Goal: Task Accomplishment & Management: Use online tool/utility

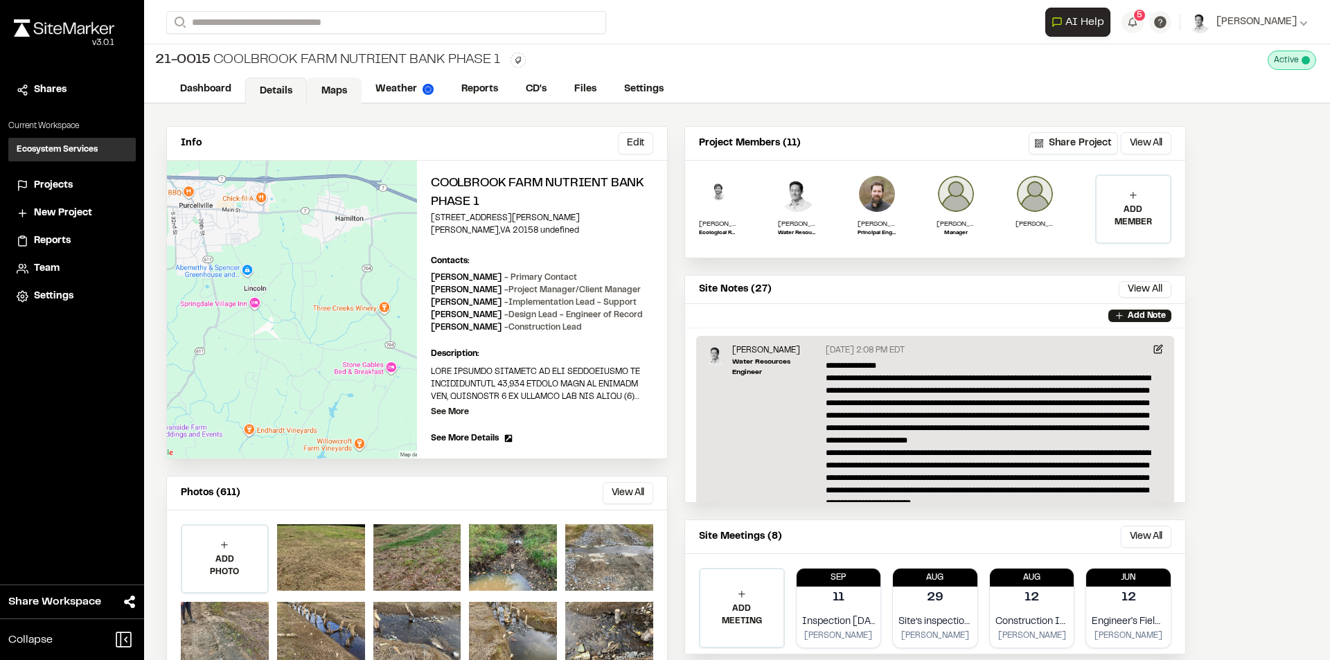
click at [330, 89] on link "Maps" at bounding box center [334, 91] width 55 height 26
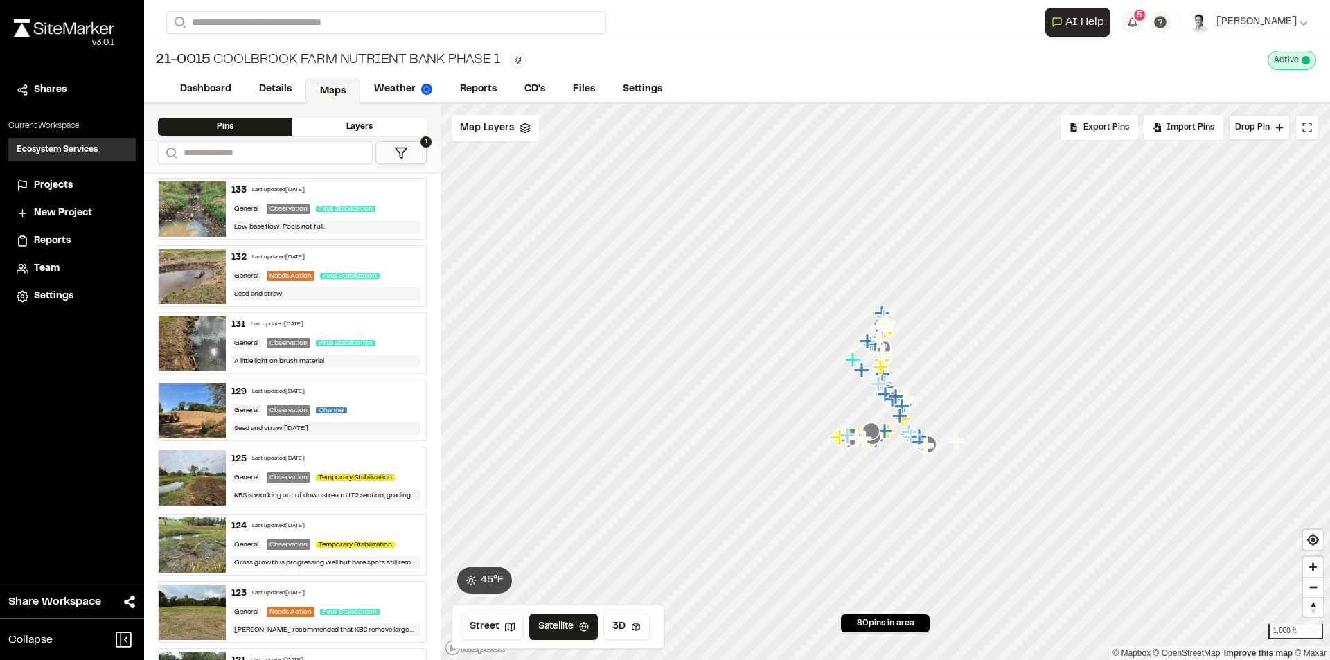
click at [399, 146] on icon at bounding box center [401, 153] width 14 height 14
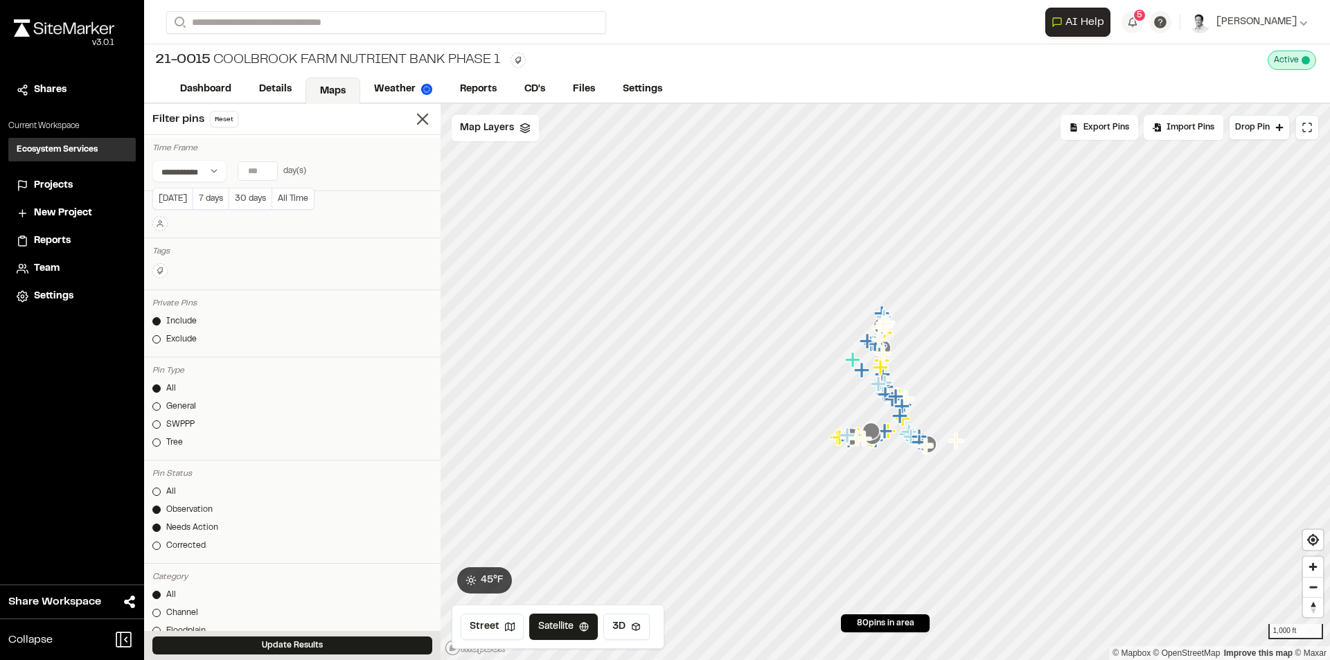
click at [265, 168] on input "*" at bounding box center [257, 171] width 39 height 18
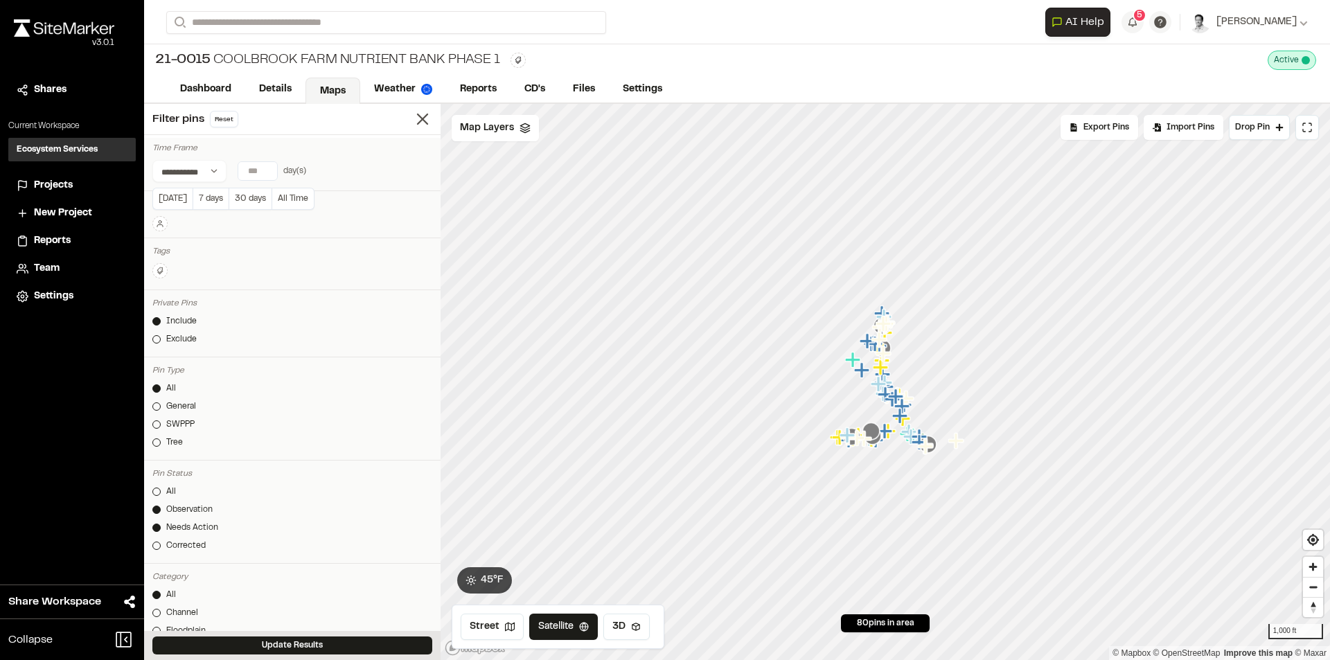
click at [265, 168] on input "*" at bounding box center [257, 171] width 39 height 18
type input "*"
click at [265, 168] on input "*" at bounding box center [257, 171] width 39 height 18
click at [280, 644] on button "Update Results" at bounding box center [292, 646] width 280 height 18
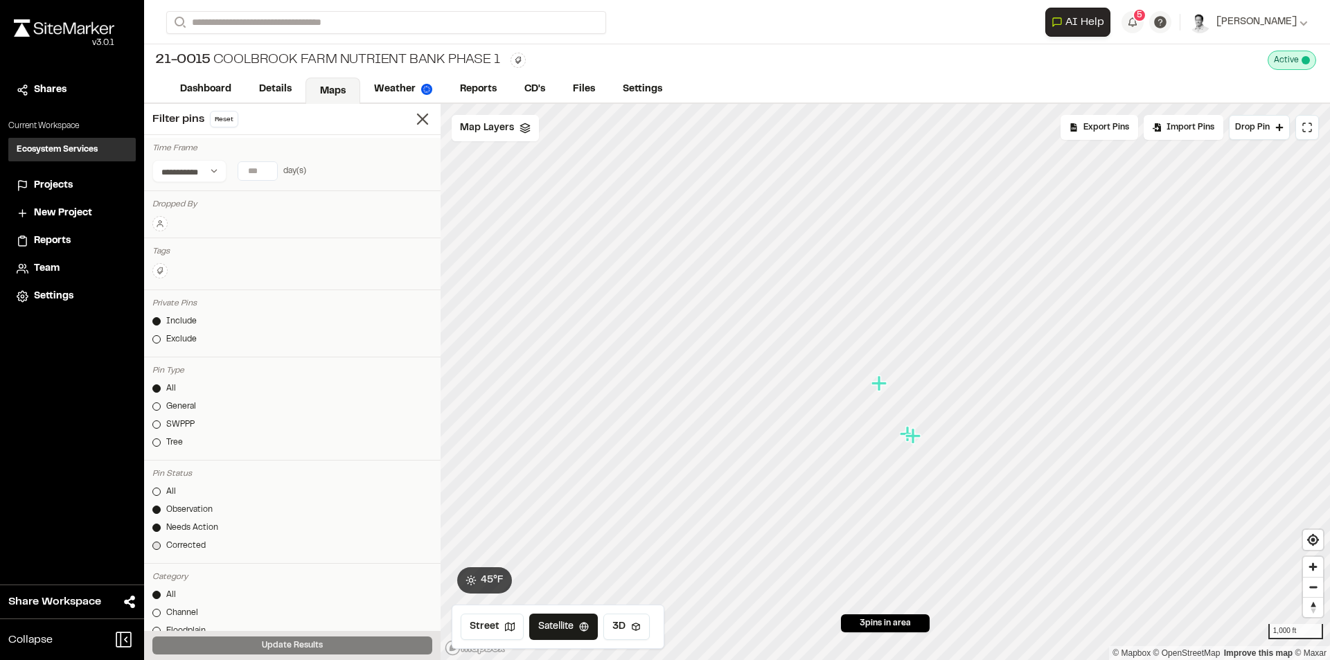
click at [181, 550] on div "Corrected" at bounding box center [185, 546] width 39 height 12
click at [299, 649] on button "Update Results" at bounding box center [292, 646] width 280 height 18
click at [858, 319] on icon "Map marker" at bounding box center [867, 328] width 18 height 18
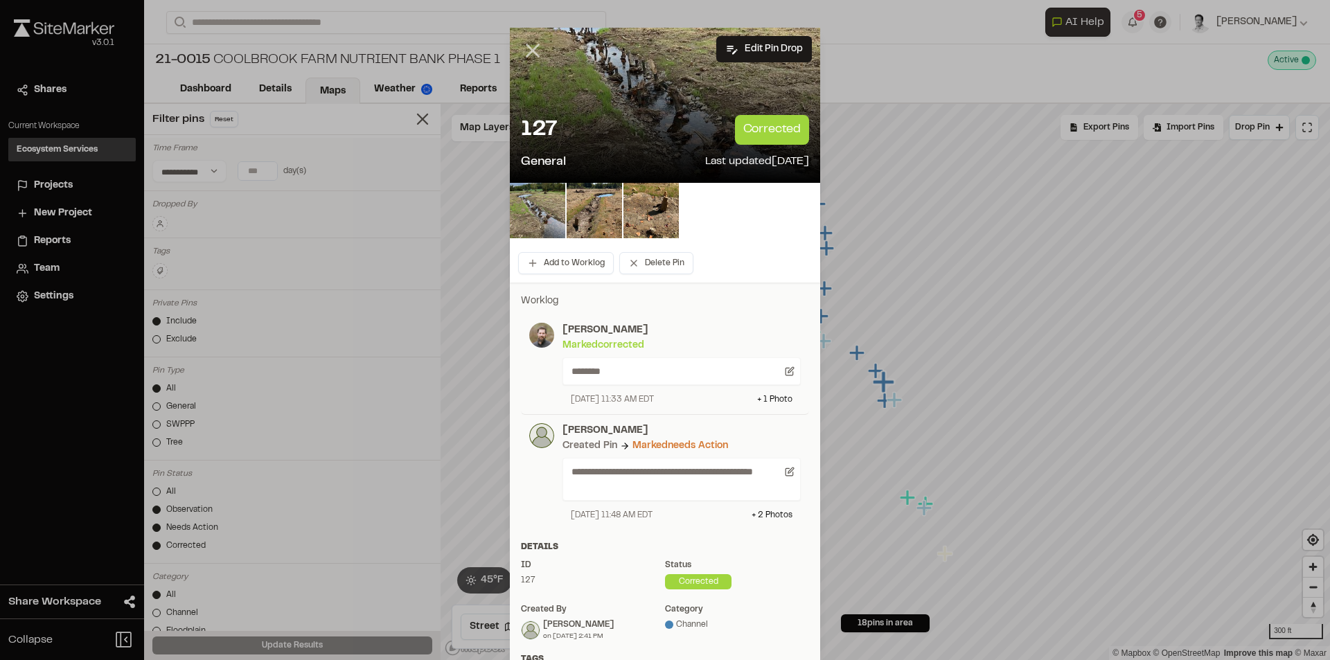
click at [530, 51] on icon at bounding box center [533, 51] width 24 height 24
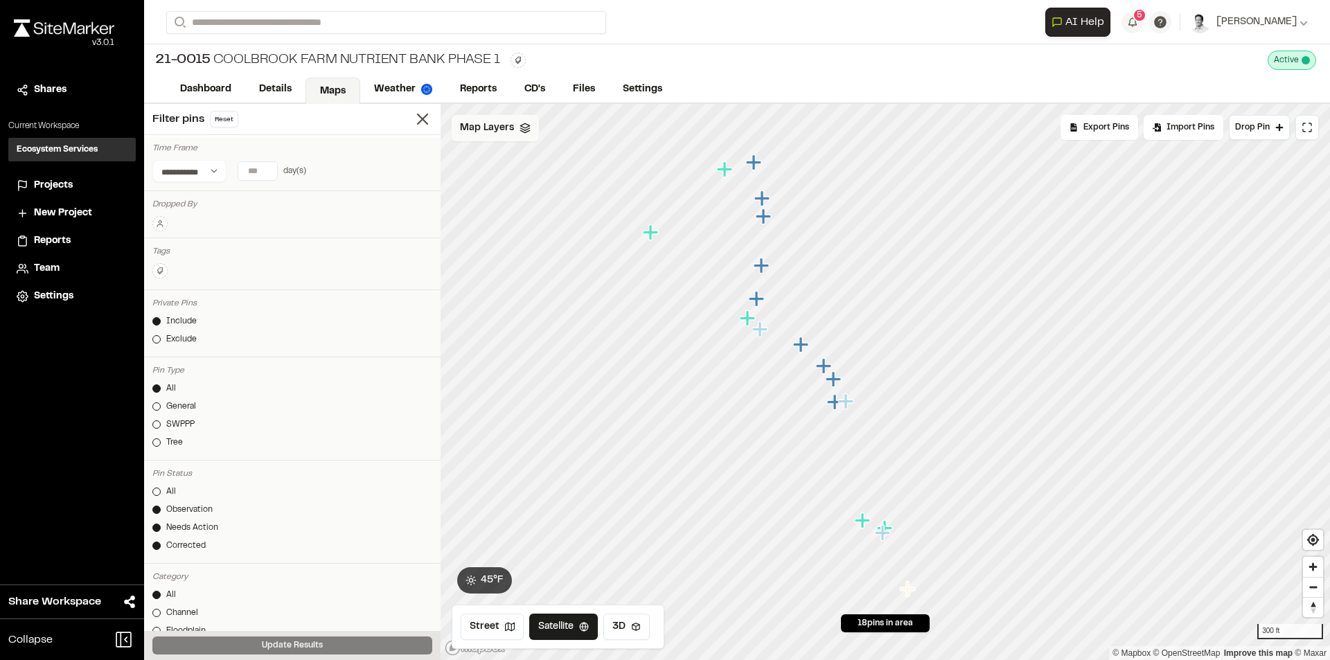
click at [504, 125] on span "Map Layers" at bounding box center [487, 128] width 54 height 15
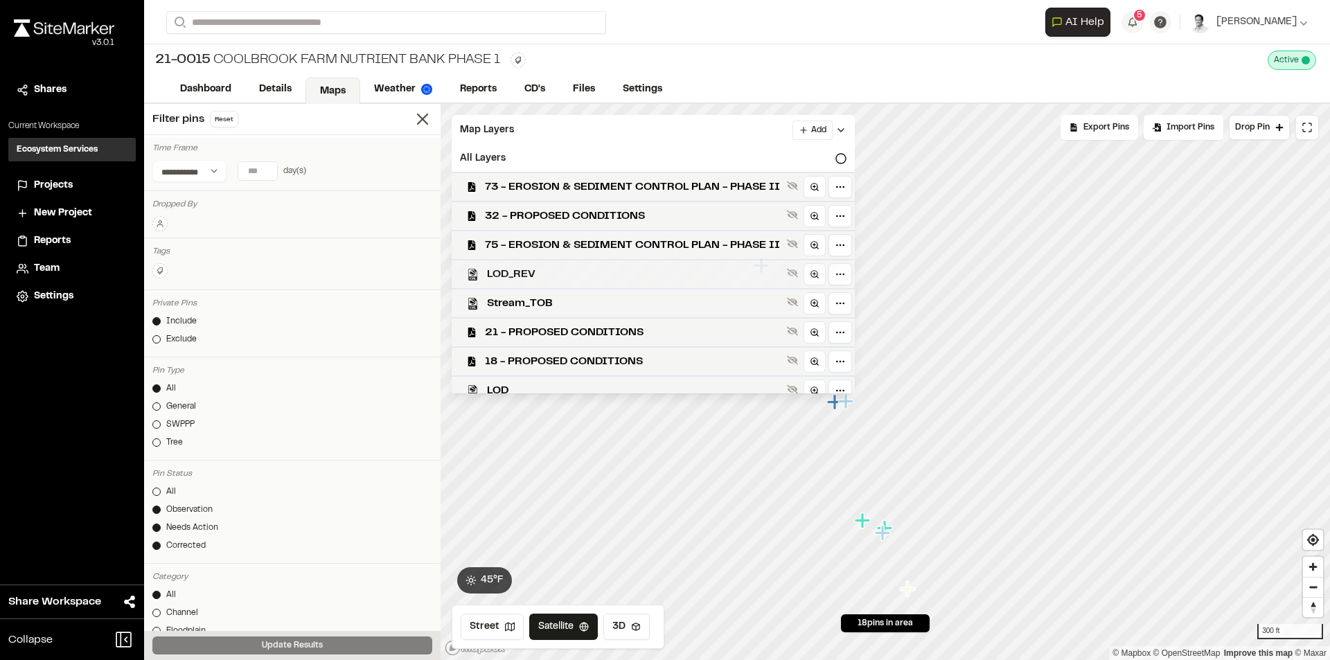
click at [559, 278] on span "LOD_REV" at bounding box center [634, 274] width 294 height 17
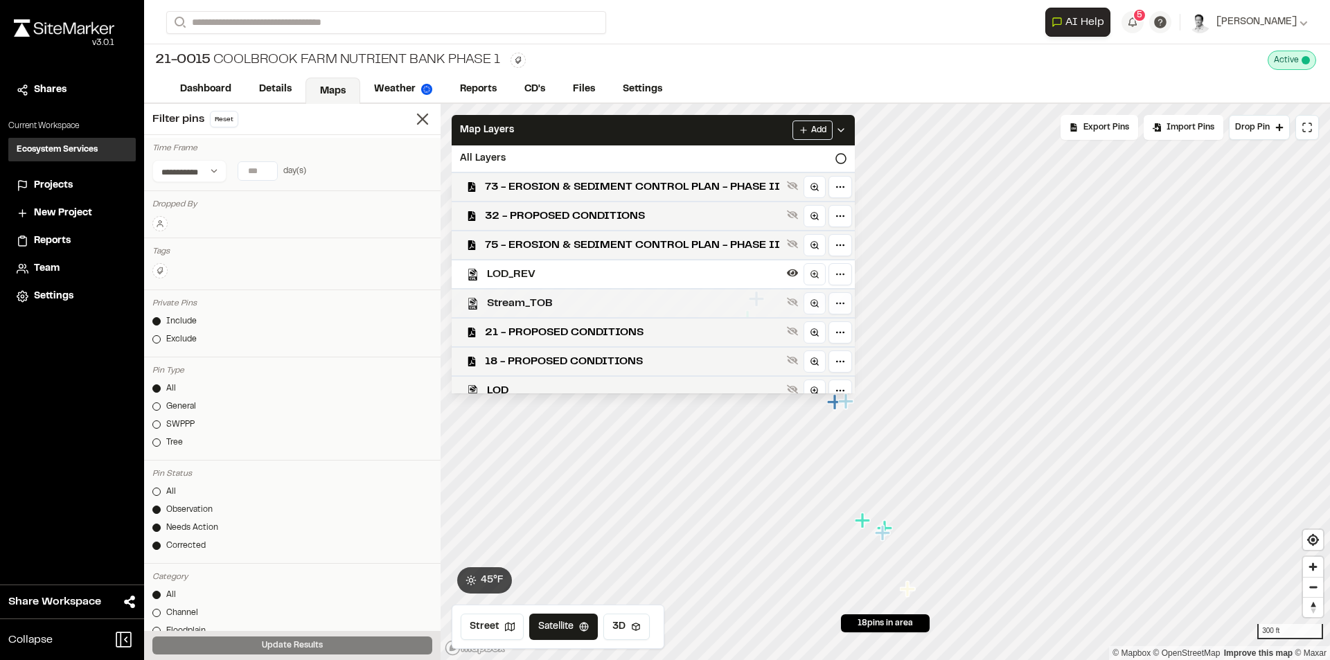
click at [556, 303] on span "Stream_TOB" at bounding box center [634, 303] width 294 height 17
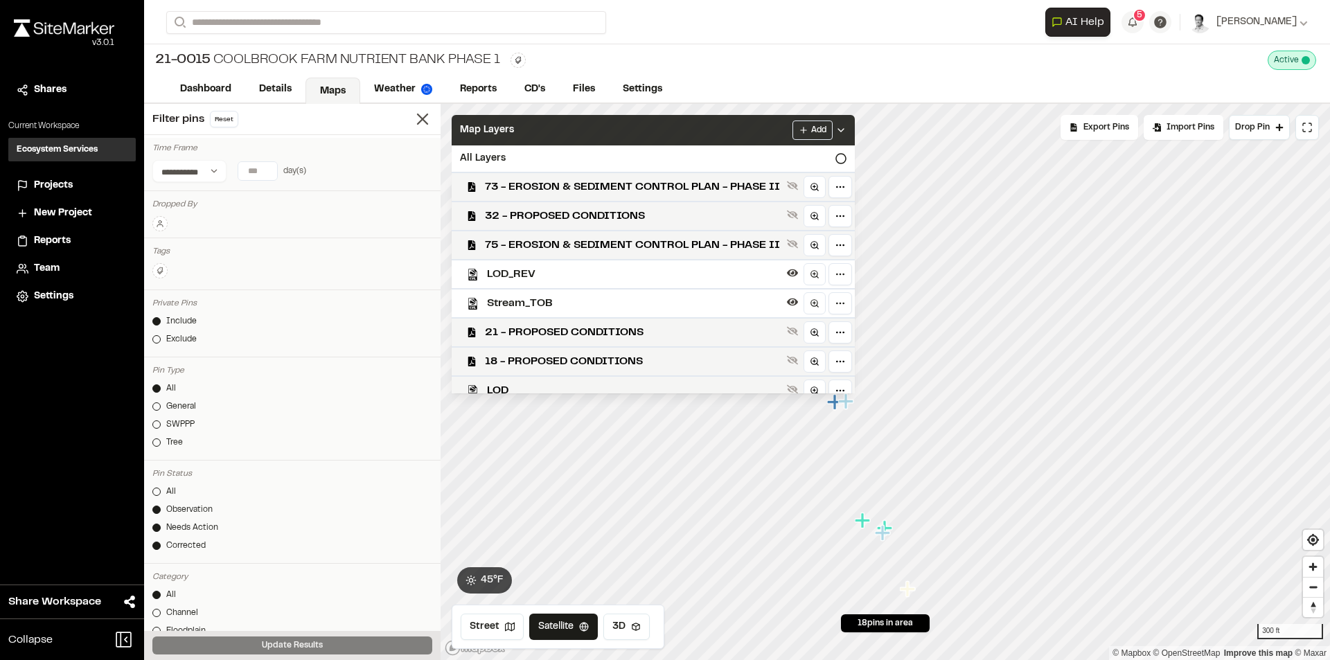
click at [486, 130] on span "Map Layers" at bounding box center [487, 130] width 54 height 15
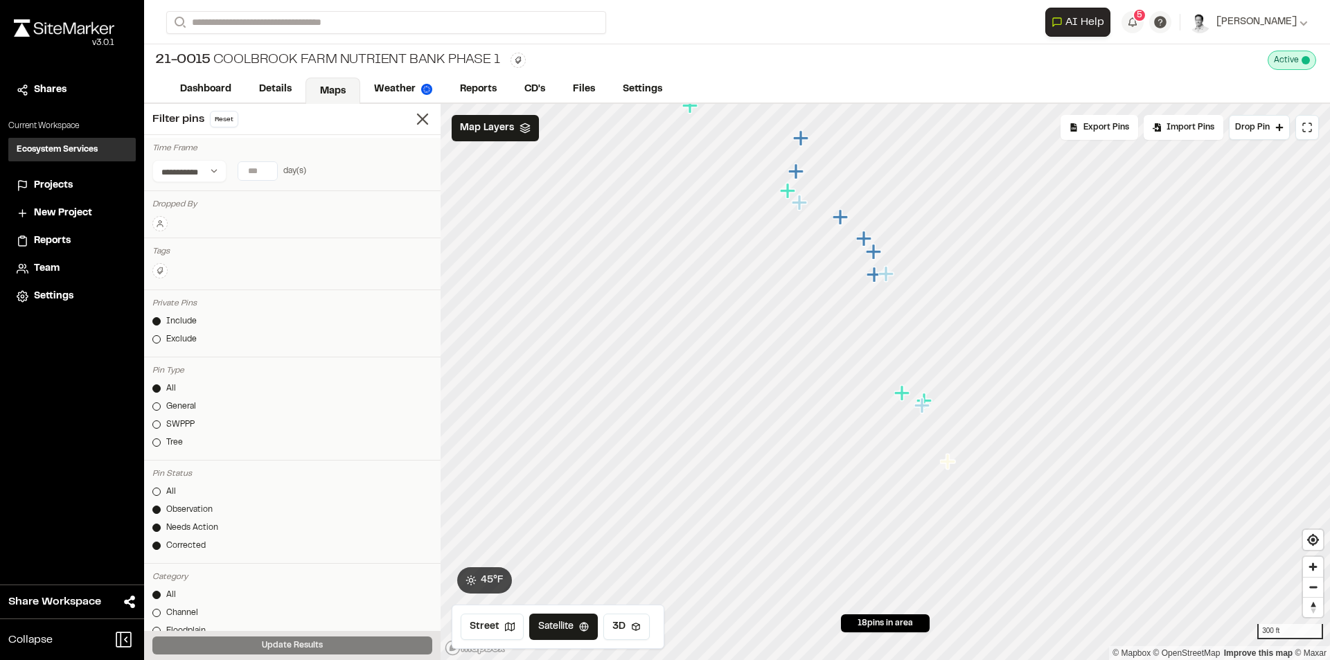
click at [946, 463] on icon "Map marker" at bounding box center [947, 461] width 15 height 15
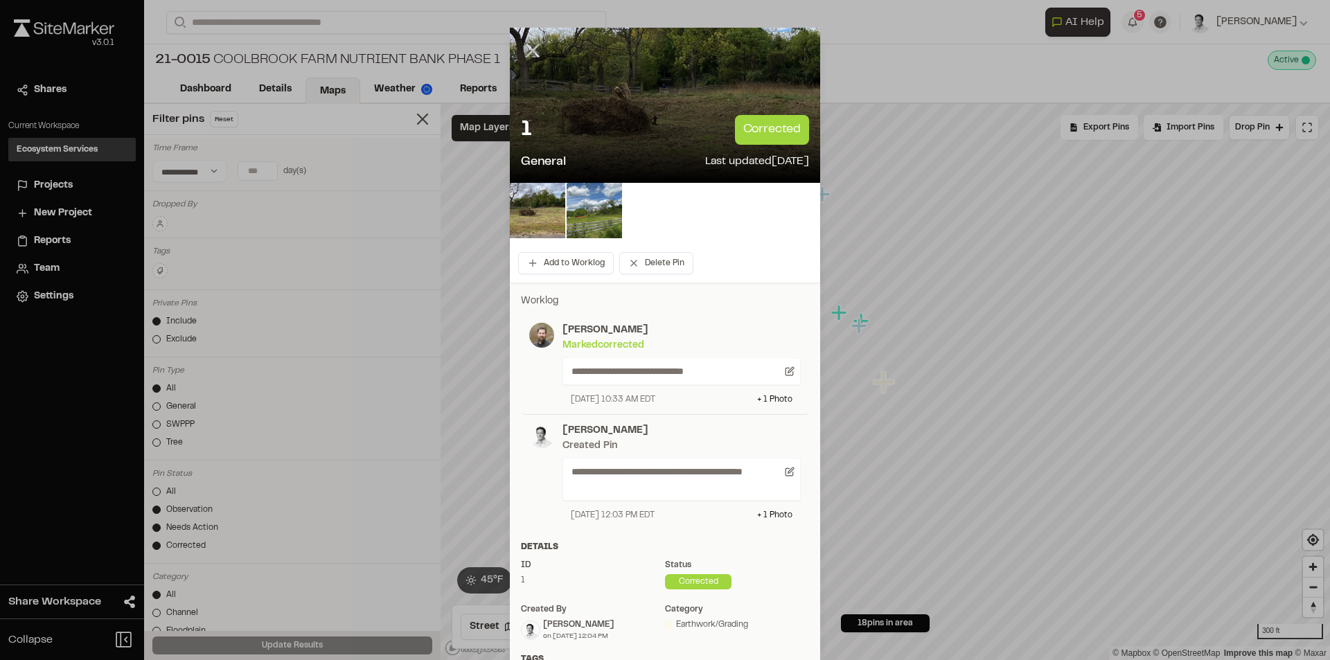
click at [527, 54] on icon at bounding box center [533, 51] width 24 height 24
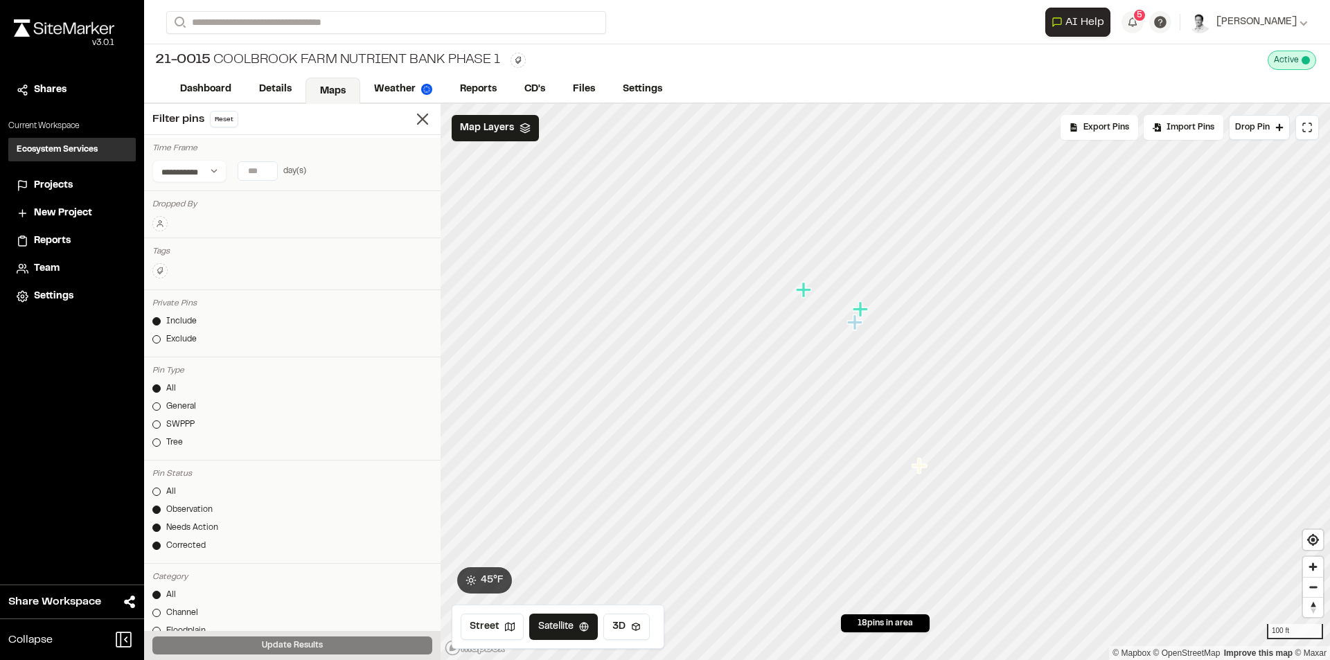
click at [859, 308] on icon "Map marker" at bounding box center [860, 308] width 15 height 15
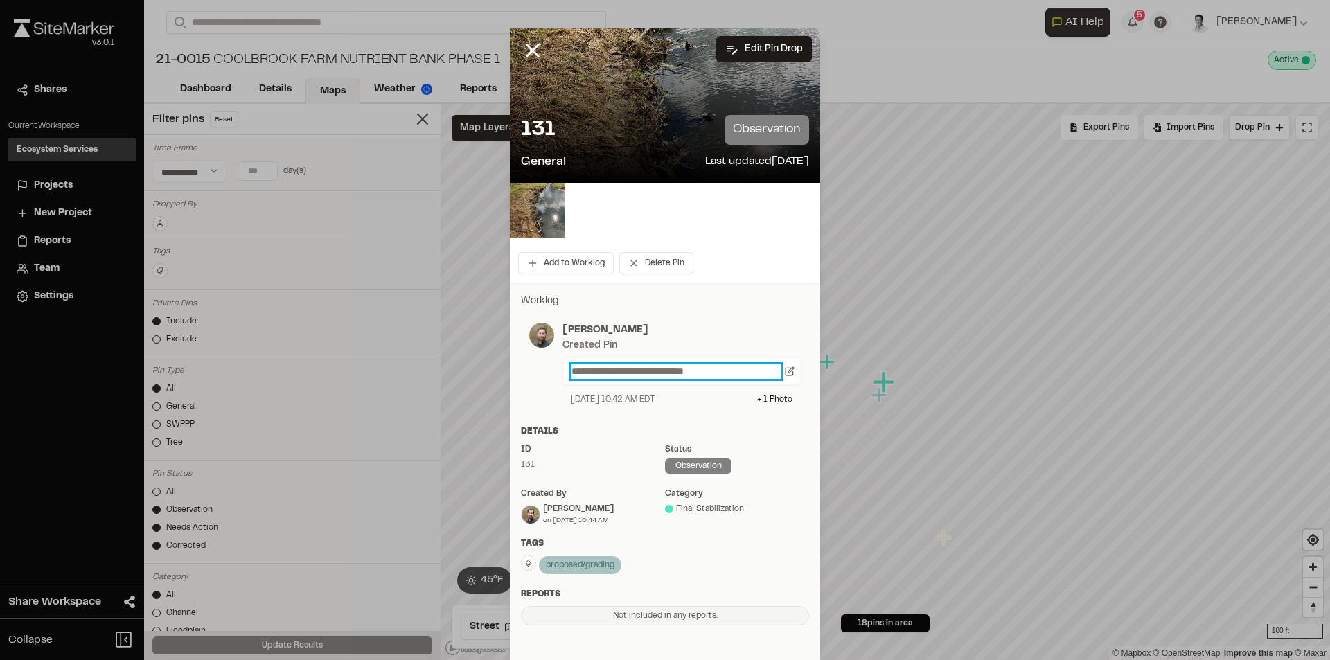
click at [718, 375] on p "**********" at bounding box center [675, 371] width 209 height 15
click at [650, 260] on button "Delete Pin" at bounding box center [656, 263] width 74 height 22
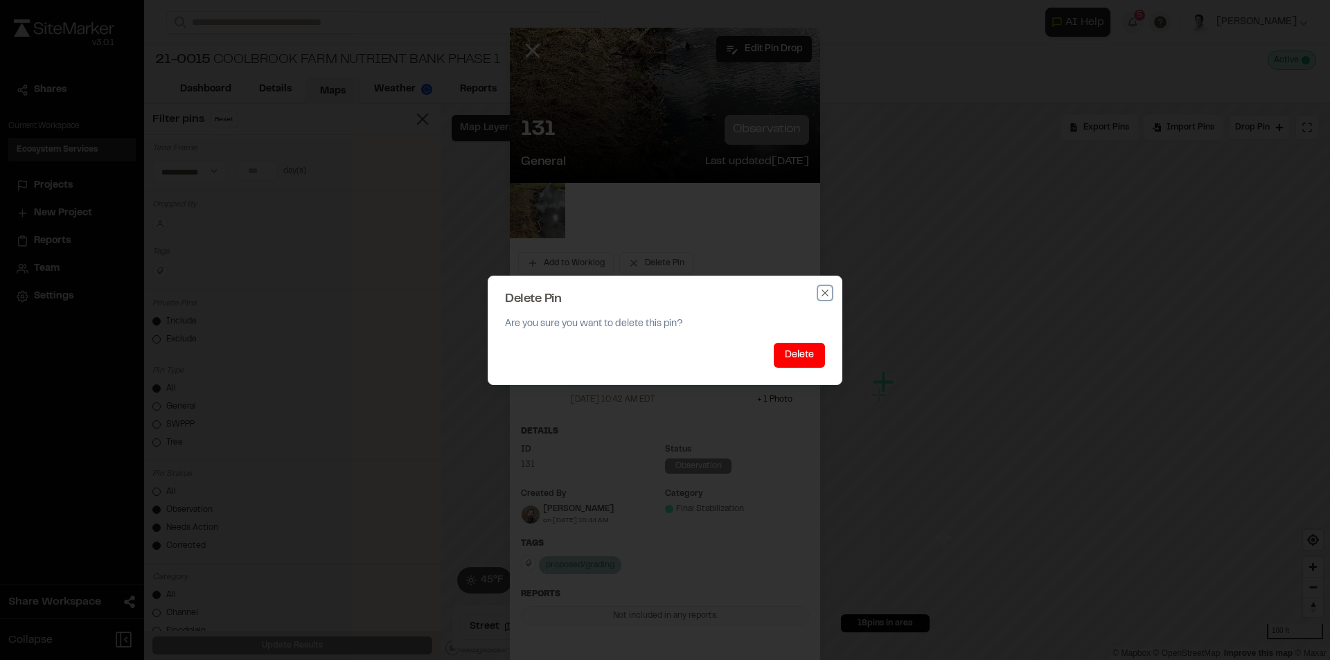
click at [829, 289] on icon "button" at bounding box center [824, 292] width 11 height 11
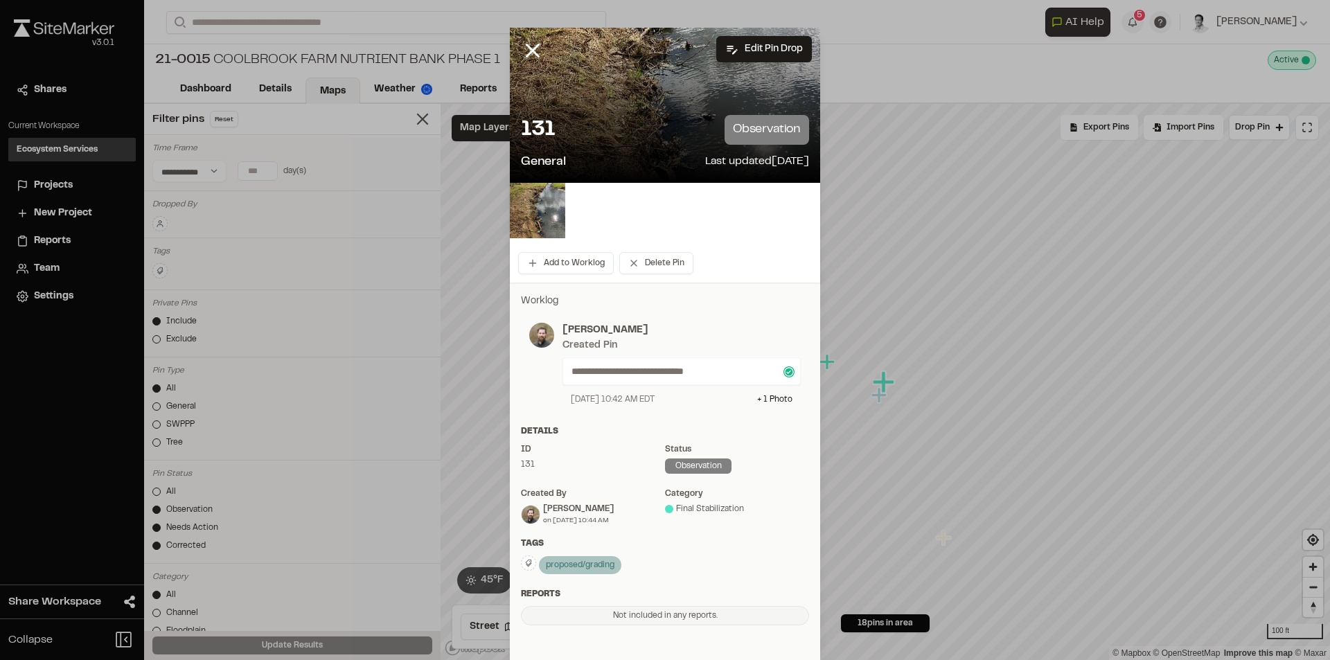
click at [756, 308] on p "Worklog" at bounding box center [665, 301] width 288 height 15
click at [533, 45] on line at bounding box center [533, 51] width 12 height 12
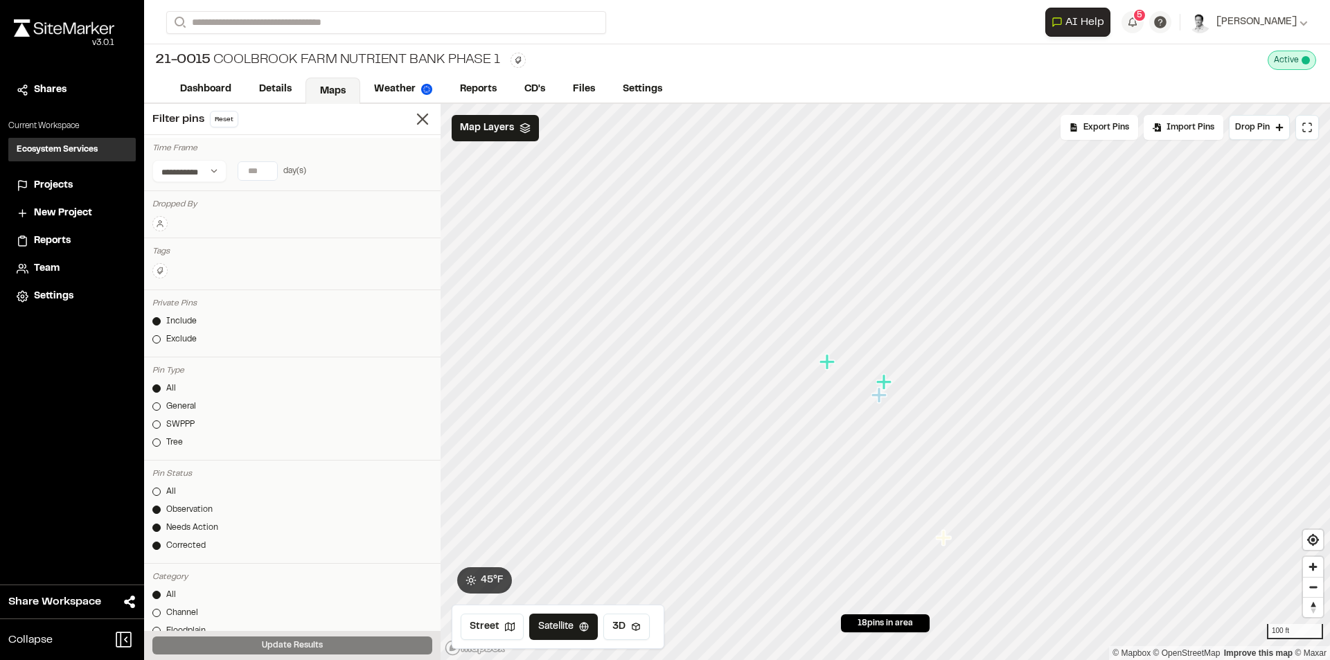
click at [828, 367] on icon "Map marker" at bounding box center [826, 361] width 15 height 15
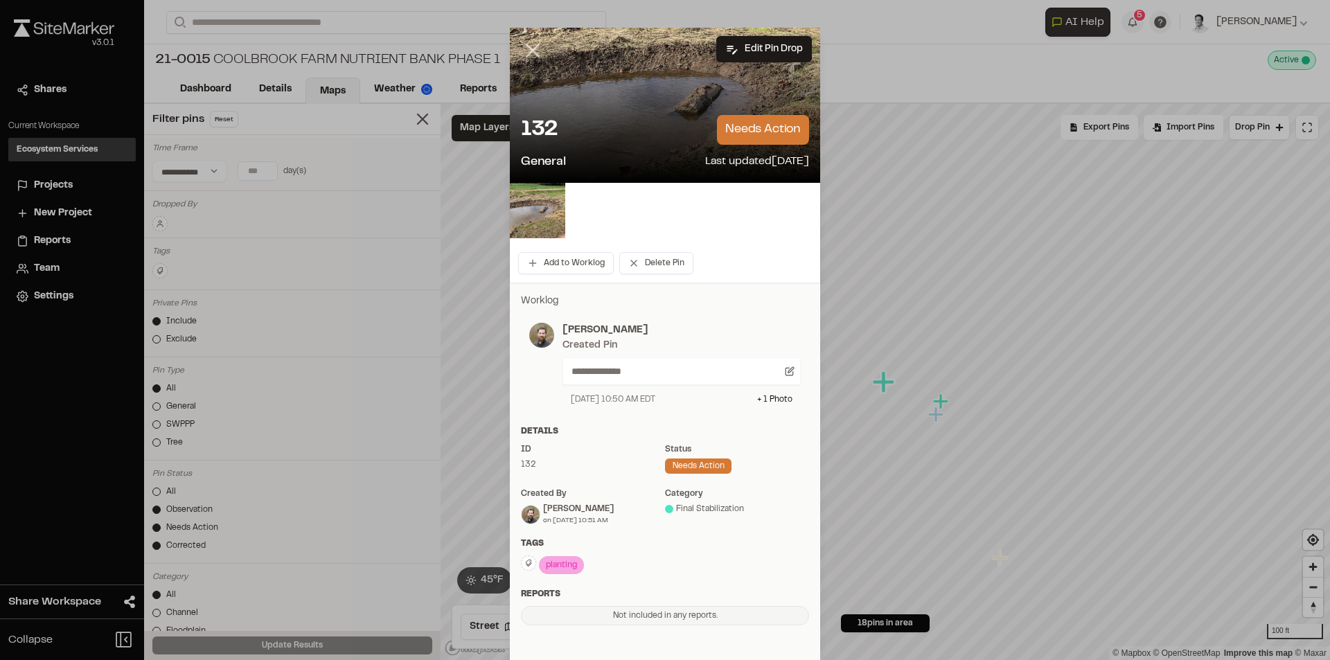
click at [527, 48] on line at bounding box center [533, 51] width 12 height 12
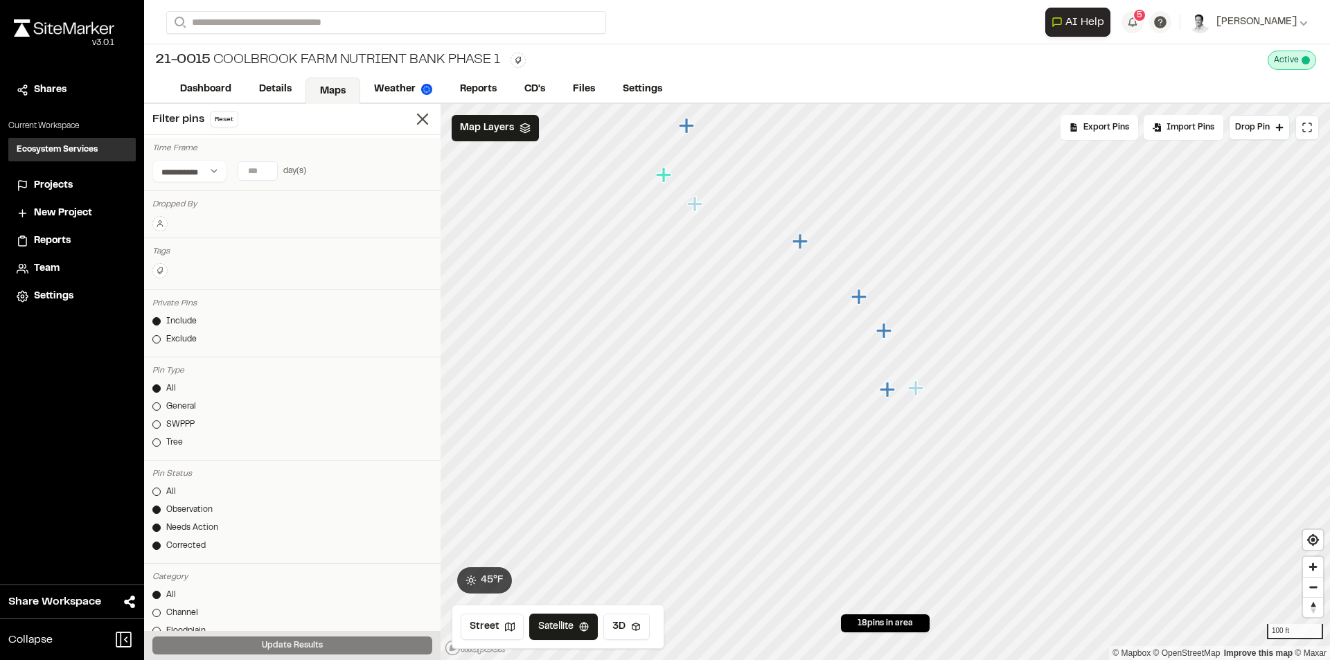
click at [919, 391] on icon "Map marker" at bounding box center [917, 389] width 18 height 18
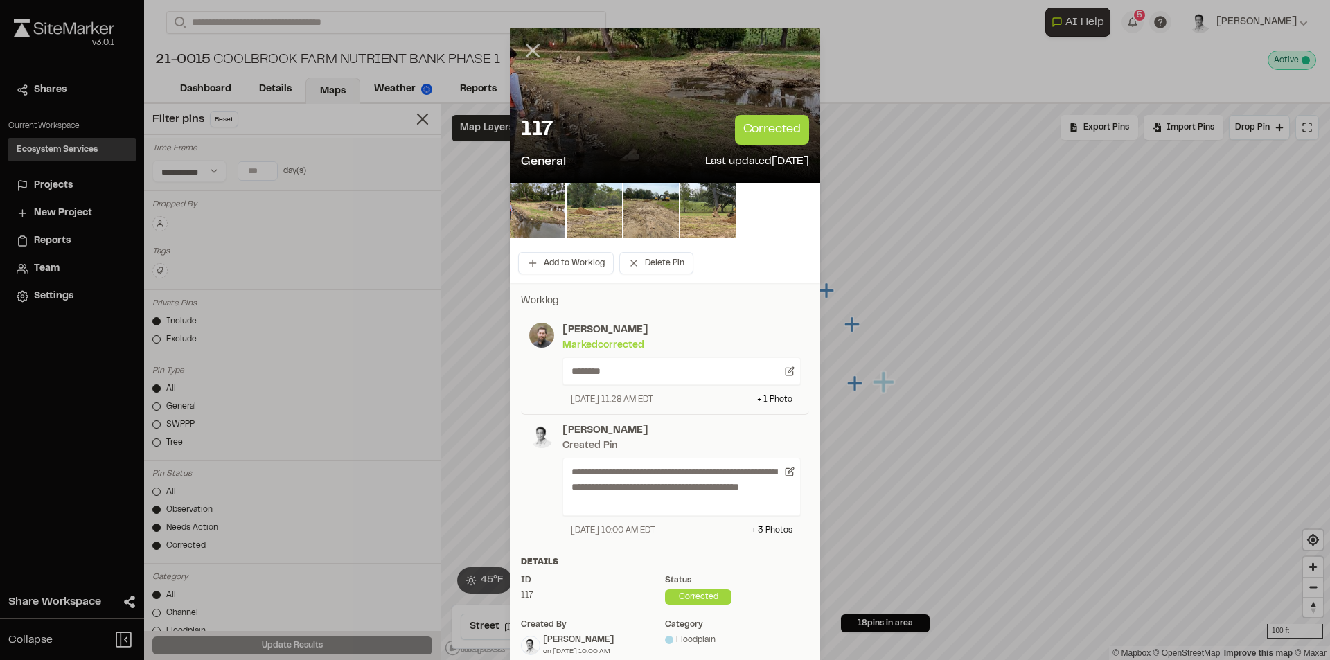
click at [527, 55] on icon at bounding box center [533, 51] width 24 height 24
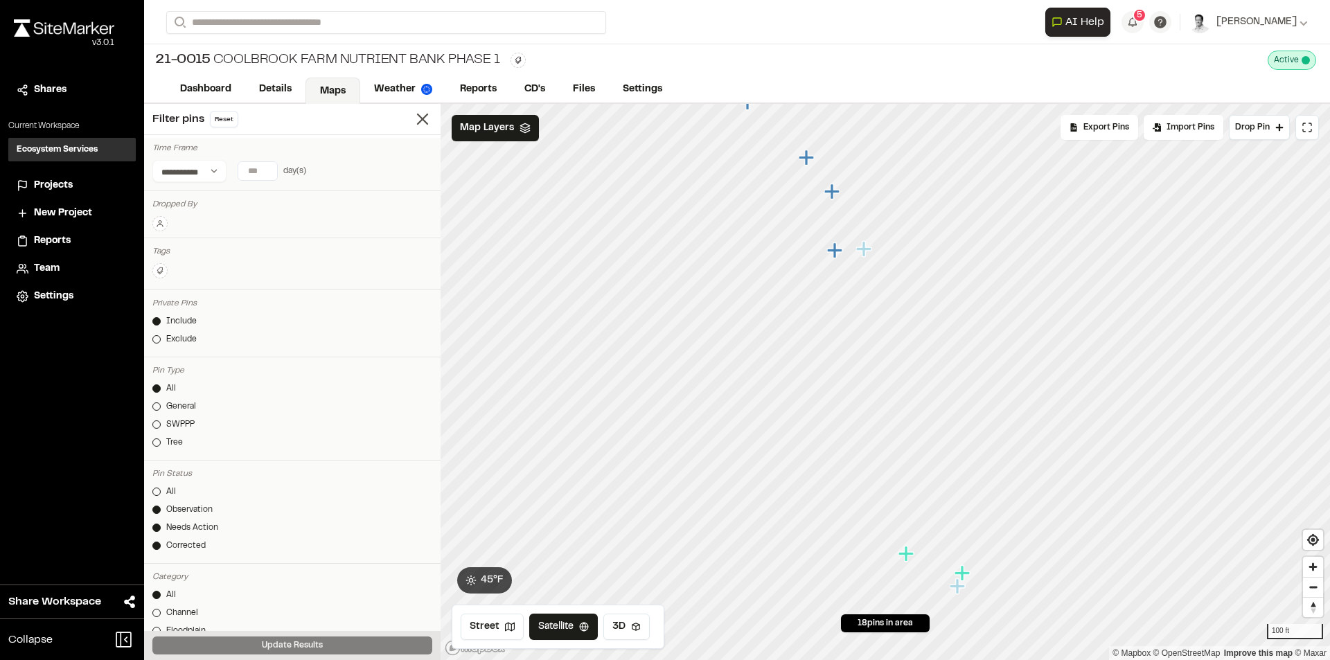
click at [910, 558] on icon "Map marker" at bounding box center [907, 554] width 18 height 18
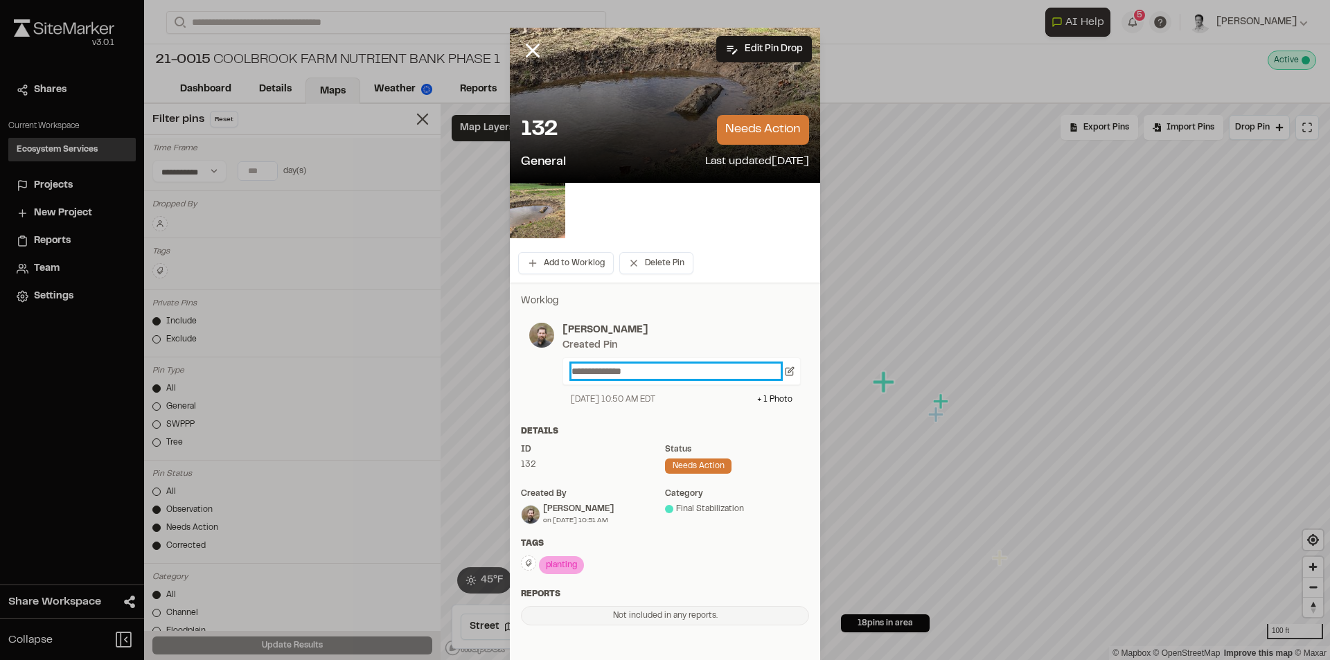
click at [661, 369] on p "**********" at bounding box center [675, 371] width 209 height 15
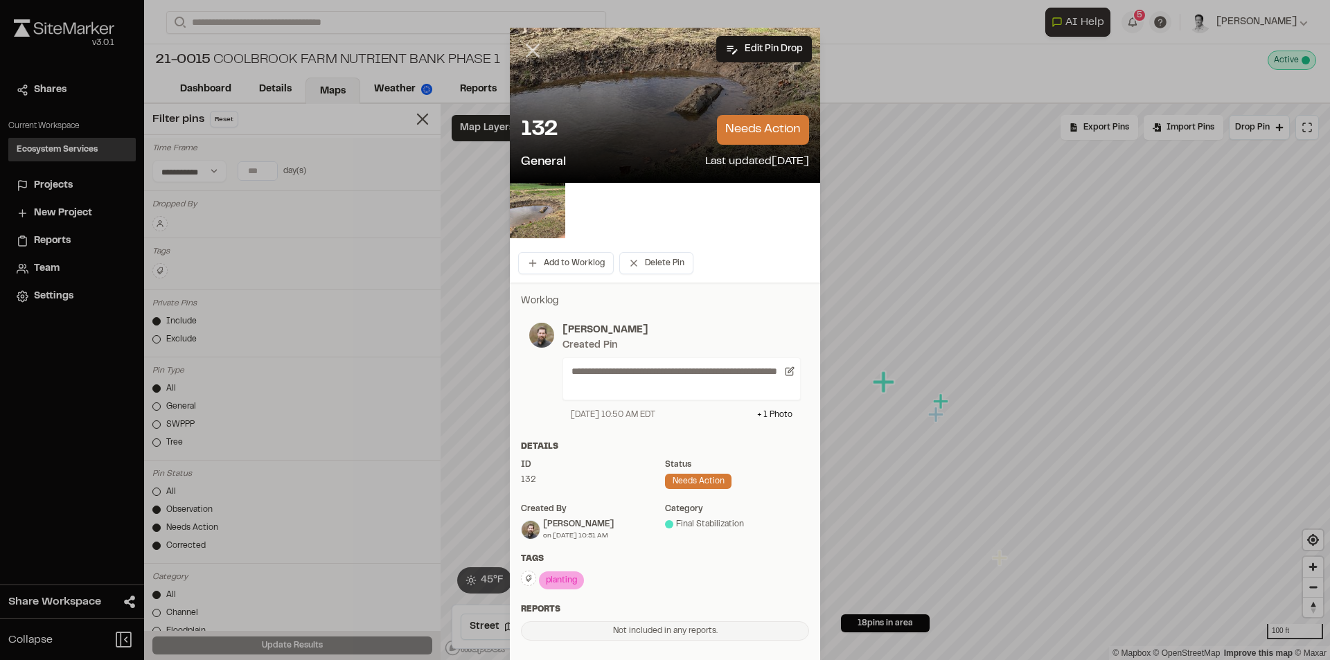
click at [524, 51] on icon at bounding box center [533, 51] width 24 height 24
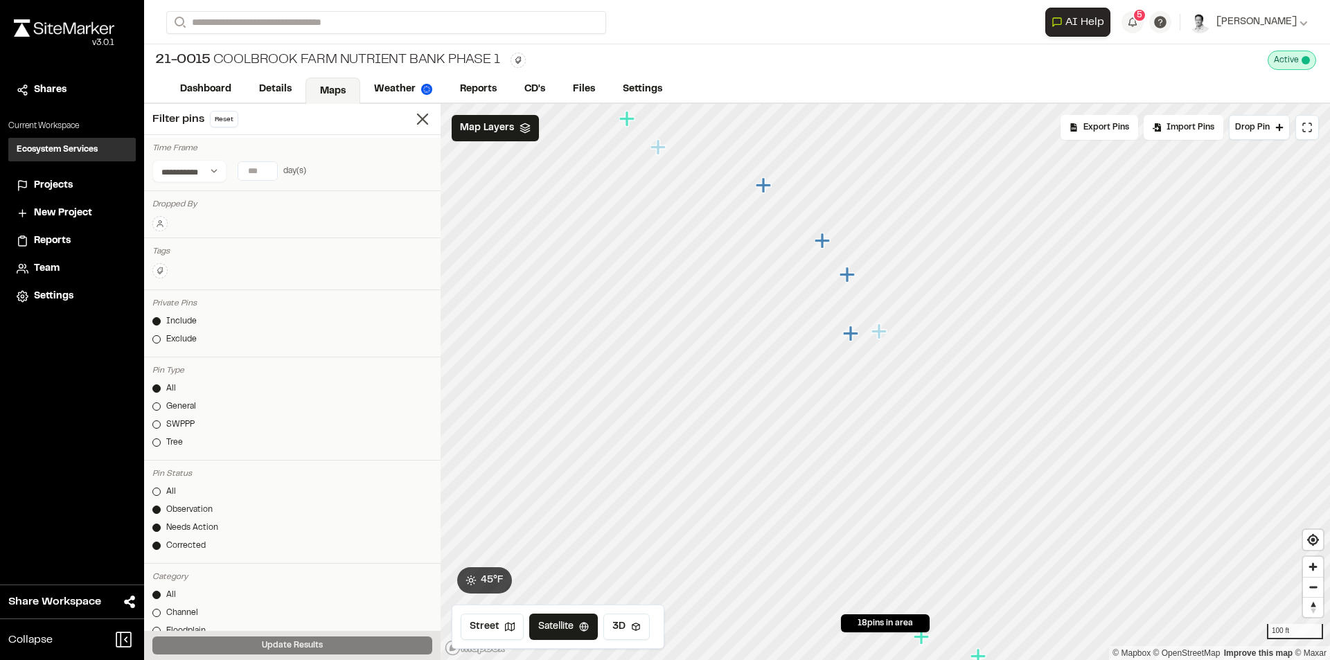
click at [883, 332] on icon "Map marker" at bounding box center [878, 331] width 15 height 15
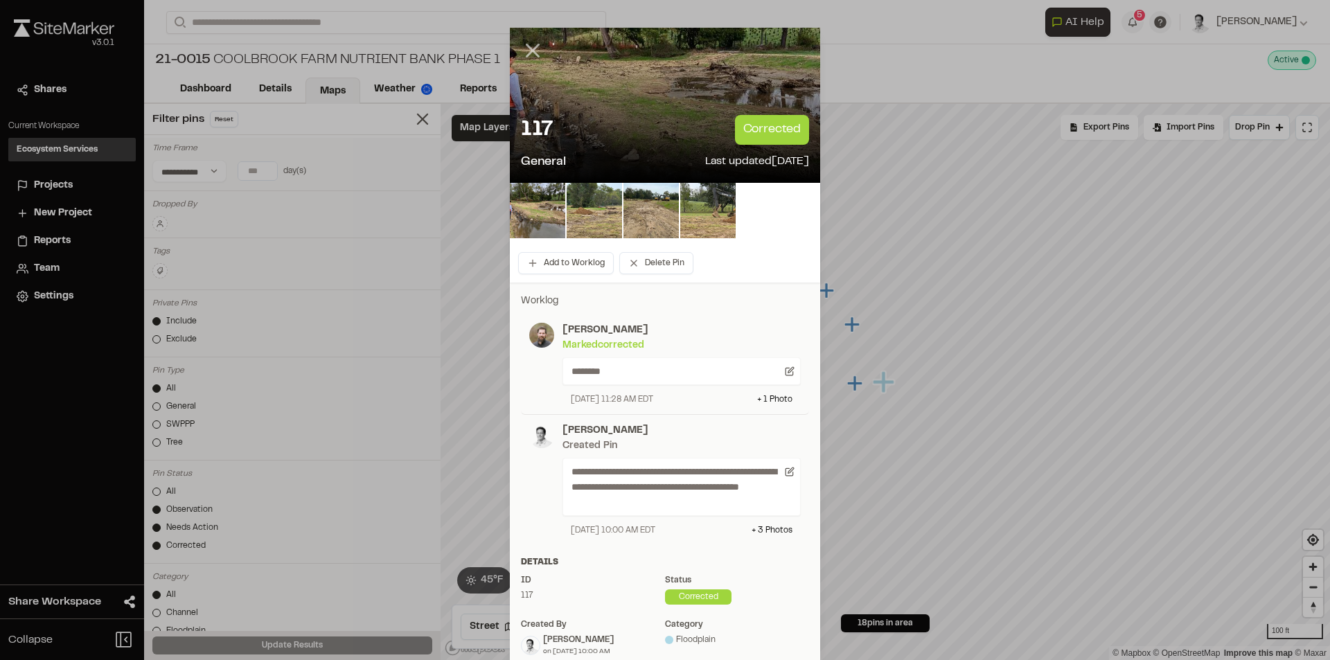
click at [524, 52] on icon at bounding box center [533, 51] width 24 height 24
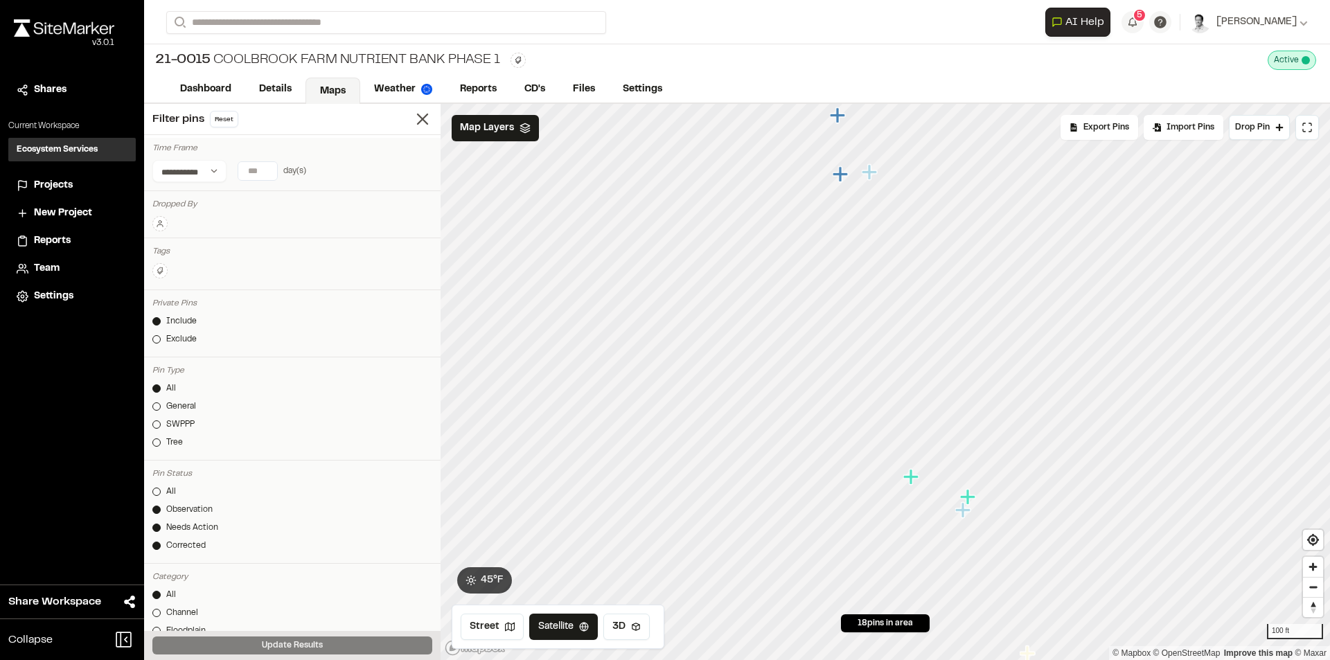
click at [973, 500] on icon "Map marker" at bounding box center [969, 497] width 18 height 18
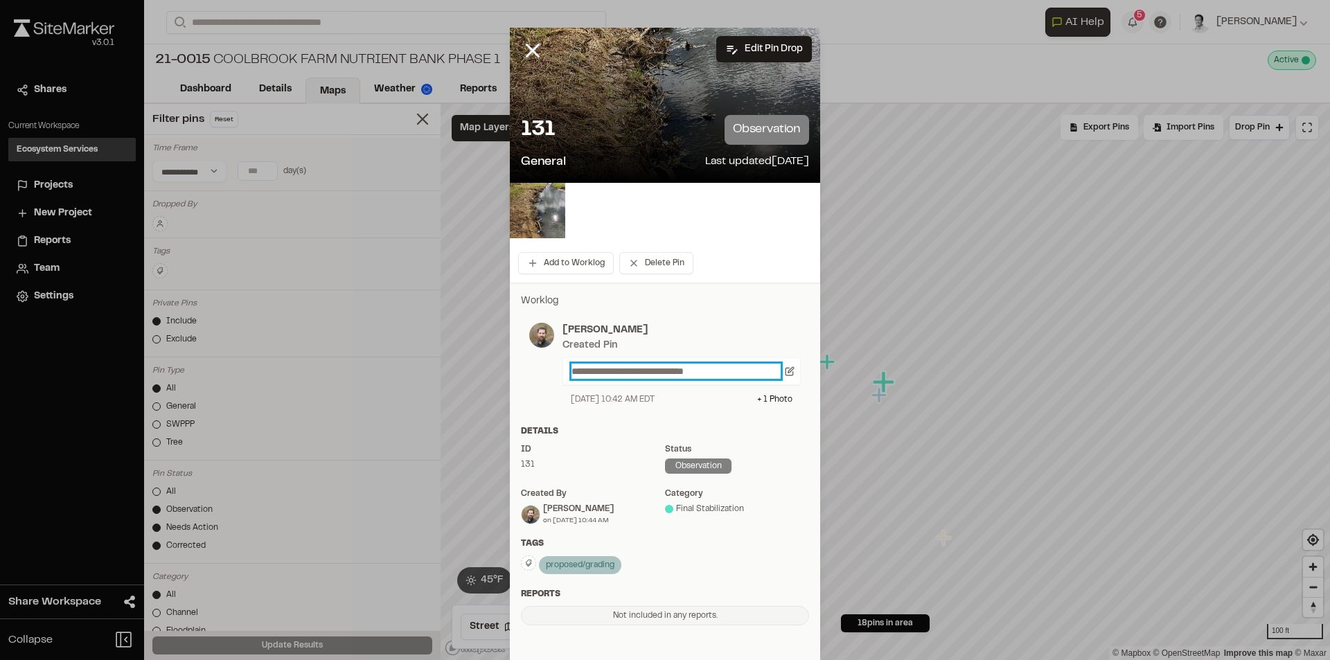
click at [734, 369] on p "**********" at bounding box center [675, 371] width 209 height 15
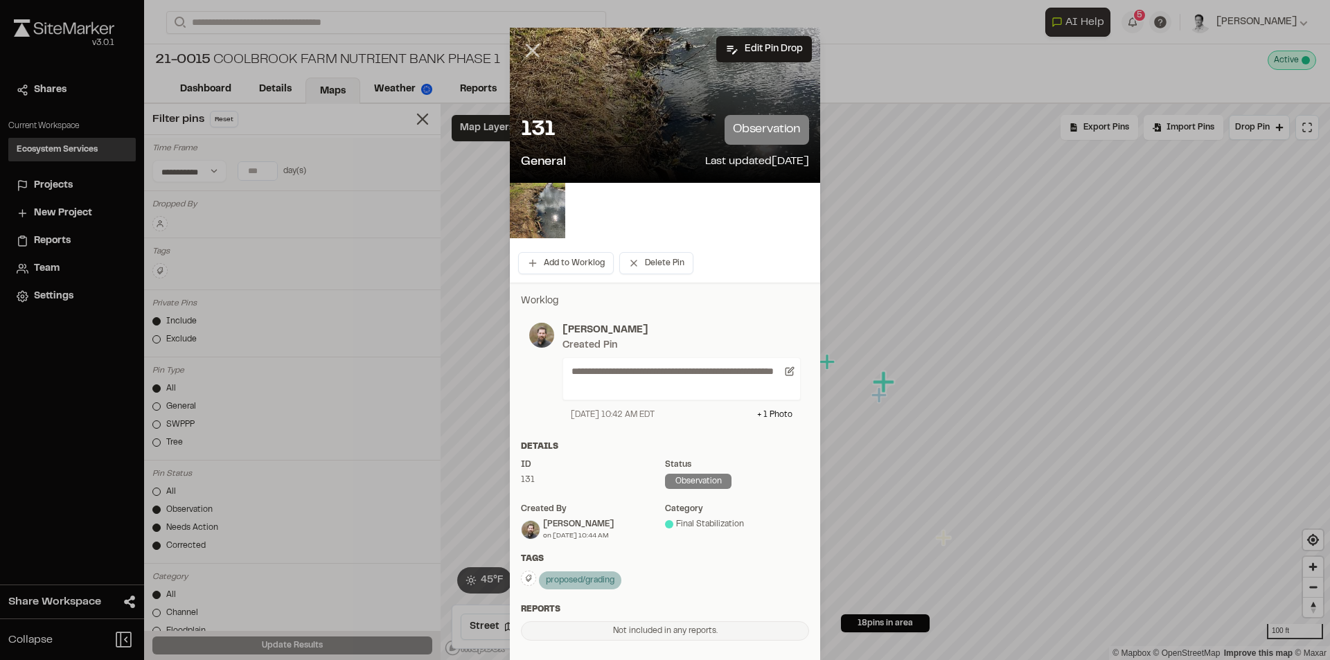
click at [531, 50] on icon at bounding box center [533, 51] width 24 height 24
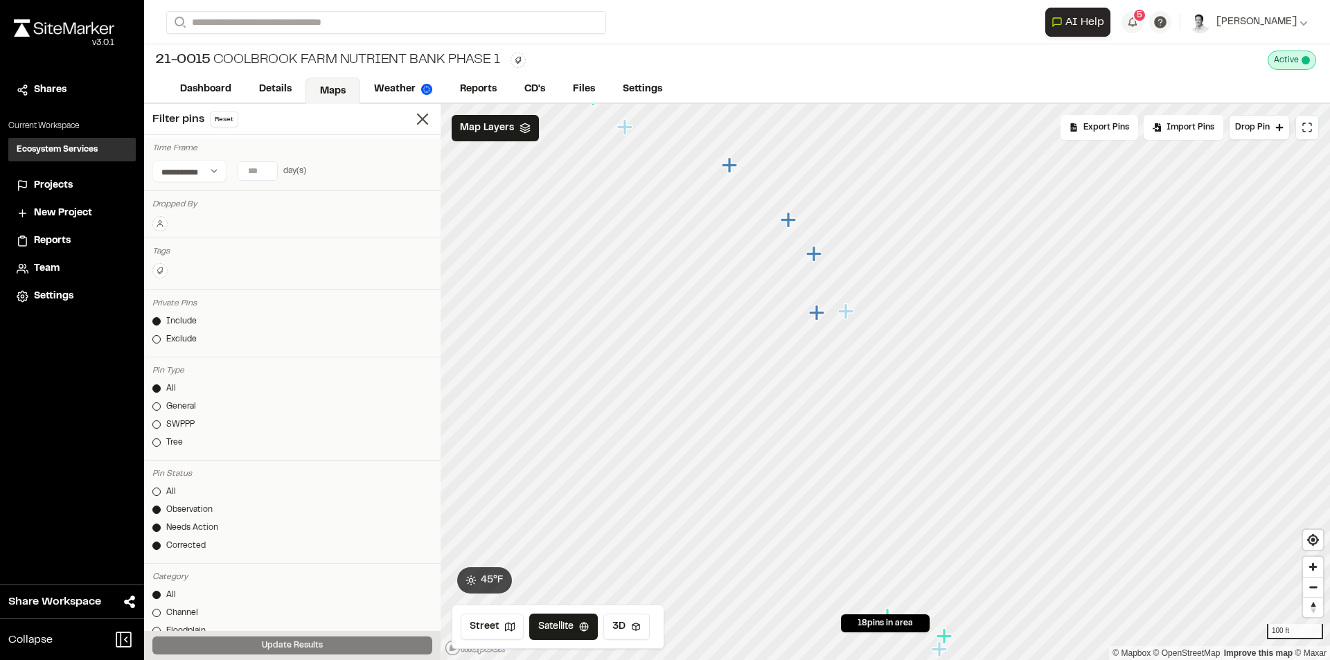
click at [848, 315] on icon "Map marker" at bounding box center [845, 310] width 15 height 15
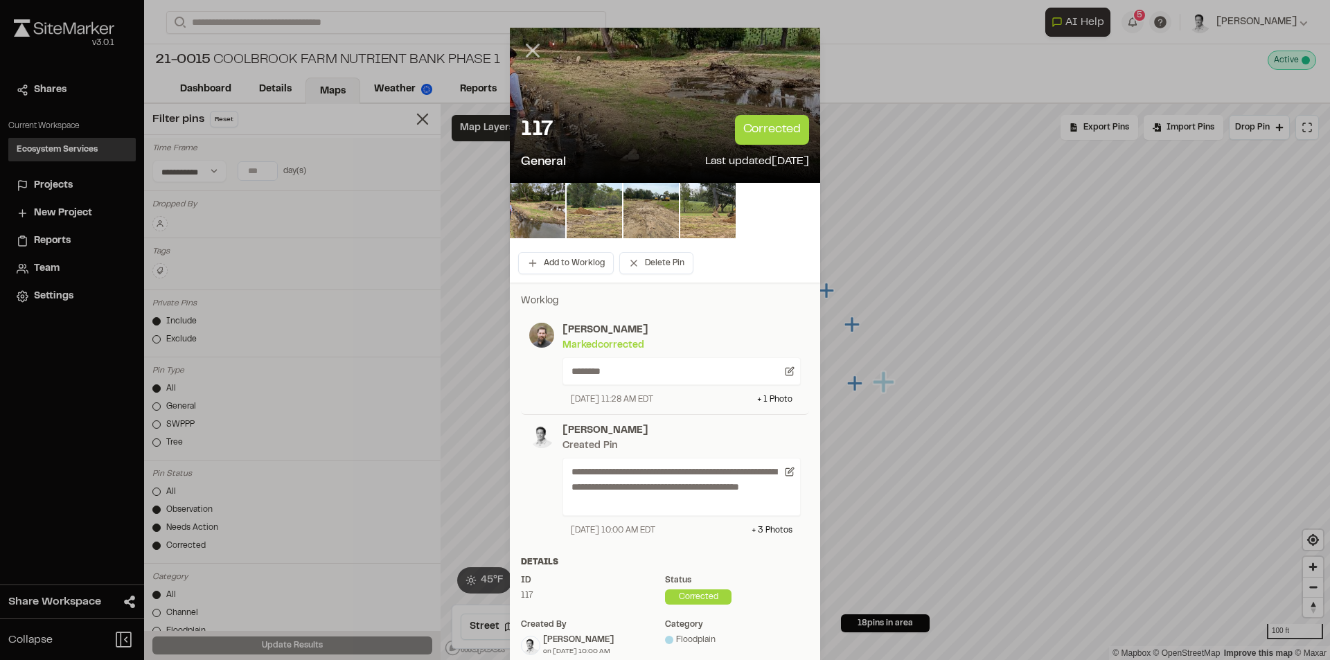
click at [531, 42] on icon at bounding box center [533, 51] width 24 height 24
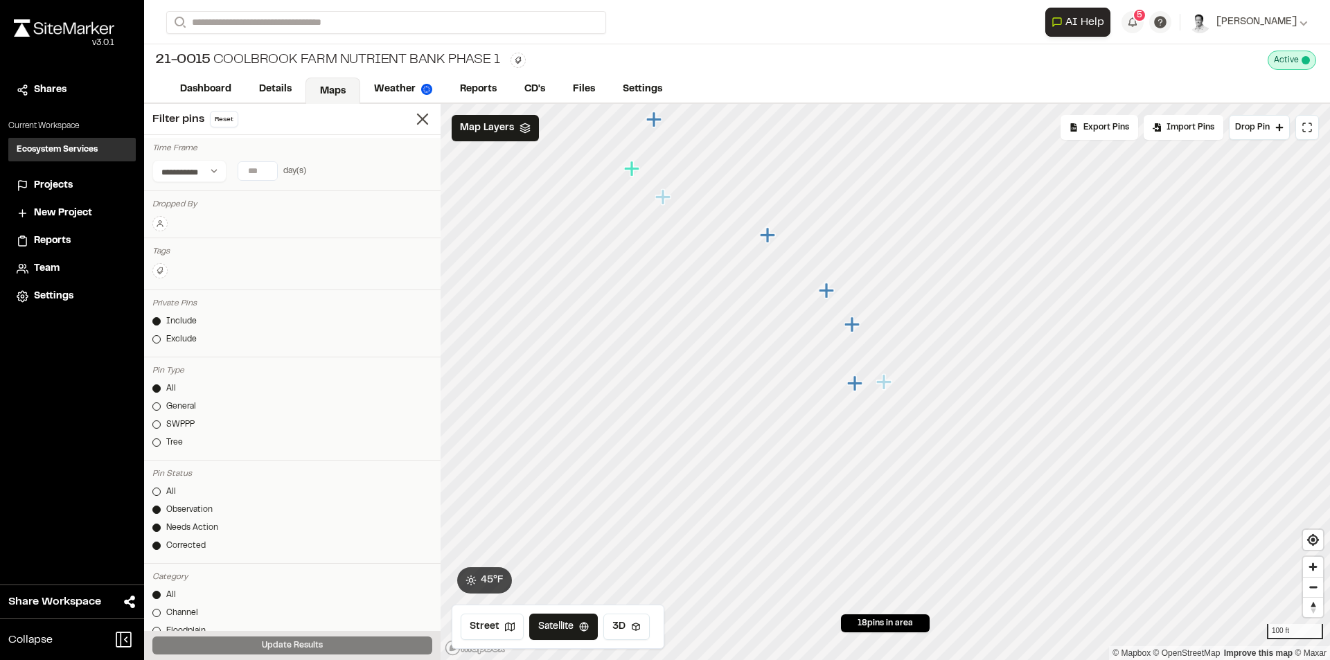
click at [854, 387] on icon "Map marker" at bounding box center [854, 382] width 15 height 15
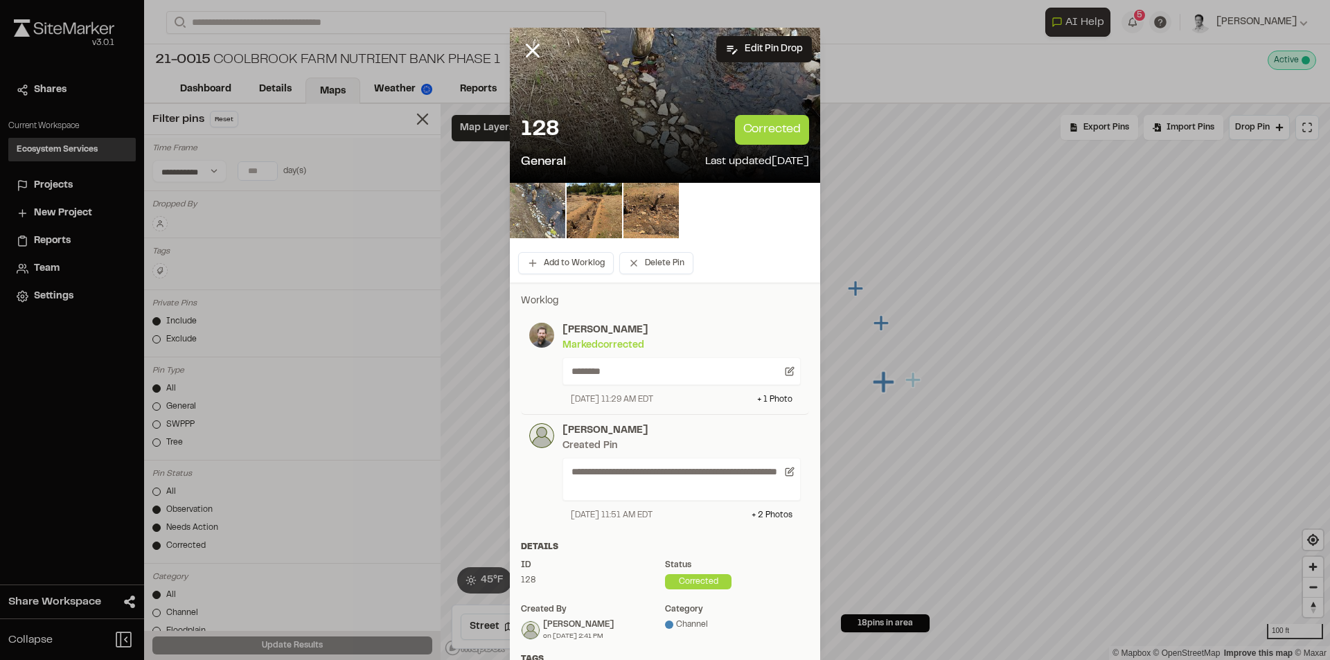
click at [529, 52] on icon at bounding box center [533, 51] width 24 height 24
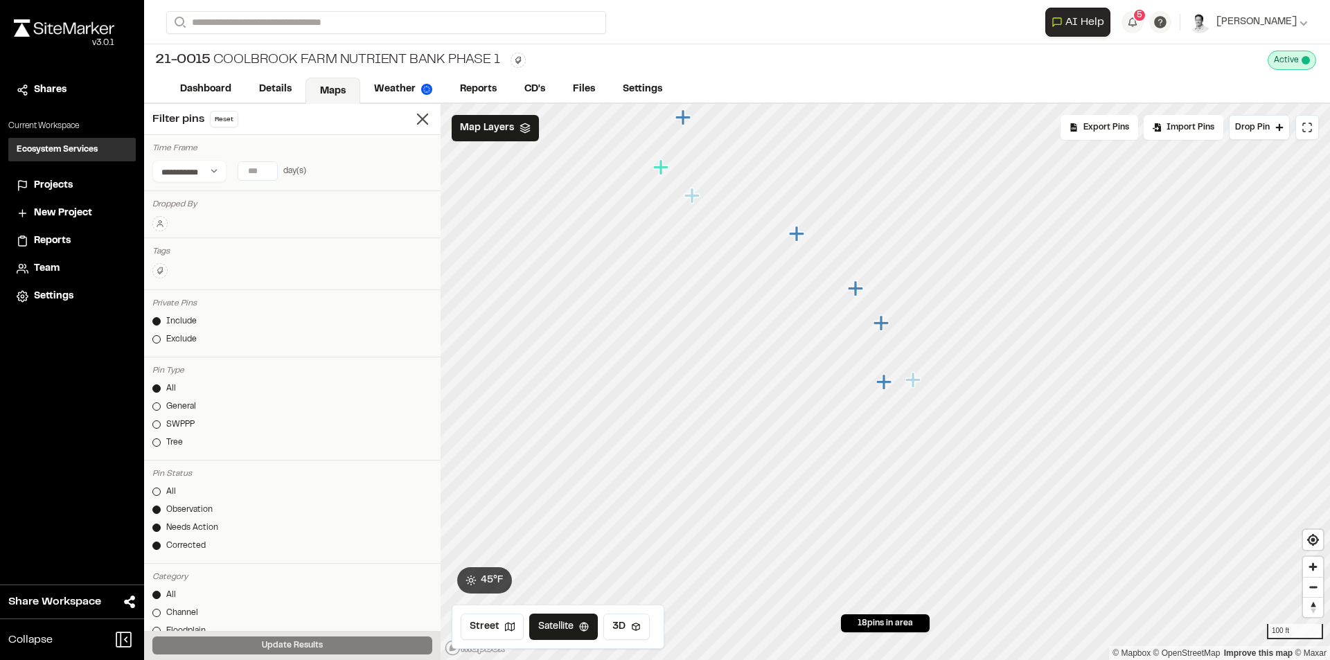
click at [882, 330] on icon "Map marker" at bounding box center [881, 322] width 15 height 15
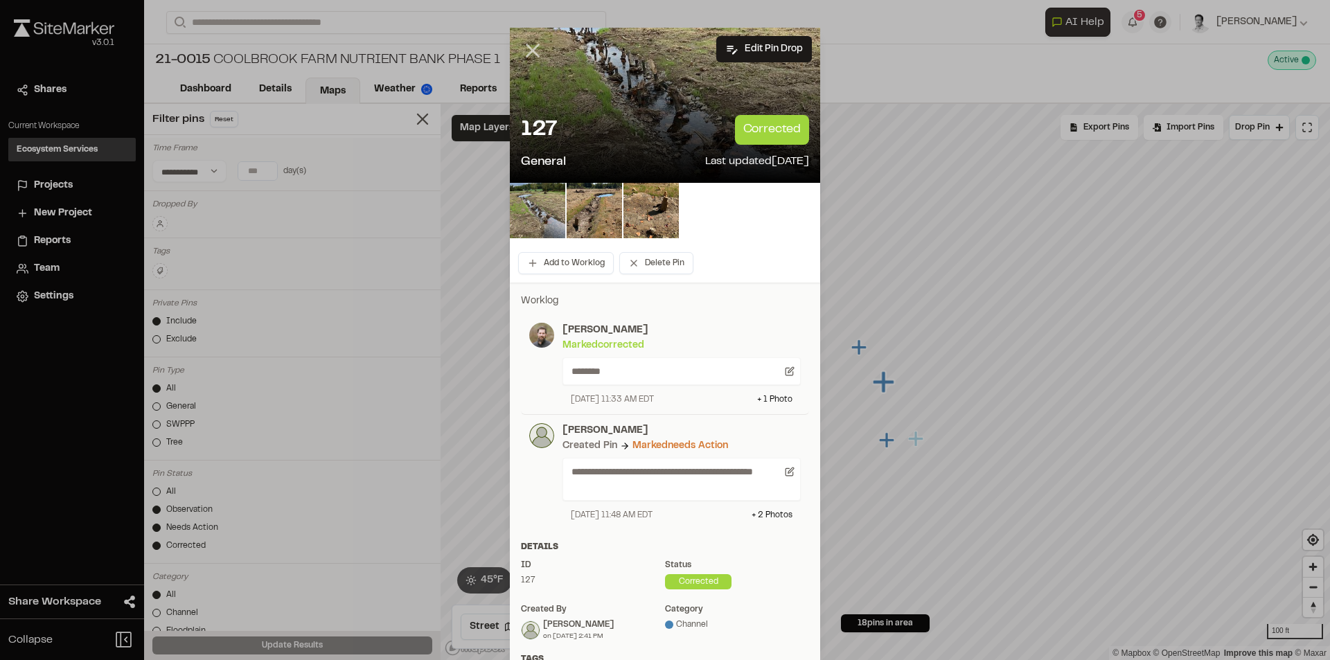
click at [531, 49] on icon at bounding box center [533, 51] width 24 height 24
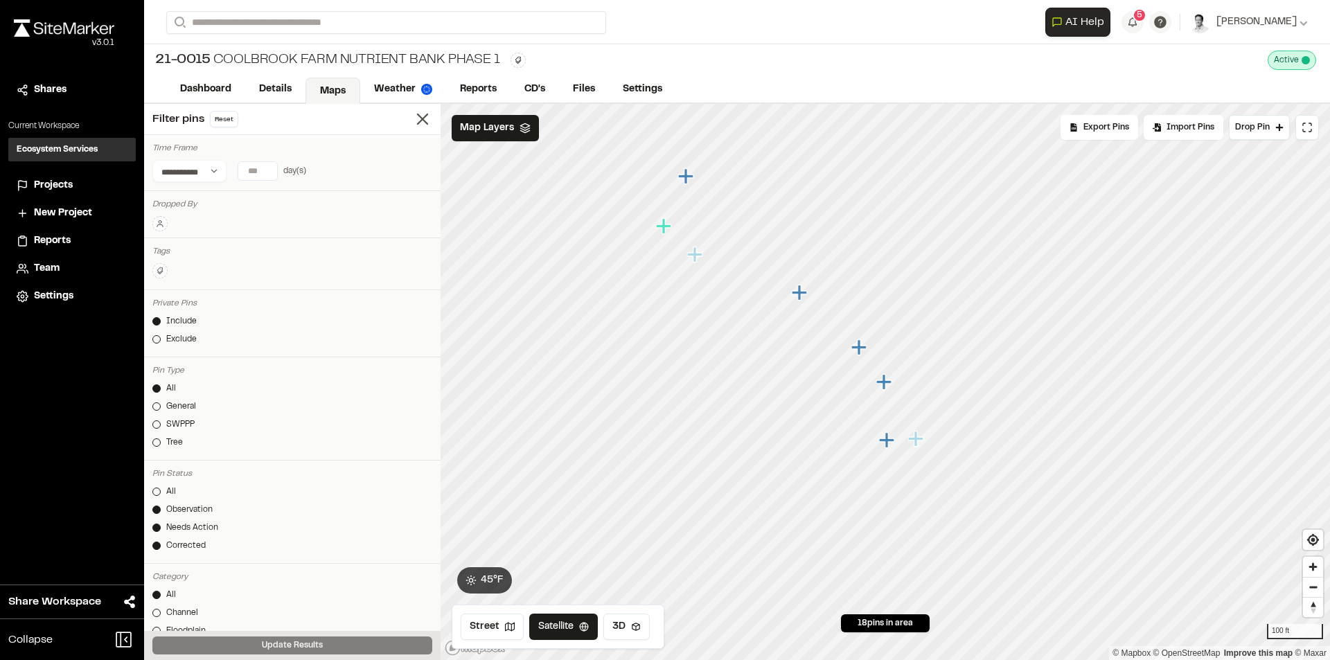
click at [860, 348] on icon "Map marker" at bounding box center [858, 346] width 15 height 15
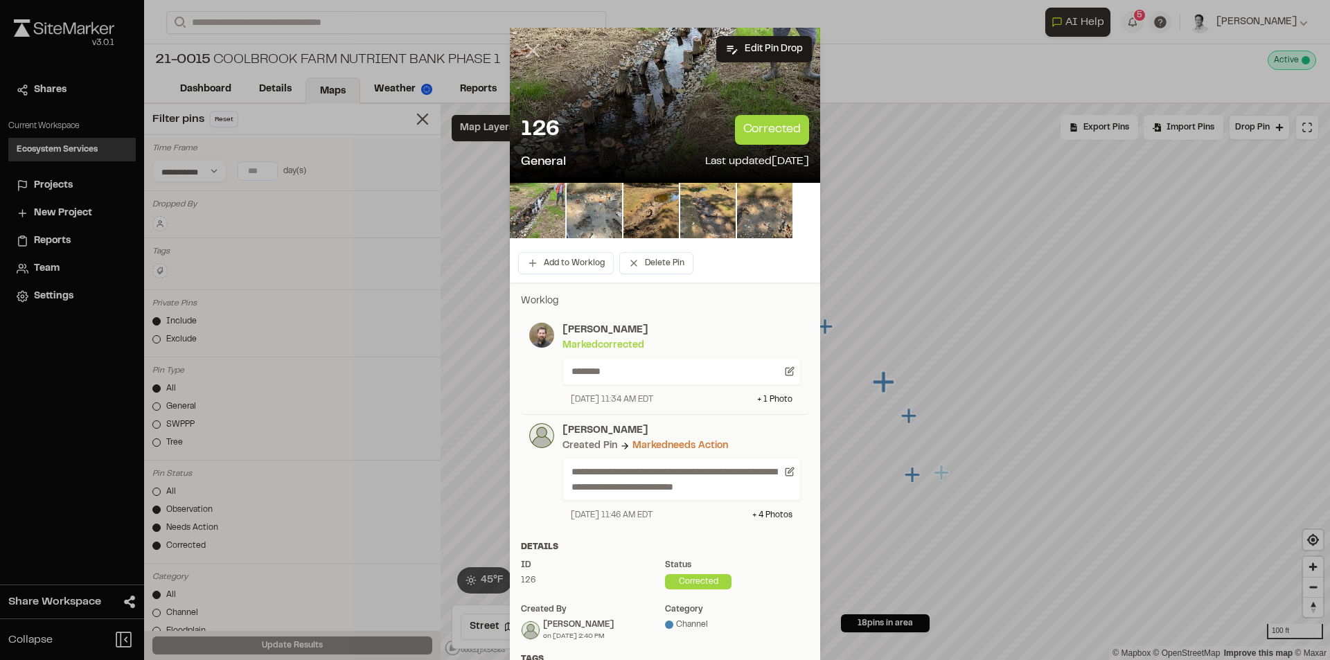
click at [533, 50] on icon at bounding box center [533, 51] width 24 height 24
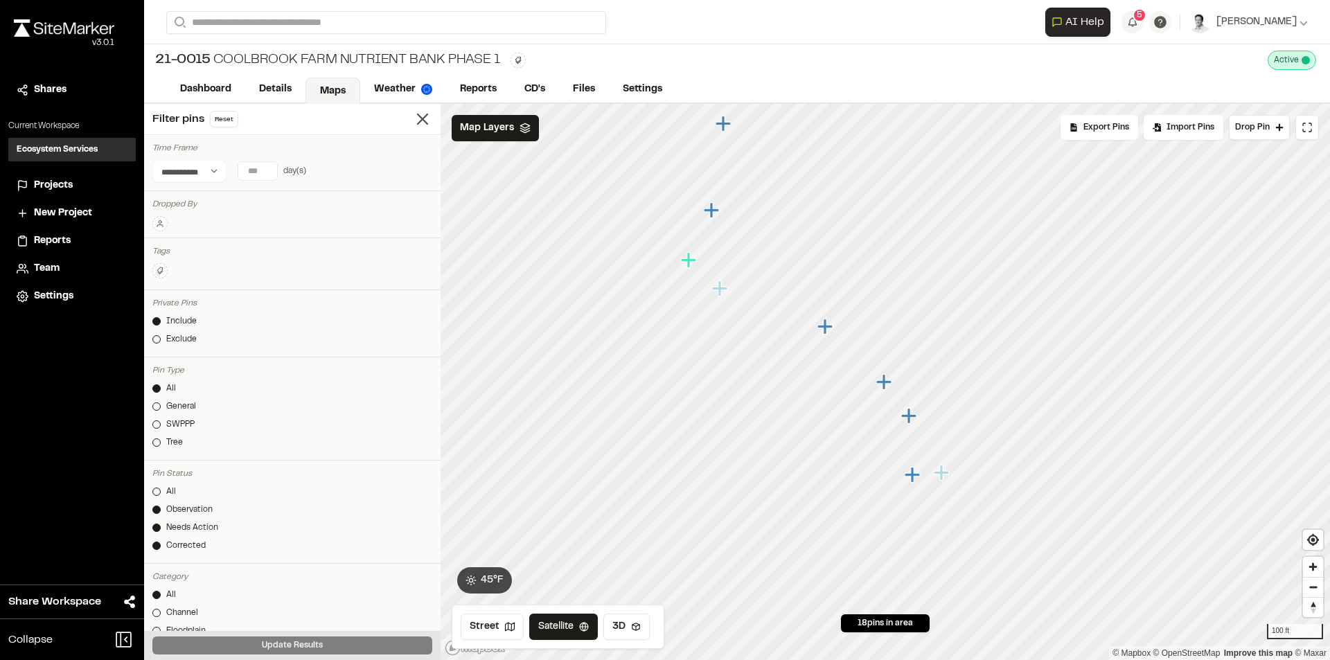
click at [823, 333] on icon "Map marker" at bounding box center [824, 326] width 15 height 15
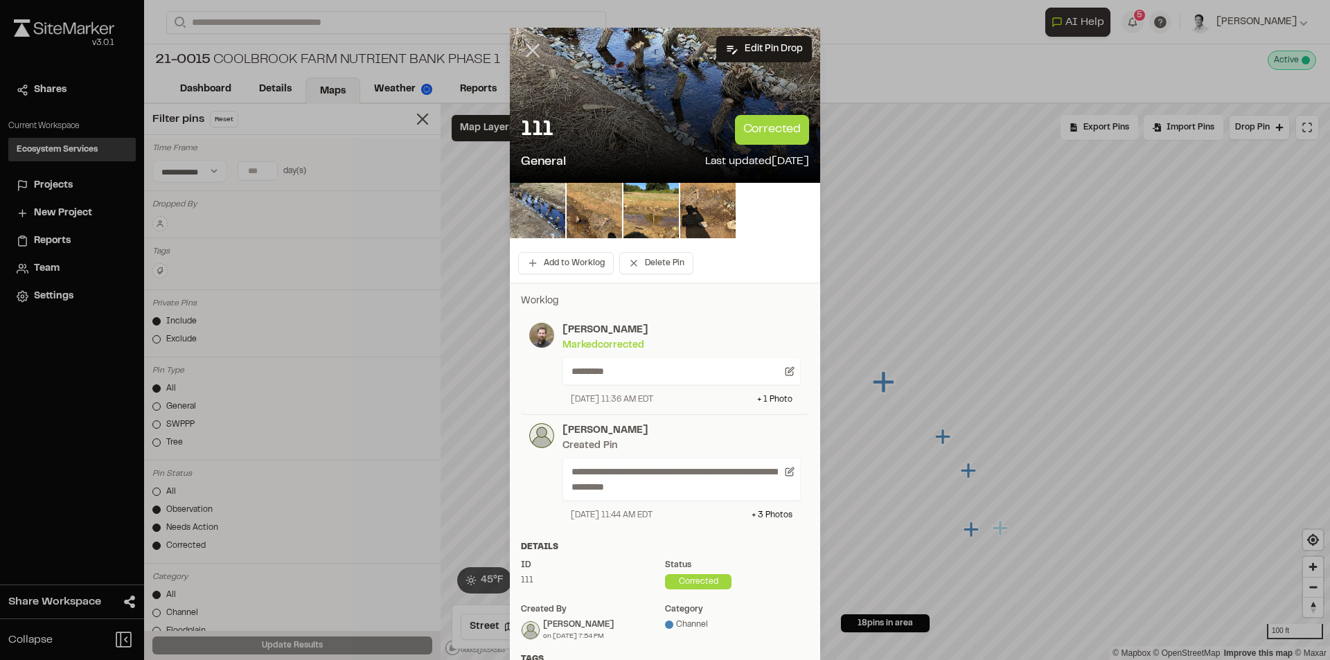
click at [530, 53] on line at bounding box center [533, 51] width 12 height 12
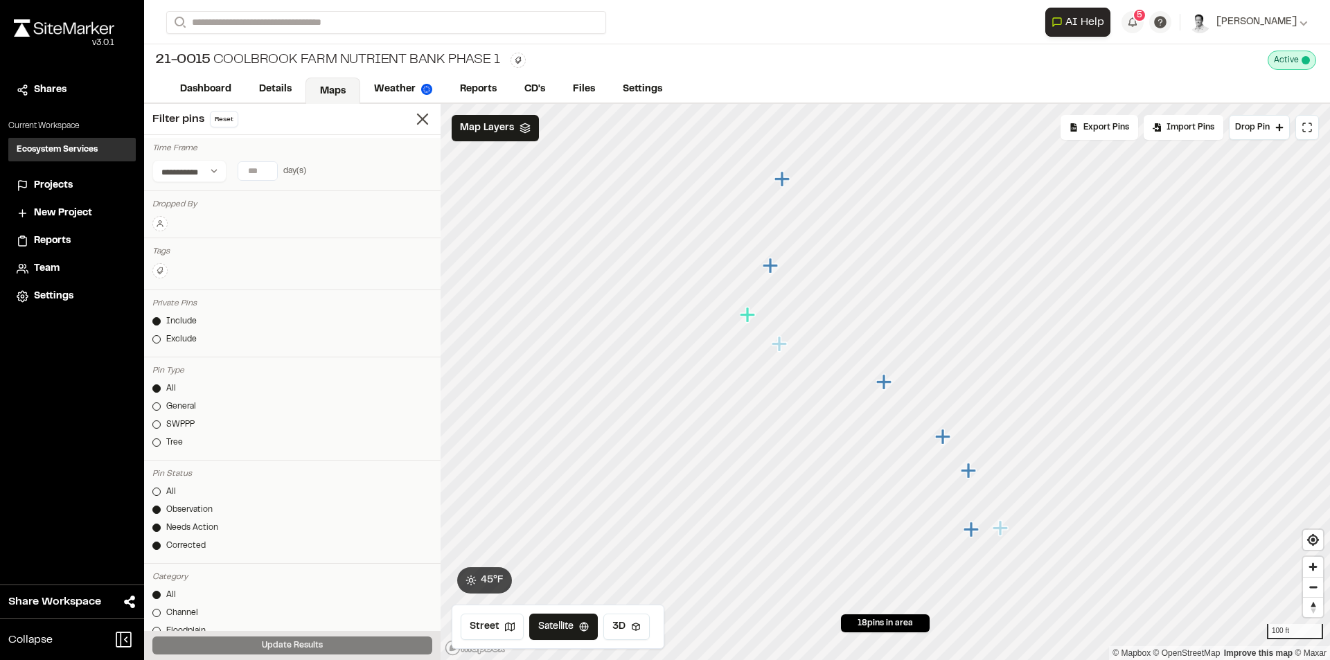
click at [783, 348] on icon "Map marker" at bounding box center [781, 344] width 18 height 18
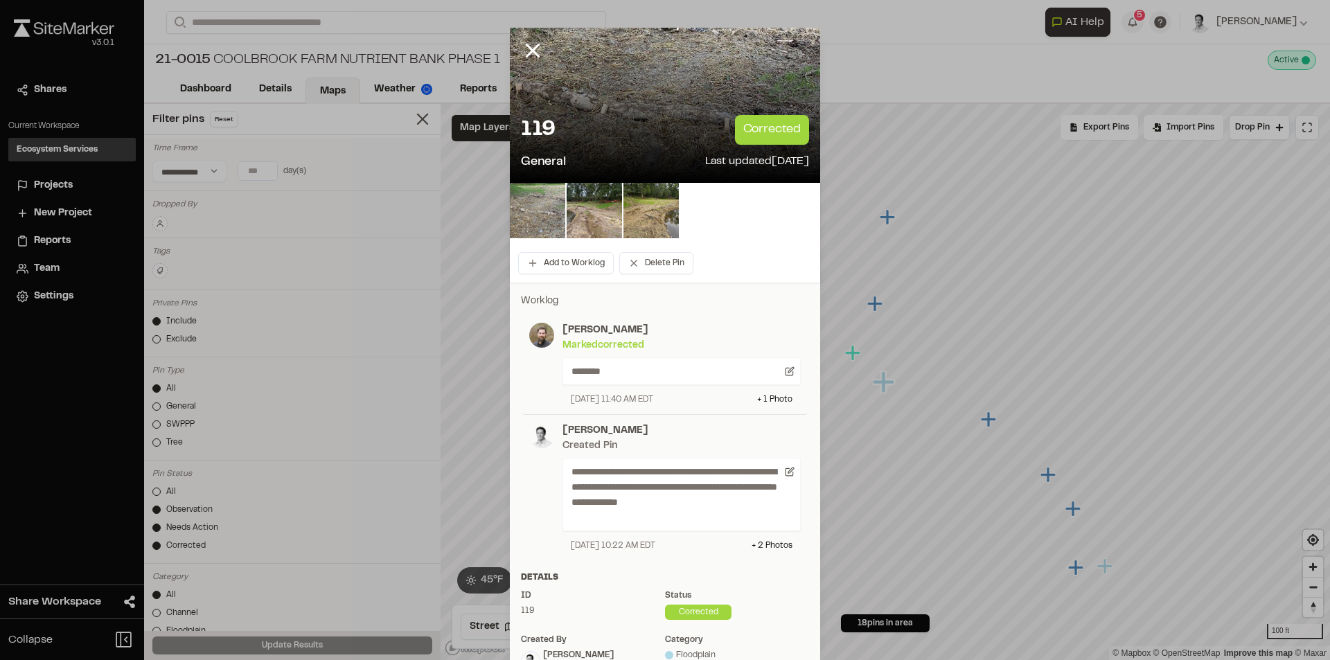
click at [530, 45] on icon at bounding box center [533, 51] width 24 height 24
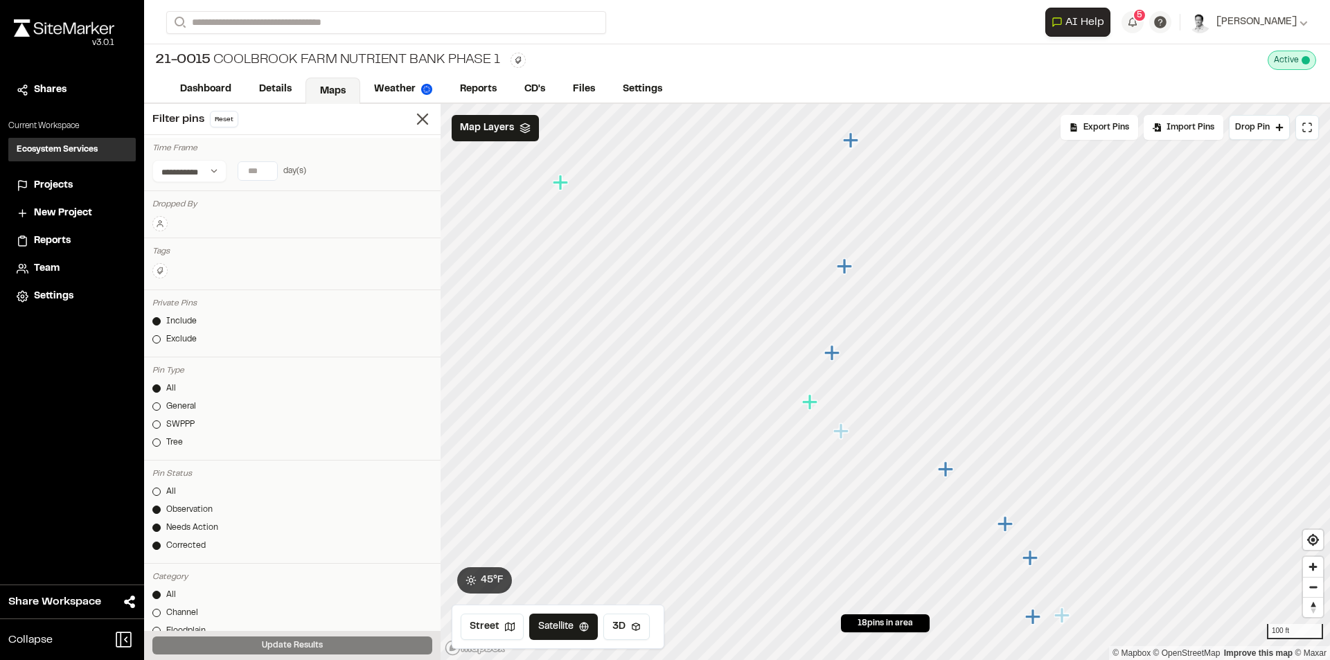
click at [810, 407] on icon "Map marker" at bounding box center [809, 401] width 15 height 15
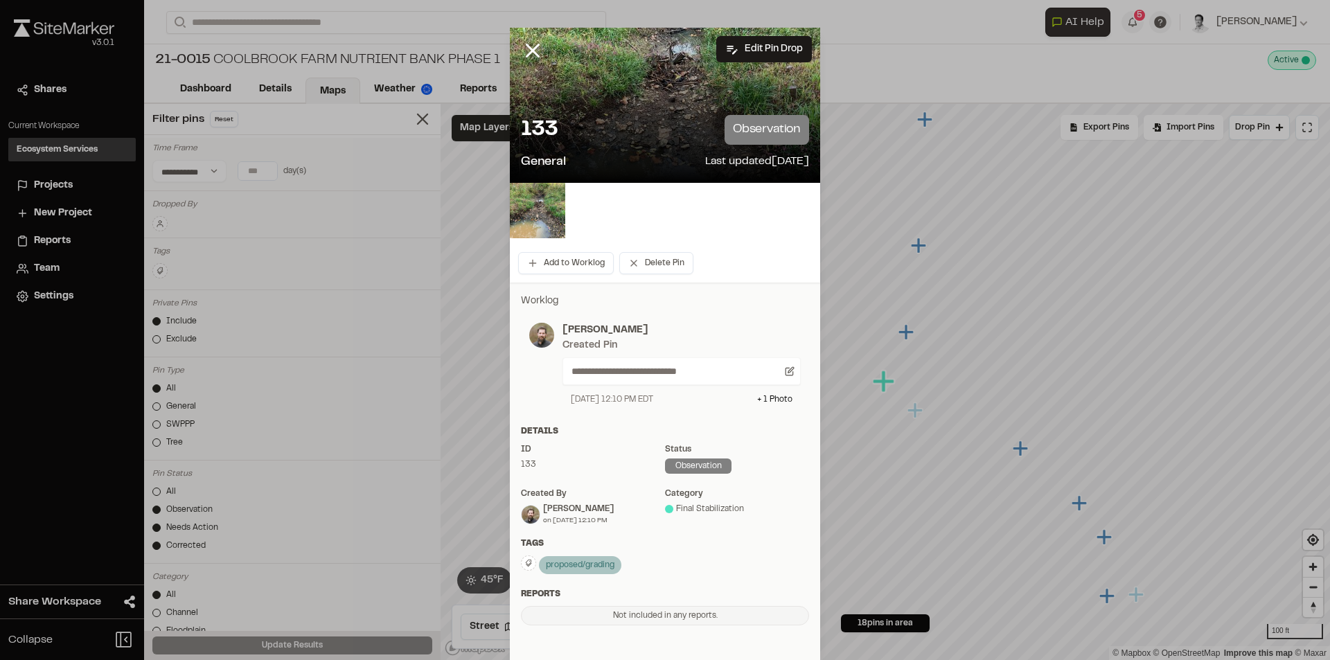
drag, startPoint x: 525, startPoint y: 53, endPoint x: 556, endPoint y: 91, distance: 48.8
click at [527, 62] on div at bounding box center [543, 61] width 67 height 67
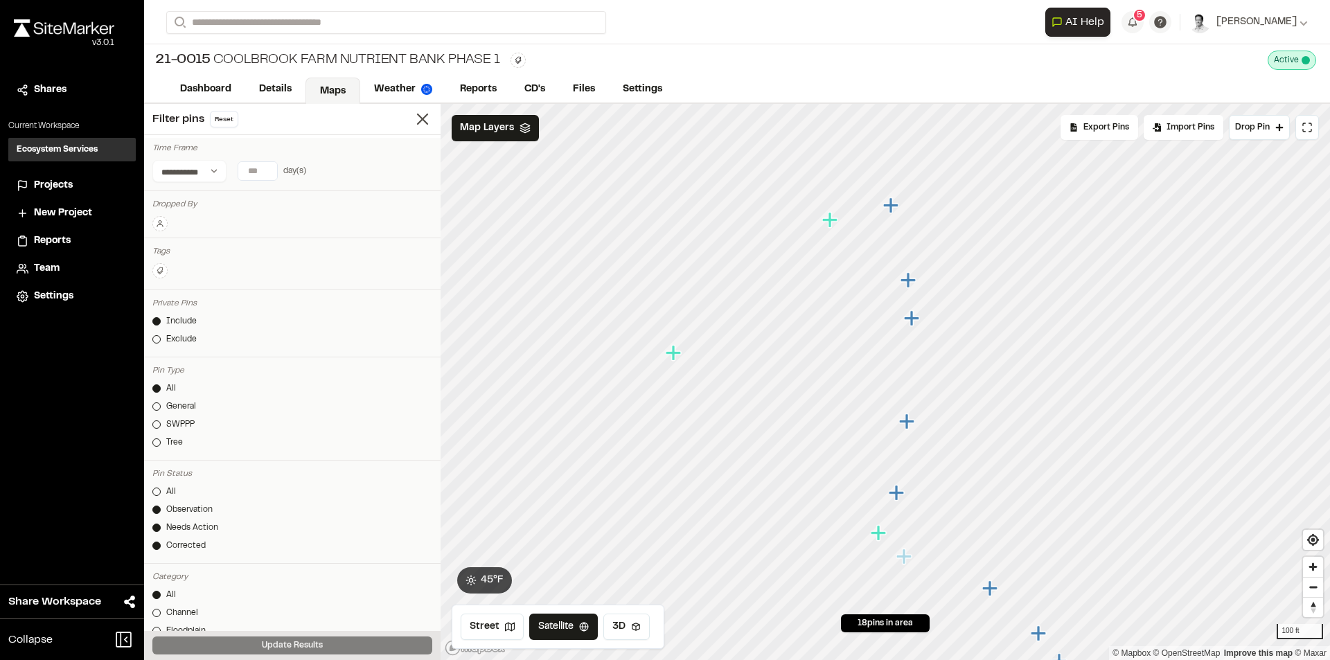
click at [882, 538] on icon "Map marker" at bounding box center [880, 533] width 18 height 18
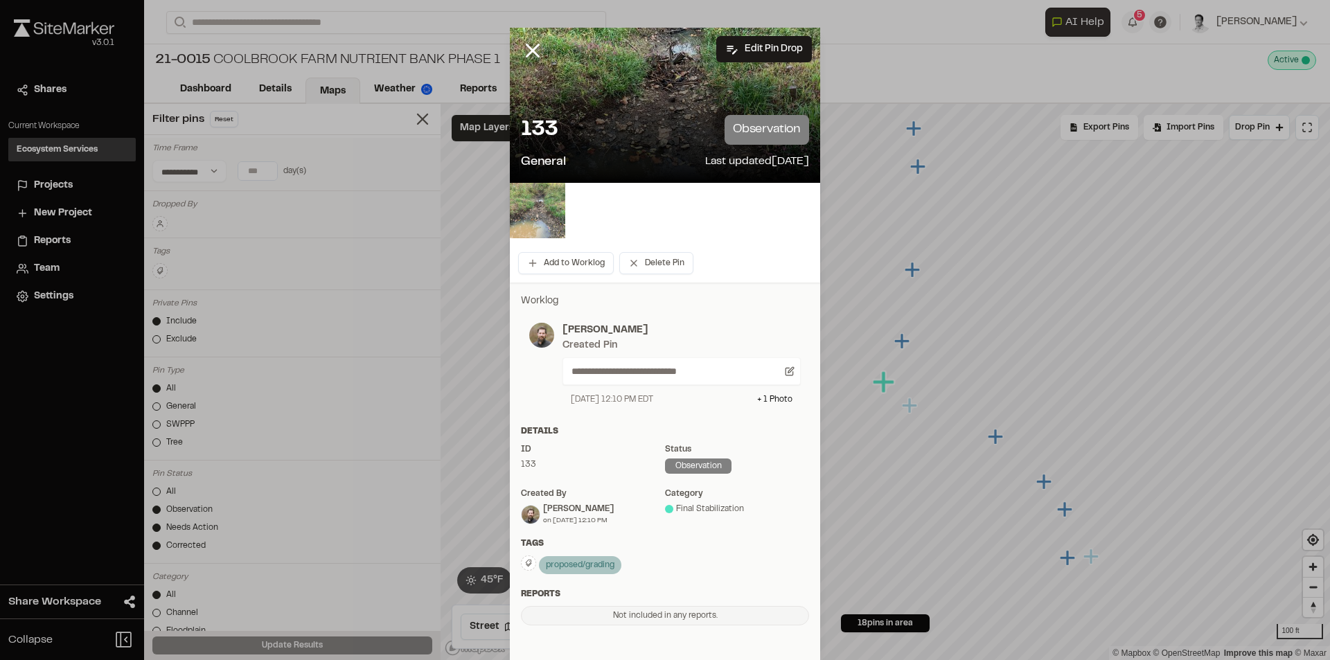
click at [513, 215] on img at bounding box center [537, 210] width 55 height 55
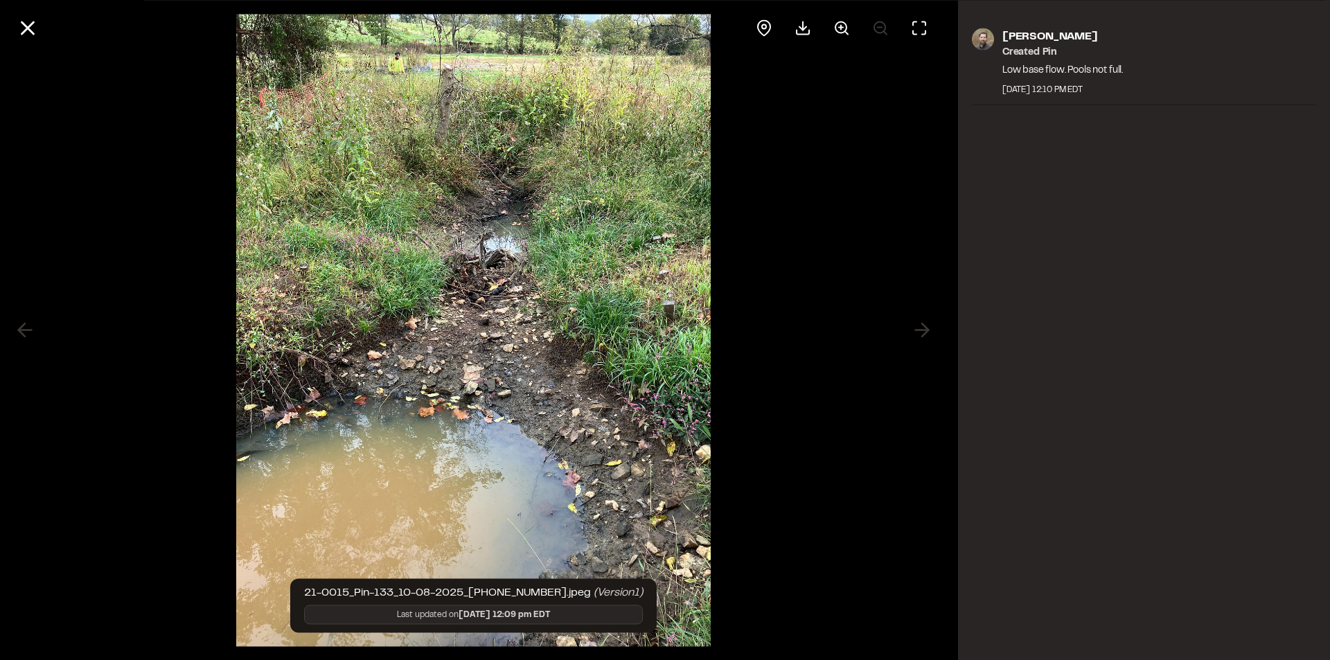
drag, startPoint x: 19, startPoint y: 30, endPoint x: 33, endPoint y: 36, distance: 14.9
click at [19, 30] on icon at bounding box center [28, 28] width 24 height 24
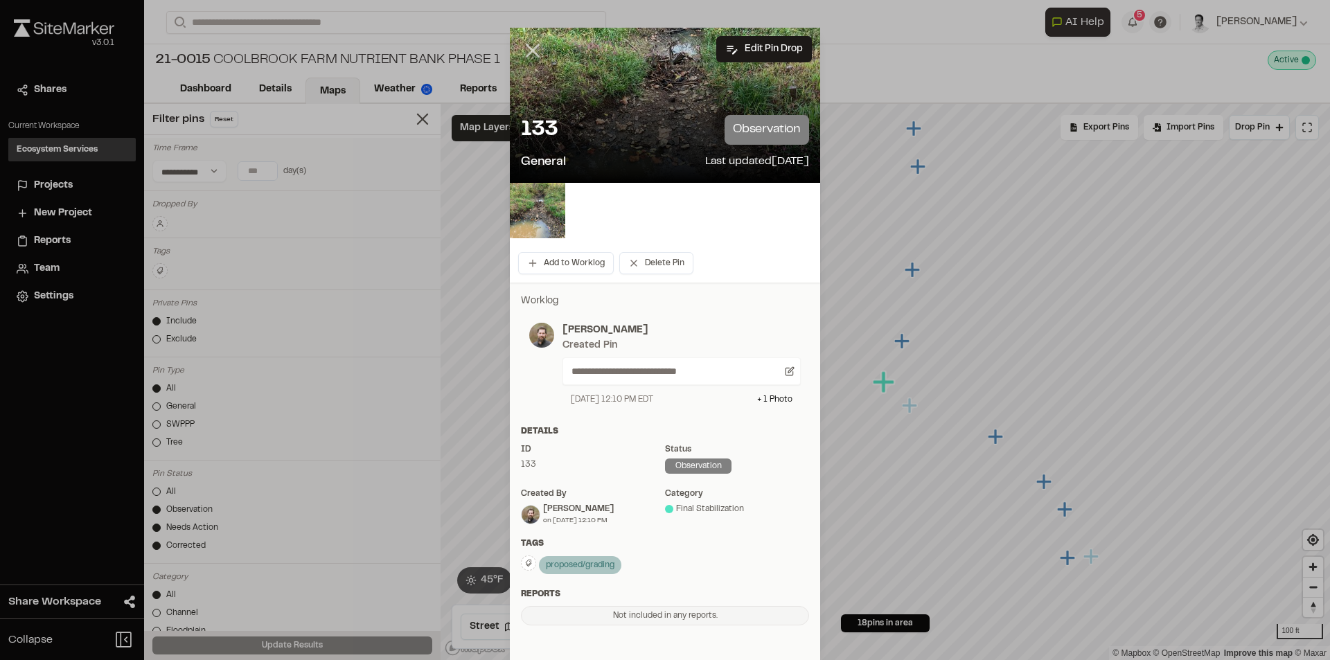
click at [521, 45] on icon at bounding box center [533, 51] width 24 height 24
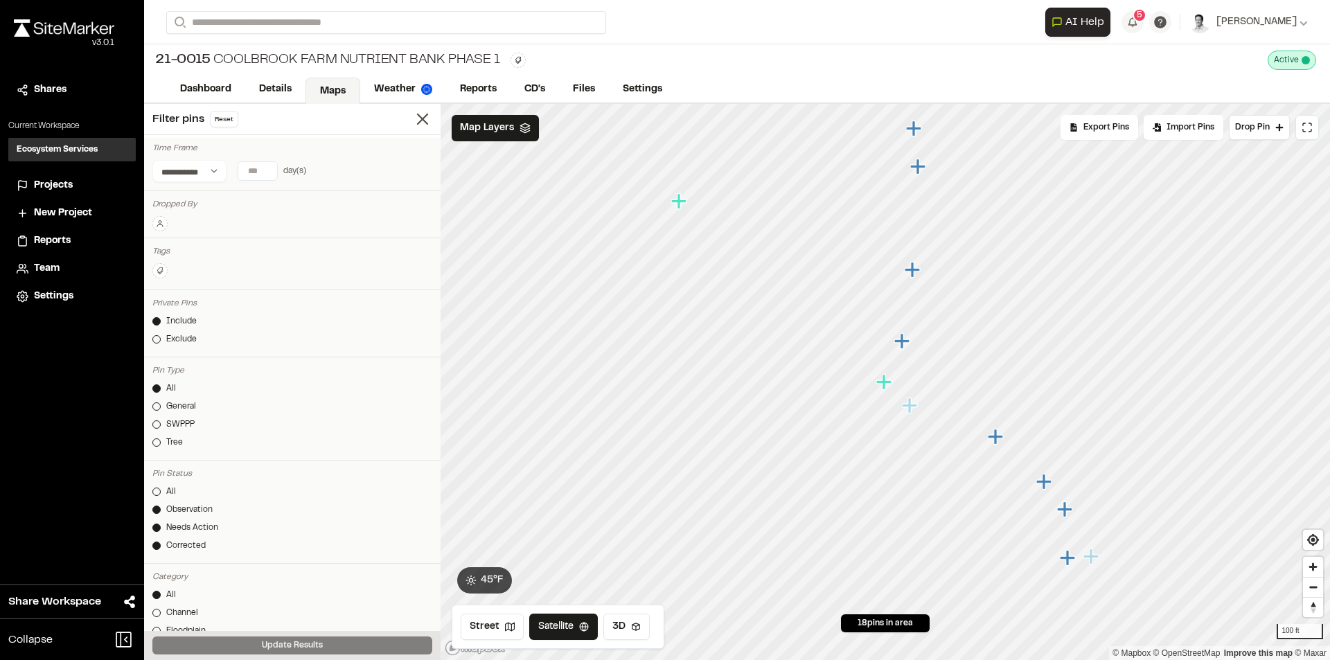
click at [913, 410] on icon "Map marker" at bounding box center [911, 406] width 18 height 18
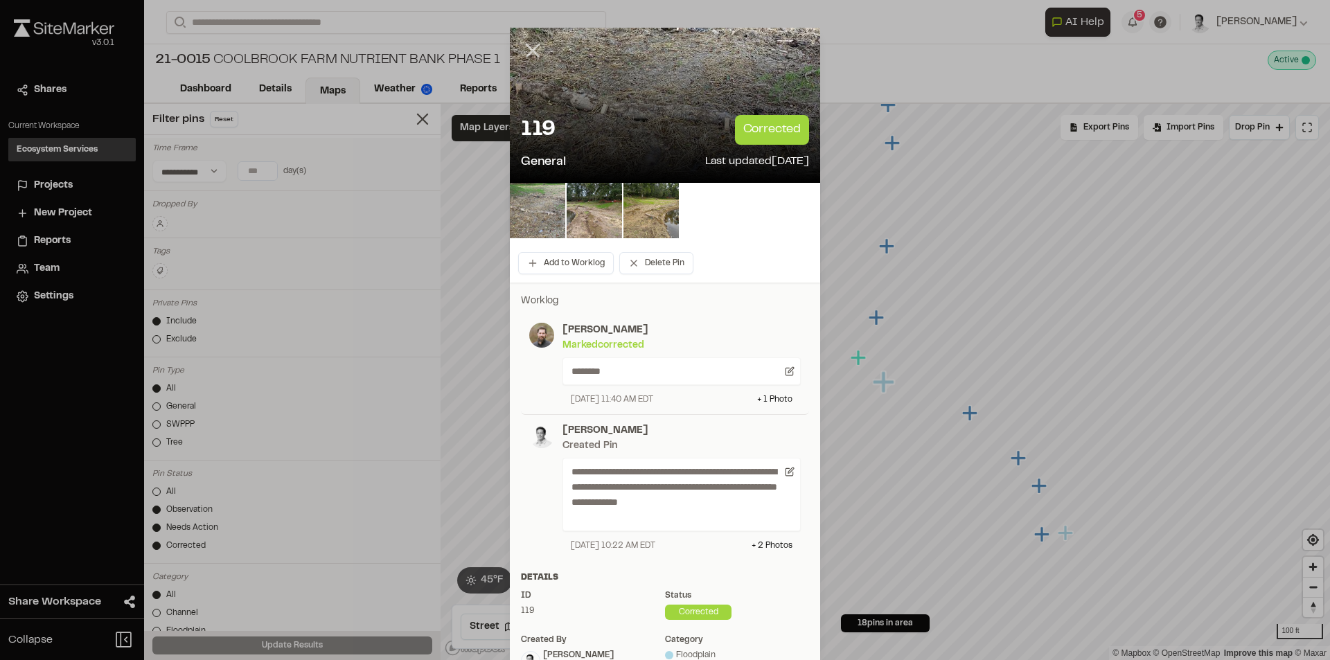
click at [521, 51] on icon at bounding box center [533, 51] width 24 height 24
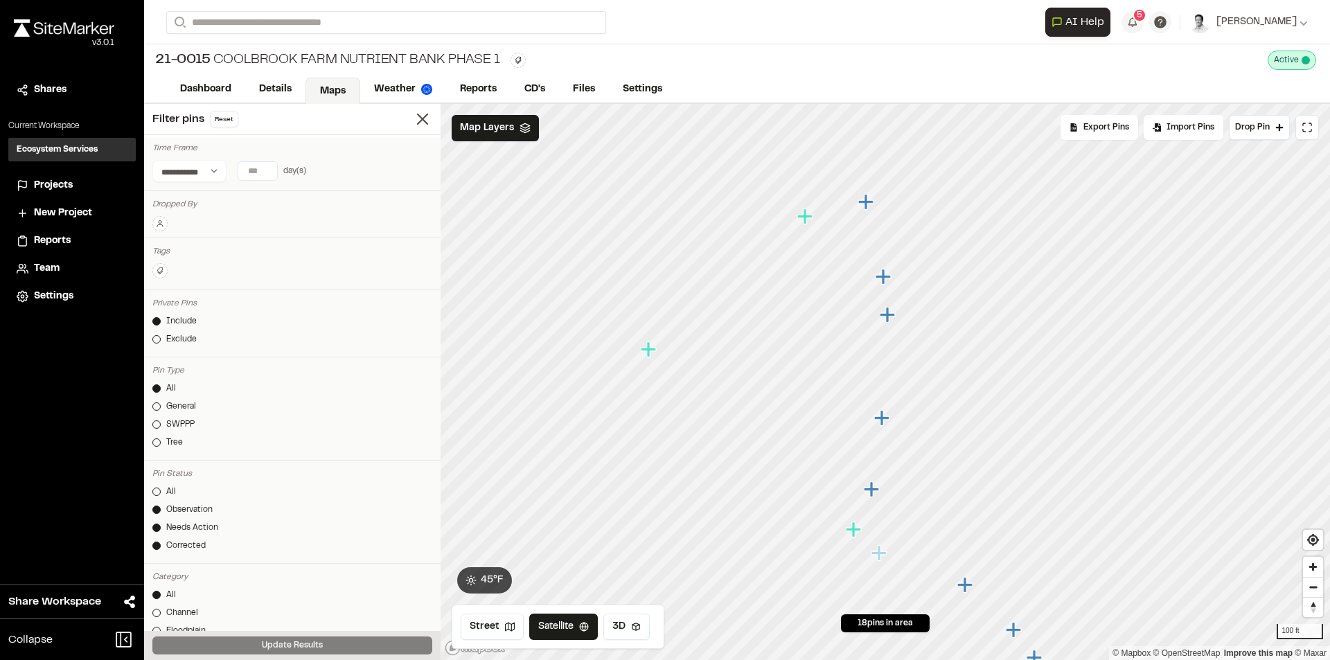
click at [857, 532] on icon "Map marker" at bounding box center [855, 530] width 18 height 18
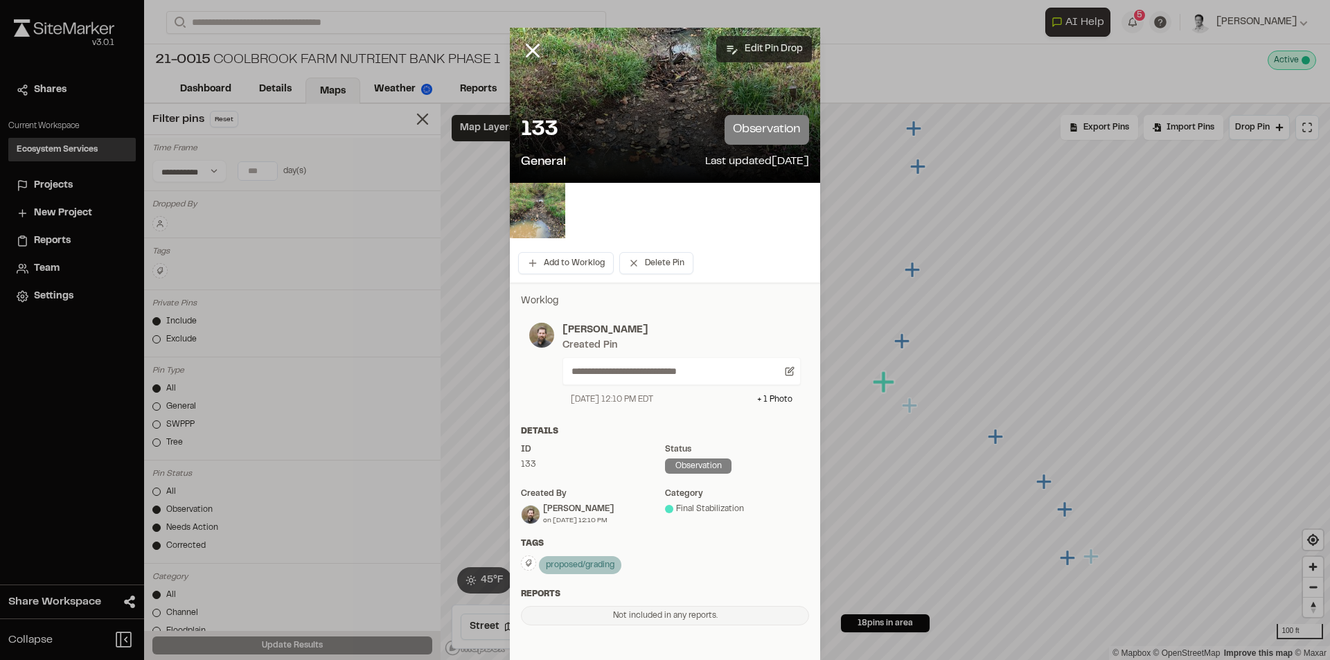
click at [738, 43] on button "Edit Pin Drop" at bounding box center [764, 49] width 96 height 26
select select "****"
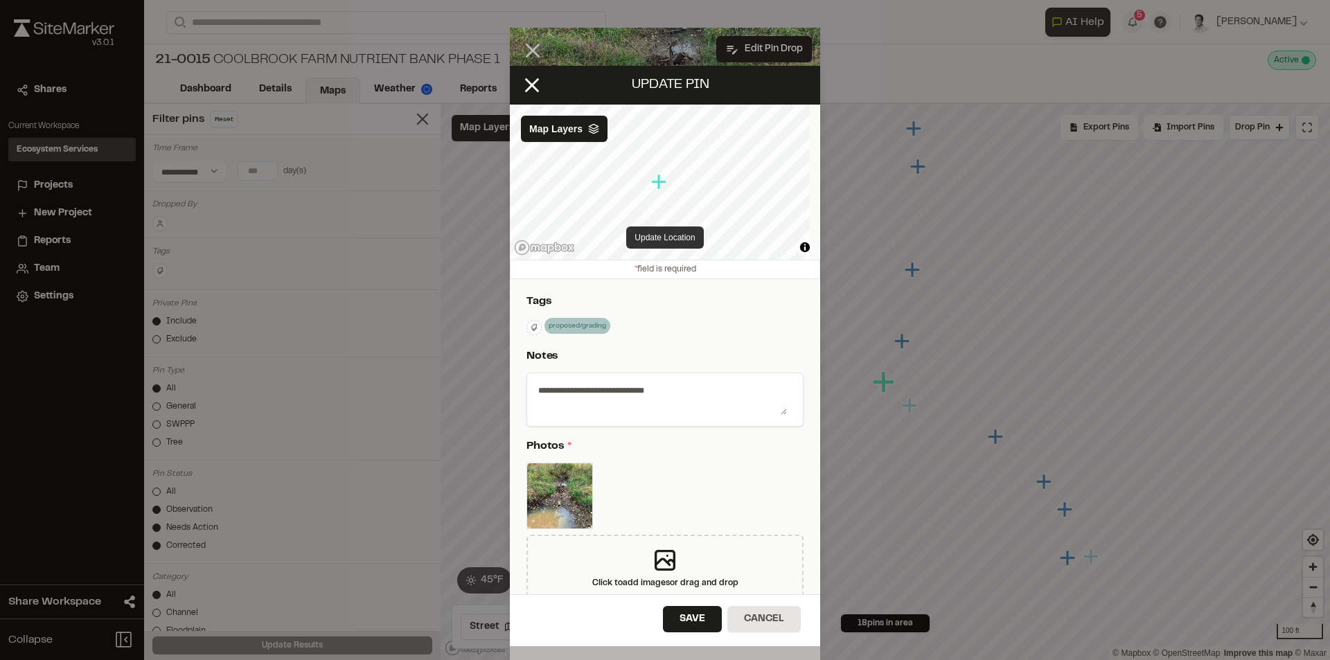
click at [664, 236] on button "Update Location" at bounding box center [664, 238] width 77 height 22
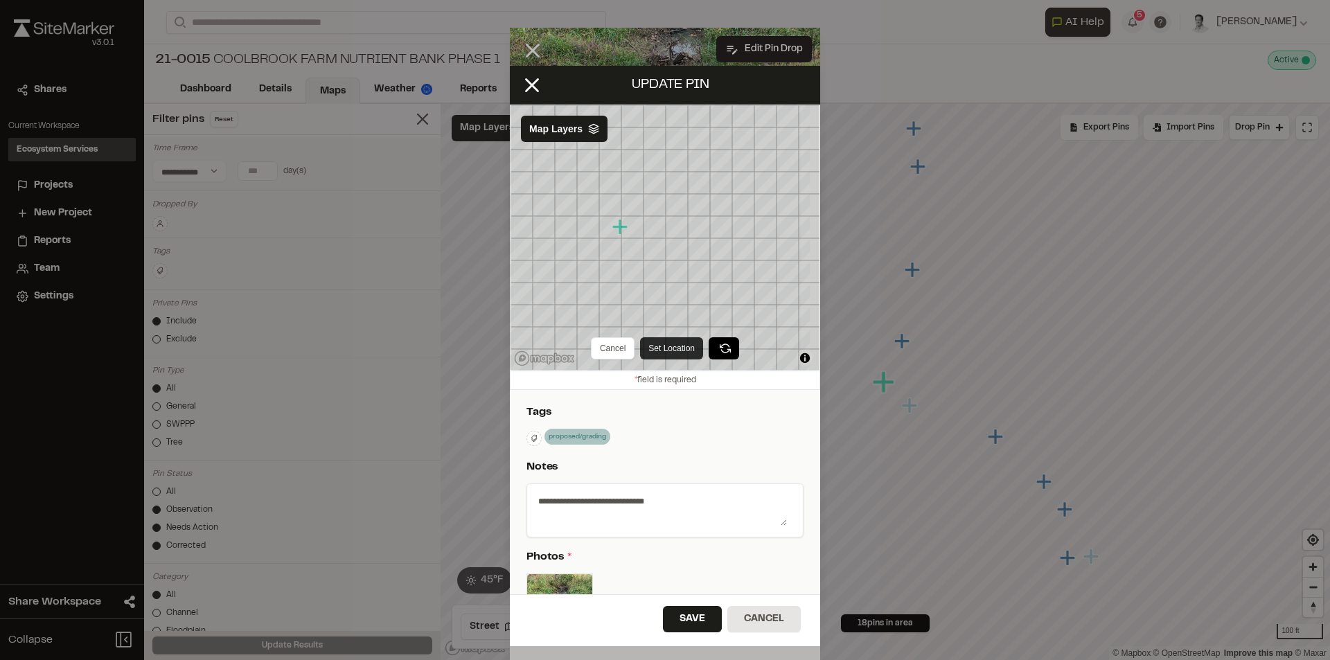
click at [662, 355] on button "Set Location" at bounding box center [671, 348] width 63 height 22
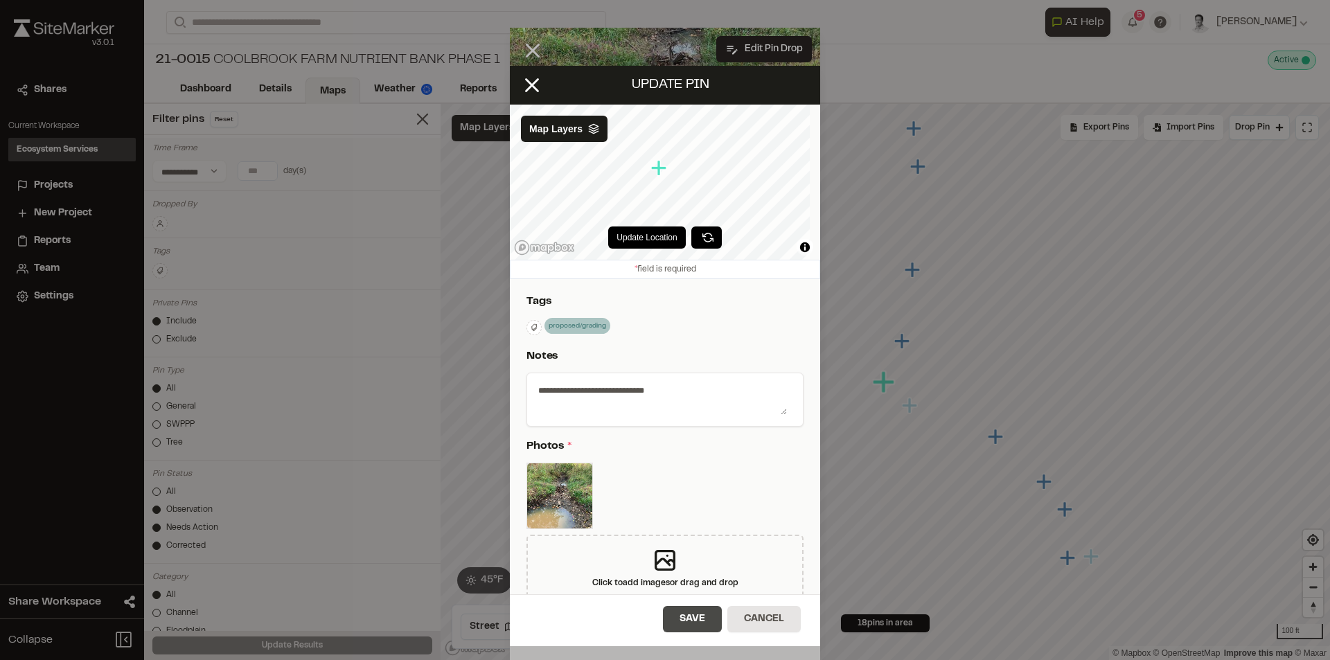
click at [683, 615] on button "Save" at bounding box center [692, 619] width 59 height 26
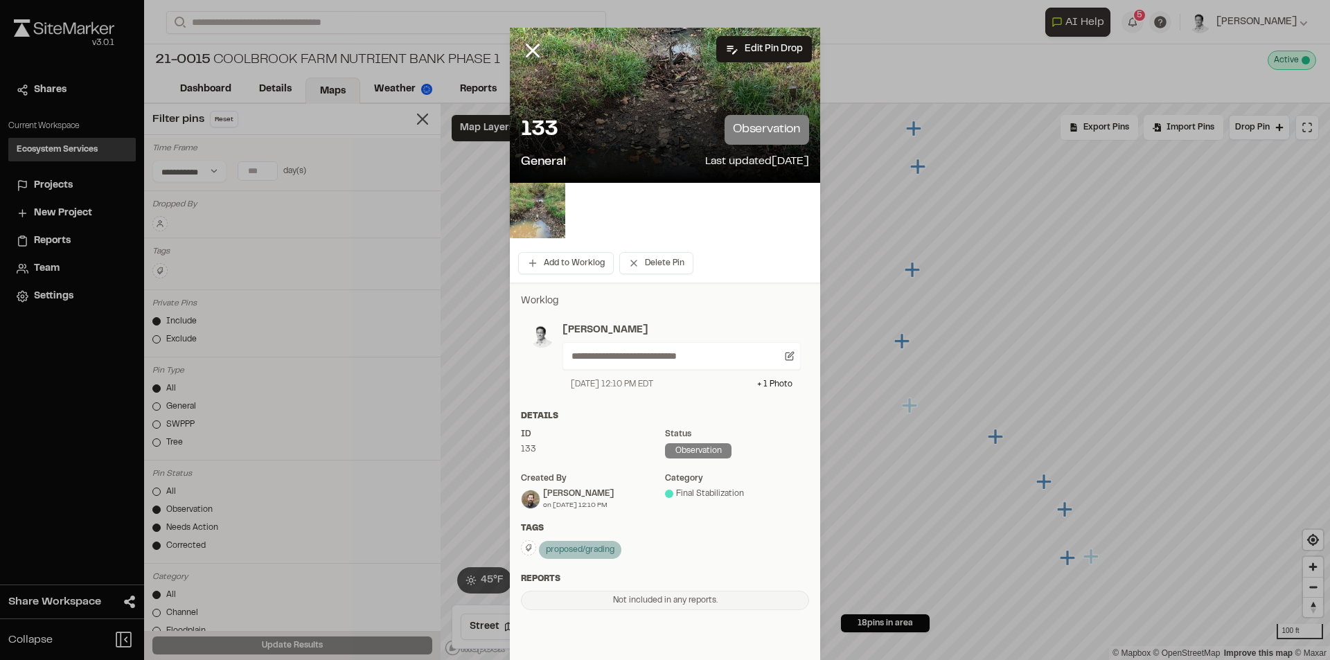
click at [535, 49] on icon at bounding box center [533, 51] width 24 height 24
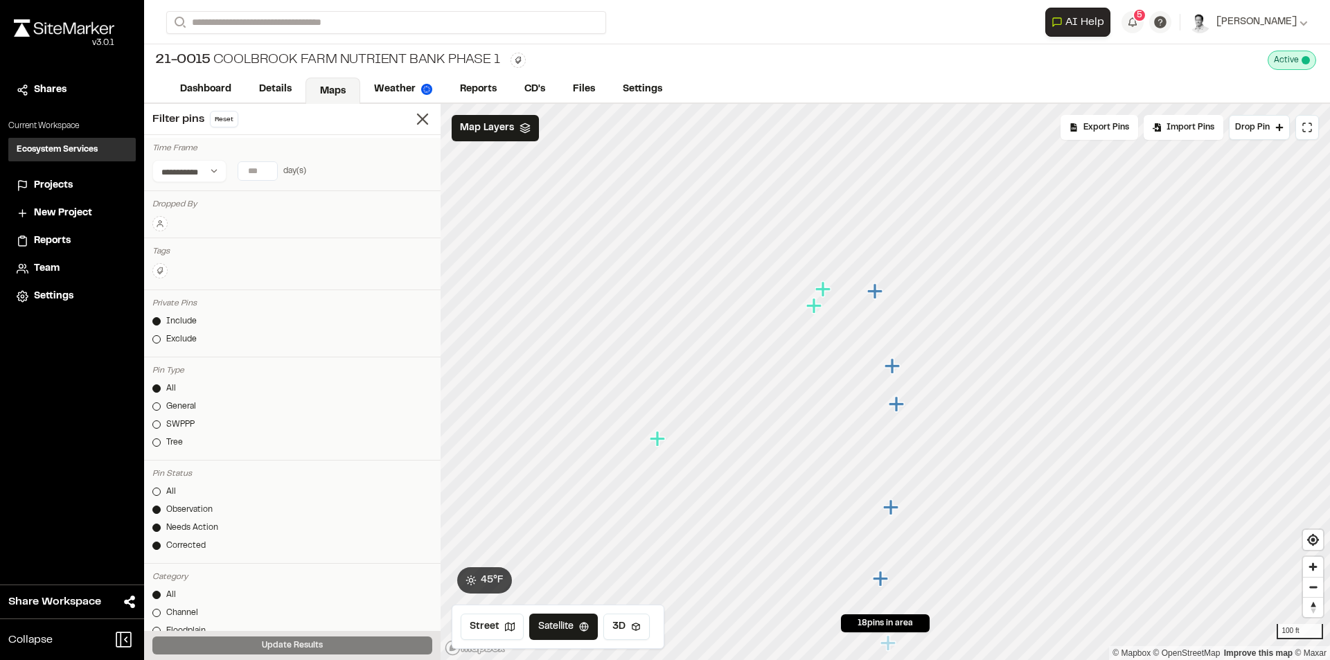
click at [824, 290] on icon "Map marker" at bounding box center [822, 288] width 15 height 15
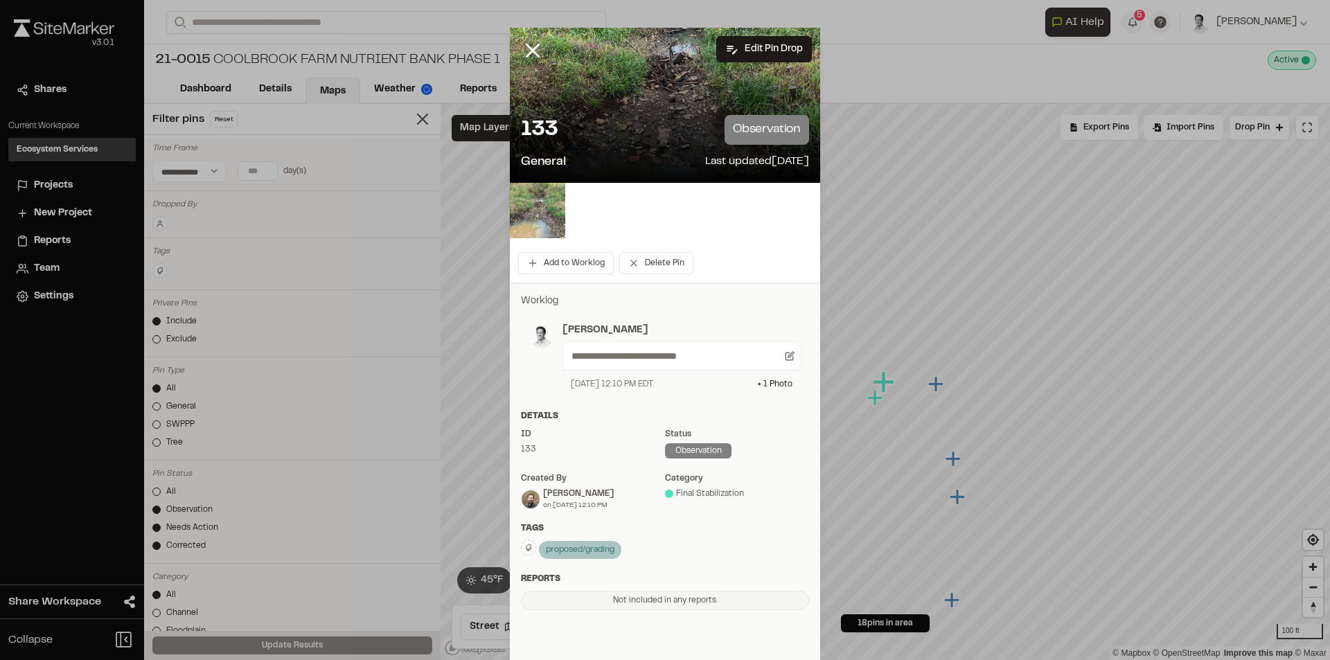
click at [521, 202] on img at bounding box center [537, 210] width 55 height 55
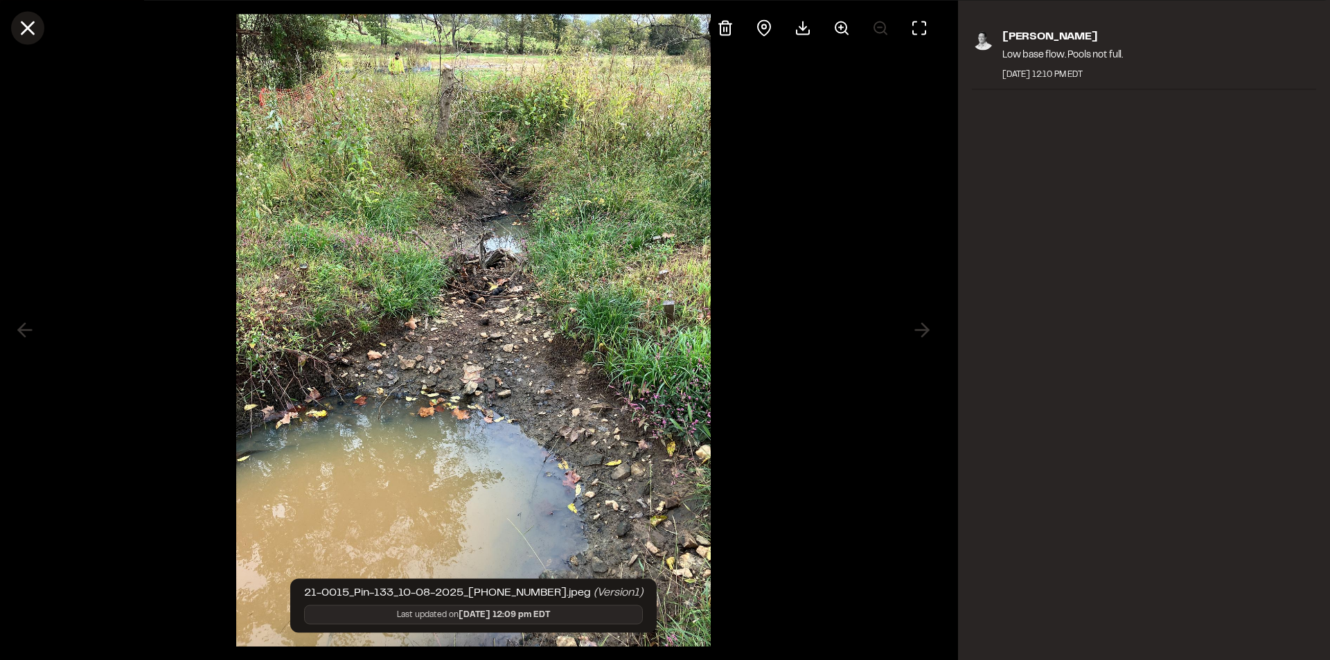
click at [29, 36] on icon at bounding box center [28, 28] width 24 height 24
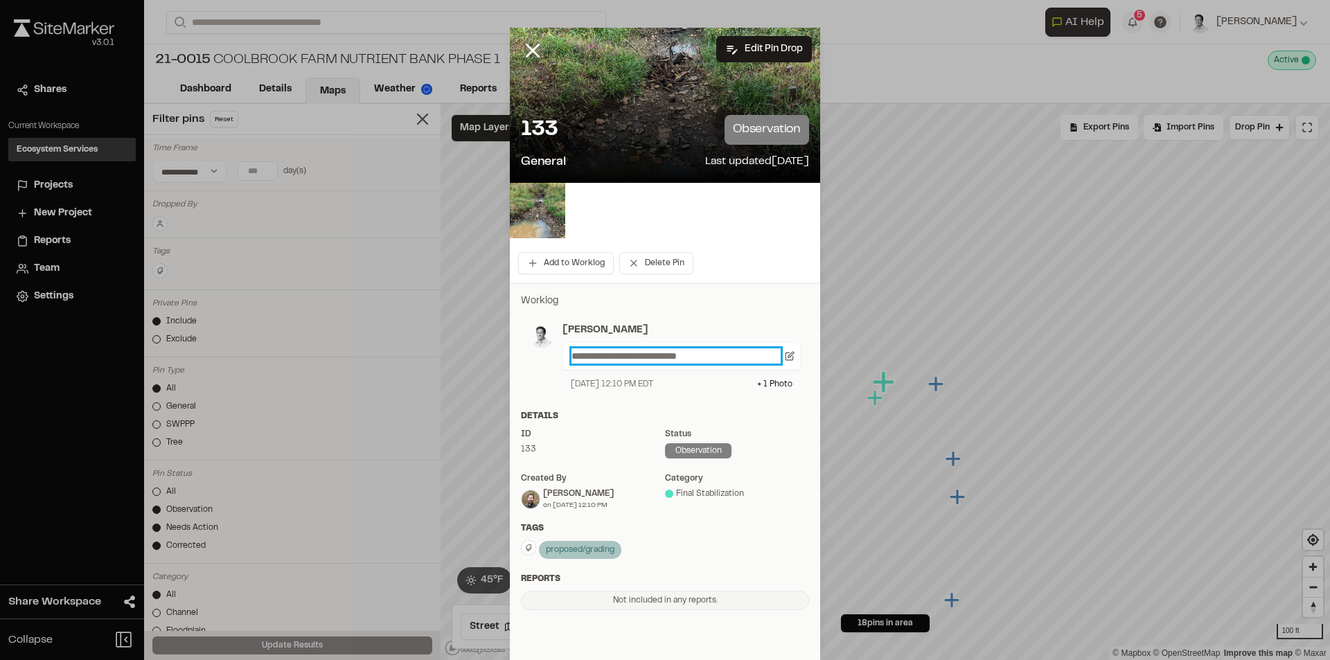
click at [710, 355] on p "**********" at bounding box center [675, 355] width 209 height 15
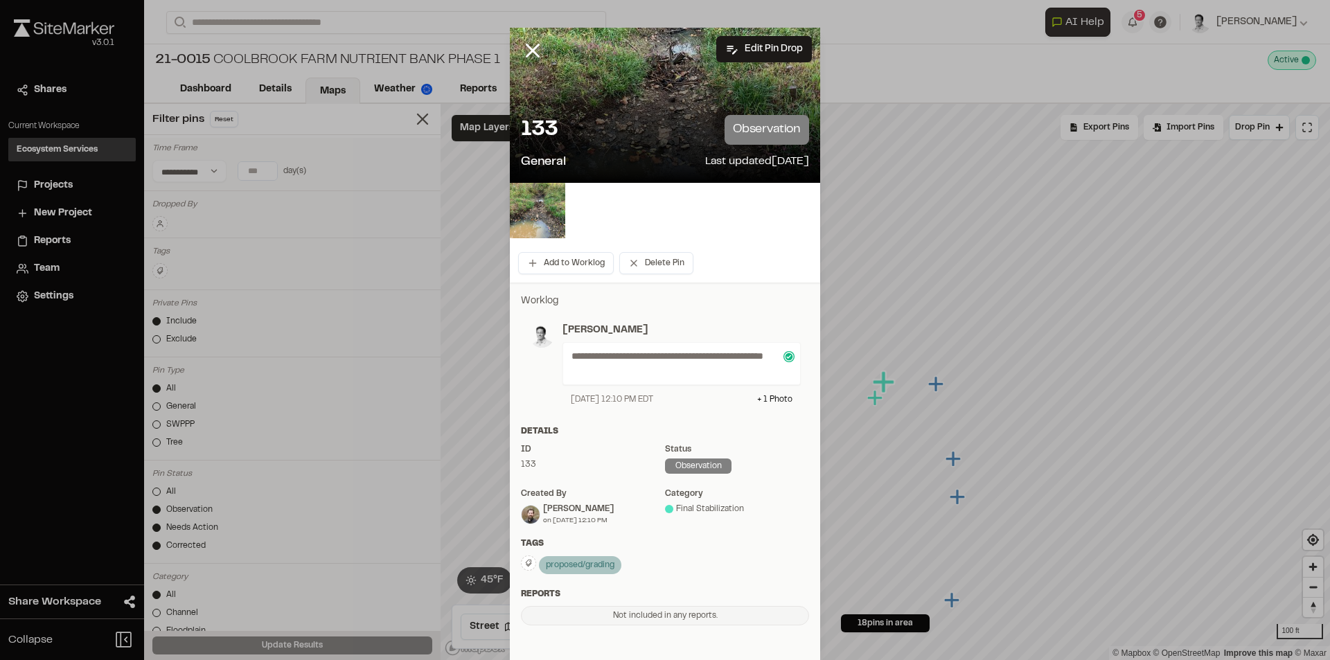
click at [710, 494] on div "category" at bounding box center [737, 494] width 144 height 12
click at [530, 46] on icon at bounding box center [533, 51] width 24 height 24
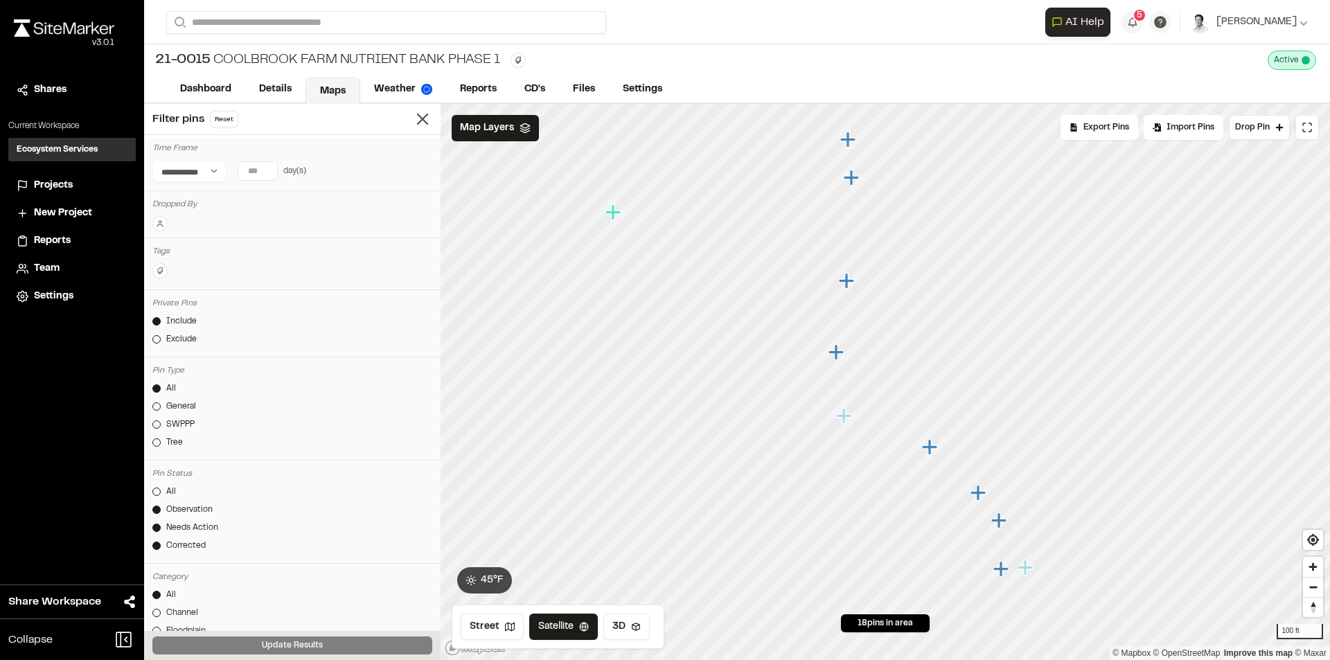
click at [844, 421] on icon "Map marker" at bounding box center [843, 415] width 15 height 15
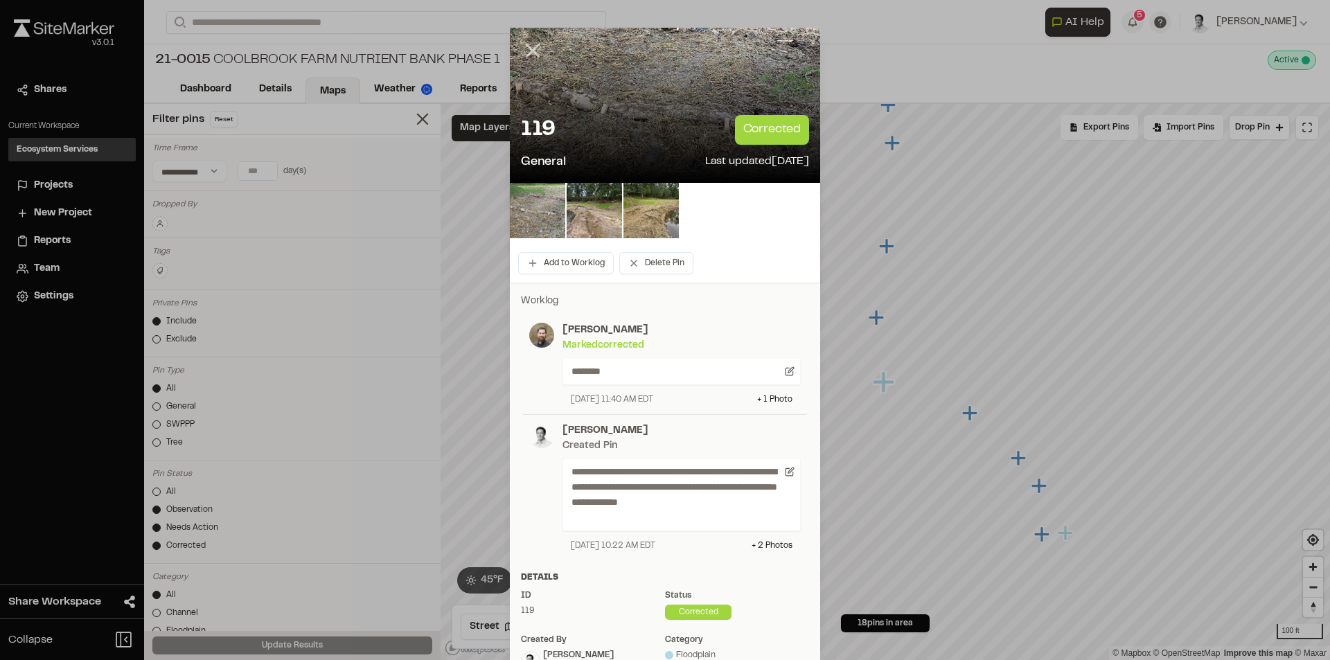
click at [527, 49] on line at bounding box center [533, 51] width 12 height 12
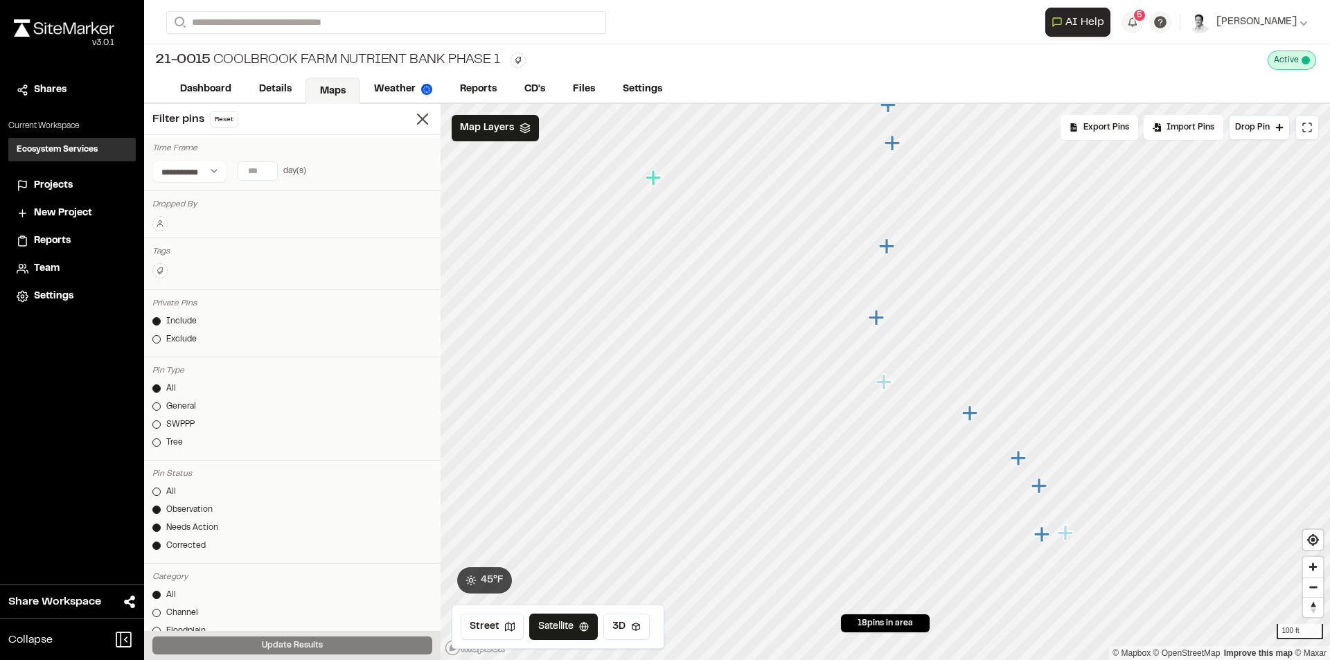
click at [876, 321] on icon "Map marker" at bounding box center [876, 317] width 15 height 15
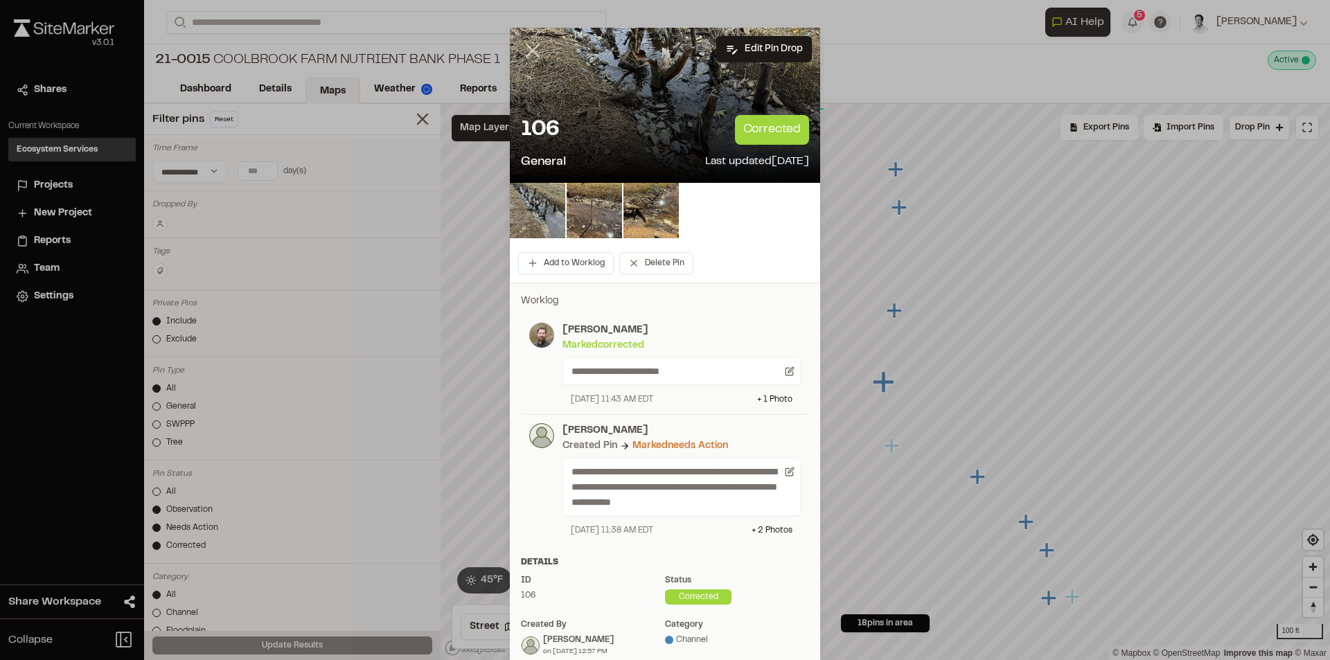
click at [529, 52] on line at bounding box center [533, 51] width 12 height 12
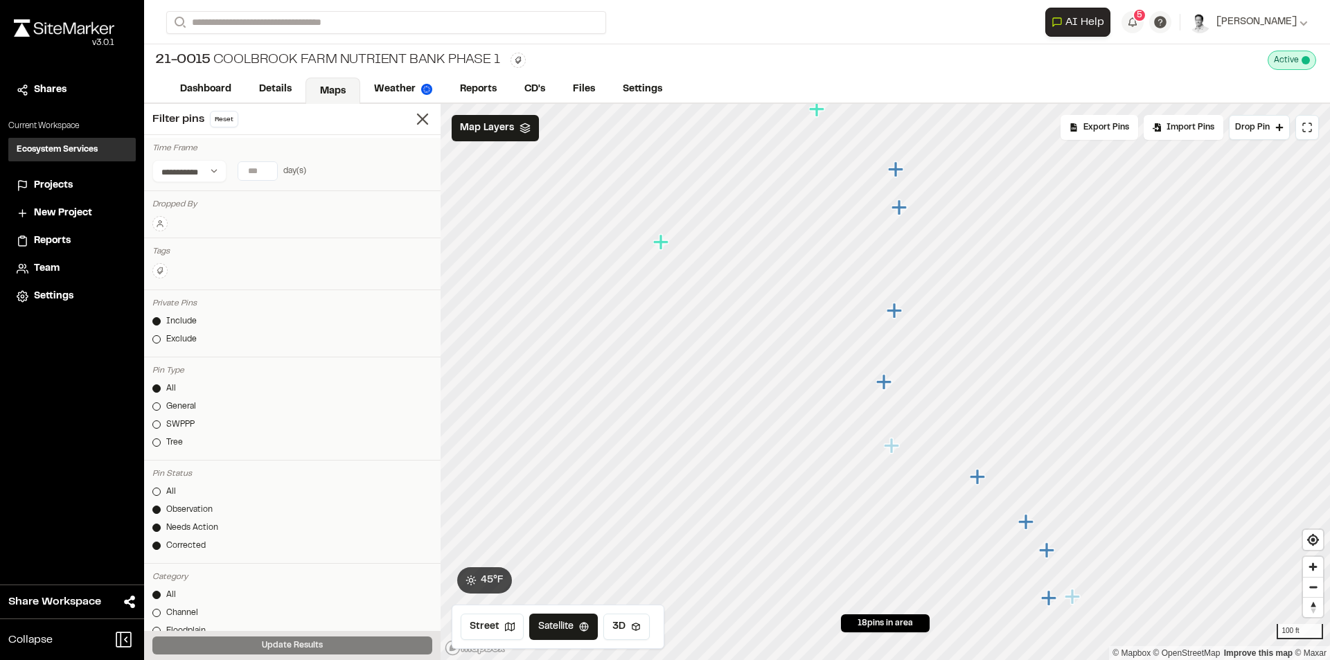
click at [886, 387] on icon "Map marker" at bounding box center [883, 381] width 15 height 15
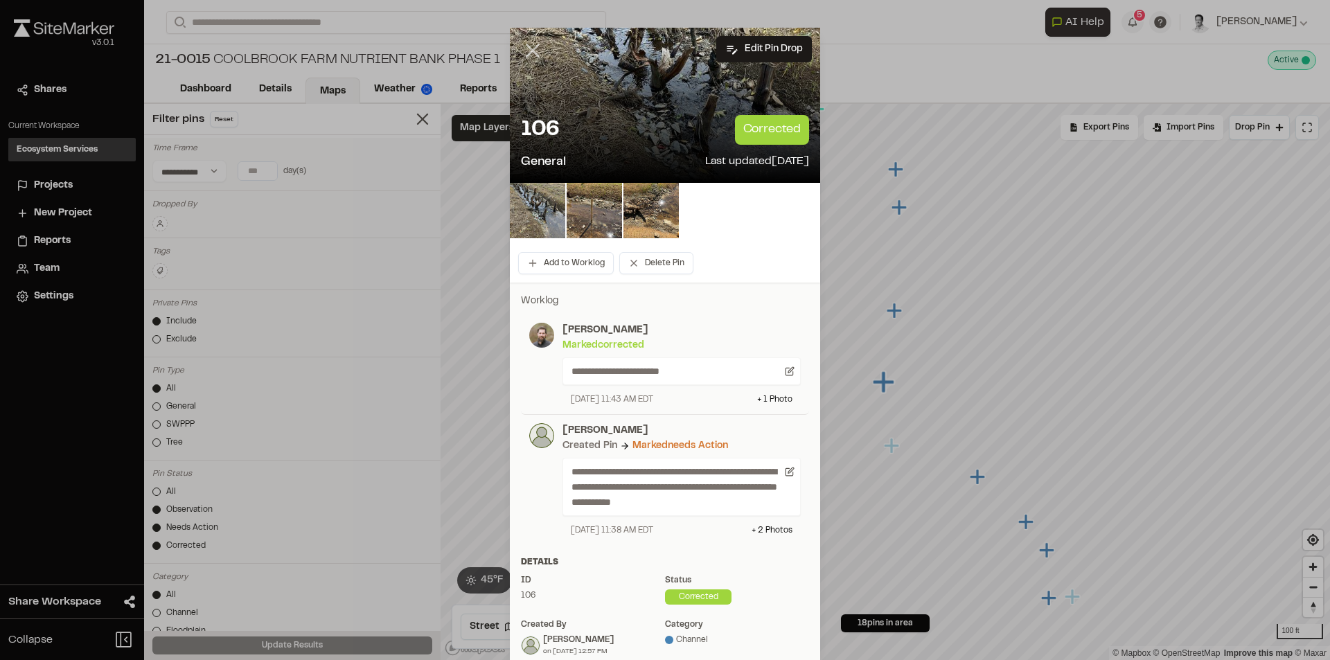
click at [527, 53] on line at bounding box center [533, 51] width 12 height 12
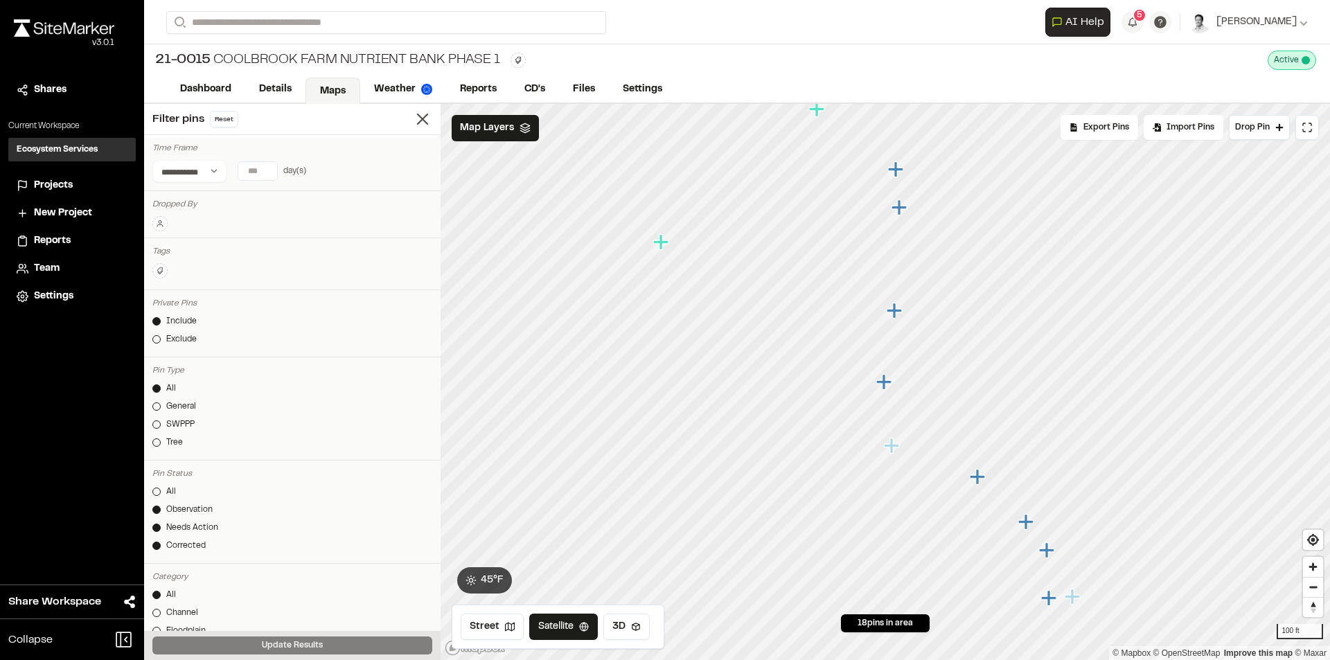
click at [896, 316] on icon "Map marker" at bounding box center [894, 310] width 15 height 15
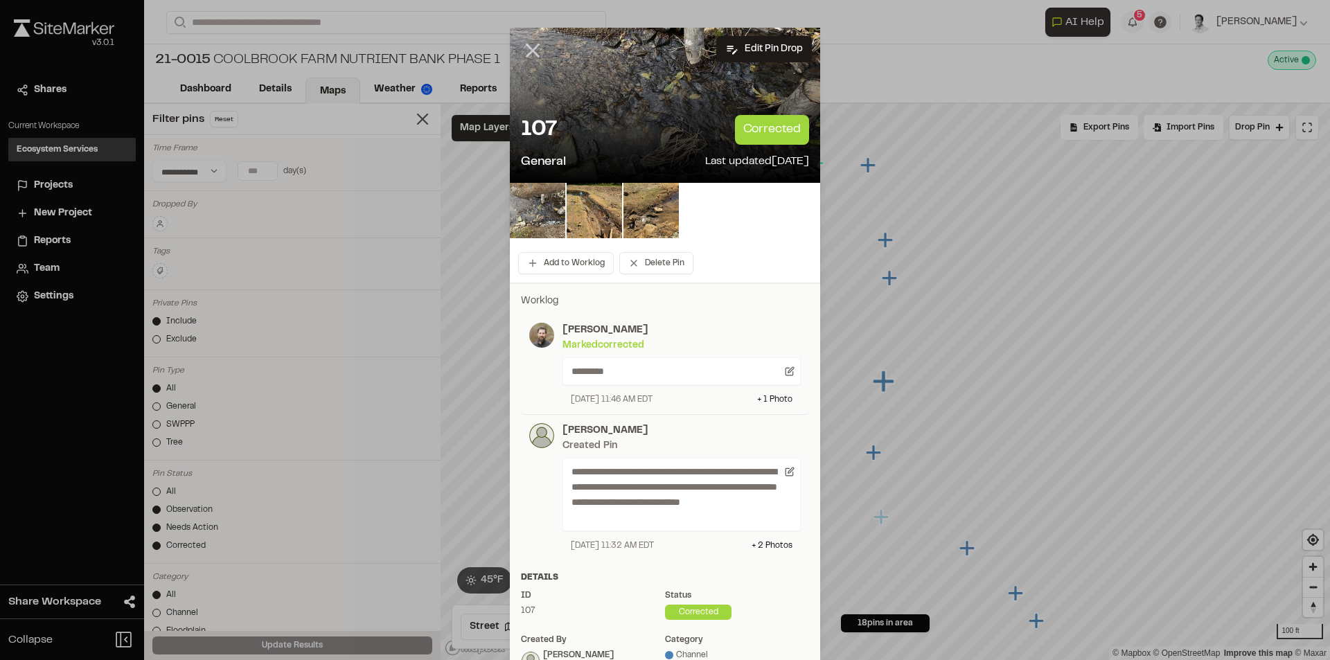
click at [527, 56] on icon at bounding box center [533, 51] width 24 height 24
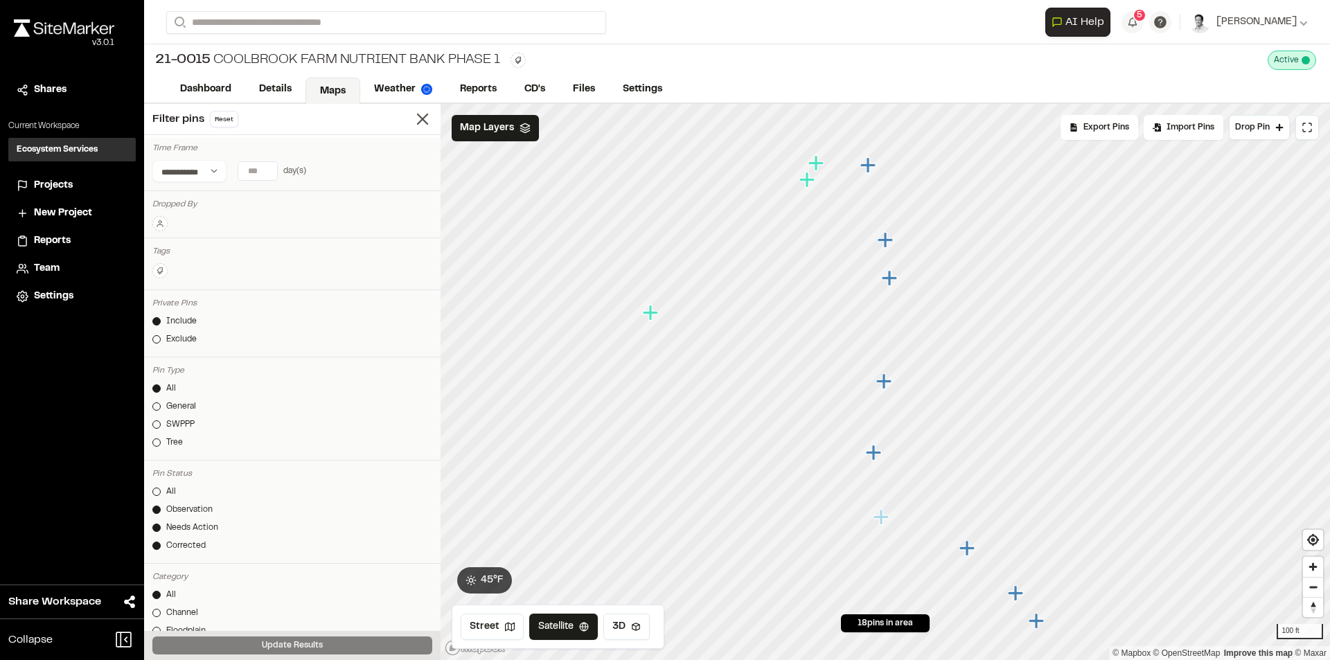
click at [892, 281] on icon "Map marker" at bounding box center [889, 277] width 15 height 15
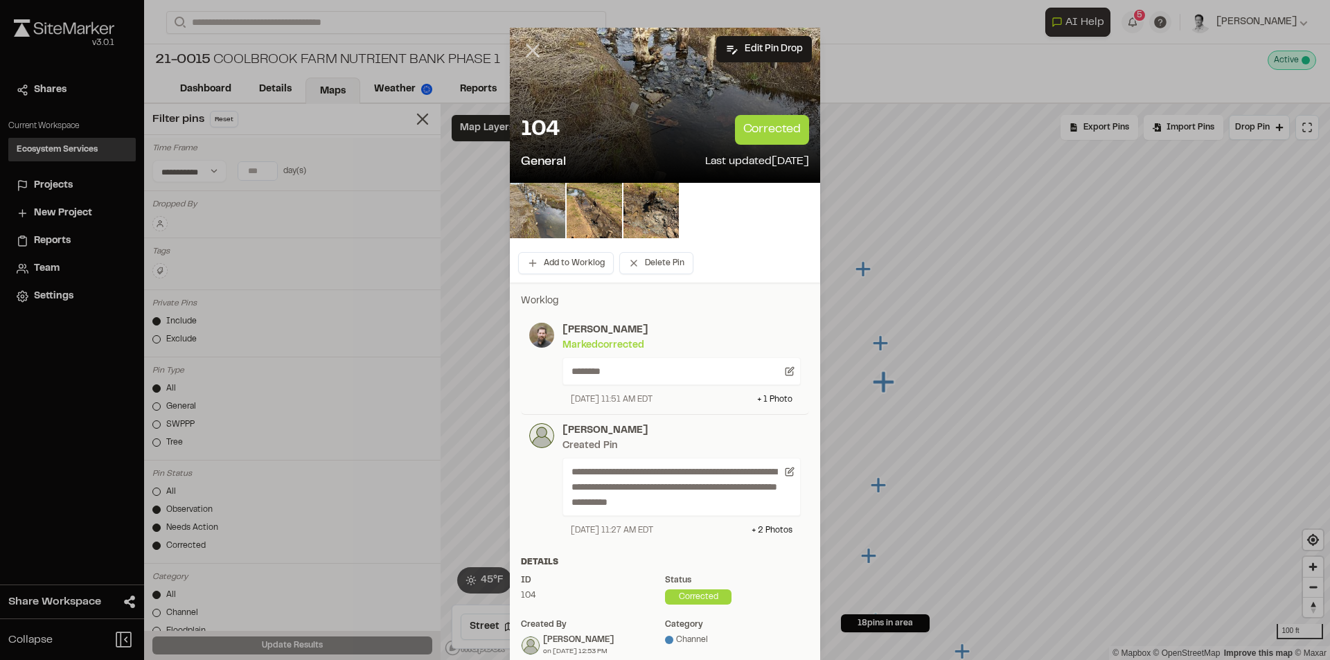
click at [527, 52] on line at bounding box center [533, 51] width 12 height 12
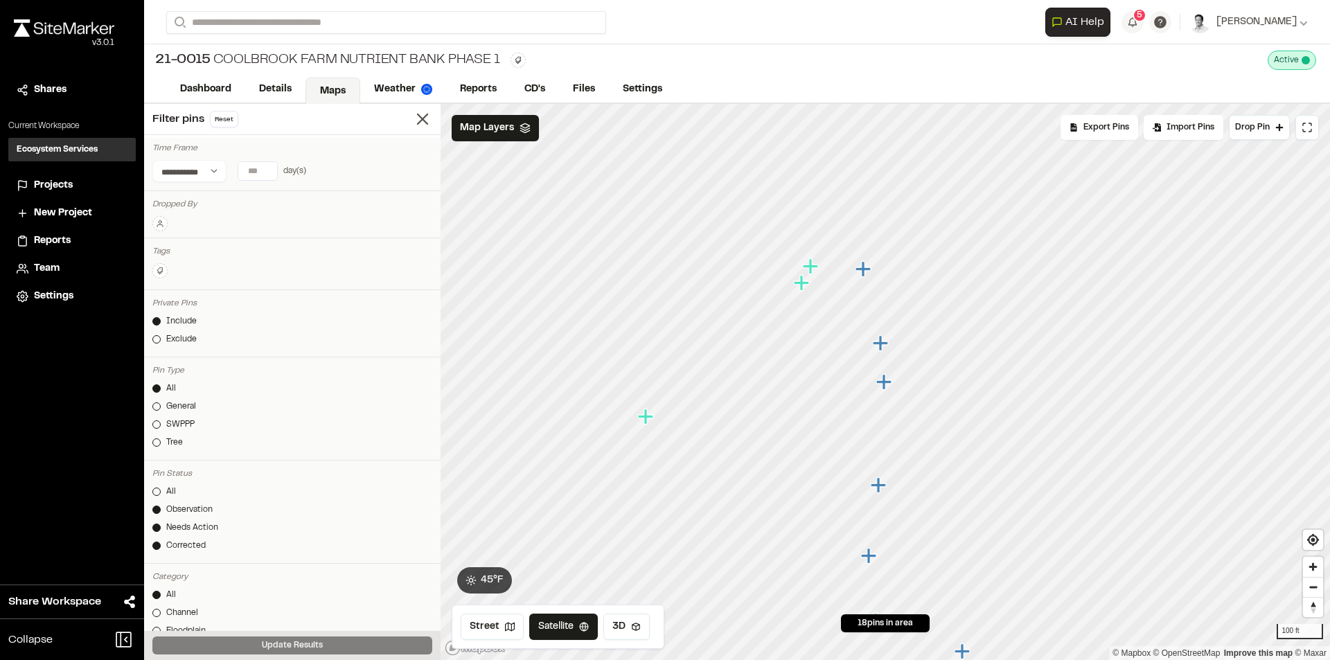
click at [884, 343] on icon "Map marker" at bounding box center [880, 342] width 15 height 15
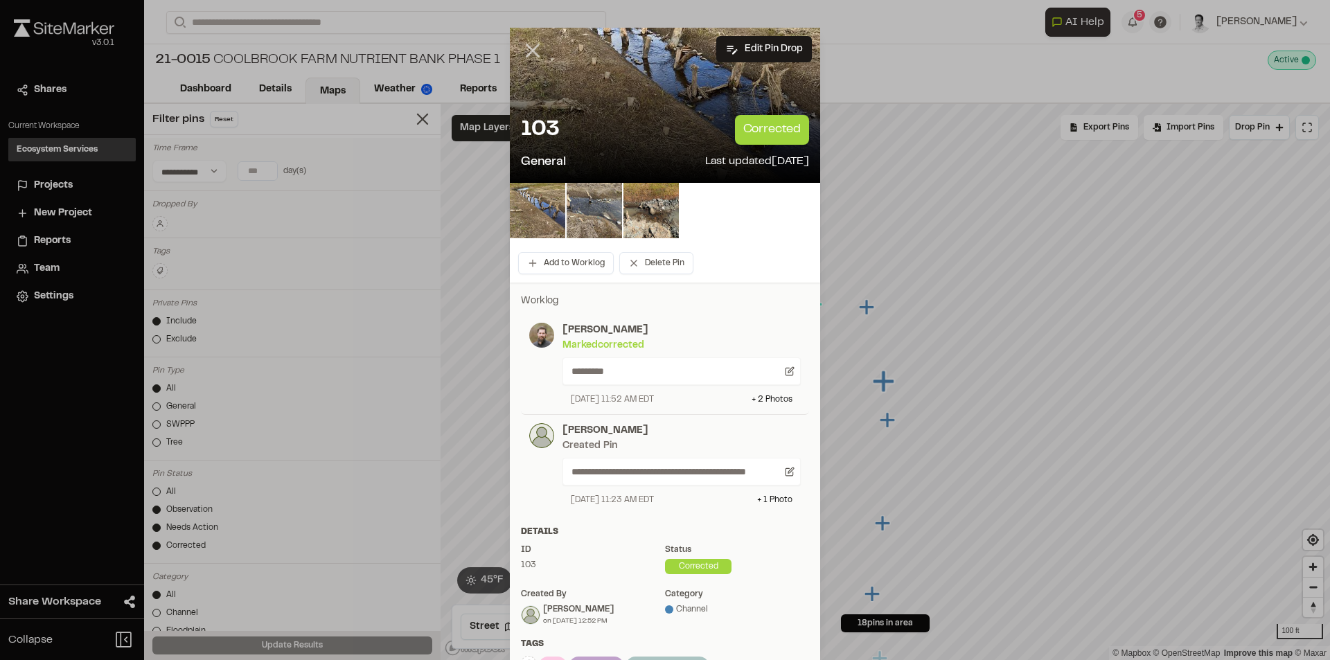
click at [521, 55] on icon at bounding box center [533, 51] width 24 height 24
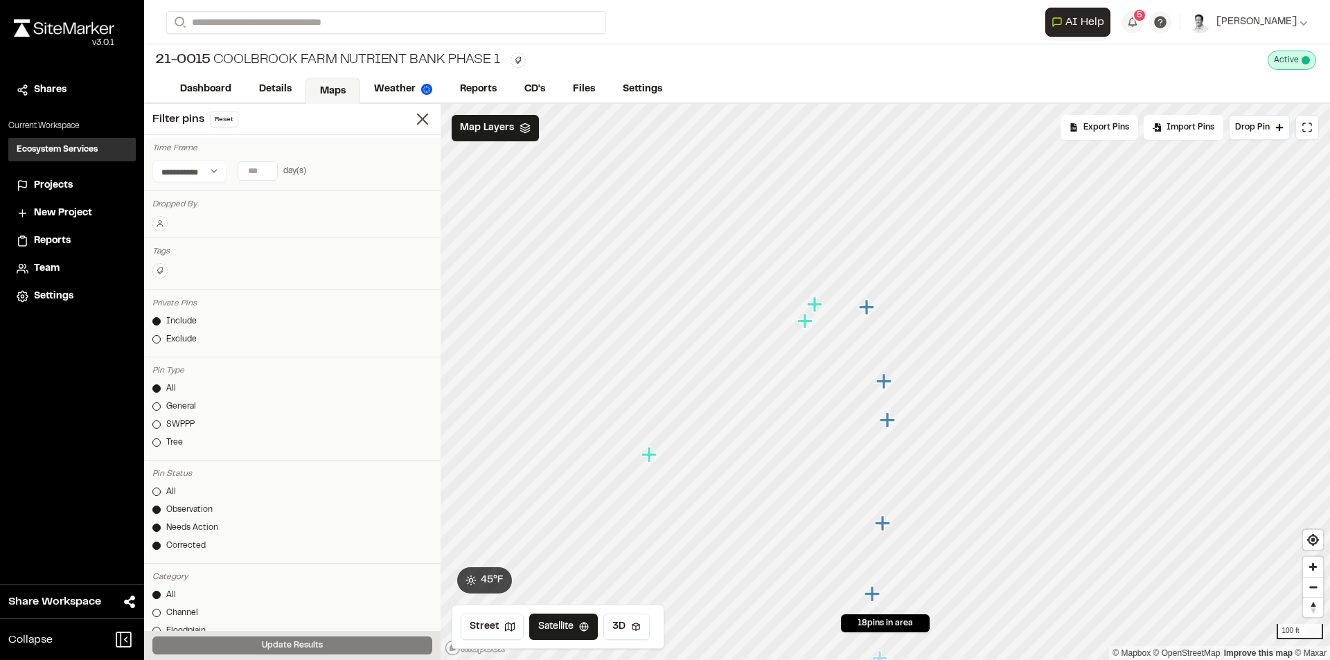
click at [868, 310] on icon "Map marker" at bounding box center [866, 306] width 15 height 15
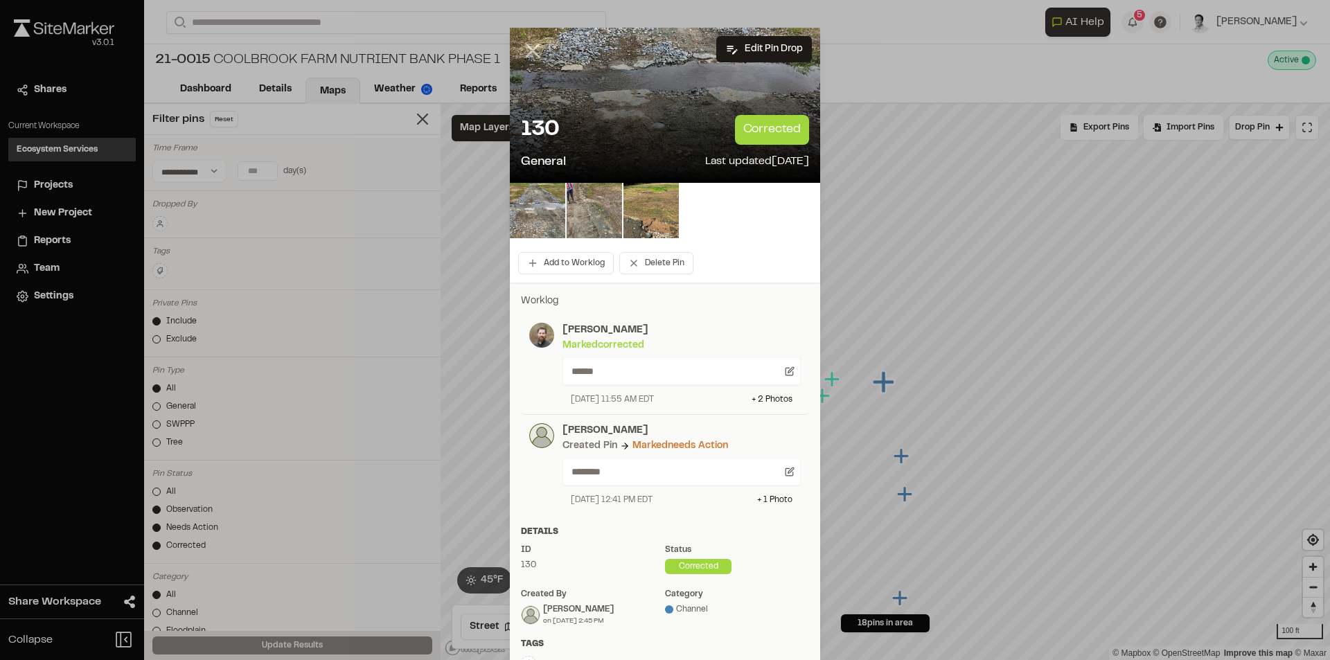
click at [531, 46] on icon at bounding box center [533, 51] width 24 height 24
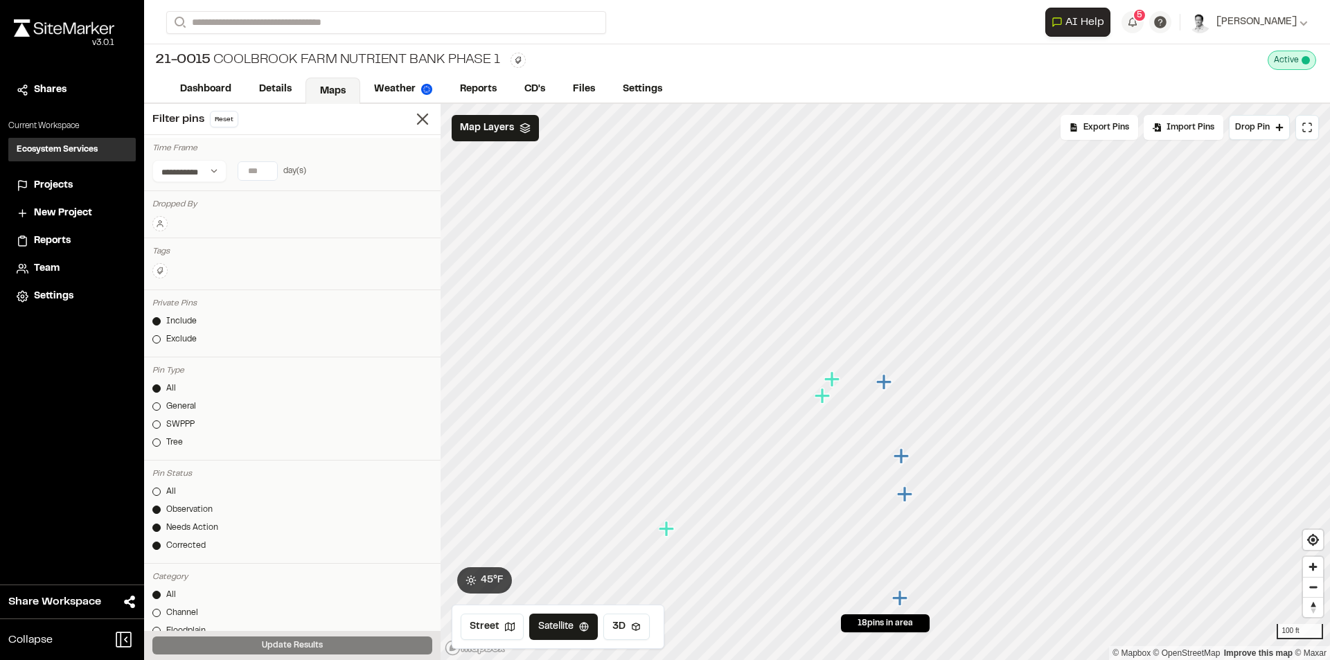
click at [822, 403] on icon "Map marker" at bounding box center [822, 395] width 15 height 15
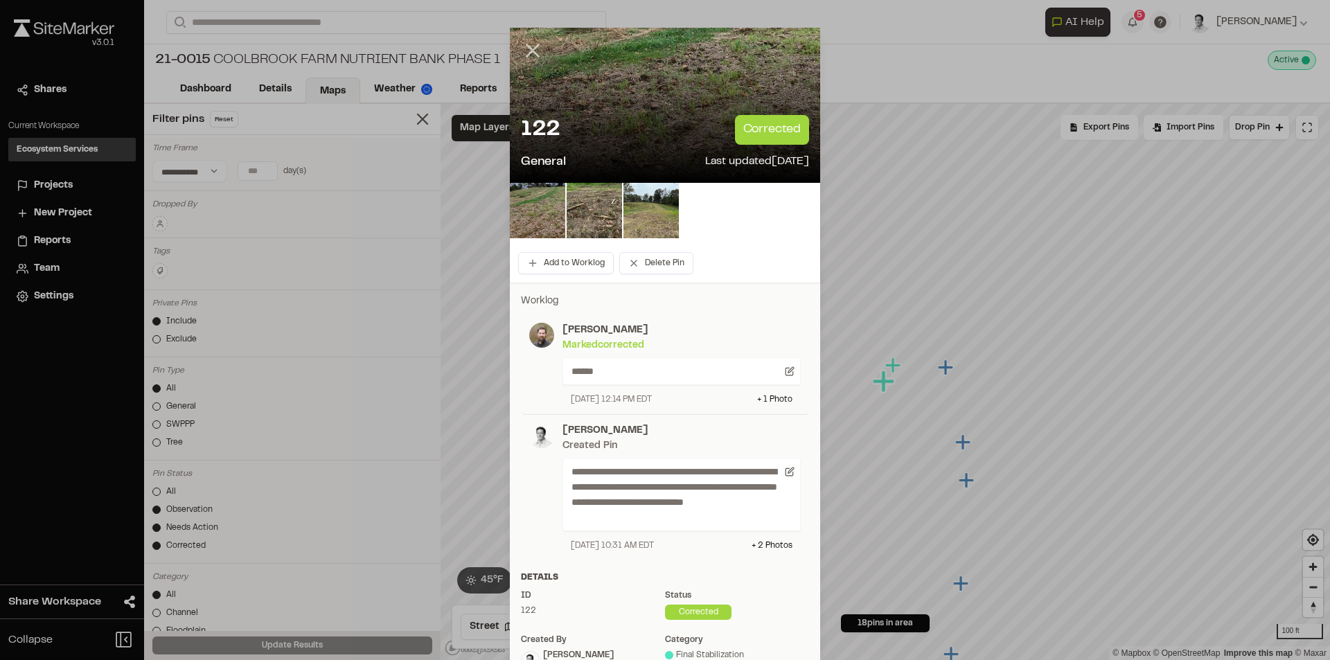
click at [533, 51] on icon at bounding box center [533, 51] width 24 height 24
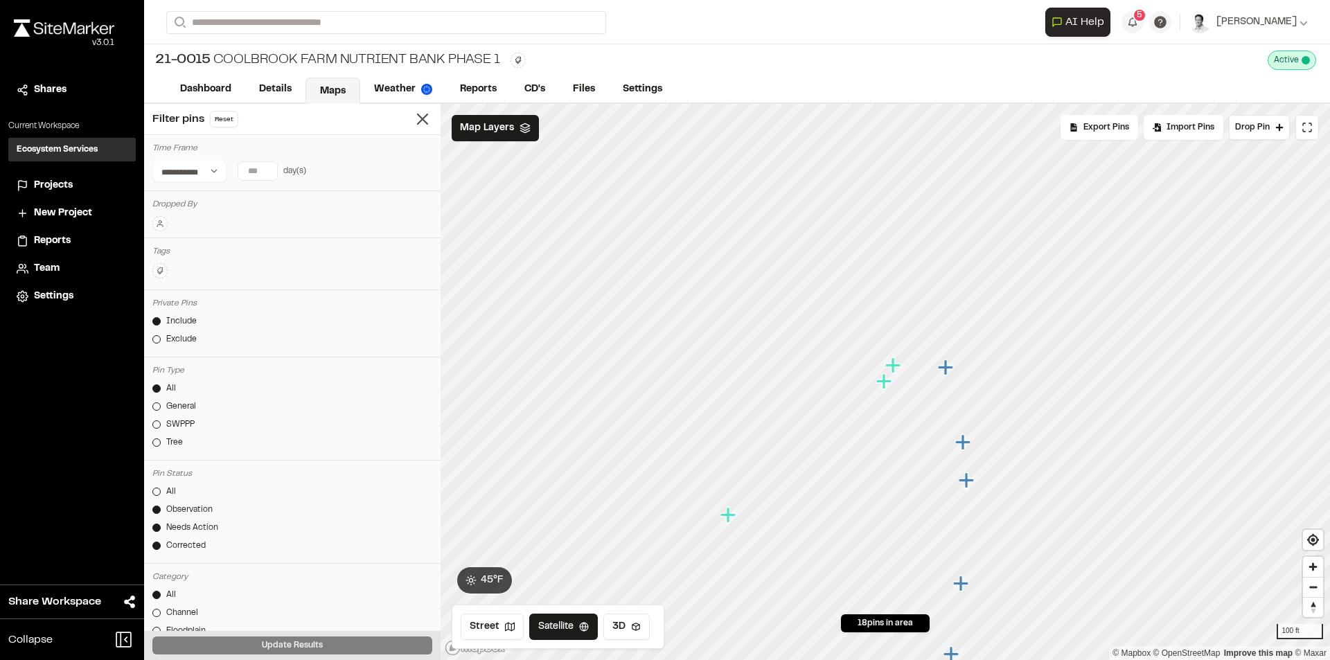
click at [725, 519] on icon "Map marker" at bounding box center [729, 515] width 18 height 18
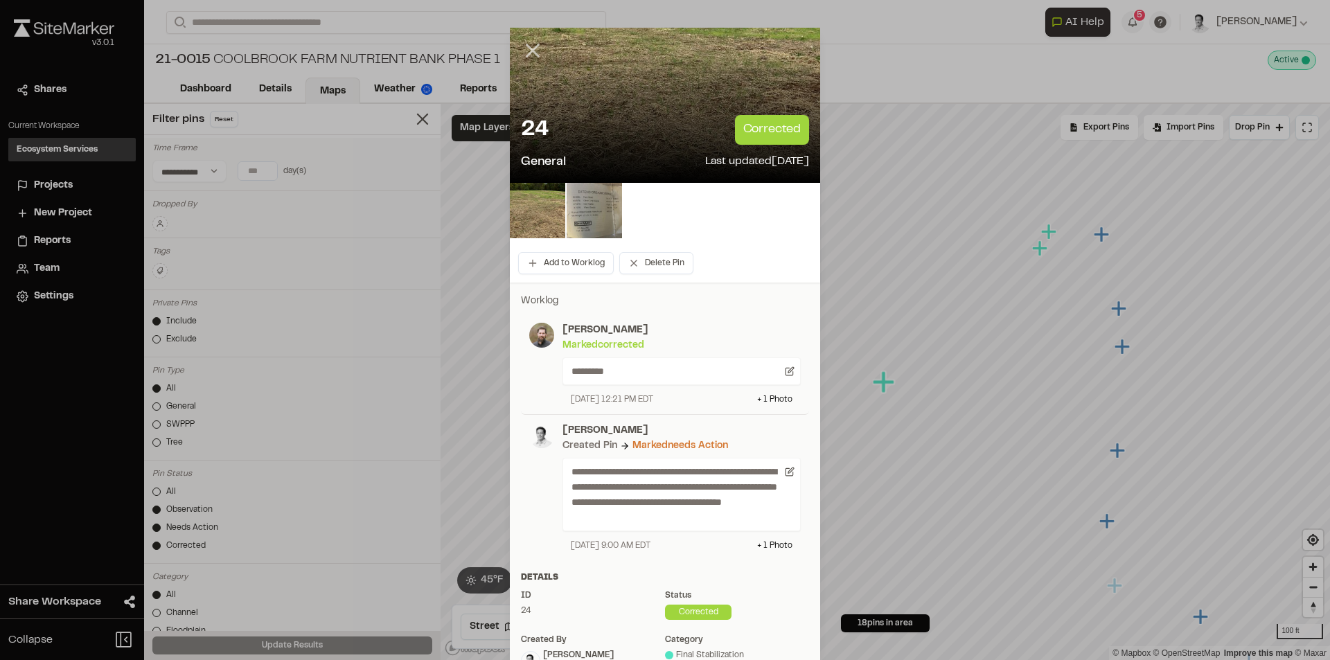
click at [527, 53] on icon at bounding box center [533, 51] width 24 height 24
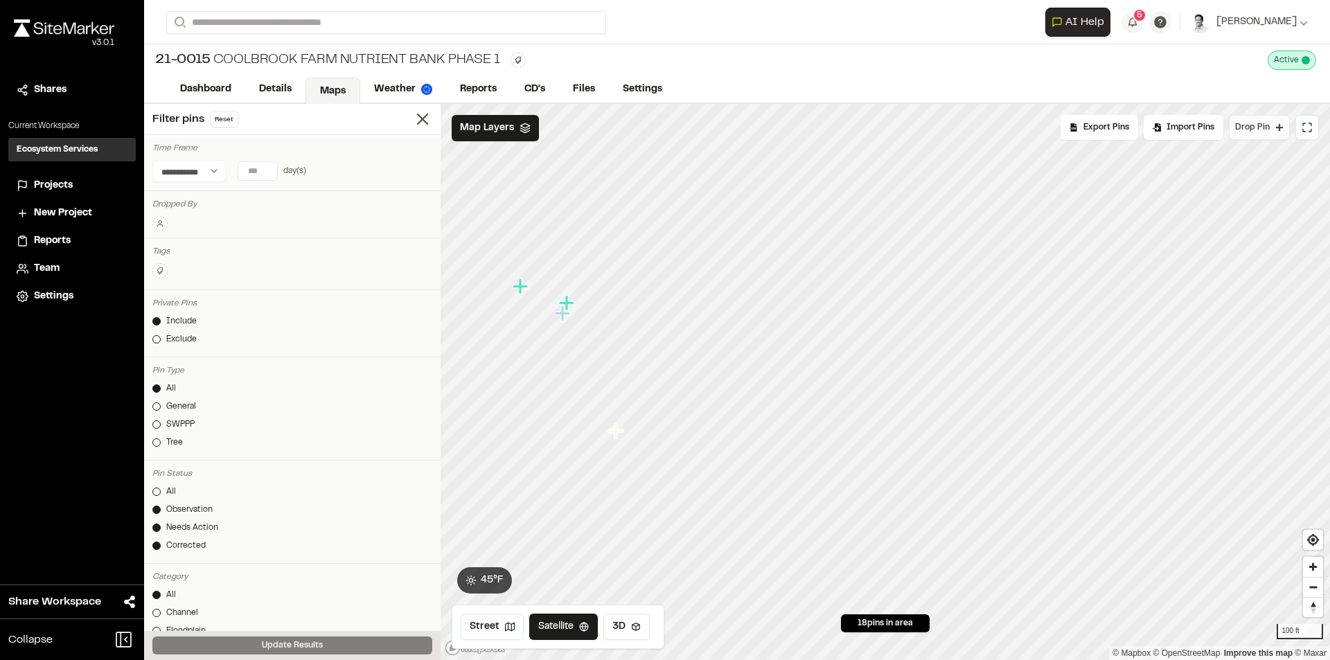
click at [1261, 121] on span "Drop Pin" at bounding box center [1252, 127] width 35 height 12
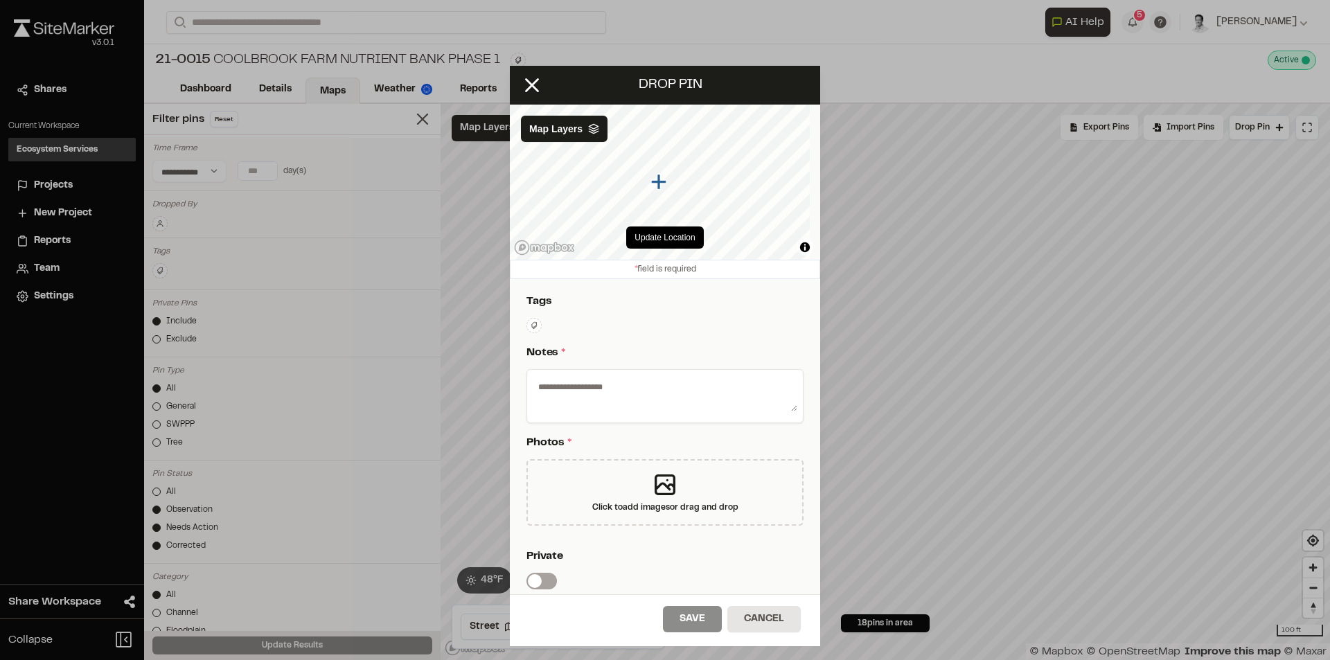
click at [533, 318] on html "**********" at bounding box center [665, 330] width 1330 height 660
click at [581, 398] on span "esc" at bounding box center [604, 396] width 132 height 15
click at [734, 364] on html "**********" at bounding box center [665, 330] width 1330 height 660
click at [705, 386] on textarea at bounding box center [665, 397] width 265 height 36
click at [774, 614] on button "Cancel" at bounding box center [763, 619] width 73 height 26
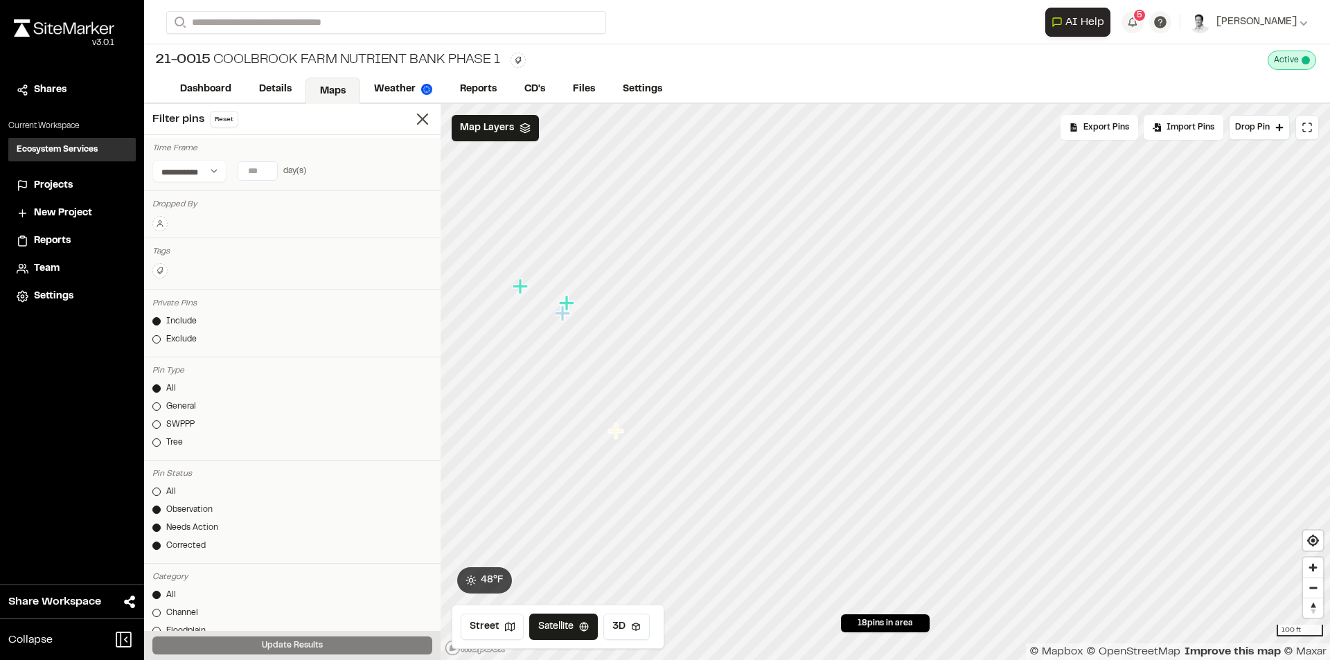
click at [265, 168] on input "*" at bounding box center [257, 171] width 39 height 18
type input "*"
click at [266, 168] on input "*" at bounding box center [257, 171] width 39 height 18
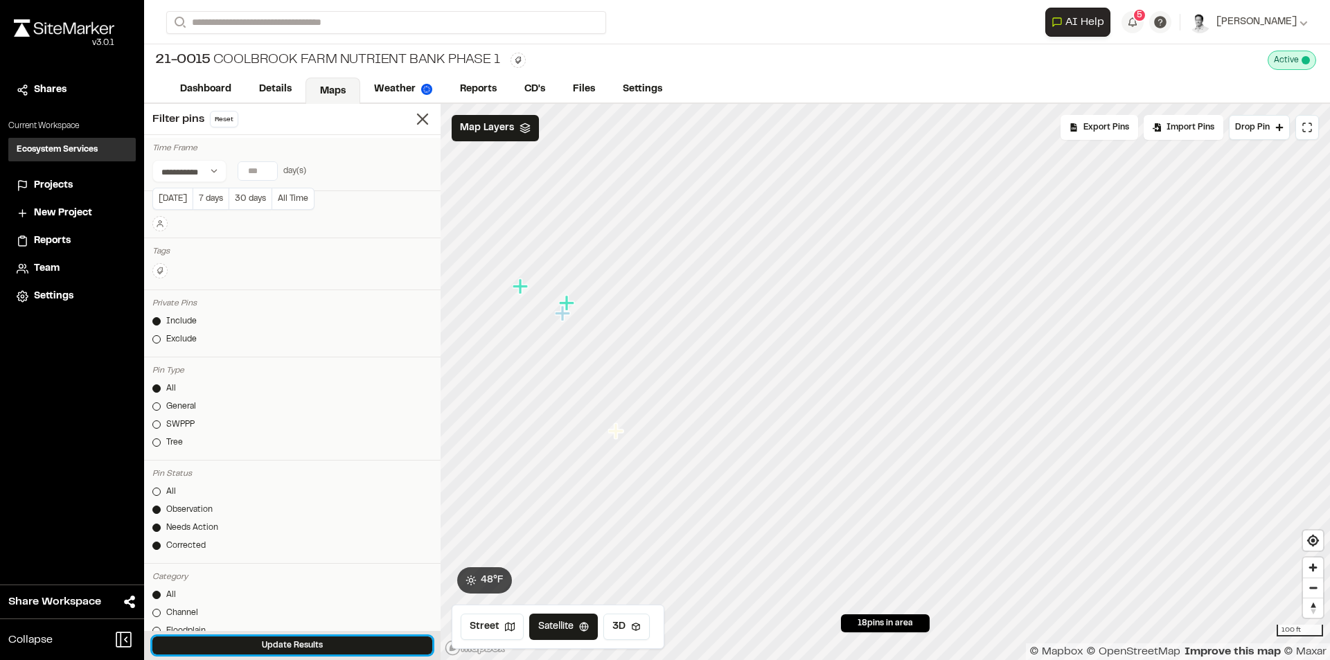
click at [321, 642] on button "Update Results" at bounding box center [292, 646] width 280 height 18
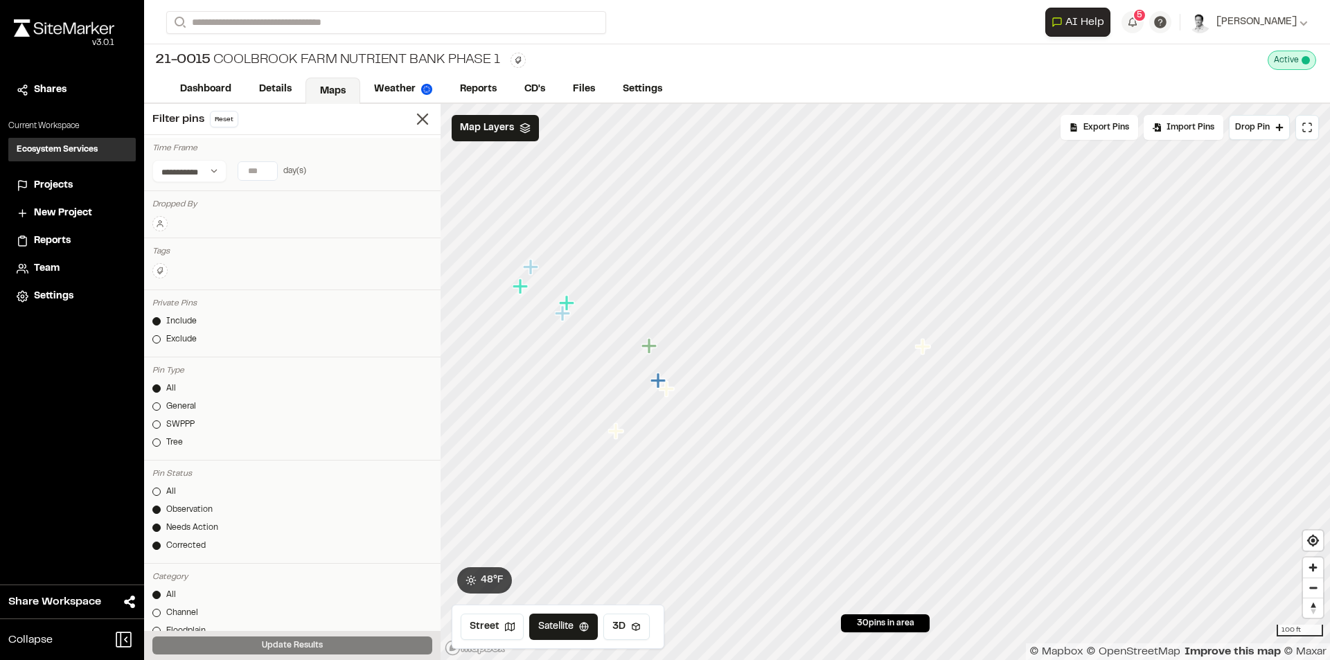
click at [653, 354] on icon "Map marker" at bounding box center [650, 346] width 18 height 18
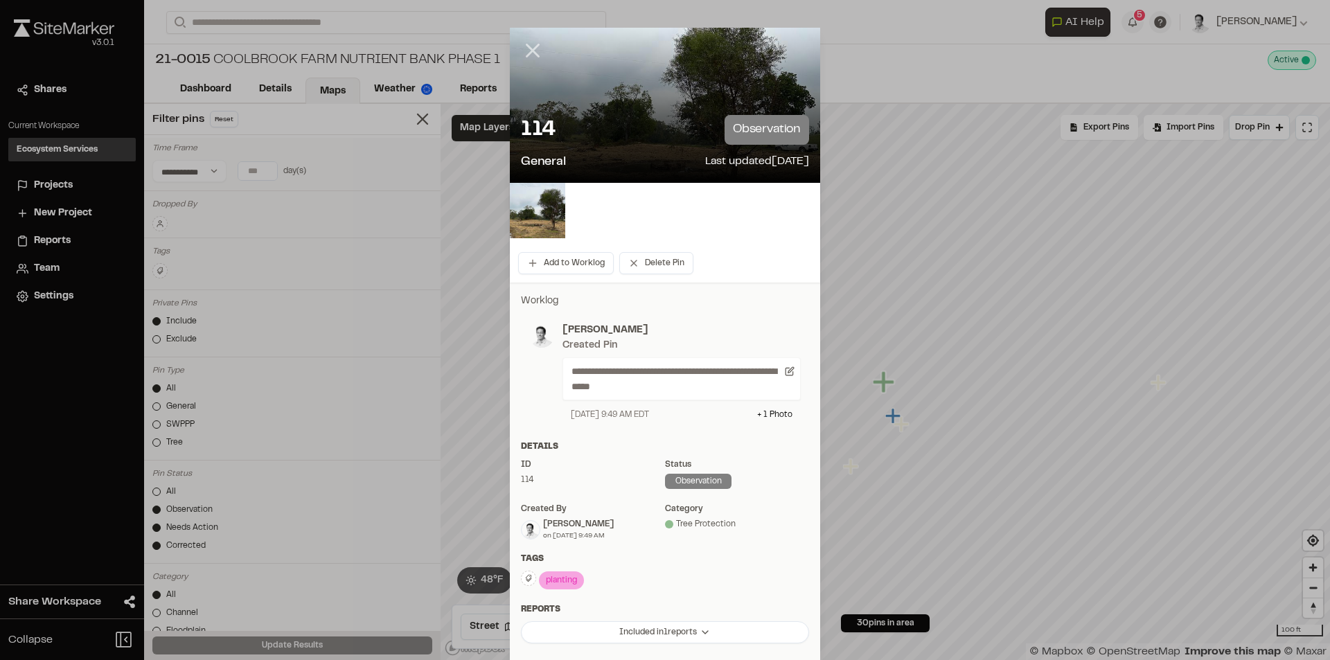
click at [526, 42] on icon at bounding box center [533, 51] width 24 height 24
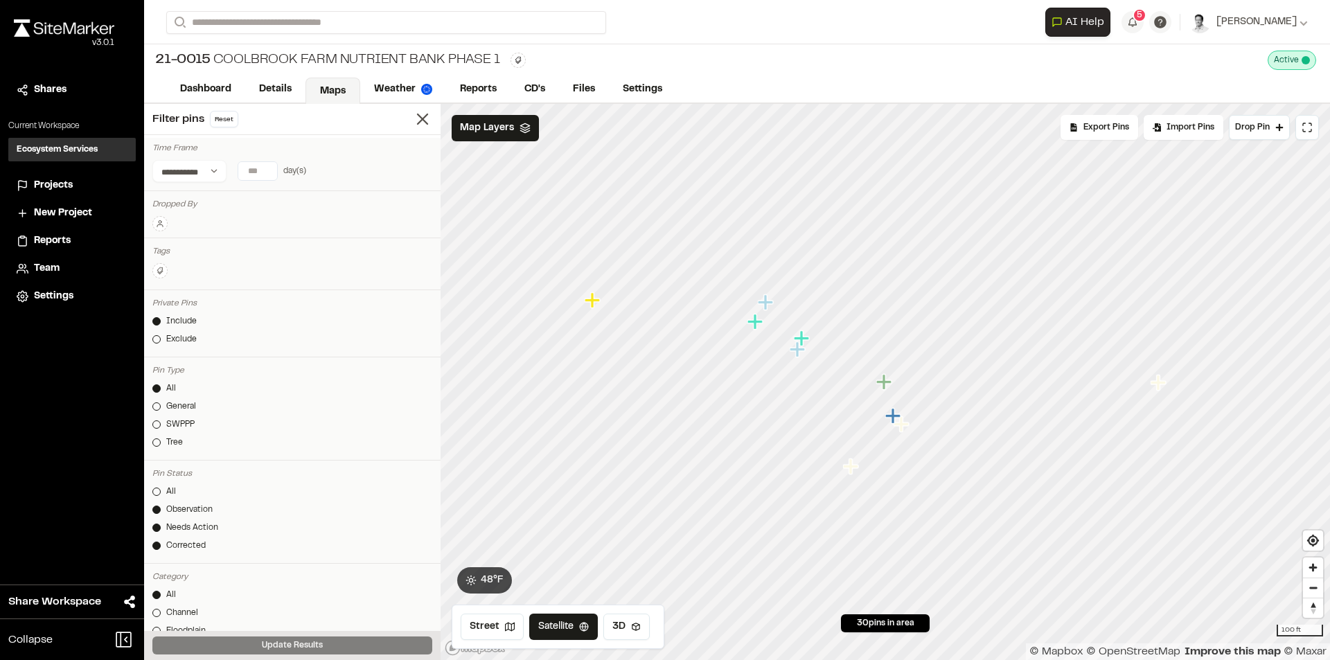
click at [801, 342] on icon "Map marker" at bounding box center [799, 350] width 18 height 18
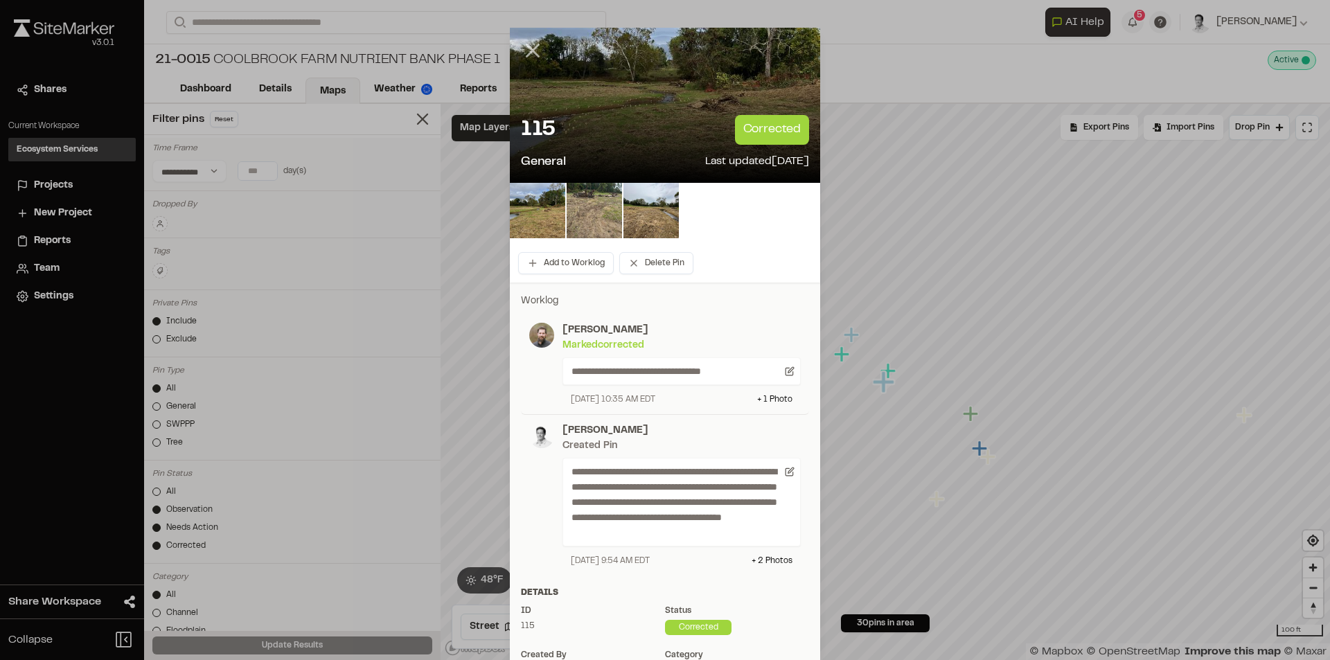
click at [527, 55] on icon at bounding box center [533, 51] width 24 height 24
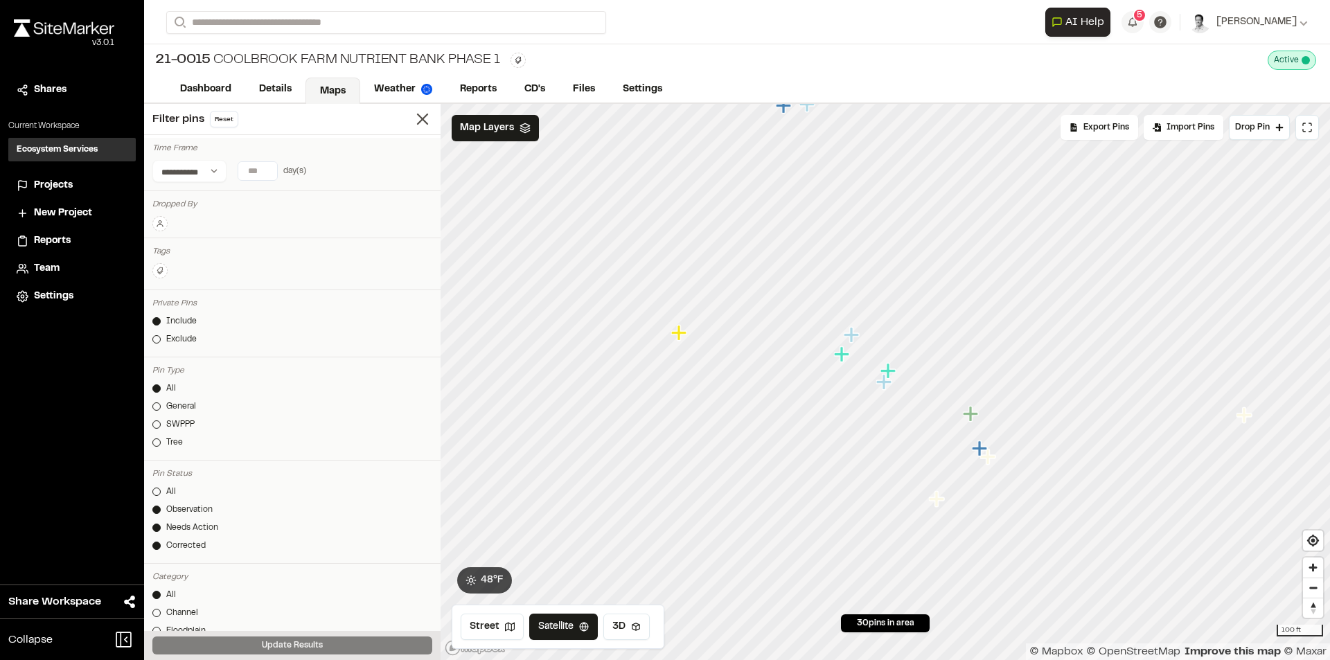
click at [887, 387] on icon "Map marker" at bounding box center [885, 382] width 18 height 18
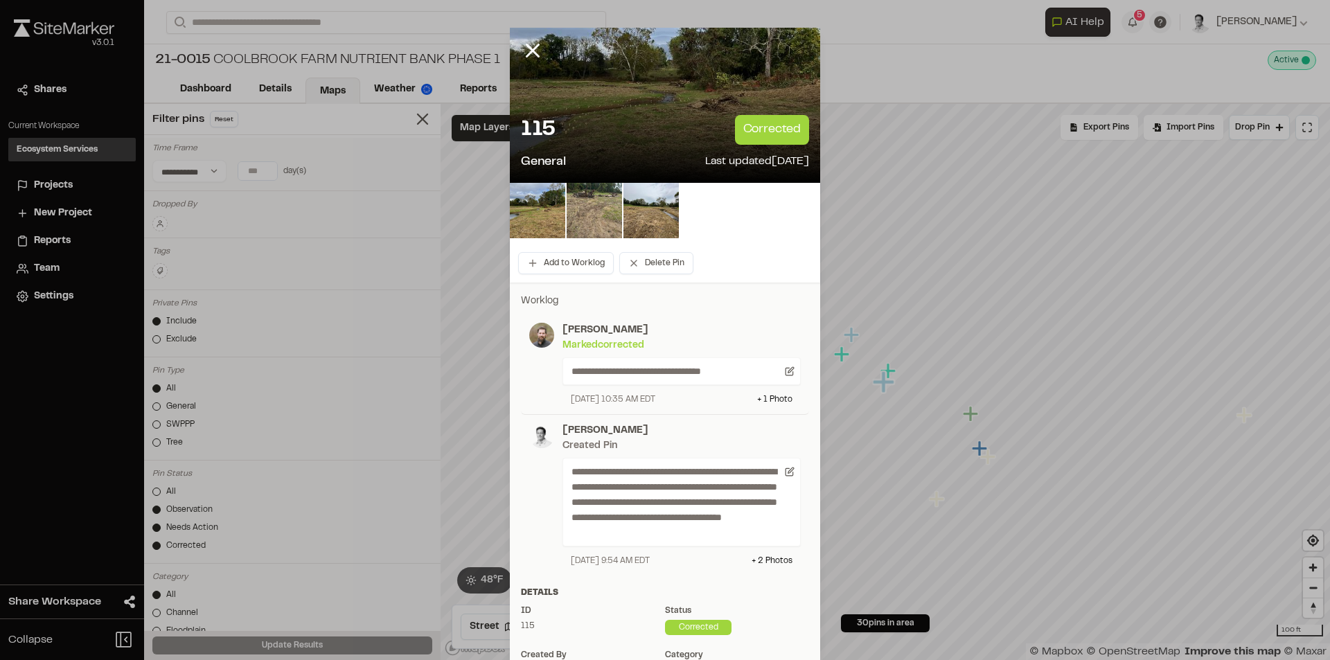
drag, startPoint x: 527, startPoint y: 44, endPoint x: 581, endPoint y: 91, distance: 71.7
click at [527, 46] on icon at bounding box center [533, 51] width 24 height 24
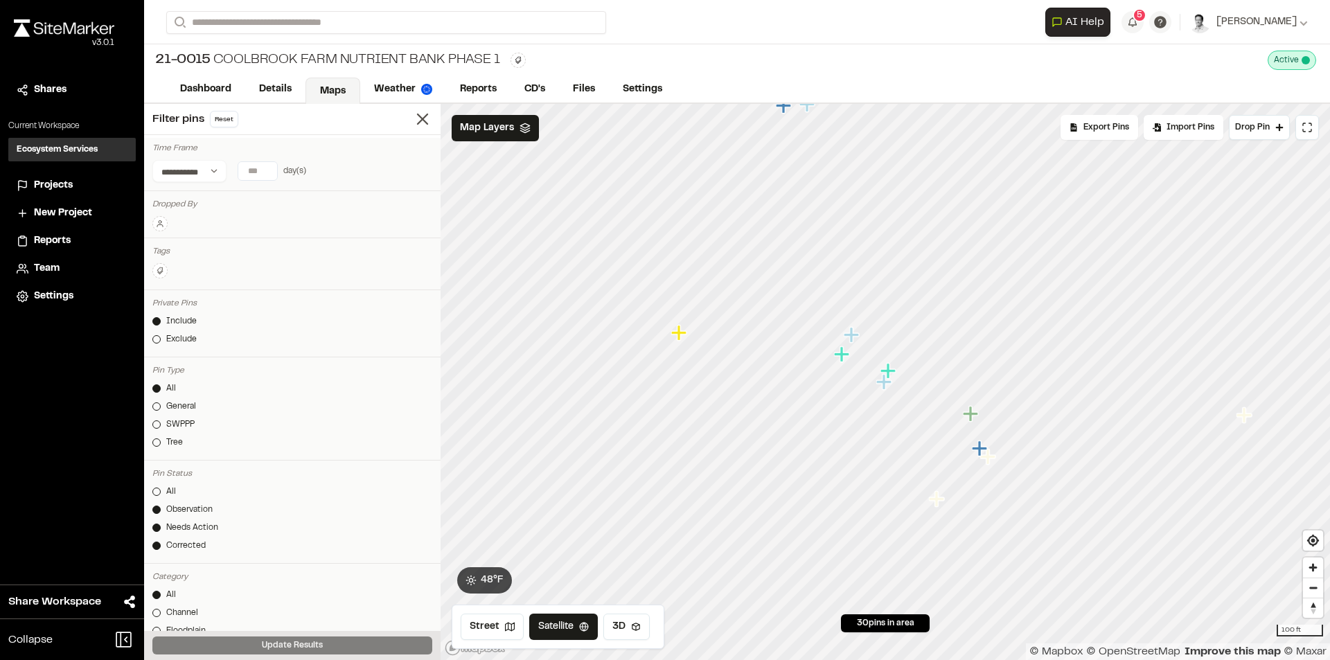
click at [852, 342] on icon "Map marker" at bounding box center [851, 334] width 15 height 15
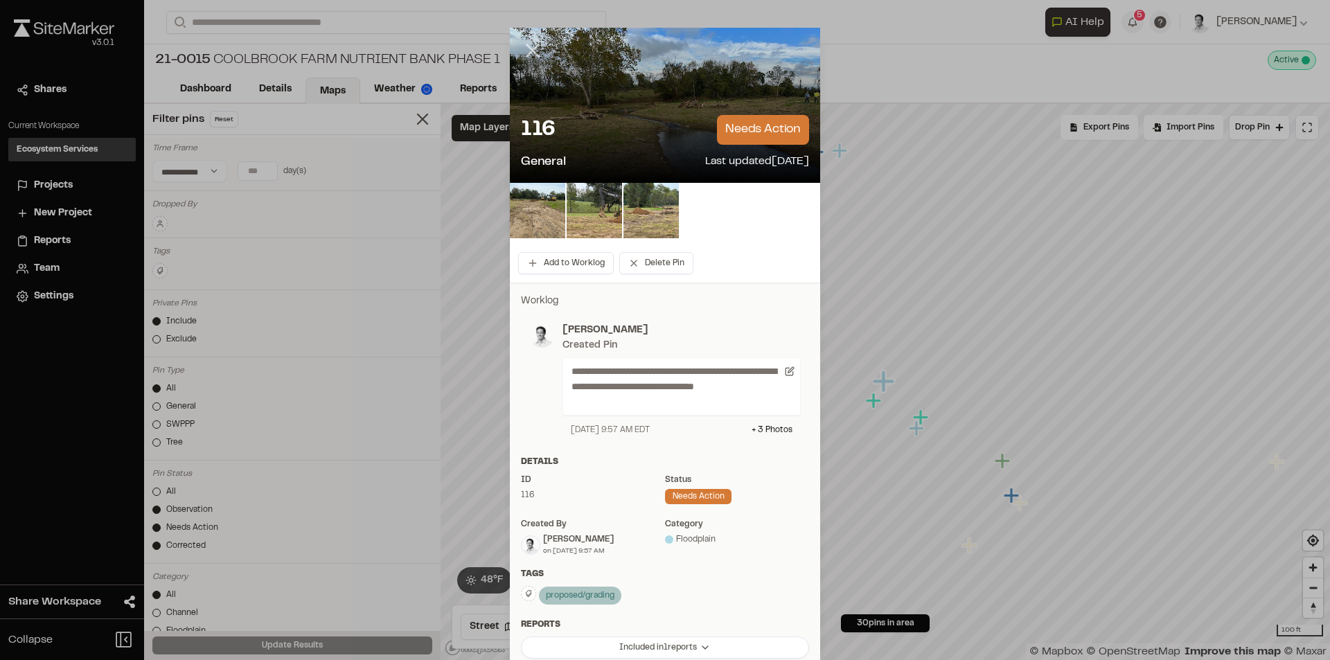
click at [531, 52] on icon at bounding box center [533, 51] width 24 height 24
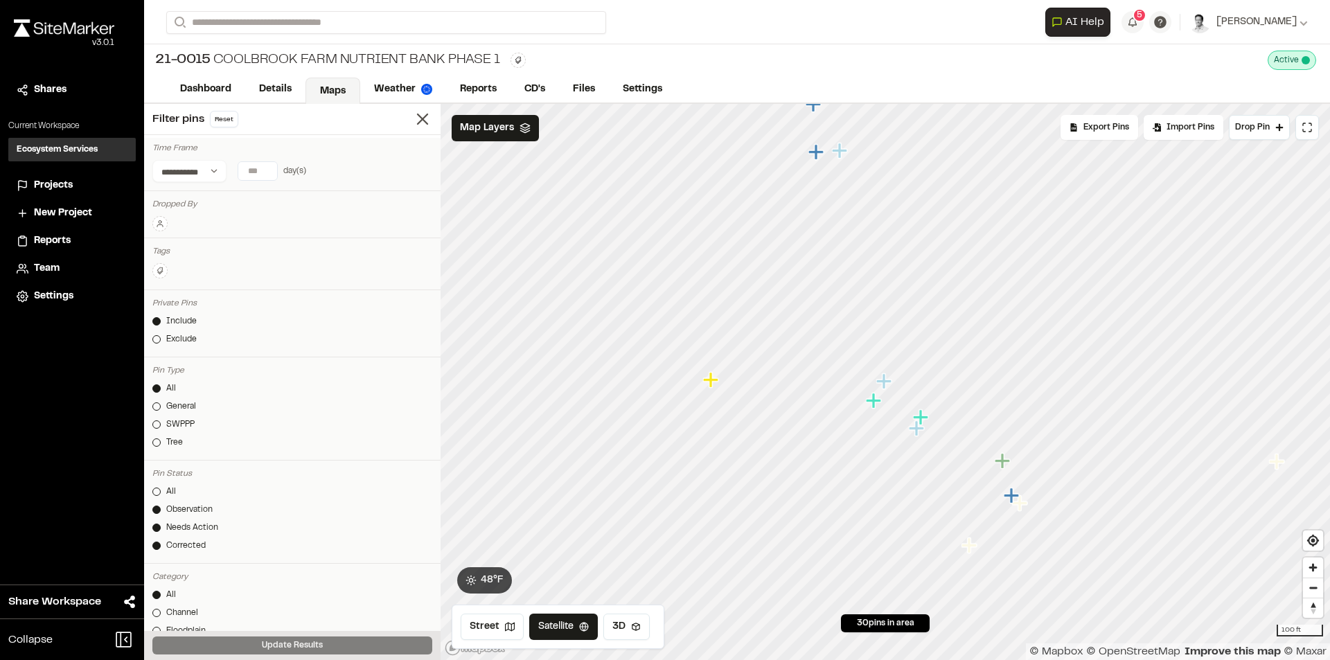
click at [873, 408] on icon "Map marker" at bounding box center [873, 400] width 15 height 15
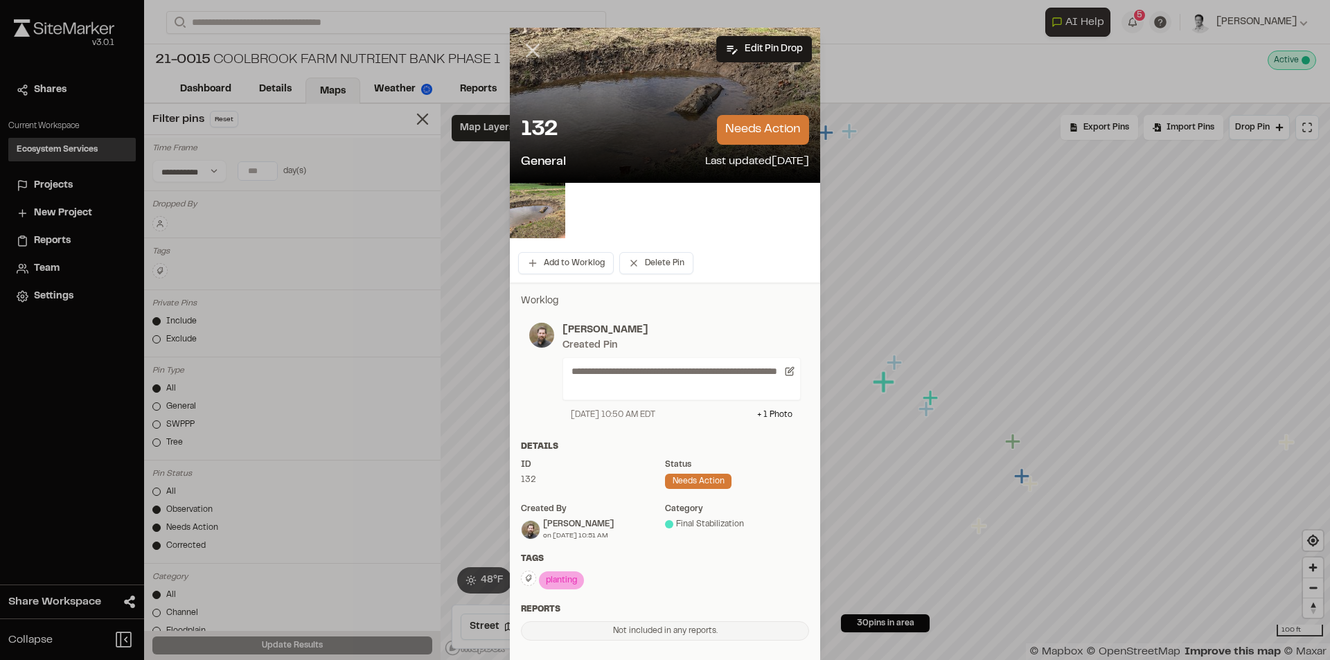
click at [527, 50] on line at bounding box center [533, 51] width 12 height 12
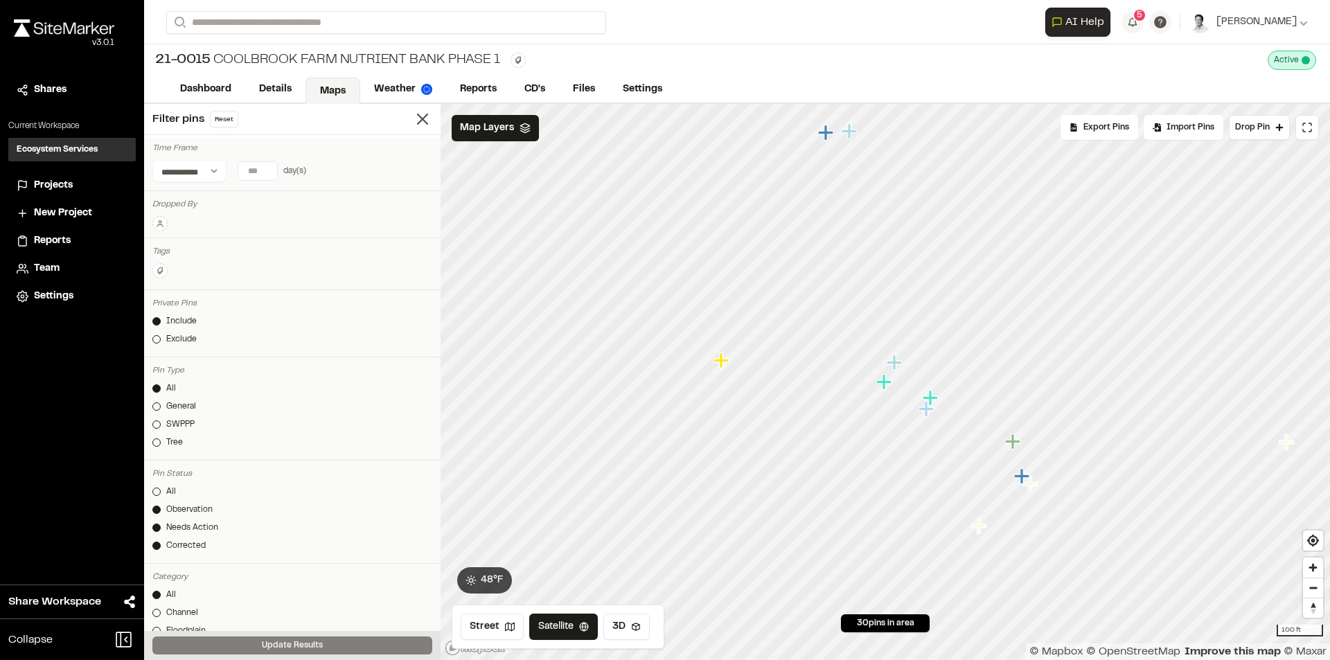
click at [893, 364] on icon "Map marker" at bounding box center [894, 362] width 15 height 15
click at [1098, 466] on icon "Map marker" at bounding box center [1097, 457] width 15 height 15
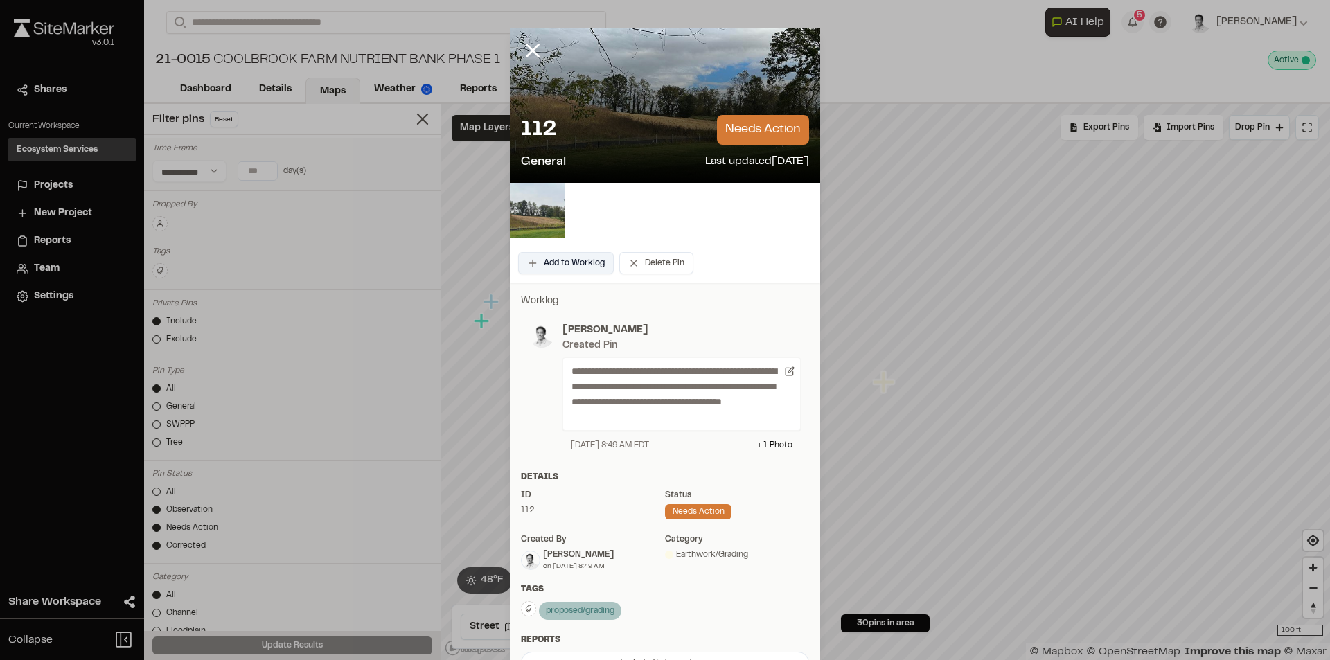
click at [574, 258] on button "Add to Worklog" at bounding box center [566, 263] width 96 height 22
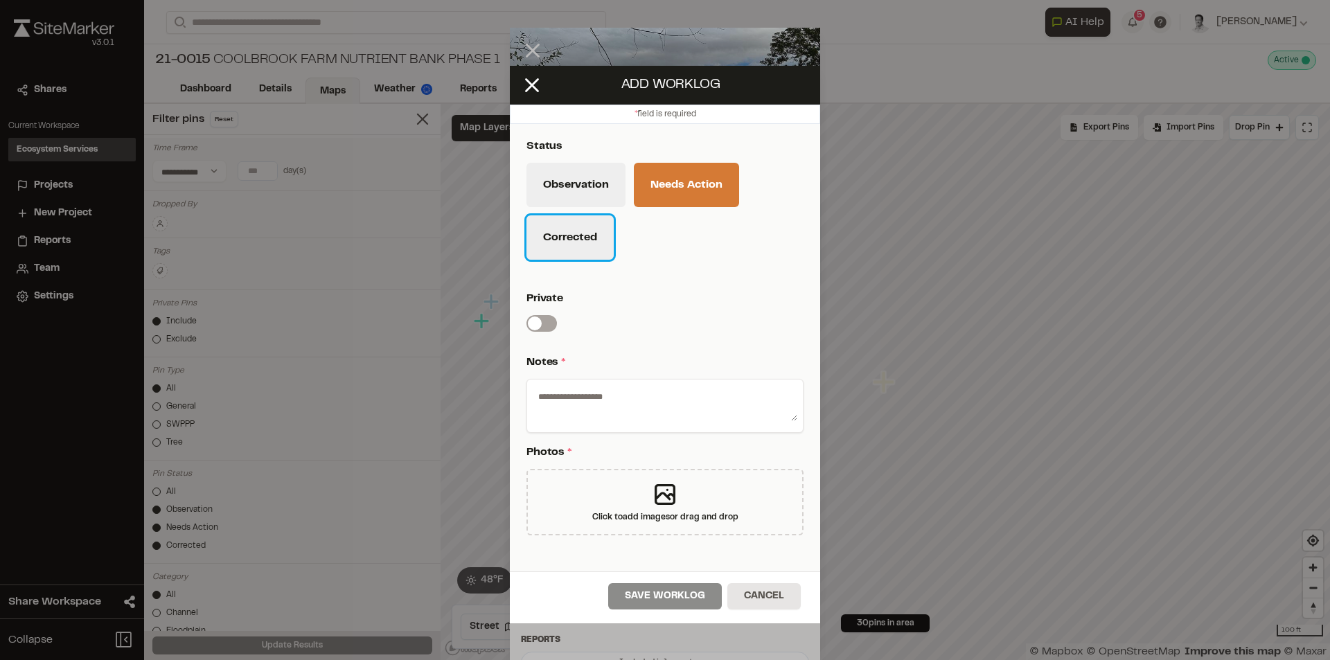
click at [581, 233] on button "Corrected" at bounding box center [569, 237] width 87 height 44
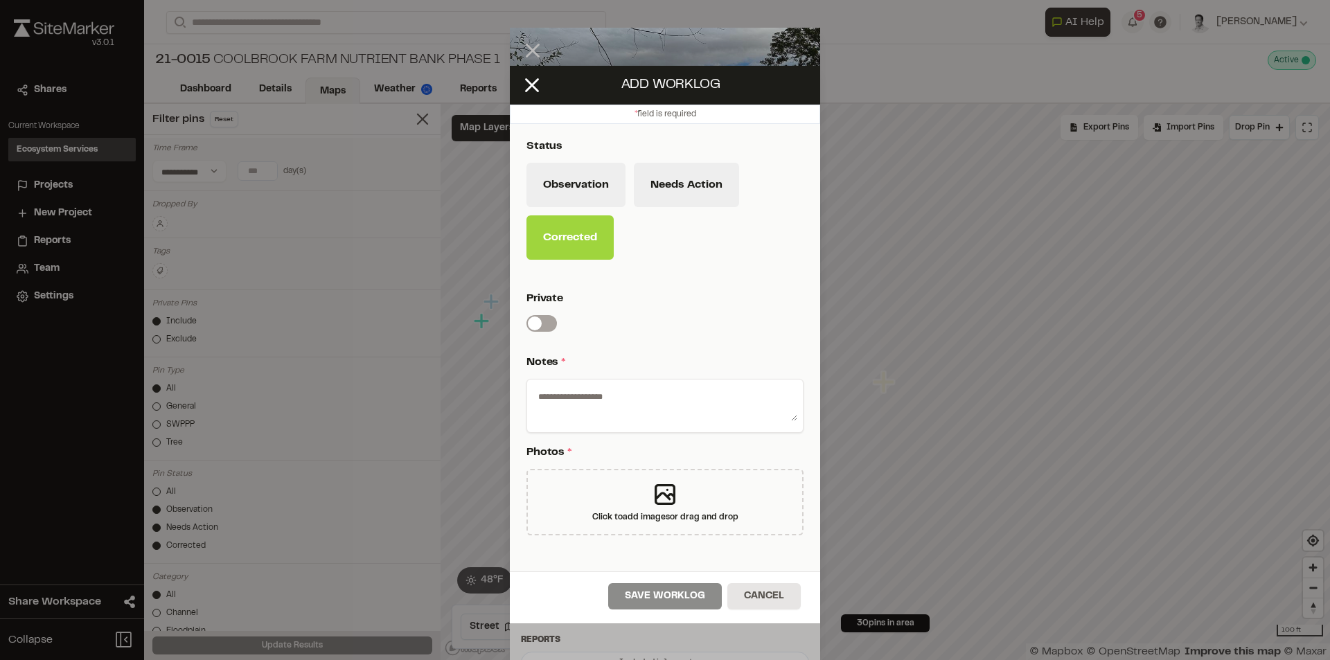
click at [643, 423] on div at bounding box center [664, 406] width 277 height 54
click at [641, 403] on textarea at bounding box center [665, 403] width 265 height 36
click at [538, 407] on textarea "**********" at bounding box center [665, 403] width 265 height 36
type textarea "**********"
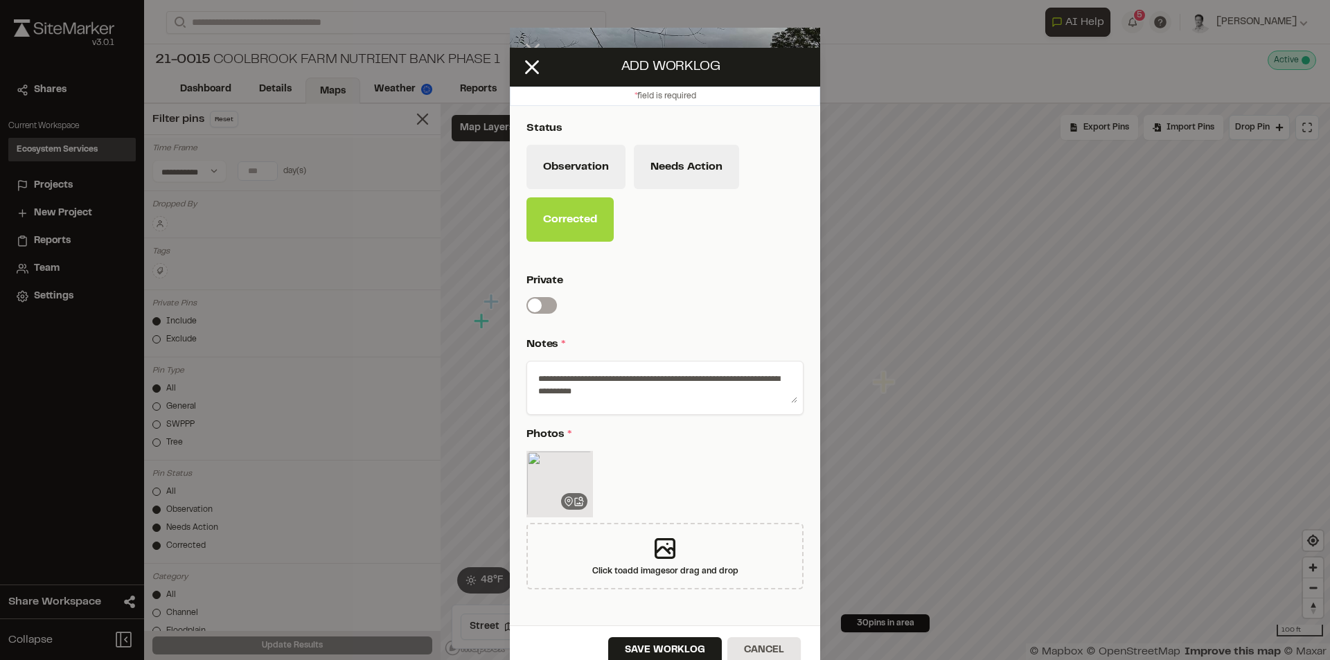
scroll to position [35, 0]
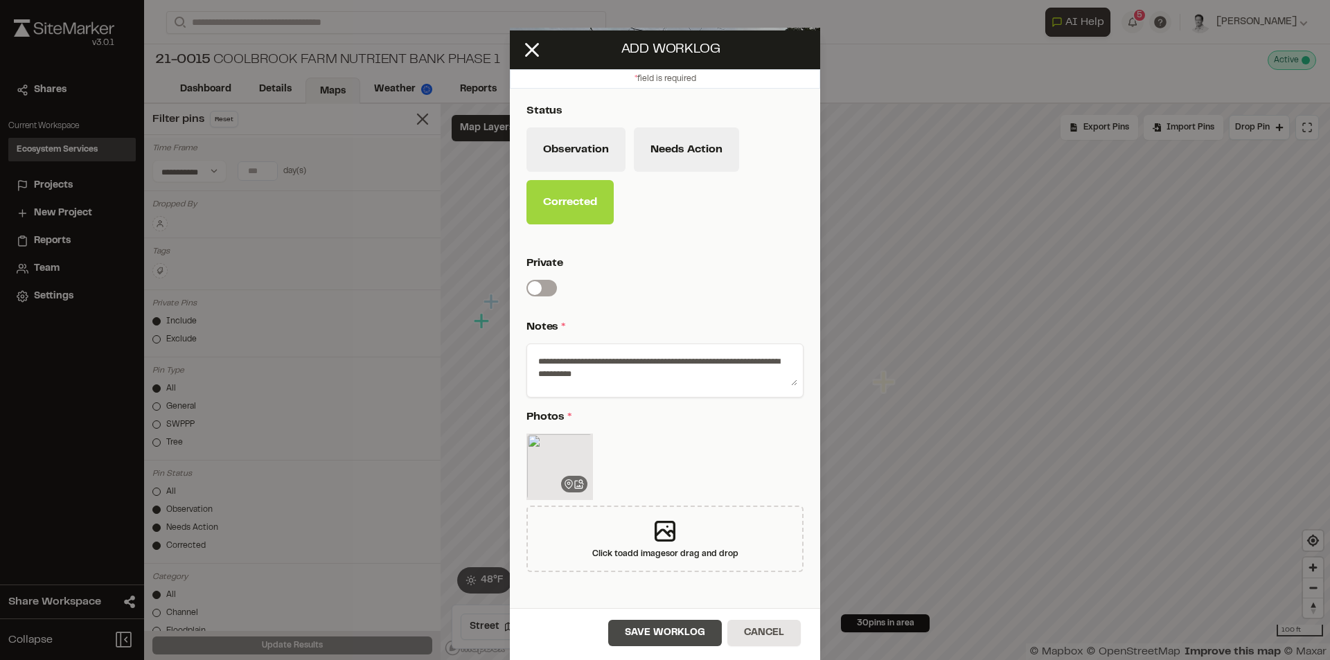
click at [682, 632] on button "Save Worklog" at bounding box center [665, 633] width 114 height 26
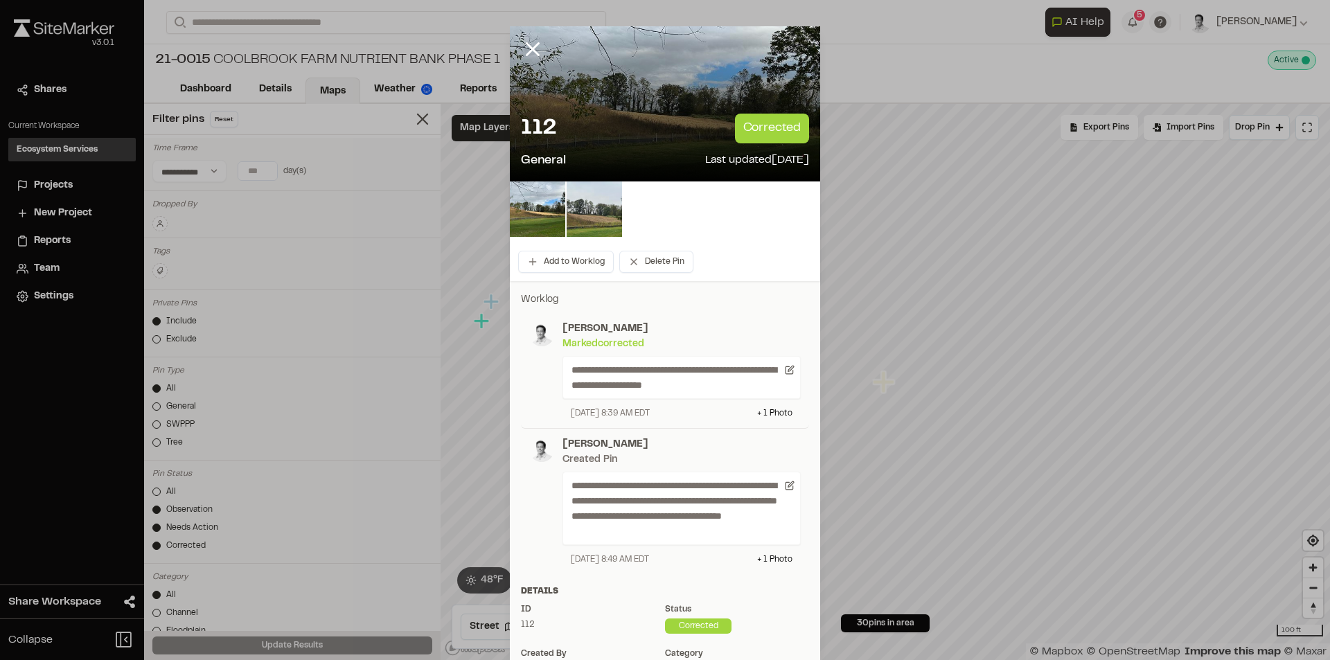
scroll to position [0, 0]
click at [531, 42] on icon at bounding box center [533, 51] width 24 height 24
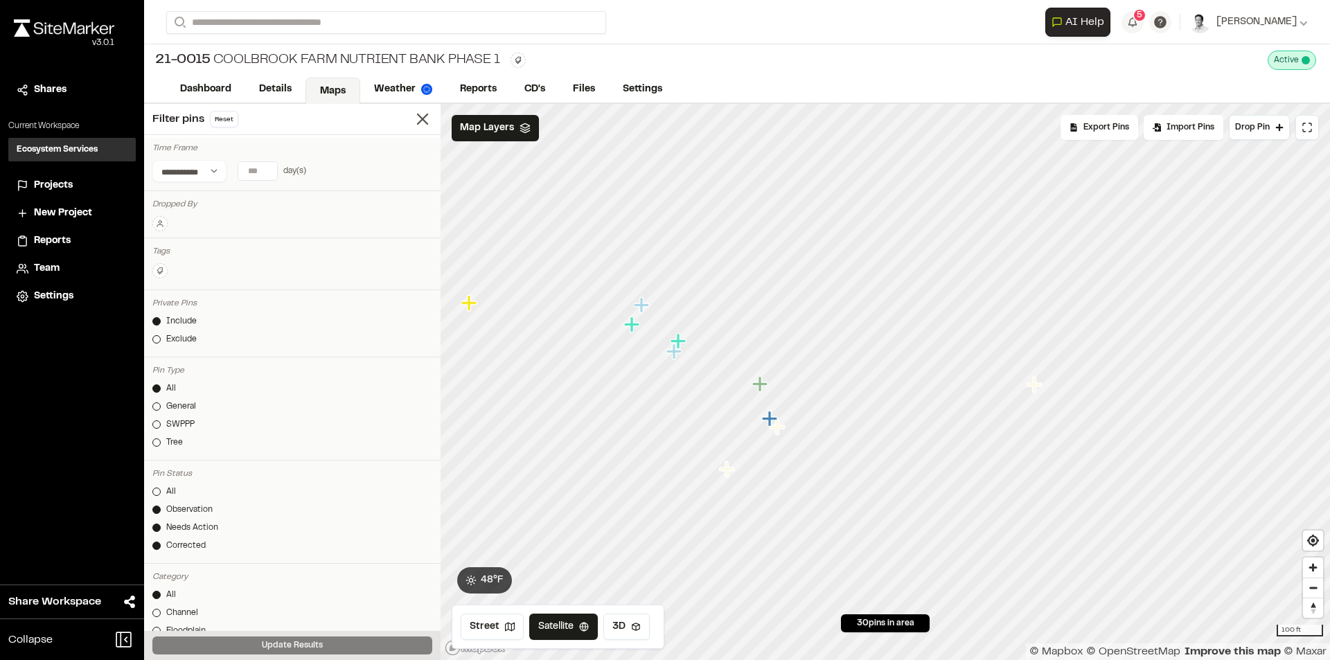
click at [779, 434] on icon "Map marker" at bounding box center [777, 426] width 15 height 15
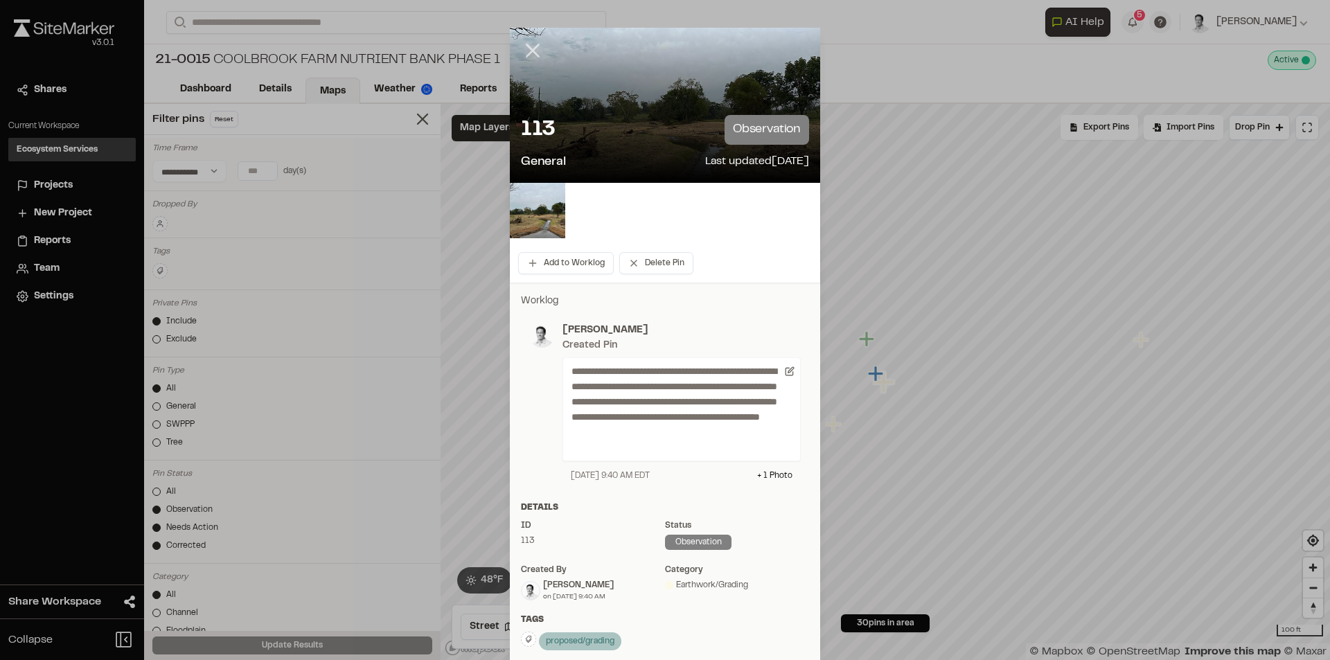
click at [526, 46] on icon at bounding box center [533, 51] width 24 height 24
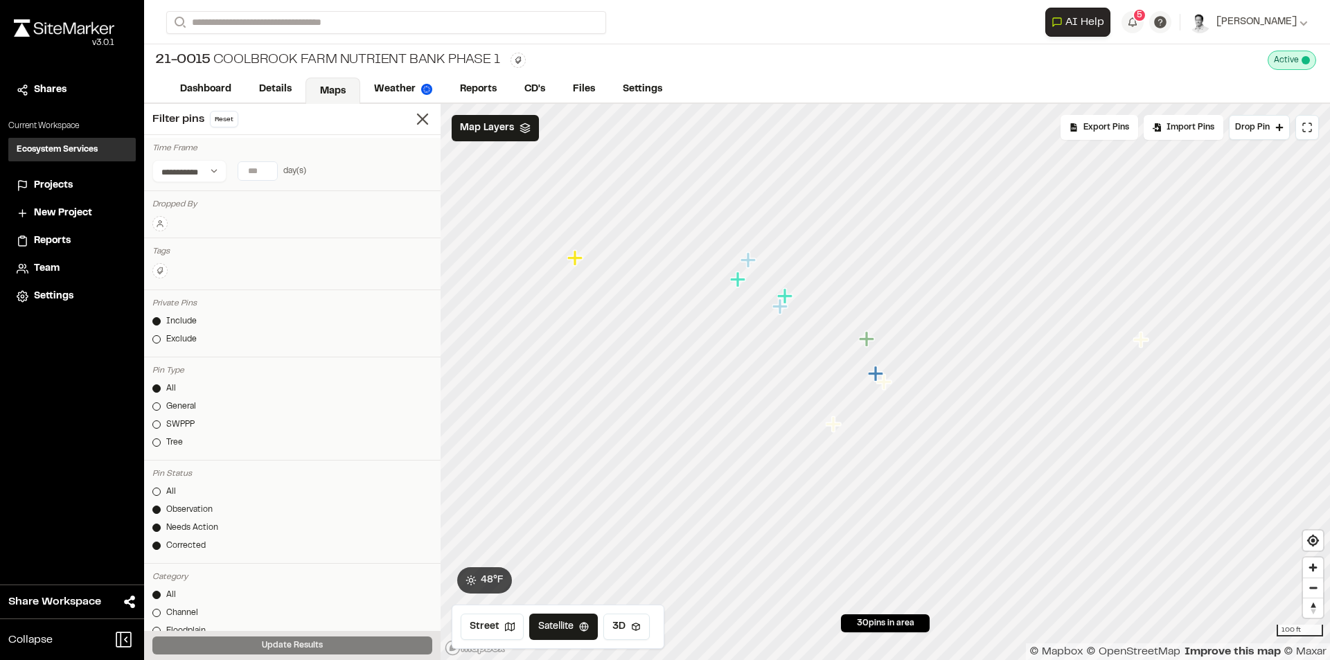
click at [835, 431] on icon "Map marker" at bounding box center [833, 423] width 15 height 15
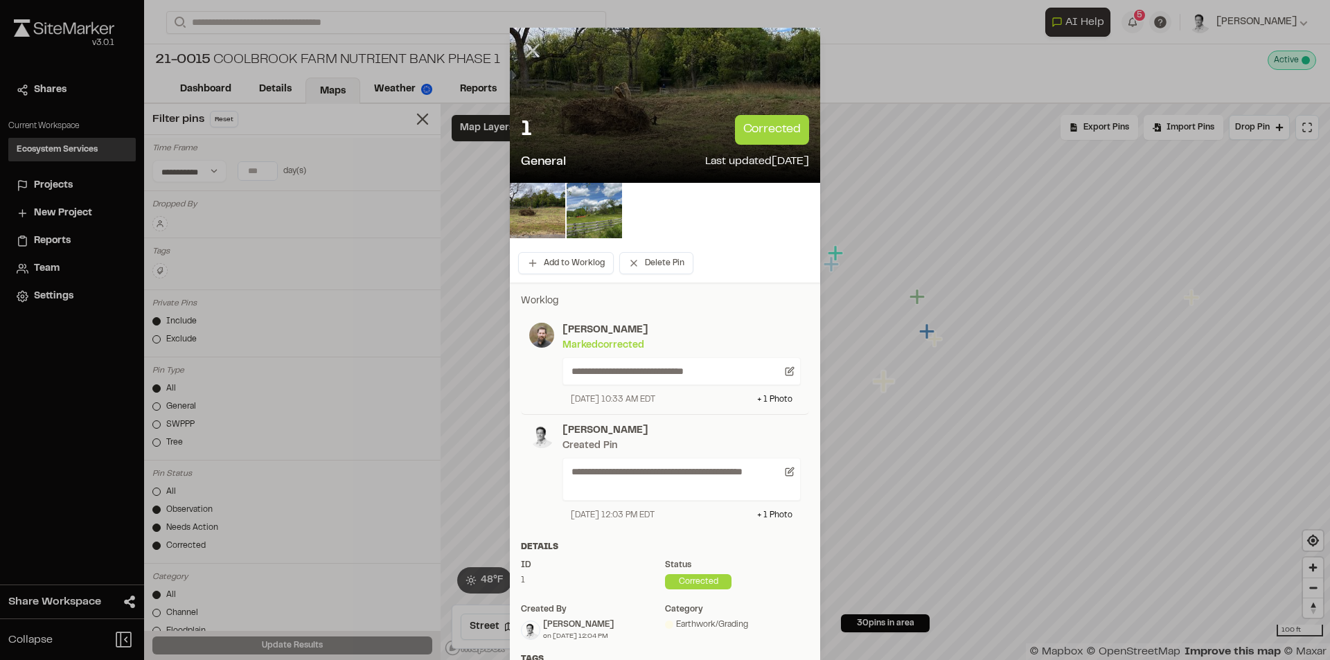
click at [527, 53] on line at bounding box center [533, 51] width 12 height 12
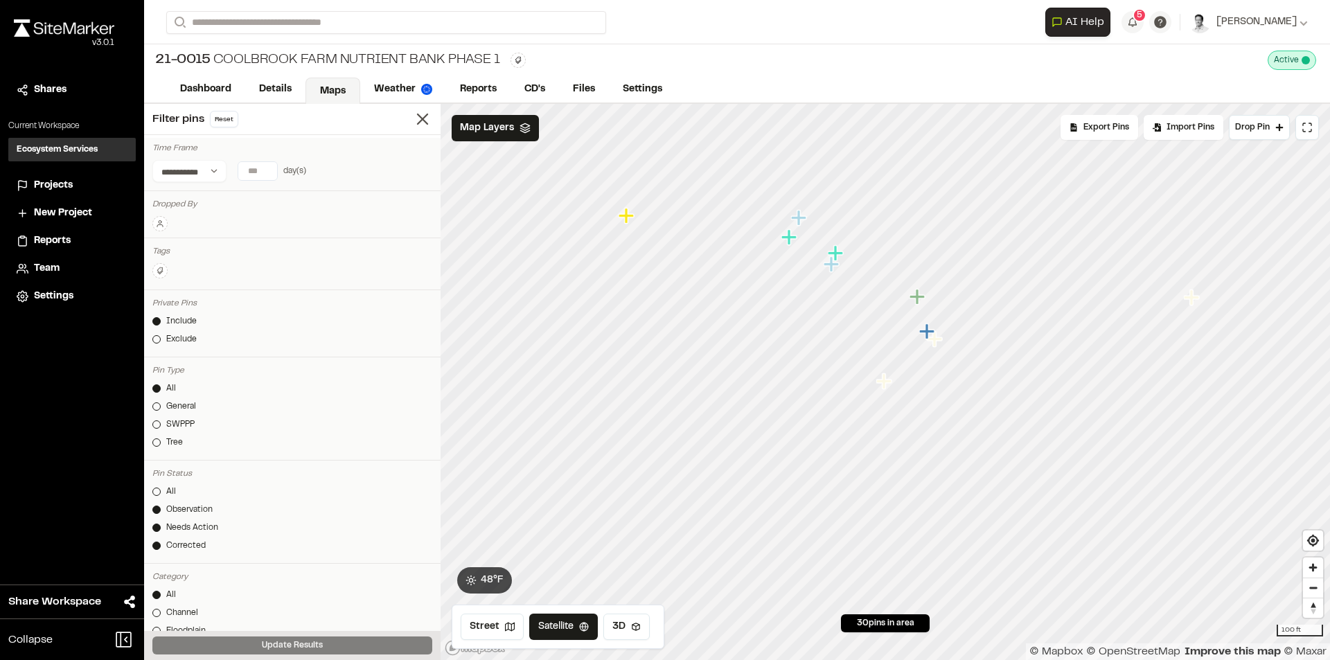
click at [927, 303] on icon "Map marker" at bounding box center [919, 297] width 18 height 18
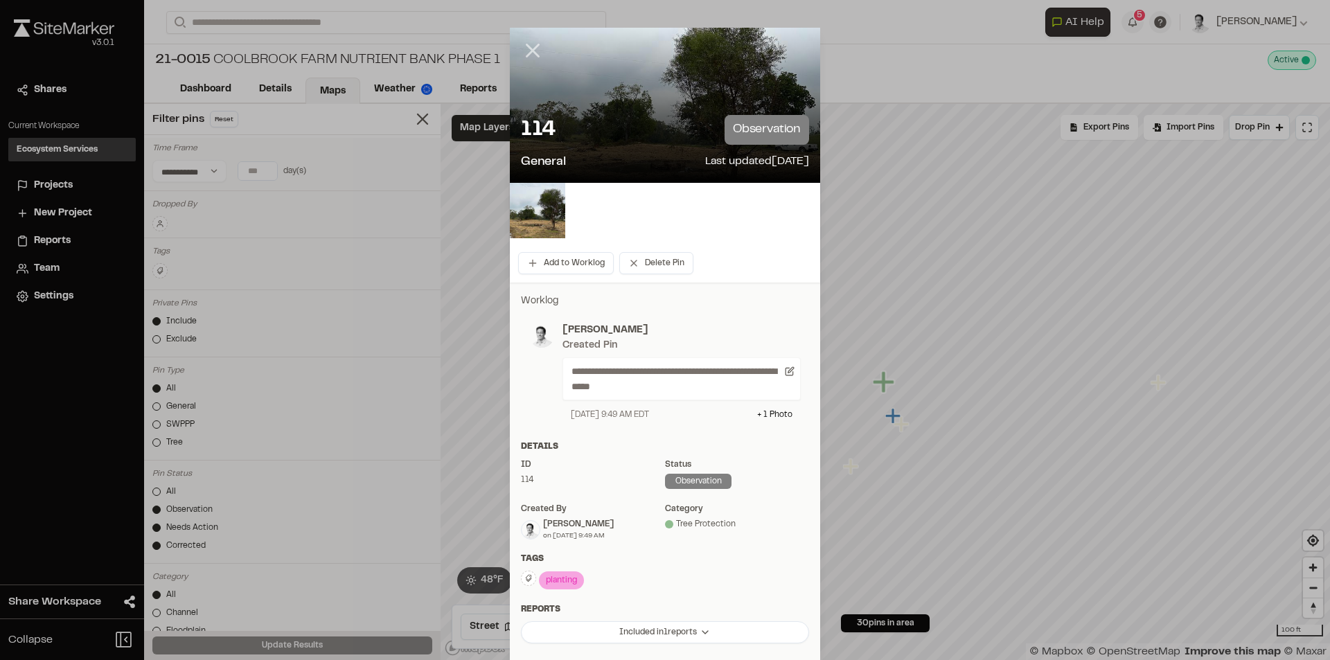
click at [525, 56] on icon at bounding box center [533, 51] width 24 height 24
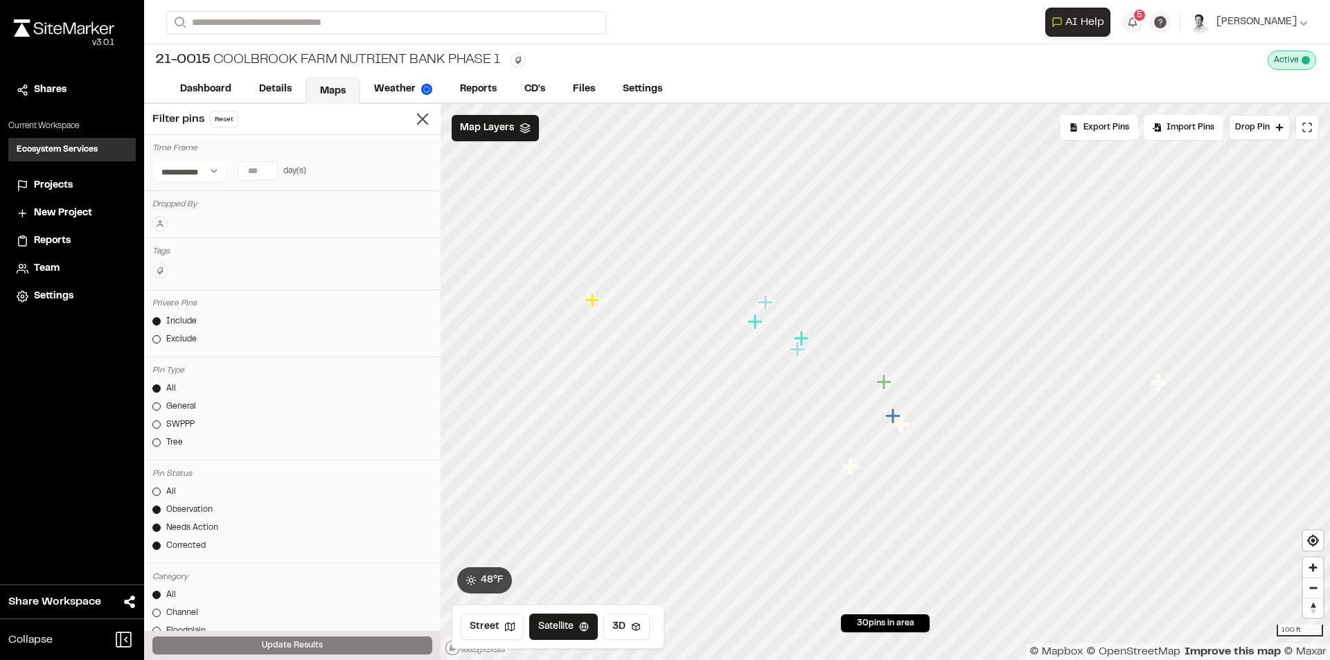
click at [804, 344] on icon "Map marker" at bounding box center [799, 350] width 18 height 18
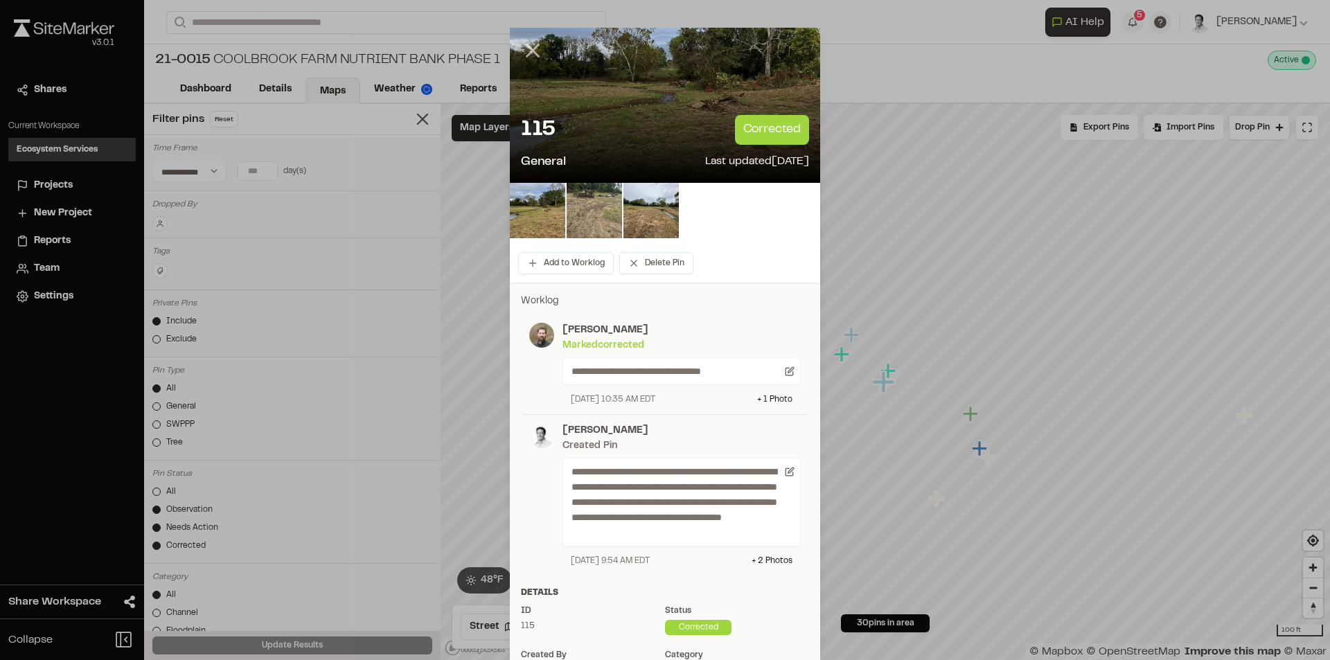
click at [529, 51] on icon at bounding box center [533, 51] width 24 height 24
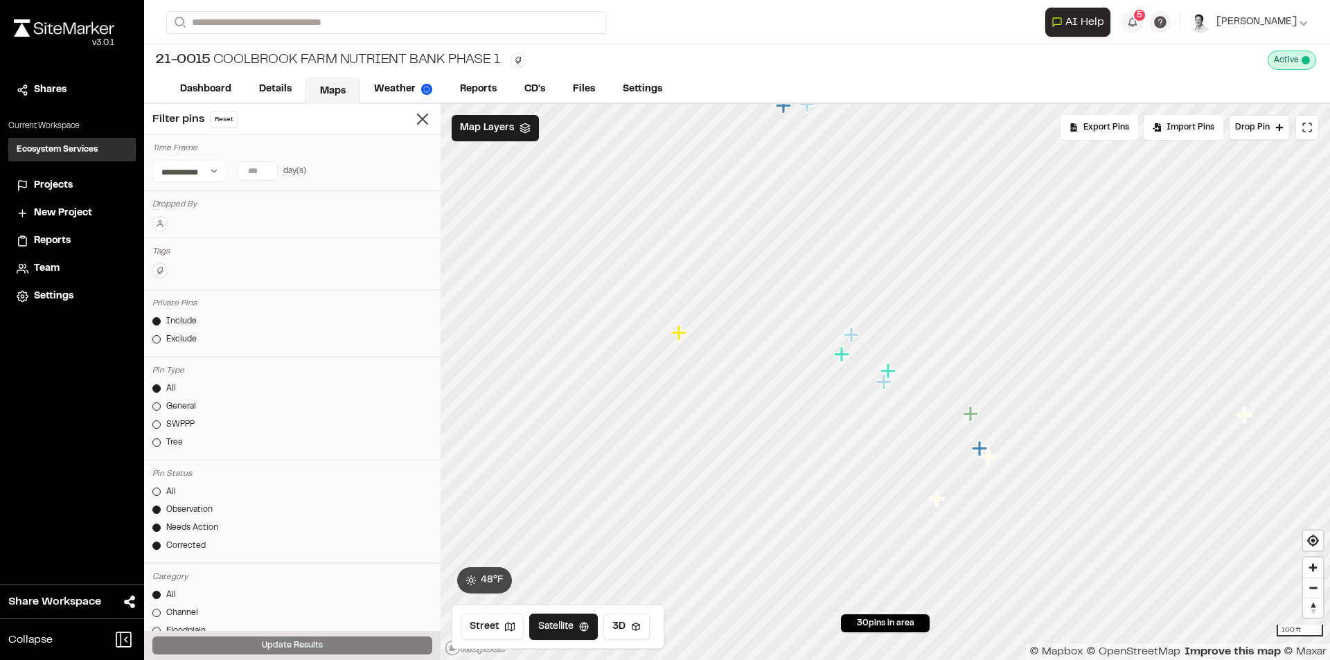
click at [884, 385] on icon "Map marker" at bounding box center [883, 381] width 15 height 15
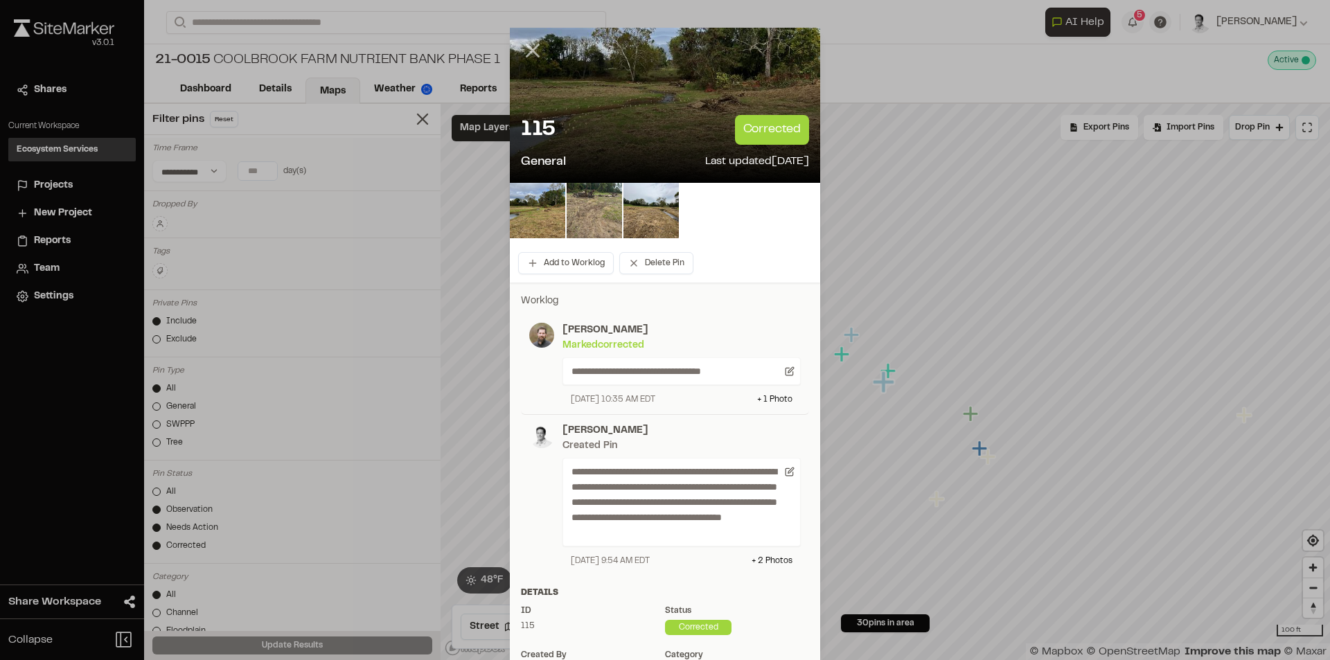
click at [527, 54] on line at bounding box center [533, 51] width 12 height 12
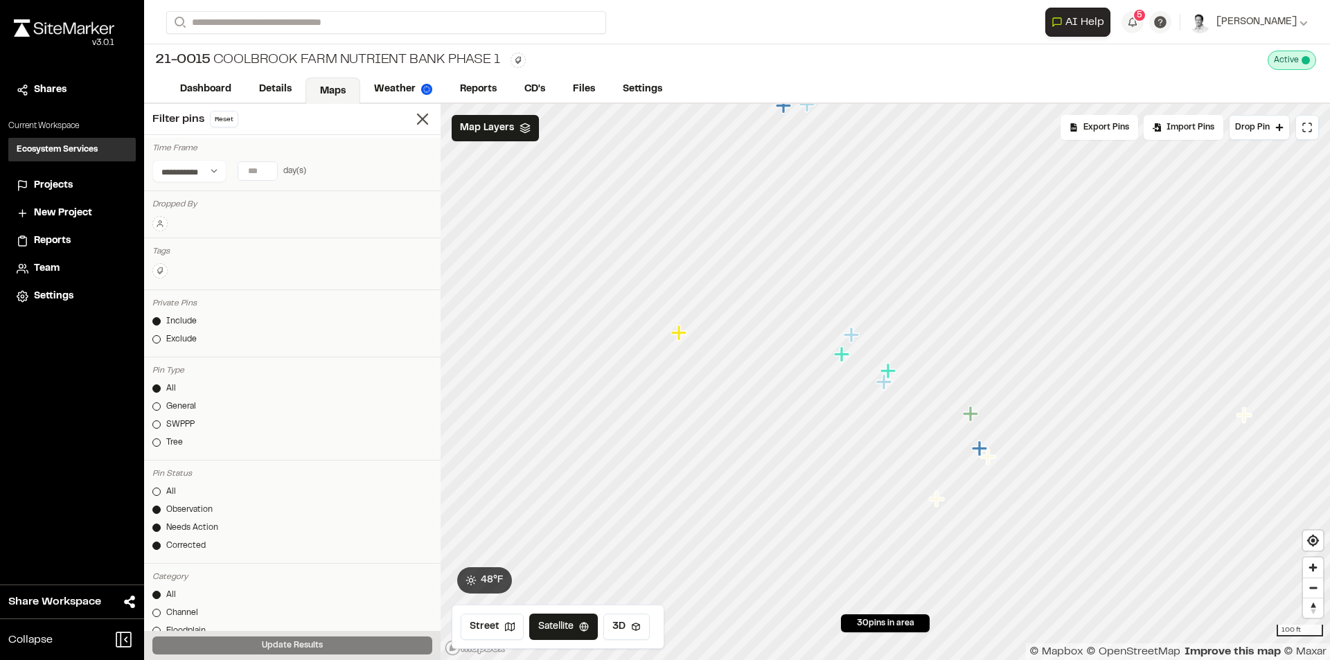
click at [154, 544] on div at bounding box center [156, 546] width 8 height 8
click at [160, 512] on div at bounding box center [156, 510] width 8 height 8
click at [308, 647] on button "Update Results" at bounding box center [292, 646] width 280 height 18
click at [842, 361] on icon "Map marker" at bounding box center [841, 353] width 15 height 15
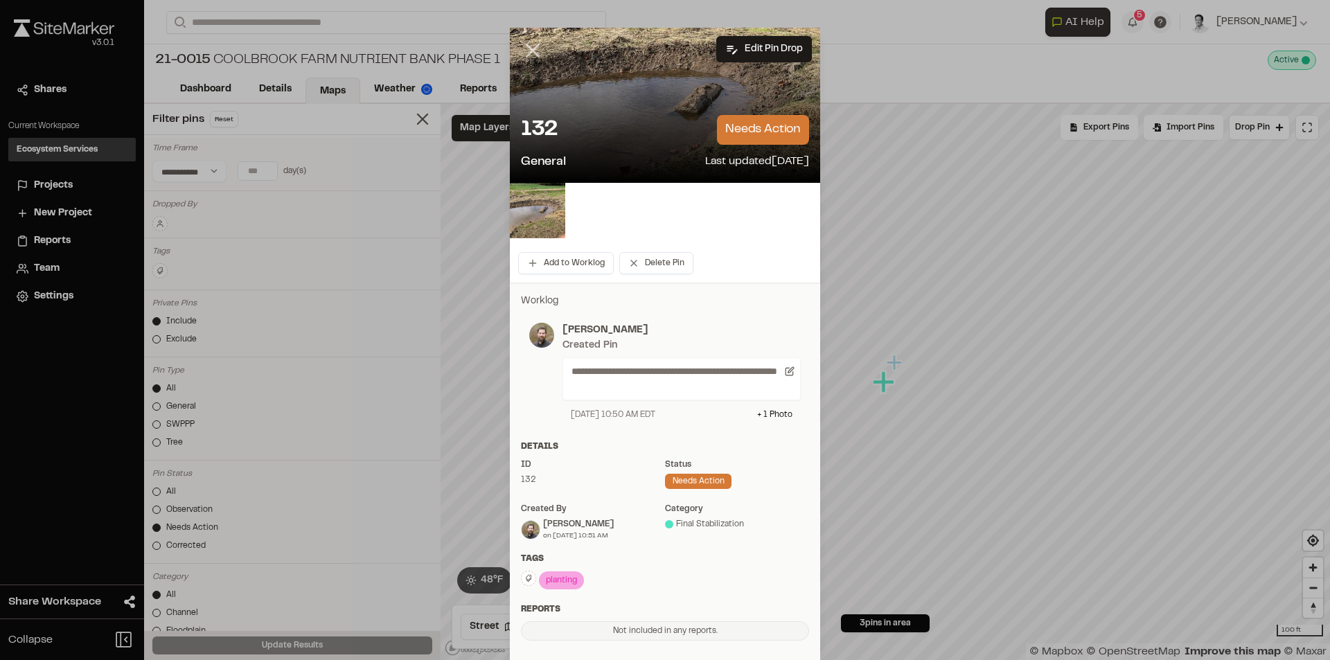
click at [536, 45] on icon at bounding box center [533, 51] width 24 height 24
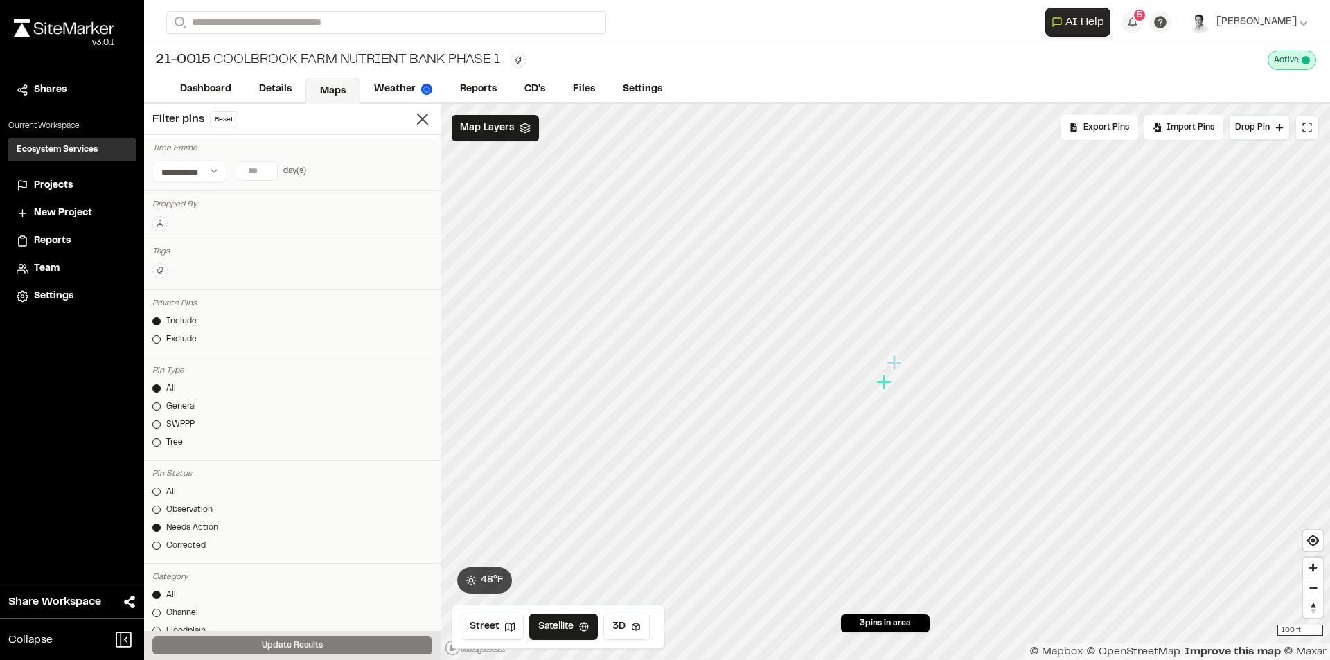
click at [898, 368] on icon "Map marker" at bounding box center [896, 363] width 18 height 18
click at [168, 547] on div "Corrected" at bounding box center [185, 546] width 39 height 12
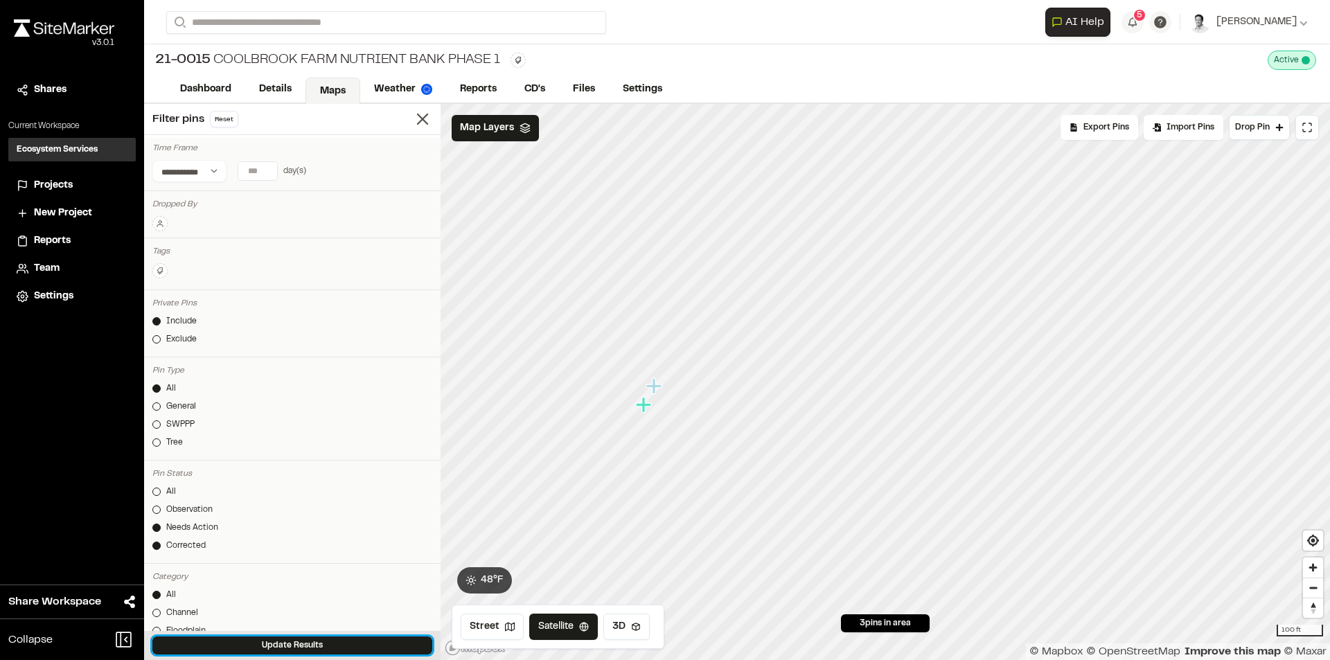
click at [287, 647] on button "Update Results" at bounding box center [292, 646] width 280 height 18
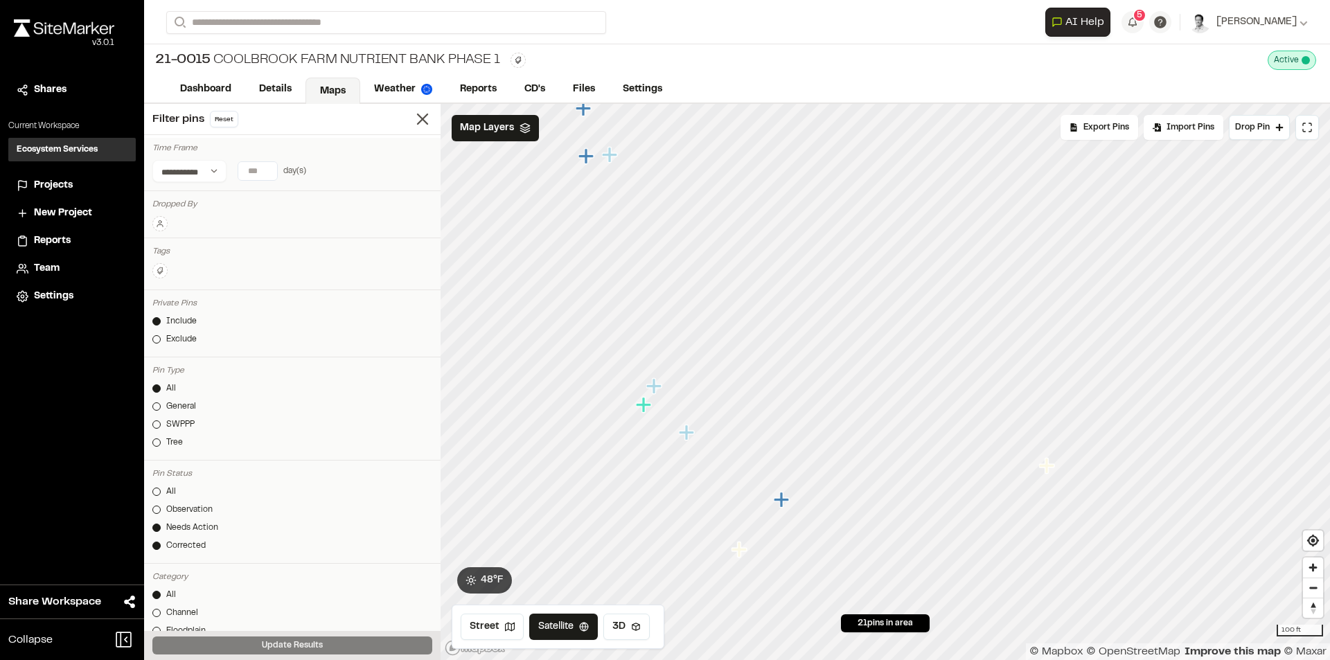
click at [1046, 470] on icon "Map marker" at bounding box center [1046, 465] width 15 height 15
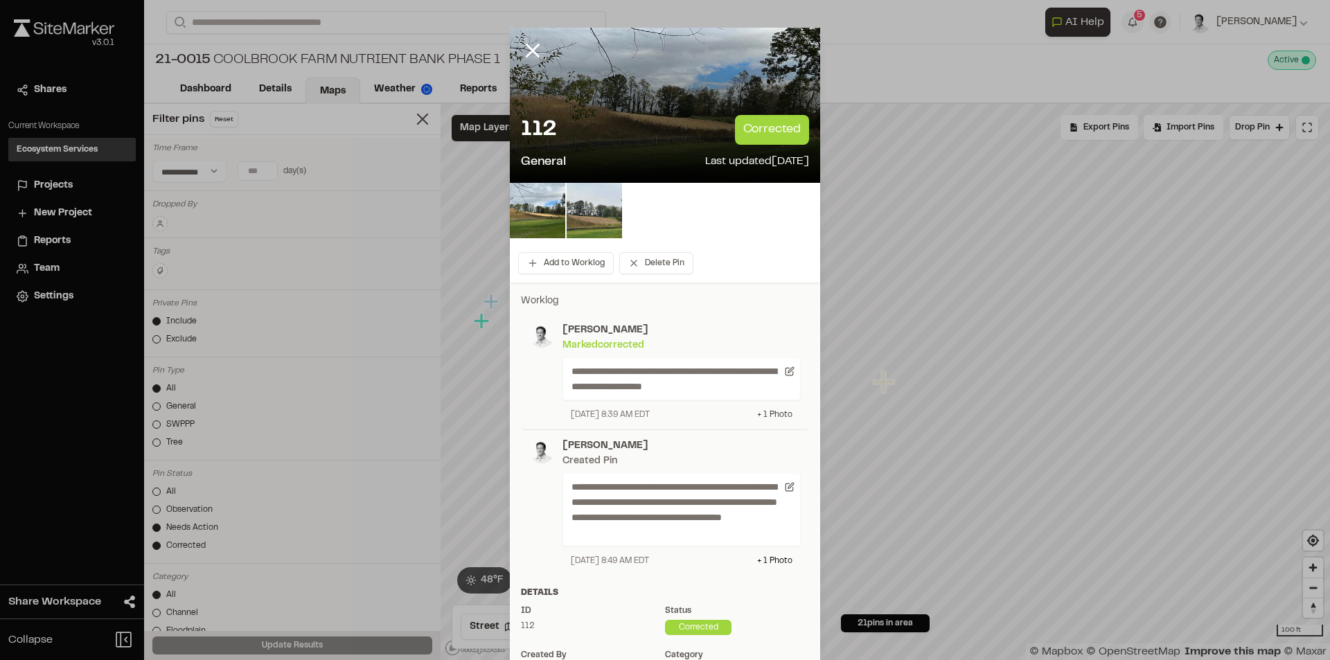
click at [770, 412] on div "+ 1 Photo" at bounding box center [774, 415] width 35 height 12
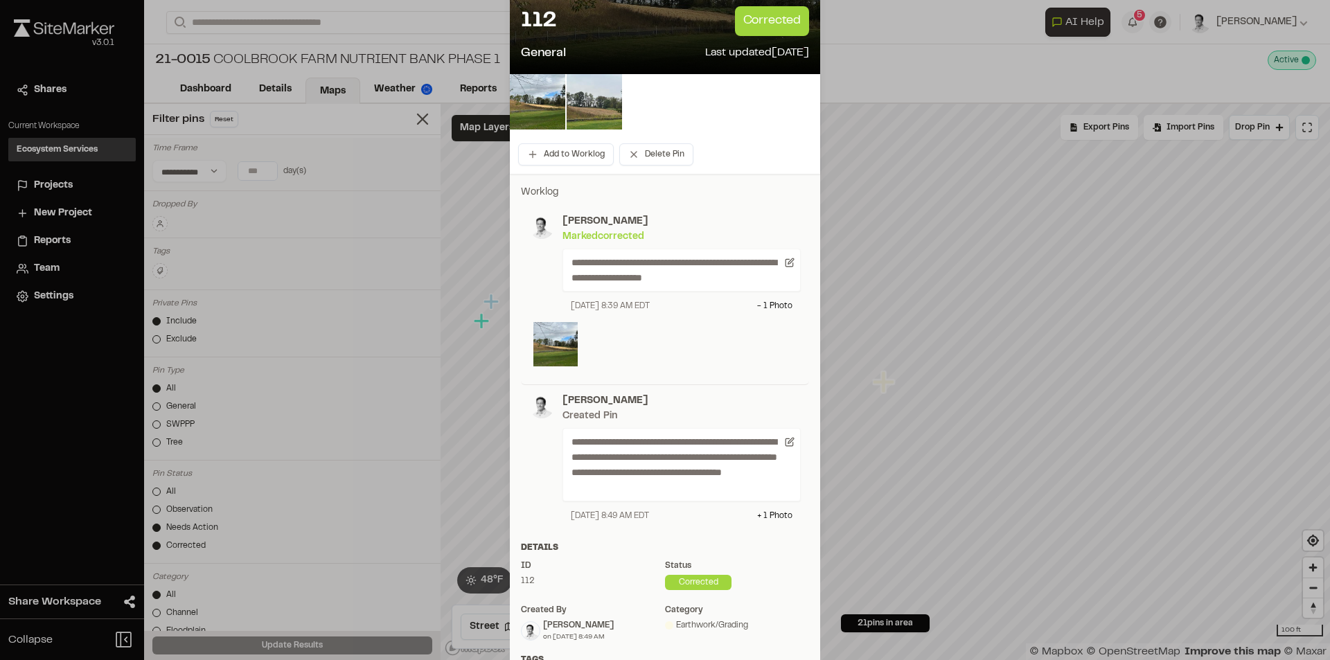
scroll to position [139, 0]
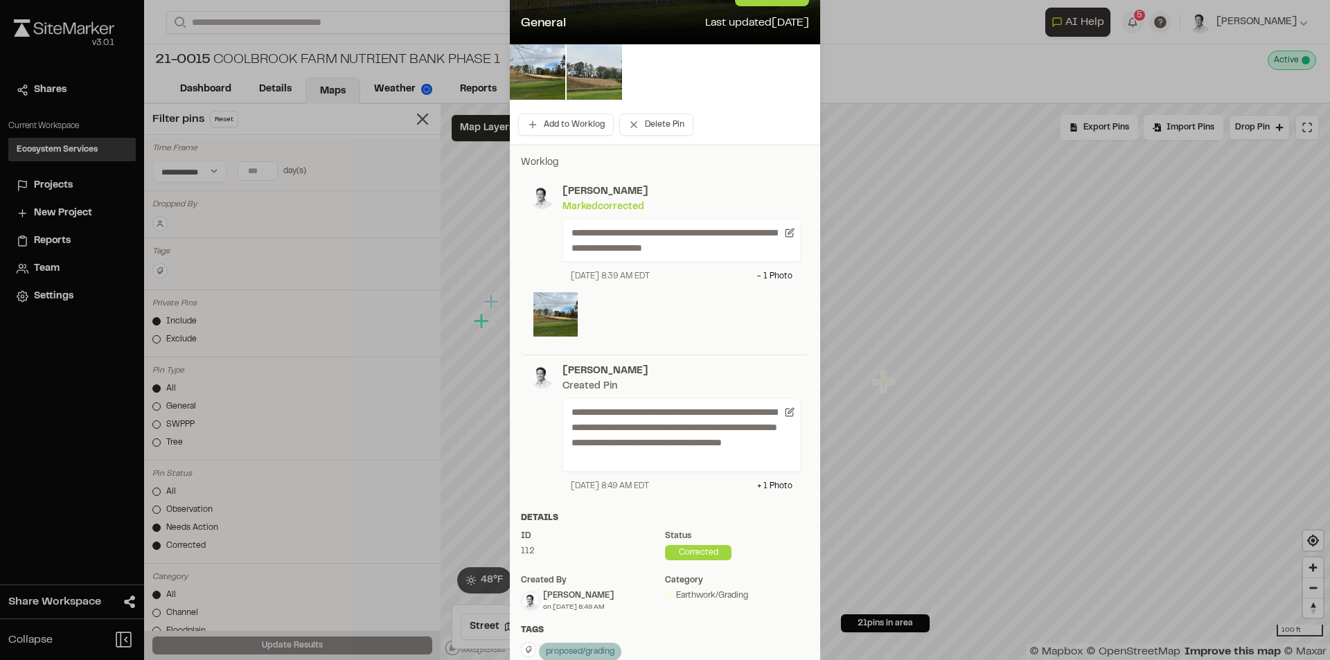
click at [555, 190] on div "**********" at bounding box center [677, 233] width 247 height 98
click at [535, 196] on img at bounding box center [541, 196] width 25 height 25
click at [533, 315] on img at bounding box center [555, 314] width 44 height 44
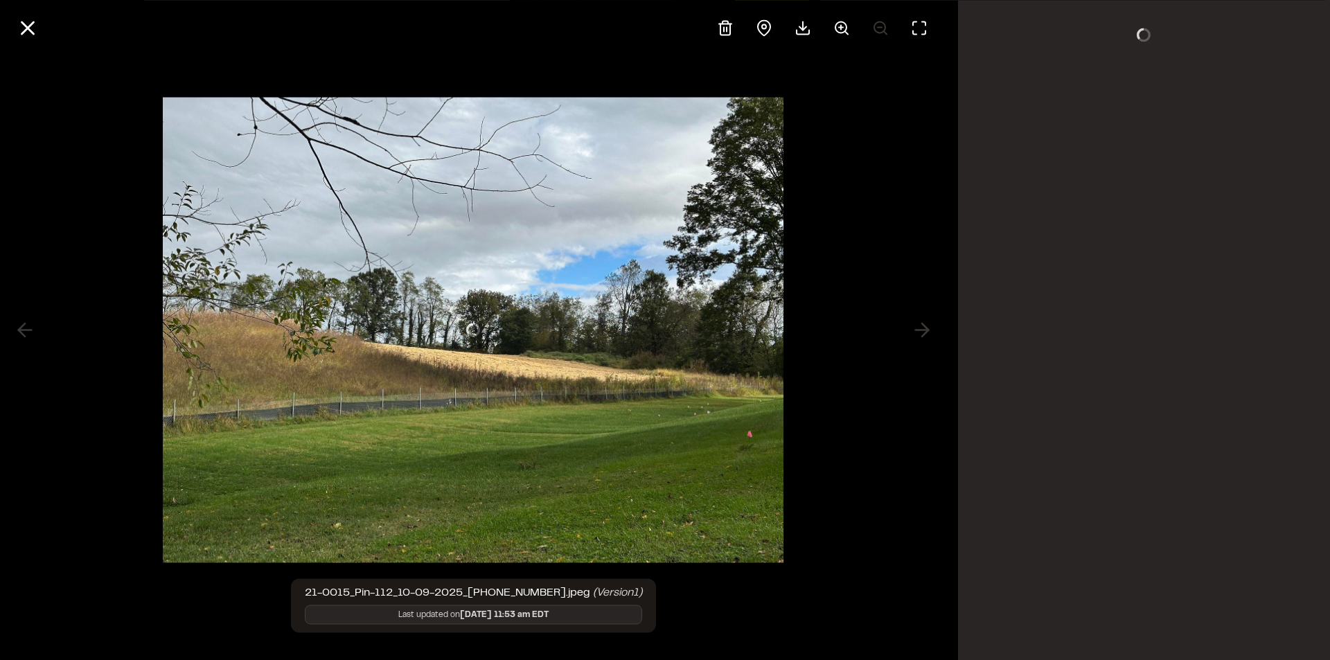
scroll to position [0, 0]
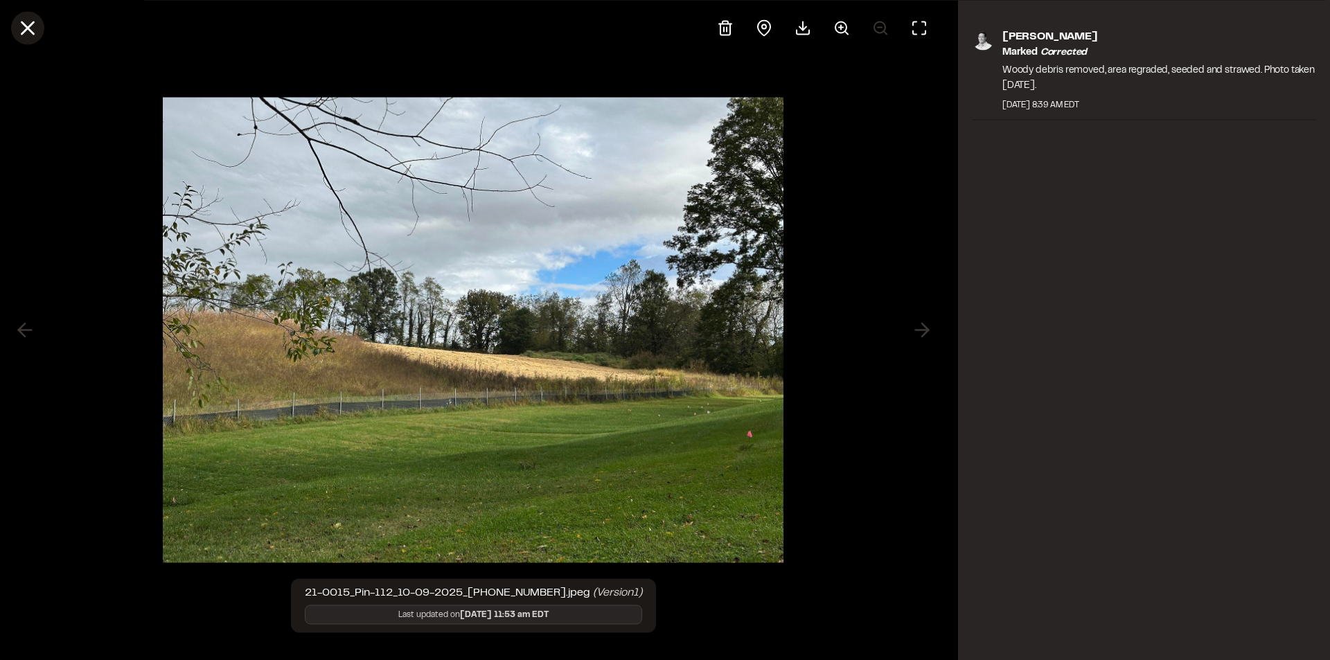
click at [37, 33] on icon at bounding box center [28, 28] width 24 height 24
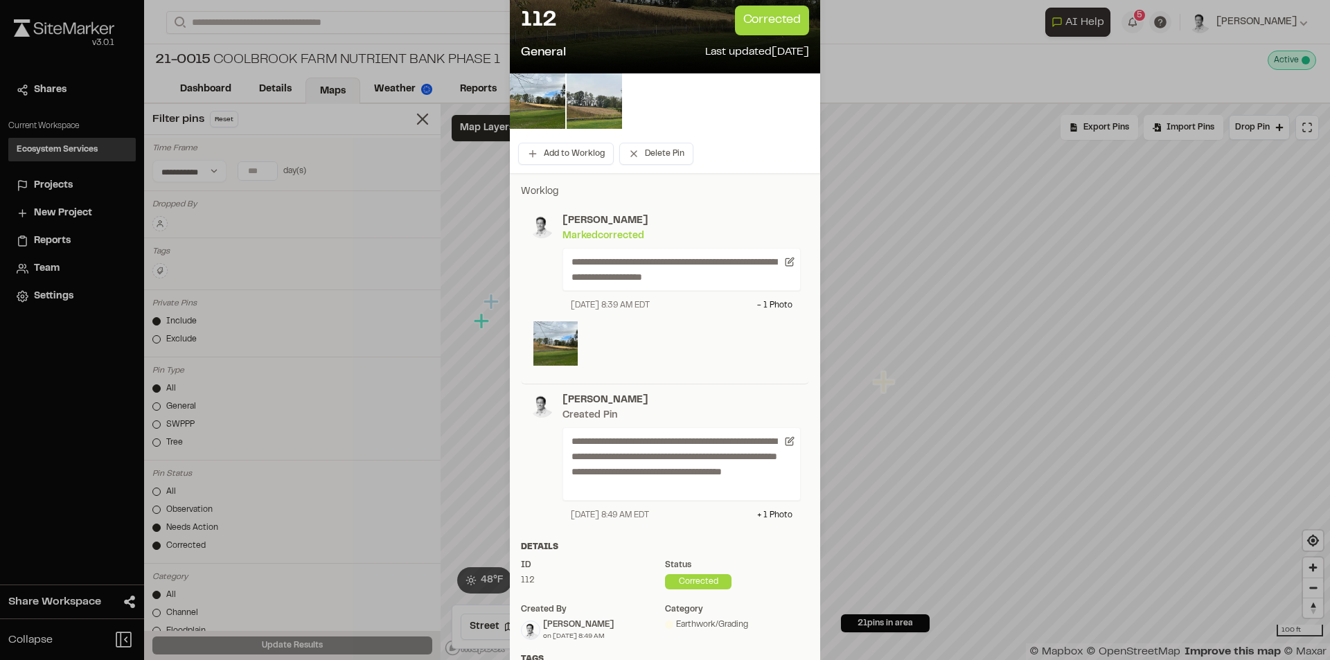
scroll to position [139, 0]
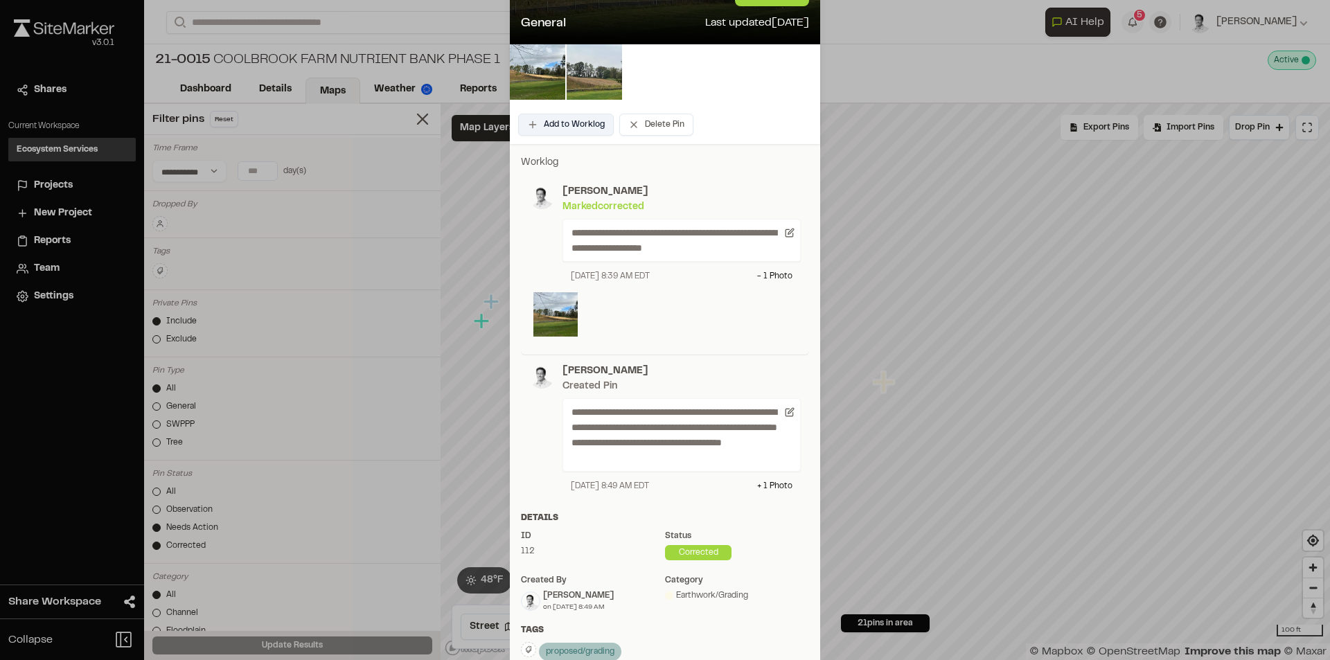
click at [552, 121] on button "Add to Worklog" at bounding box center [566, 125] width 96 height 22
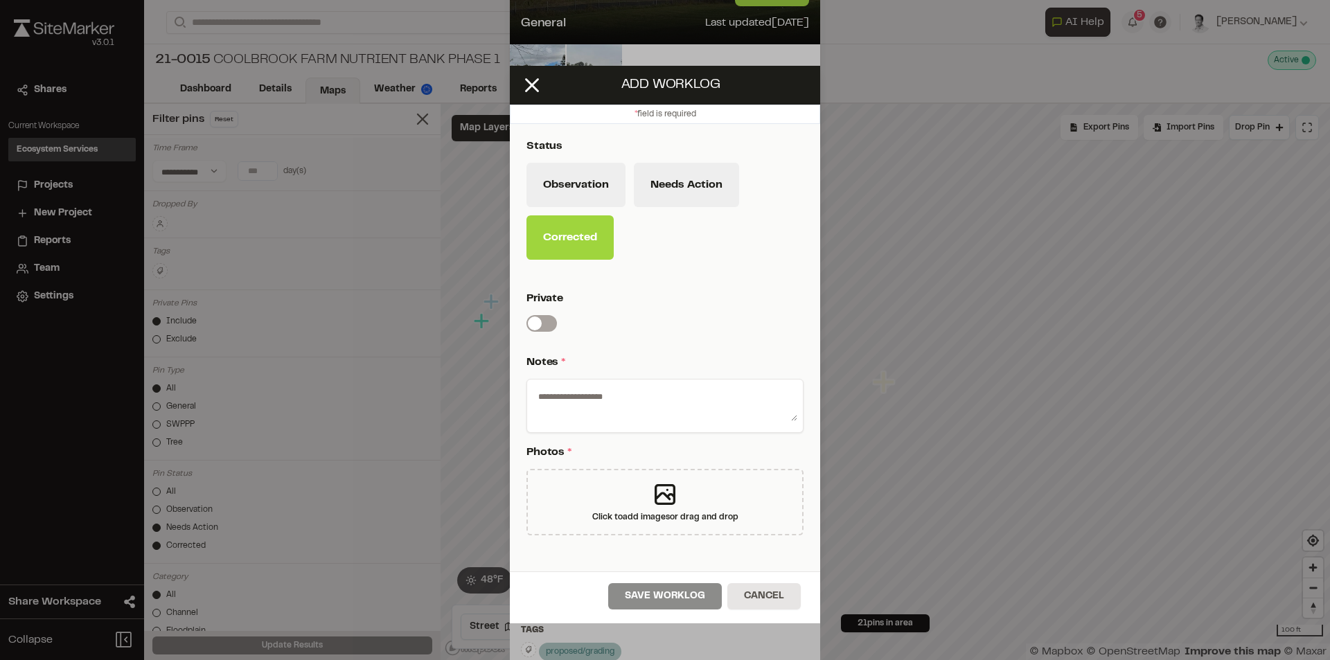
drag, startPoint x: 531, startPoint y: 86, endPoint x: 672, endPoint y: 229, distance: 200.8
click at [531, 87] on icon at bounding box center [532, 85] width 24 height 24
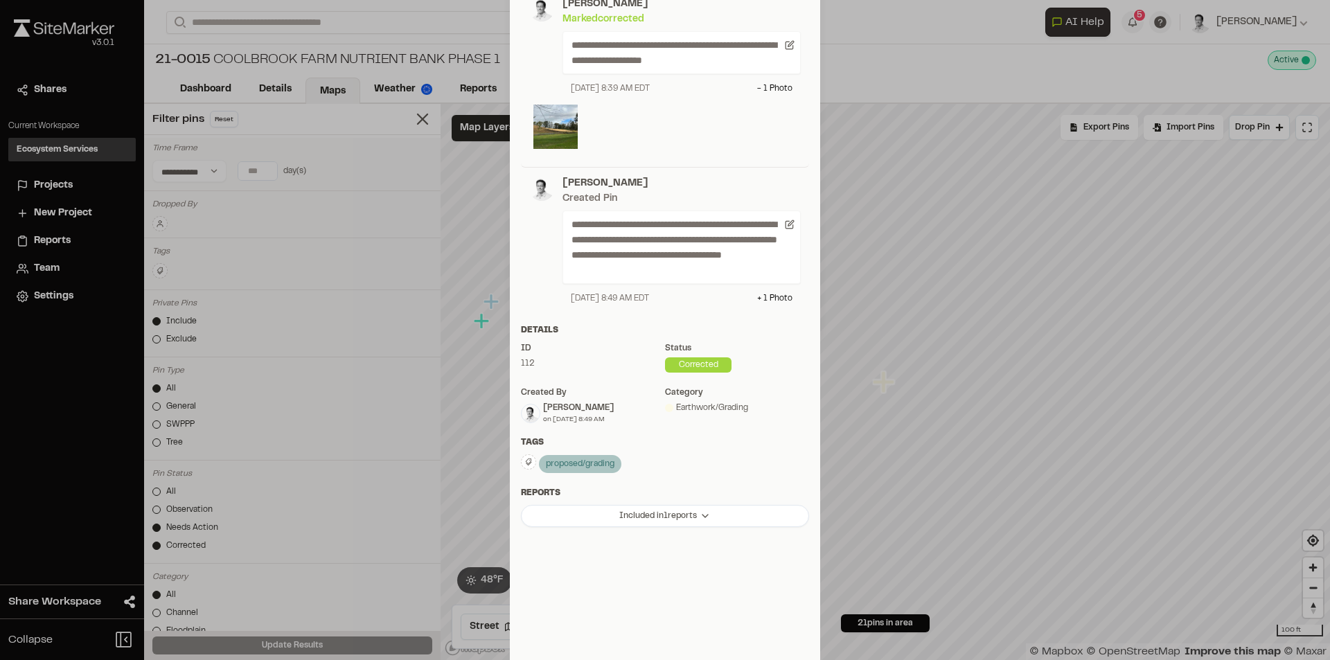
scroll to position [0, 0]
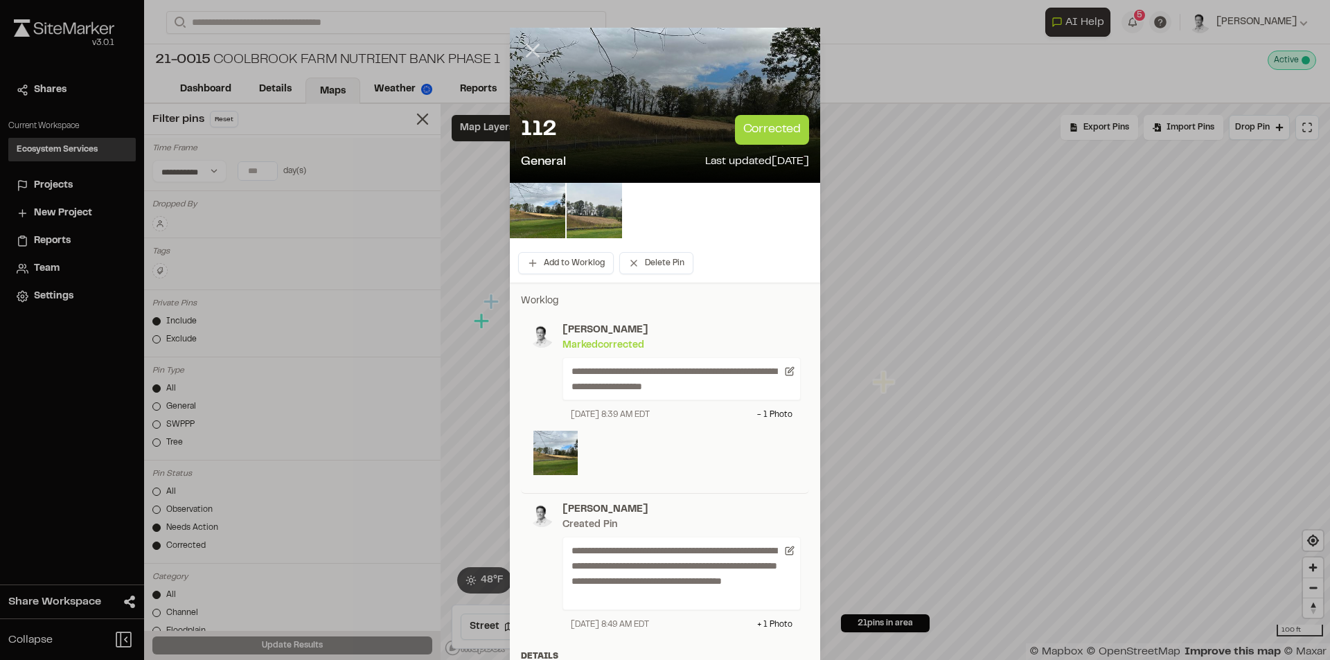
click at [525, 50] on icon at bounding box center [533, 51] width 24 height 24
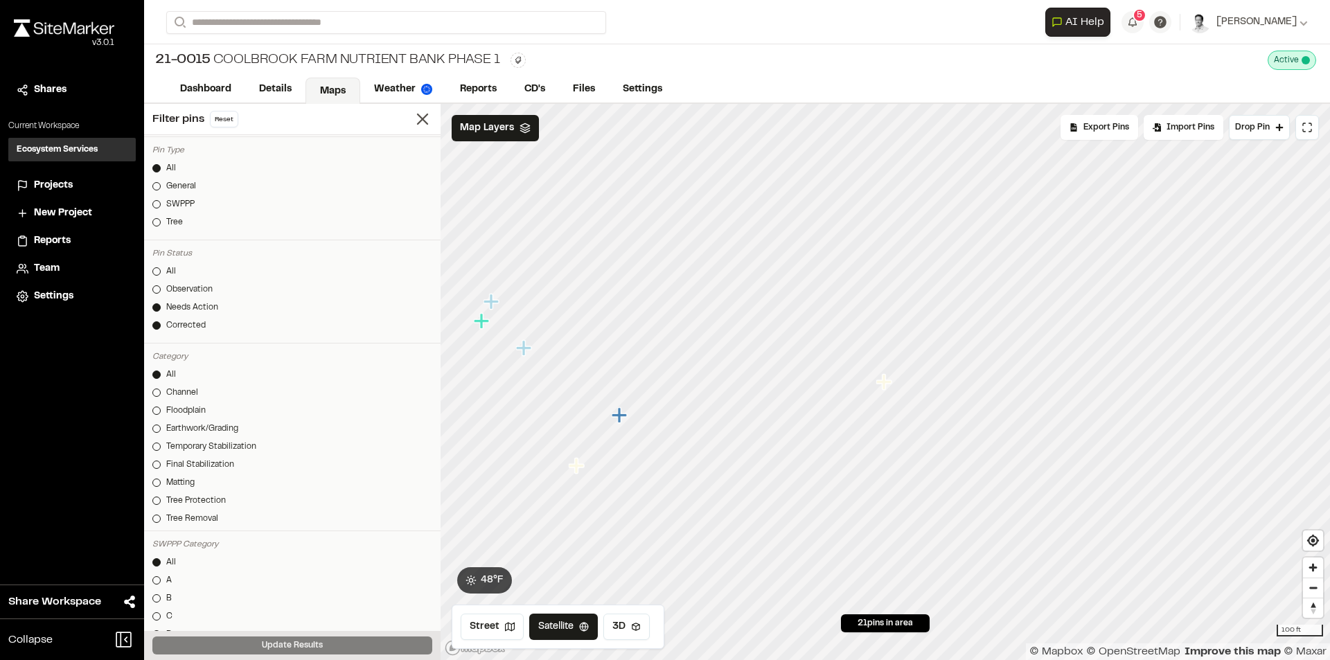
scroll to position [277, 0]
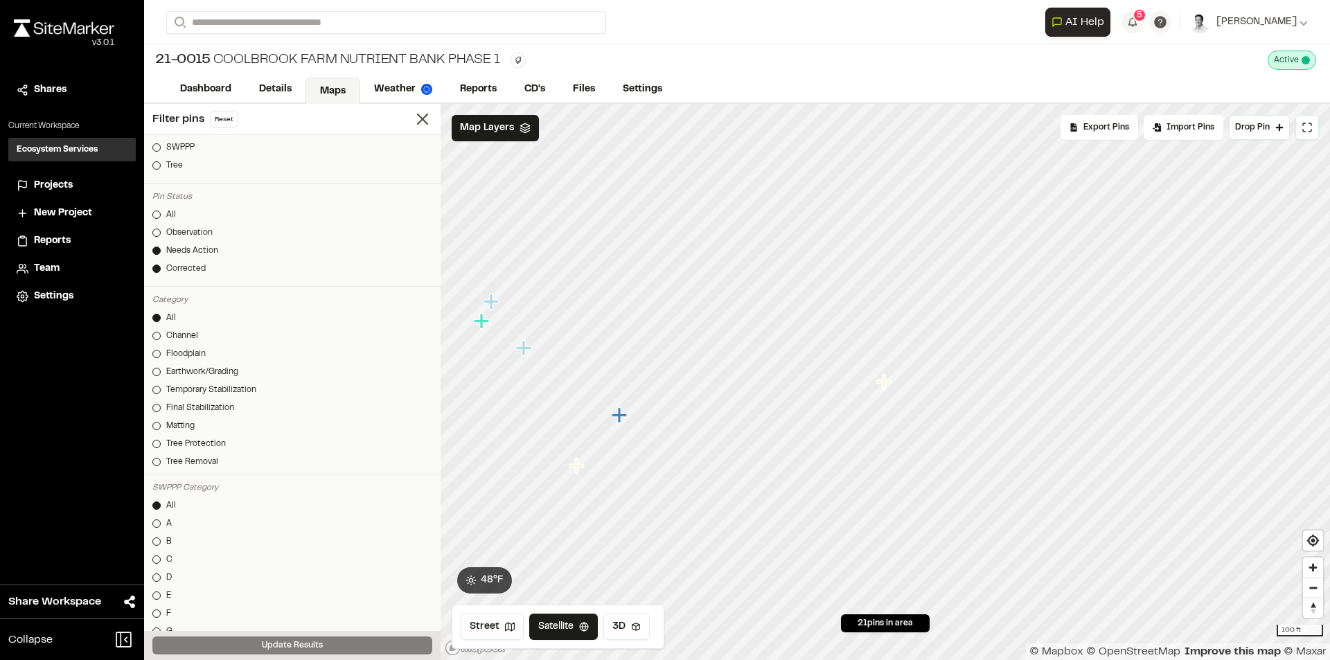
click at [162, 273] on link "Corrected" at bounding box center [292, 269] width 280 height 12
click at [310, 646] on button "Update Results" at bounding box center [292, 646] width 280 height 18
click at [790, 469] on icon "Map marker" at bounding box center [782, 462] width 18 height 18
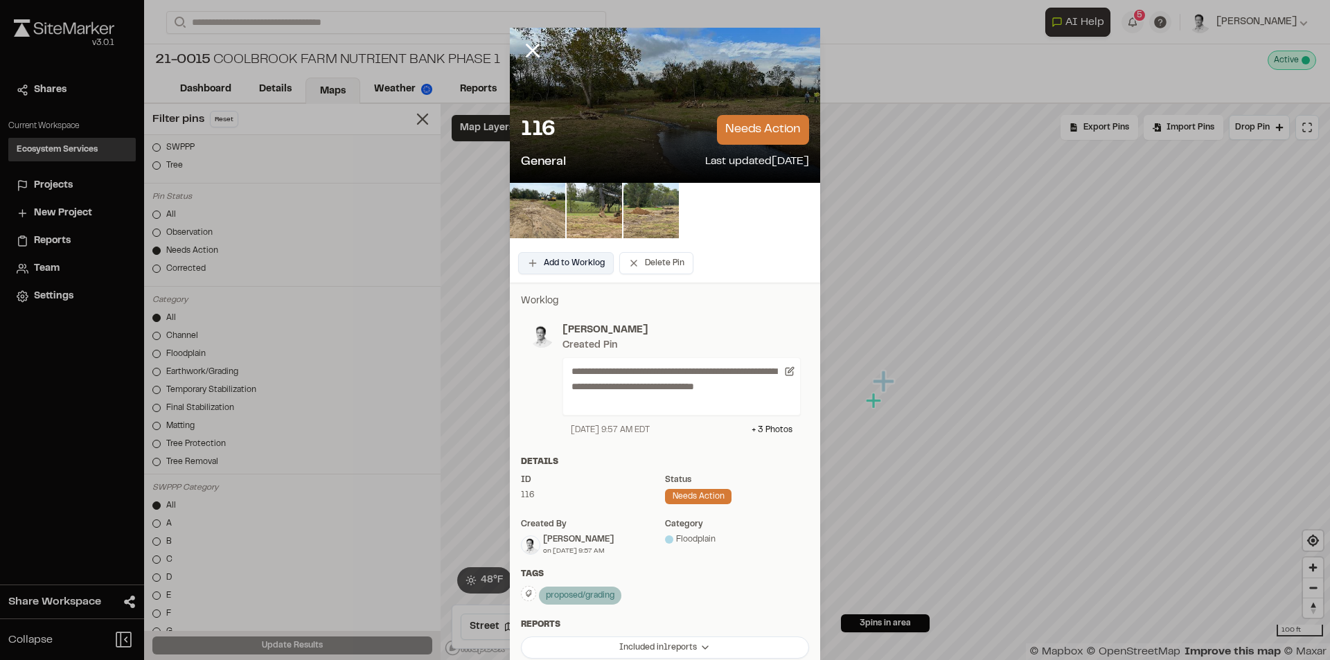
click at [557, 270] on button "Add to Worklog" at bounding box center [566, 263] width 96 height 22
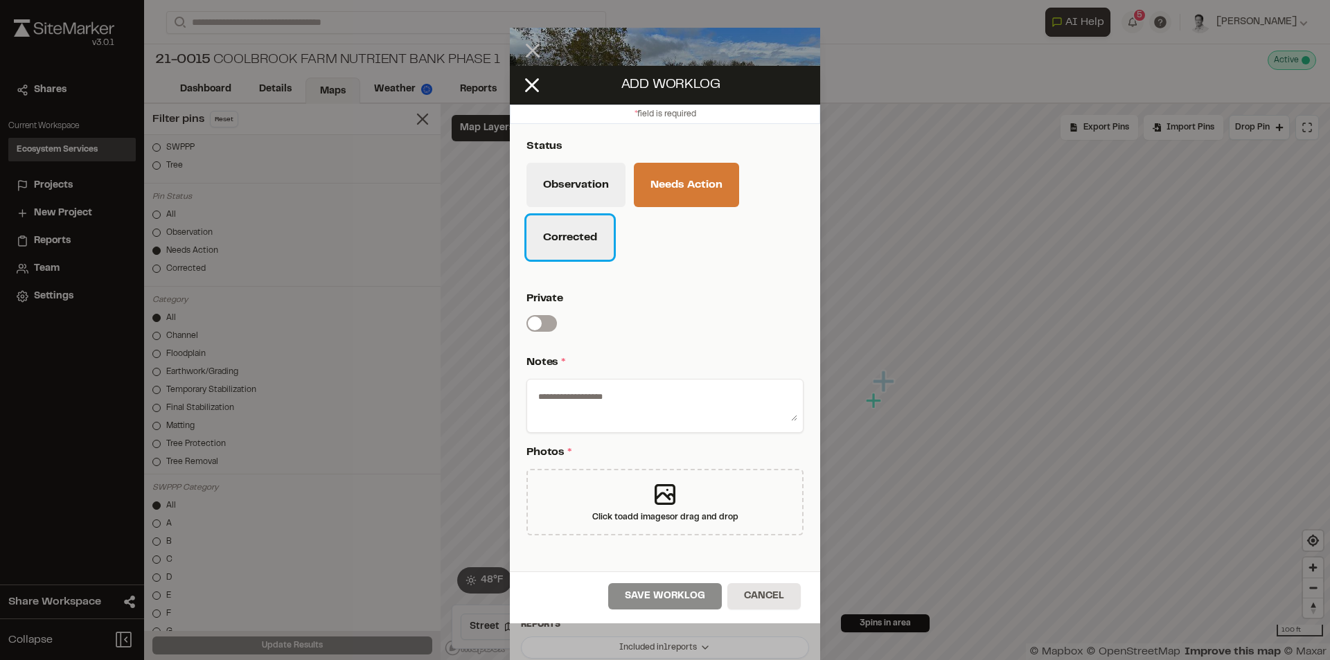
click at [582, 233] on button "Corrected" at bounding box center [569, 237] width 87 height 44
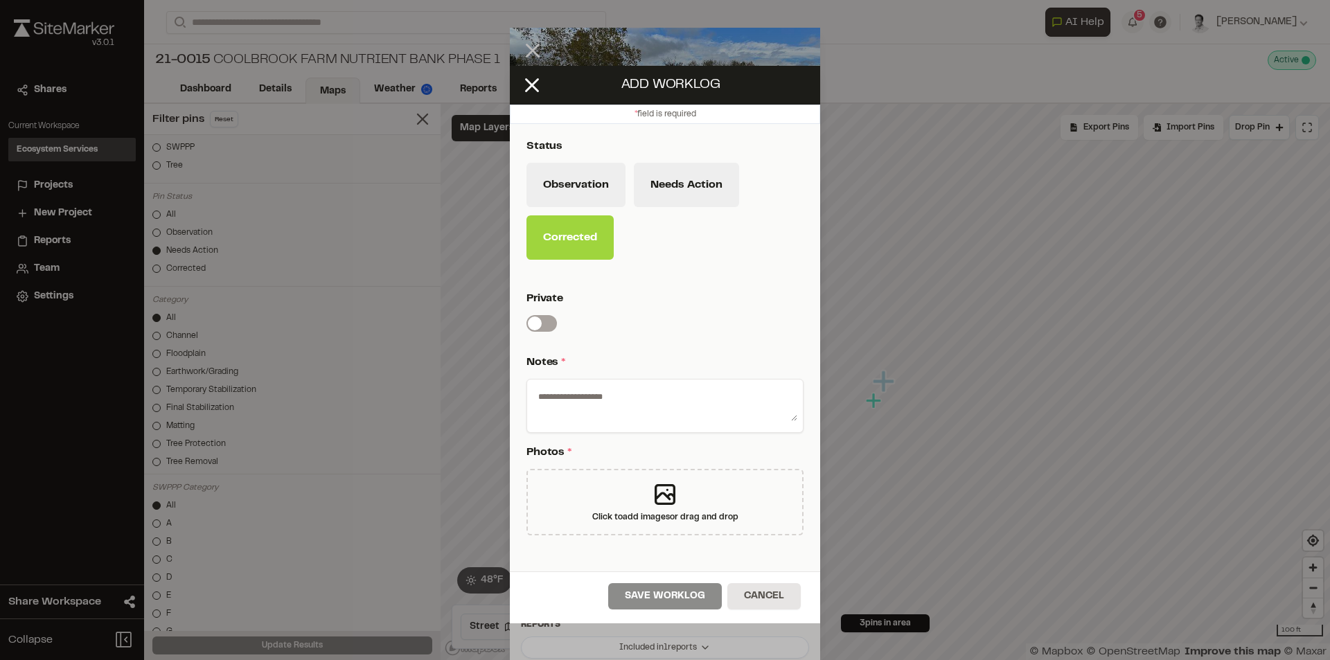
click at [612, 400] on textarea at bounding box center [665, 403] width 265 height 36
type textarea "********"
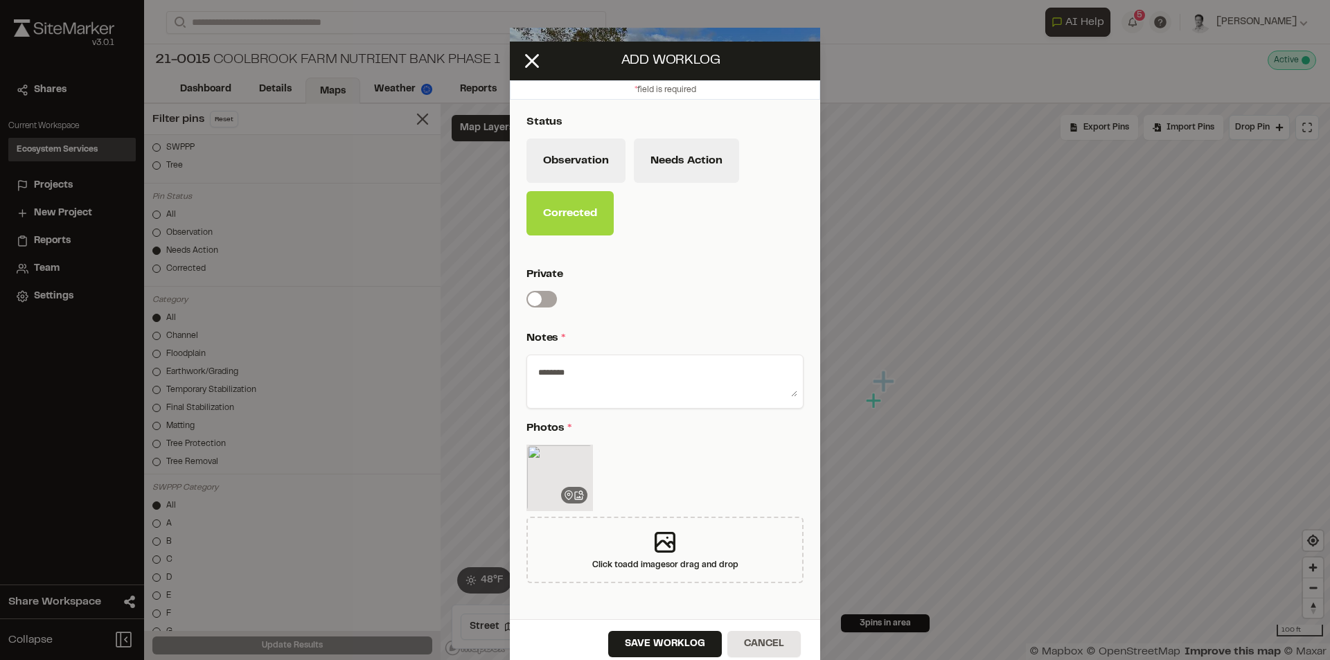
scroll to position [35, 0]
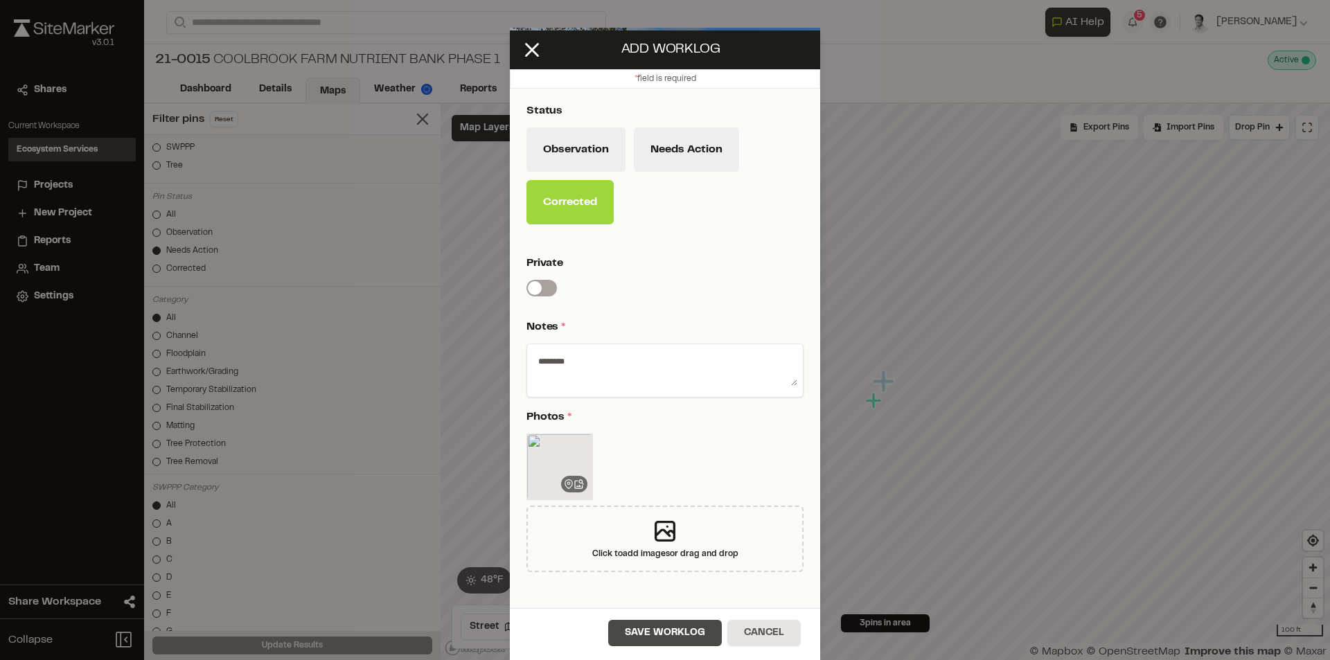
click at [657, 637] on button "Save Worklog" at bounding box center [665, 633] width 114 height 26
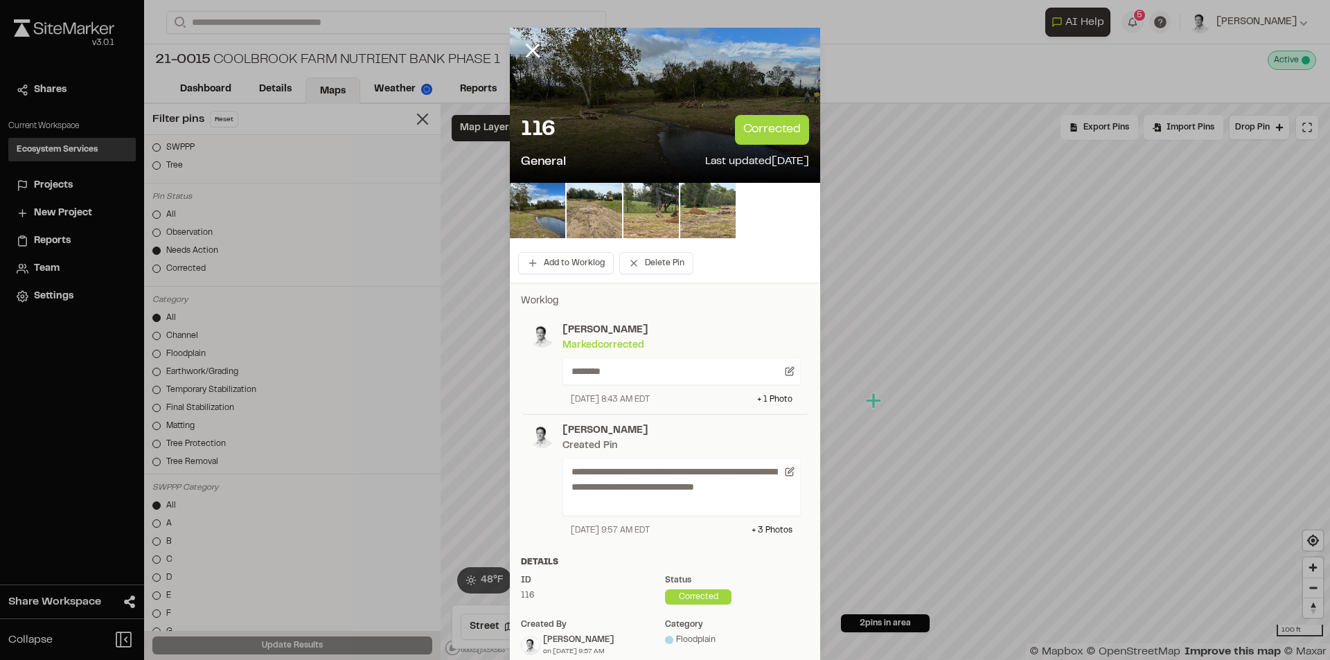
drag, startPoint x: 526, startPoint y: 48, endPoint x: 531, endPoint y: 57, distance: 10.2
click at [527, 48] on line at bounding box center [533, 51] width 12 height 12
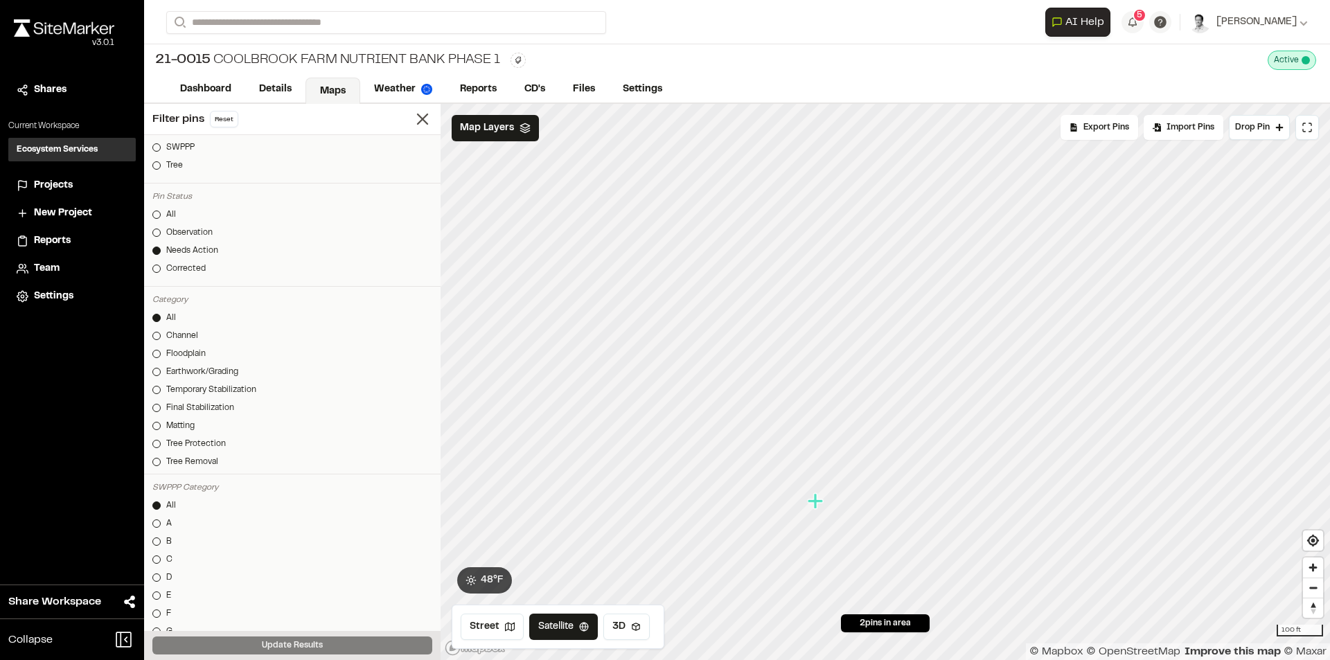
click at [817, 505] on icon "Map marker" at bounding box center [815, 500] width 15 height 15
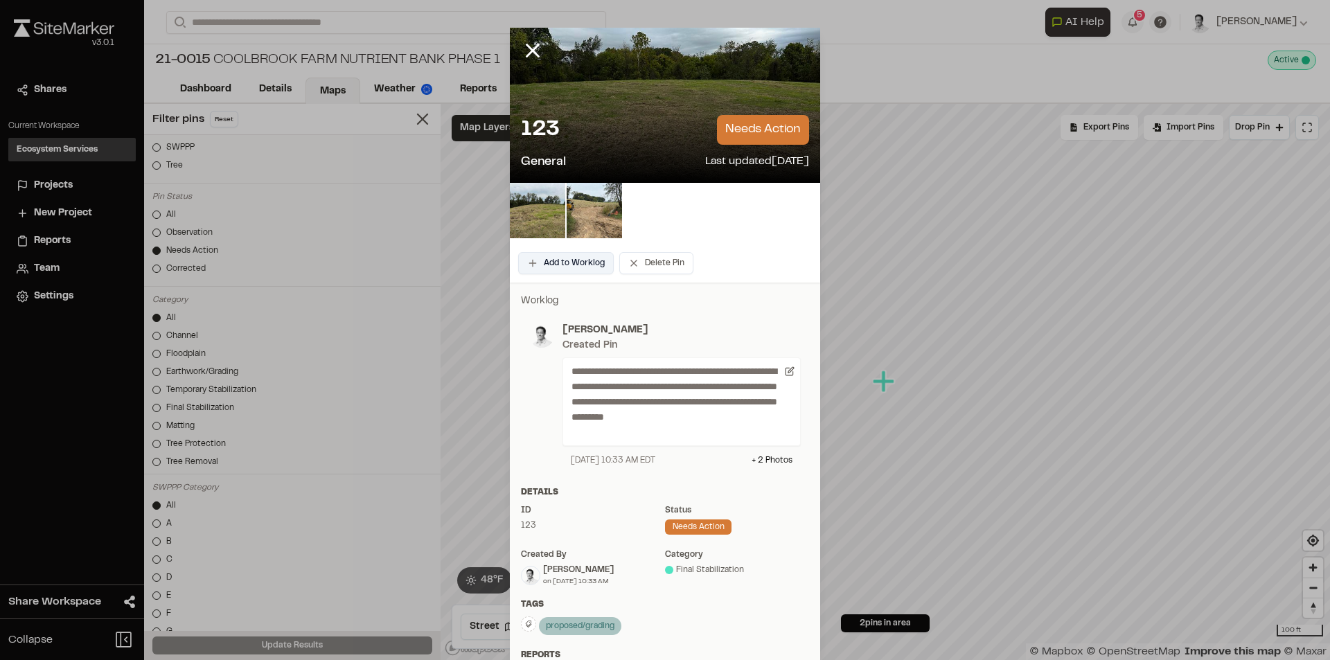
click at [587, 263] on button "Add to Worklog" at bounding box center [566, 263] width 96 height 22
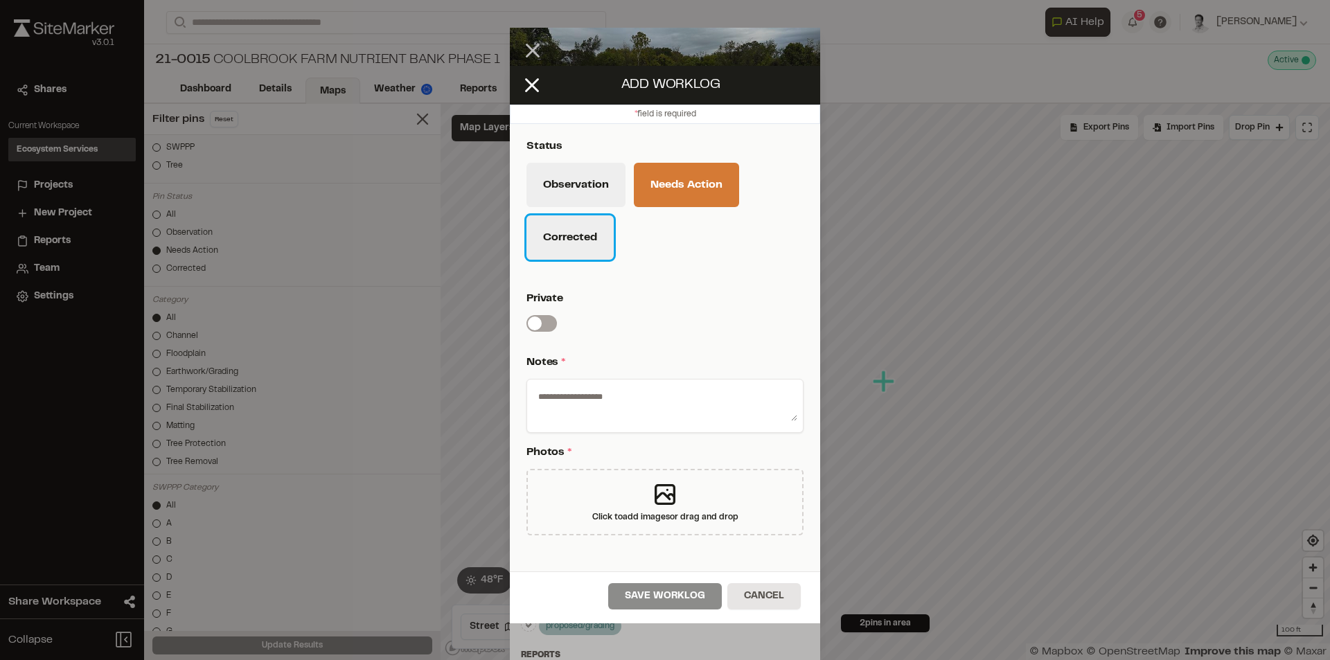
click at [581, 239] on button "Corrected" at bounding box center [569, 237] width 87 height 44
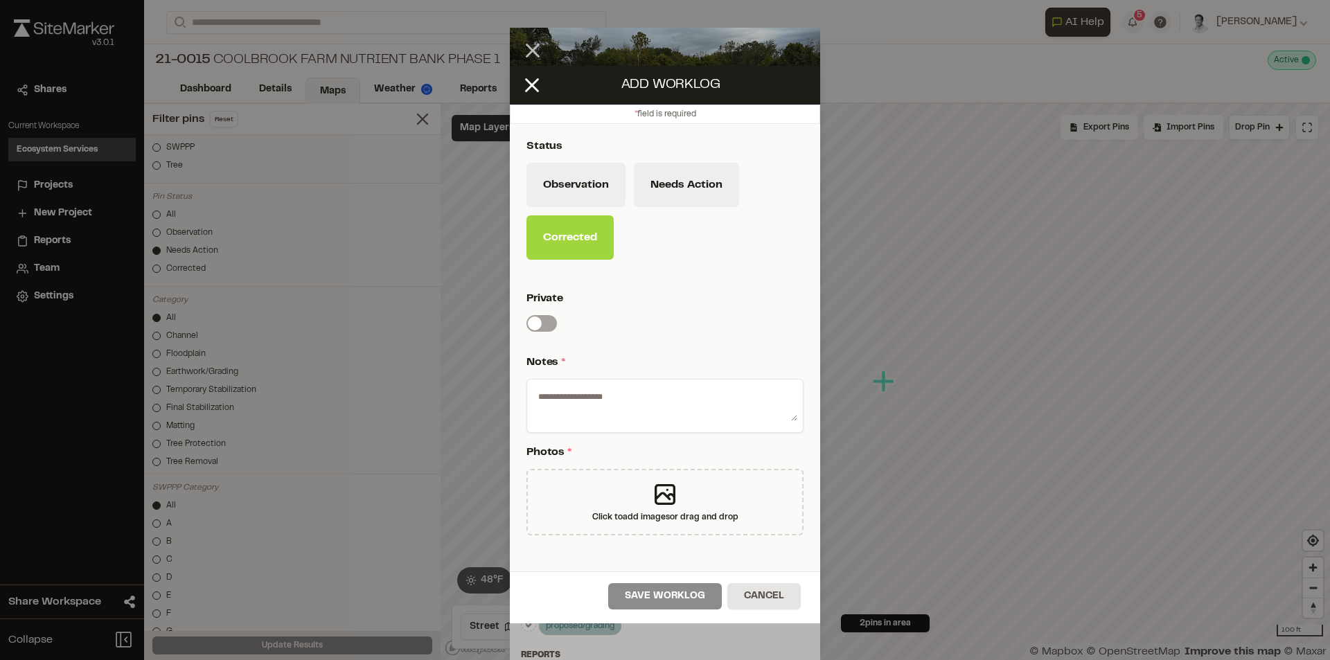
click at [594, 400] on textarea at bounding box center [665, 403] width 265 height 36
type textarea "*********"
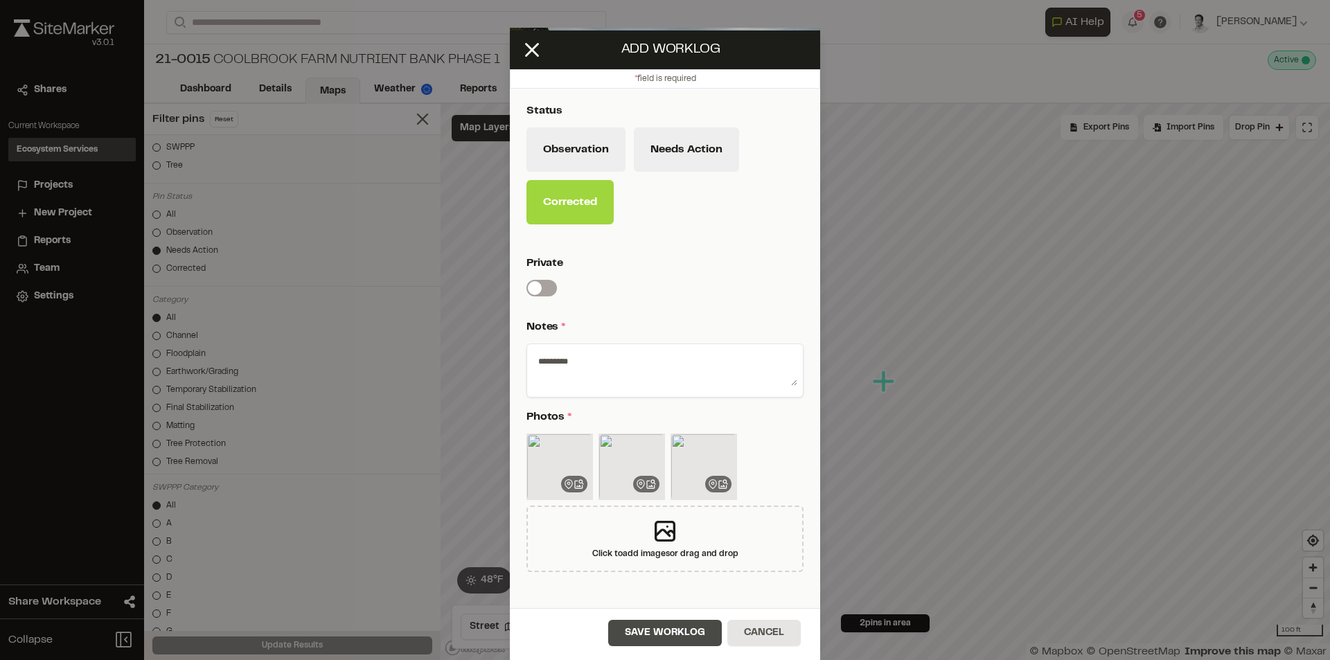
click at [644, 632] on button "Save Worklog" at bounding box center [665, 633] width 114 height 26
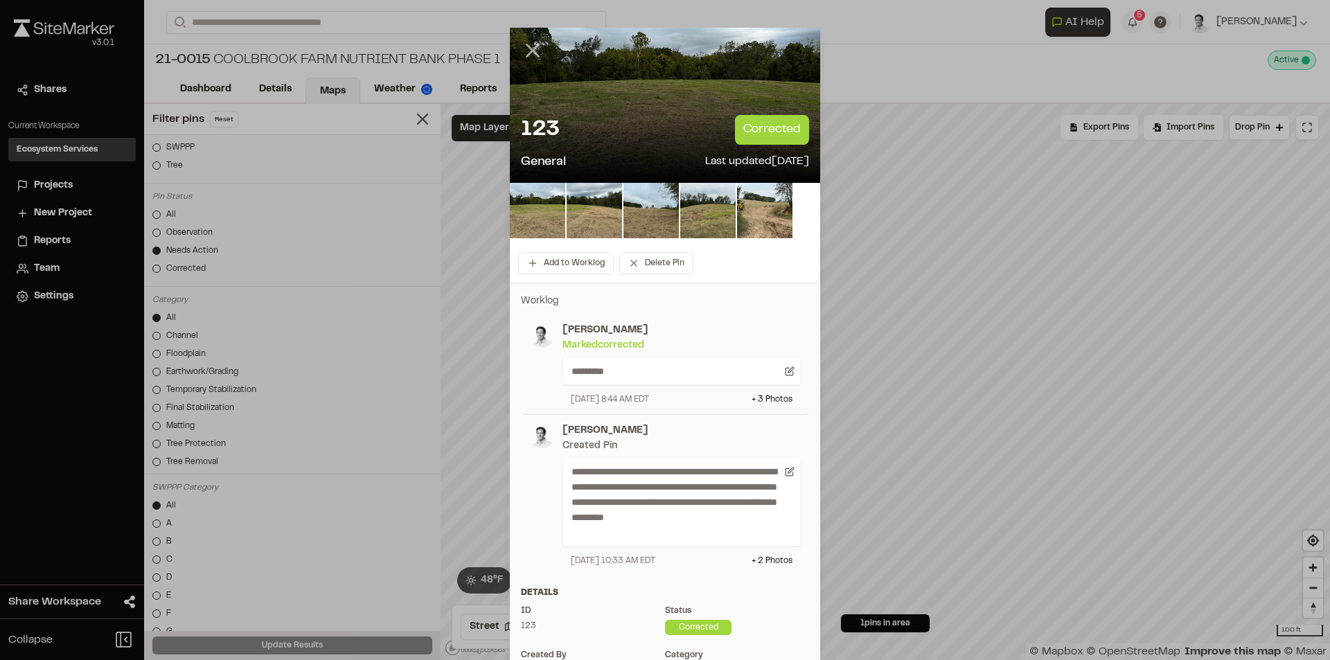
click at [530, 52] on line at bounding box center [533, 51] width 12 height 12
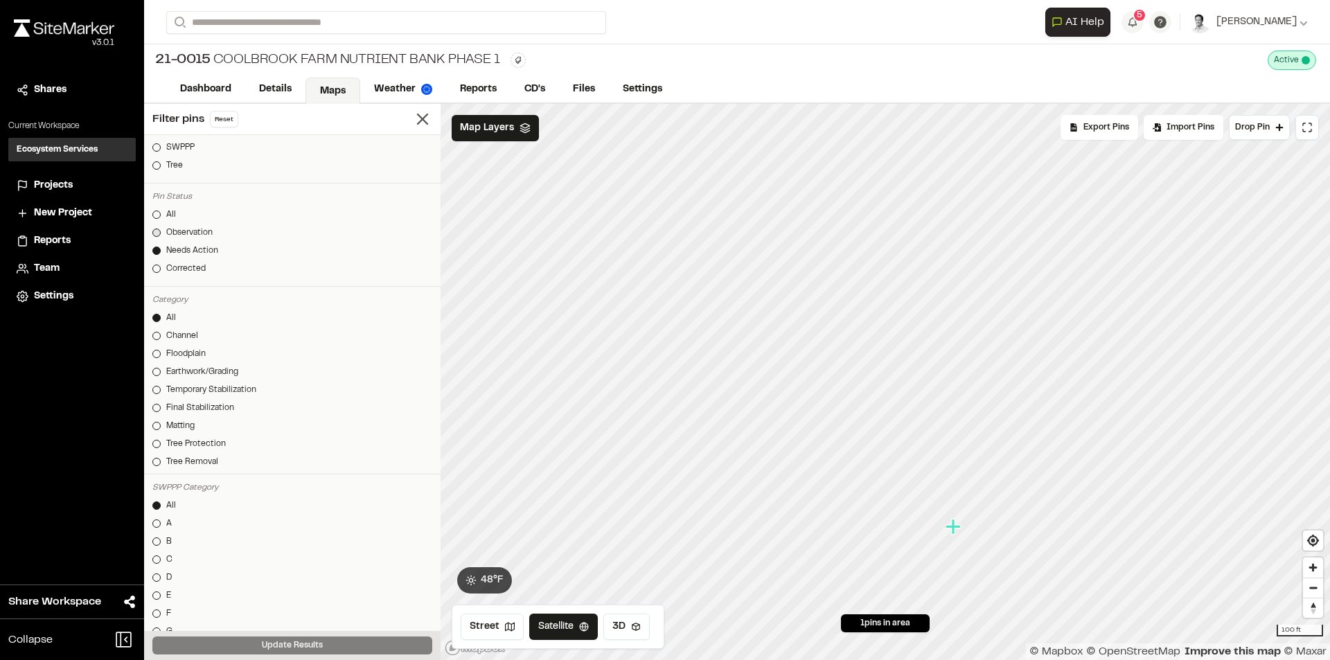
click at [174, 233] on div "Observation" at bounding box center [189, 233] width 46 height 12
click at [177, 270] on div "Corrected" at bounding box center [185, 269] width 39 height 12
click at [348, 638] on button "Update Results" at bounding box center [292, 646] width 280 height 18
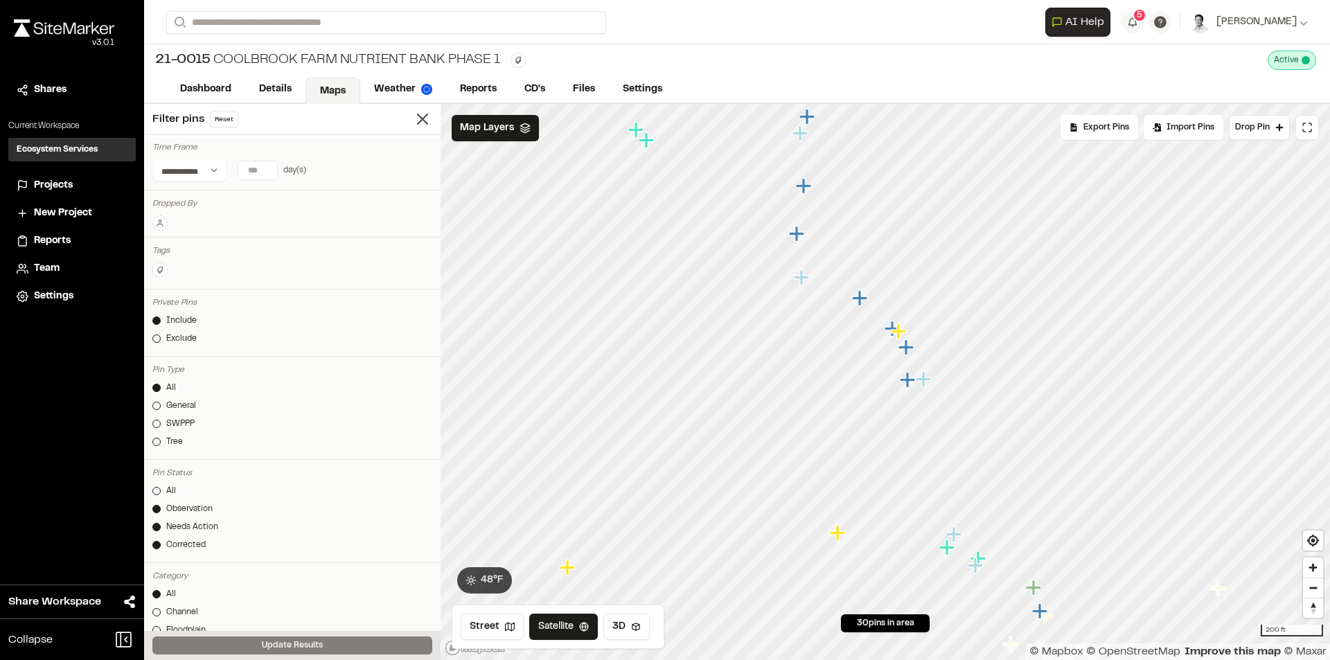
scroll to position [0, 0]
click at [265, 168] on input "**" at bounding box center [257, 171] width 39 height 18
click at [268, 178] on input "**" at bounding box center [257, 171] width 39 height 18
click at [266, 174] on input "*" at bounding box center [257, 171] width 39 height 18
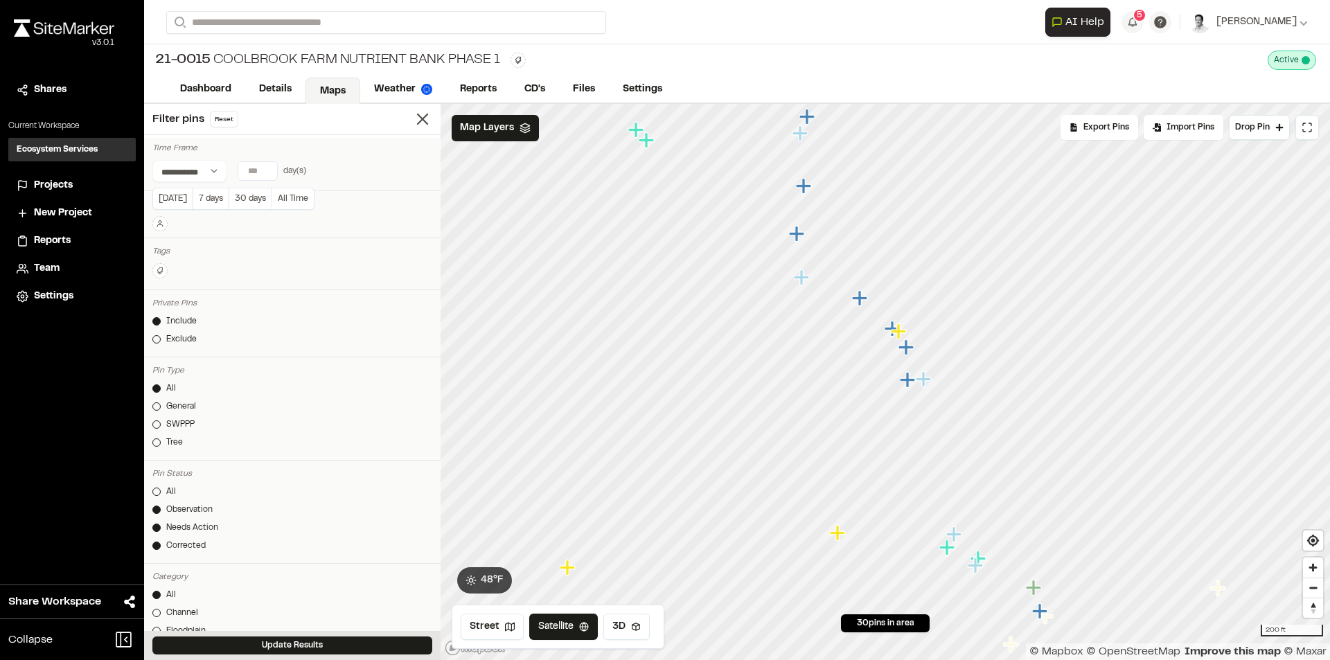
click at [266, 174] on input "*" at bounding box center [257, 171] width 39 height 18
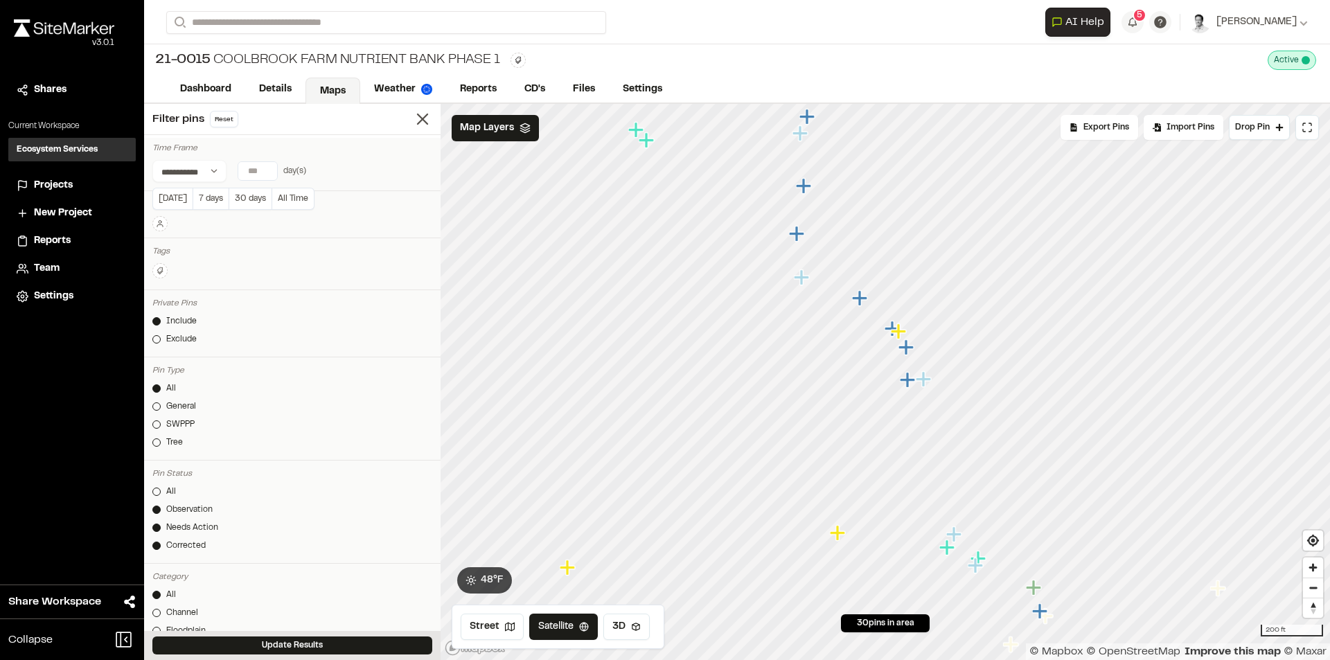
type input "*"
click at [266, 174] on input "*" at bounding box center [257, 171] width 39 height 18
click at [380, 651] on button "Update Results" at bounding box center [292, 646] width 280 height 18
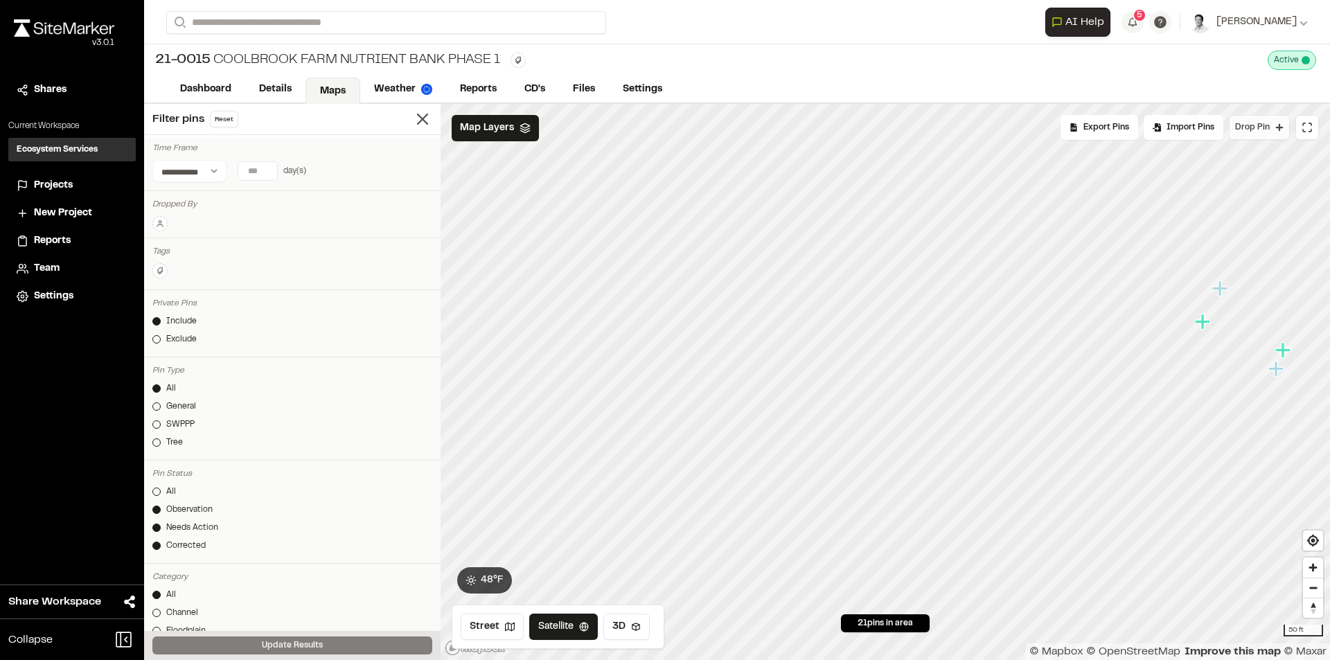
click at [1252, 128] on span "Drop Pin" at bounding box center [1252, 127] width 35 height 12
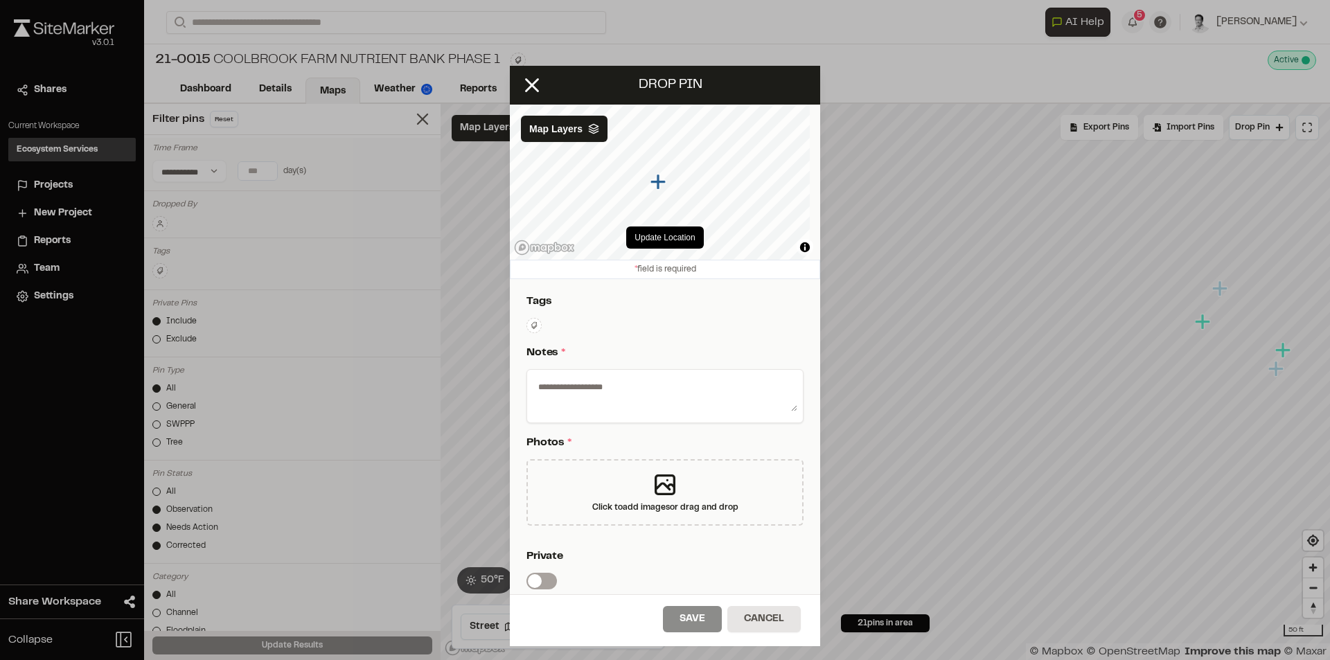
click at [537, 317] on div "**********" at bounding box center [665, 492] width 310 height 427
click at [538, 327] on html "**********" at bounding box center [665, 330] width 1330 height 660
click at [576, 404] on div "esc" at bounding box center [604, 396] width 148 height 21
click at [596, 389] on span "esc" at bounding box center [604, 396] width 132 height 15
click at [744, 335] on html "**********" at bounding box center [665, 330] width 1330 height 660
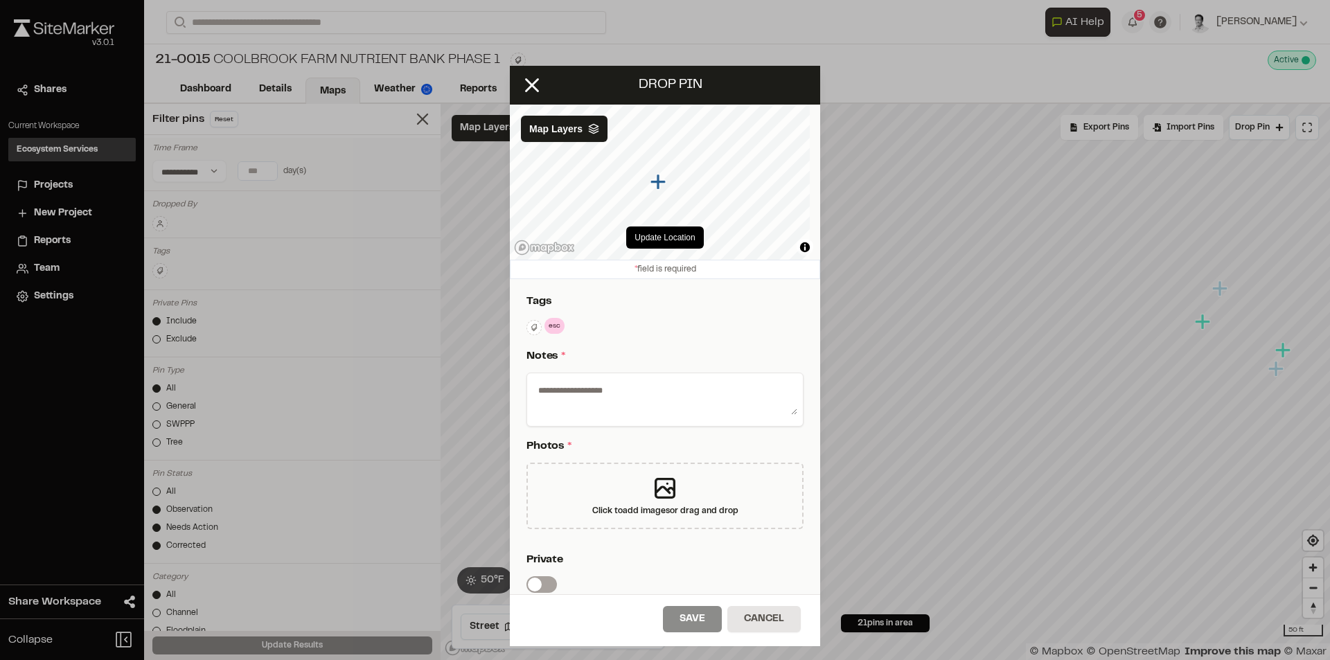
click at [626, 404] on textarea at bounding box center [665, 397] width 265 height 36
type textarea "*"
paste textarea "**********"
click at [683, 400] on textarea "**********" at bounding box center [660, 397] width 254 height 36
type textarea "**********"
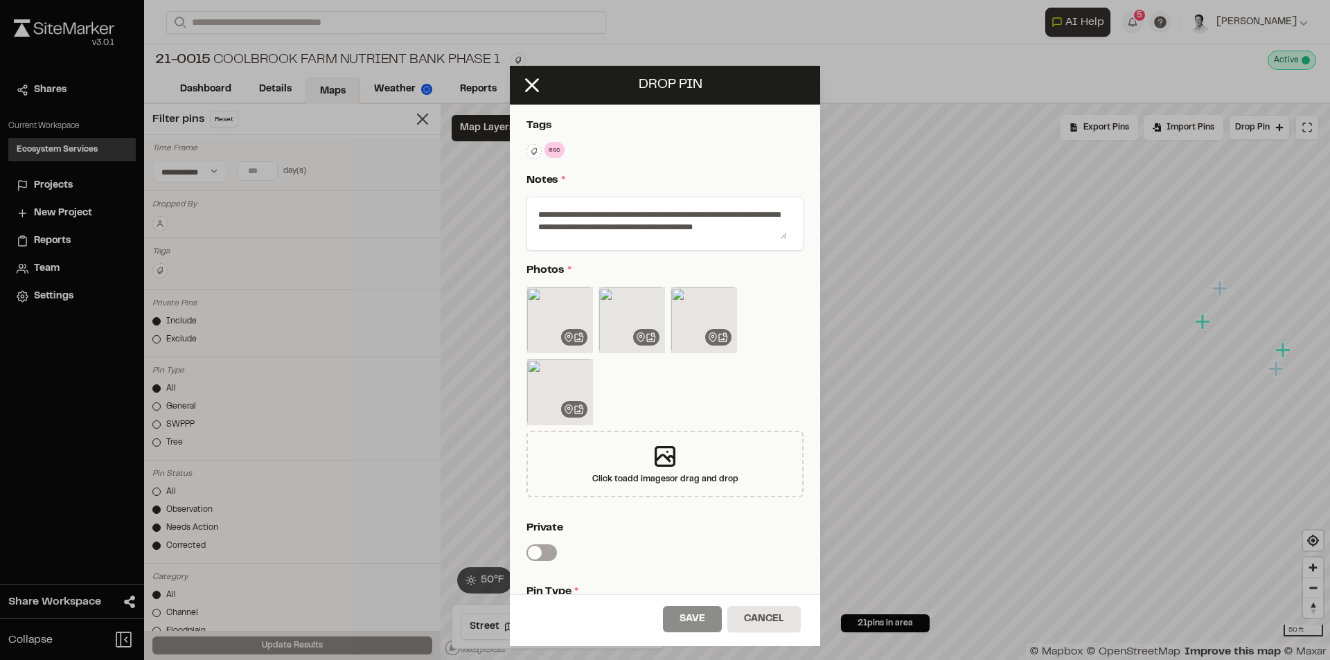
scroll to position [369, 0]
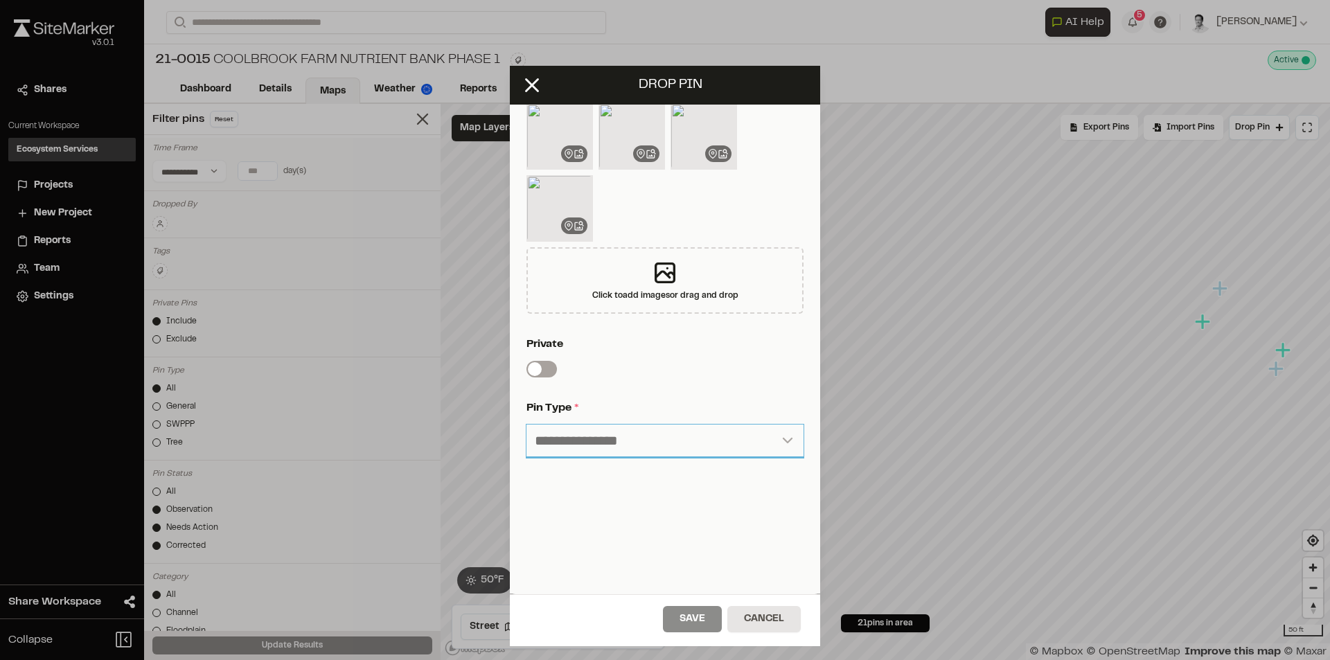
click at [612, 440] on select "**********" at bounding box center [664, 441] width 277 height 33
select select "****"
click at [526, 425] on select "**********" at bounding box center [664, 441] width 277 height 33
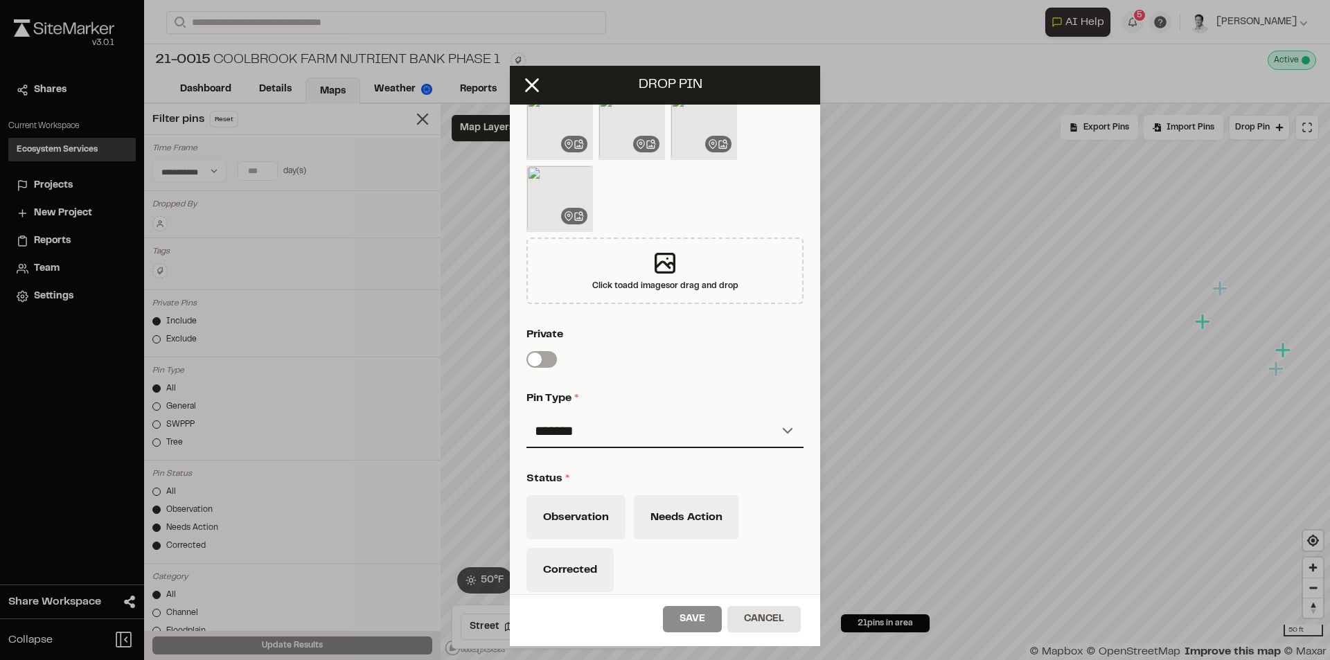
click at [710, 377] on div "**********" at bounding box center [665, 309] width 310 height 799
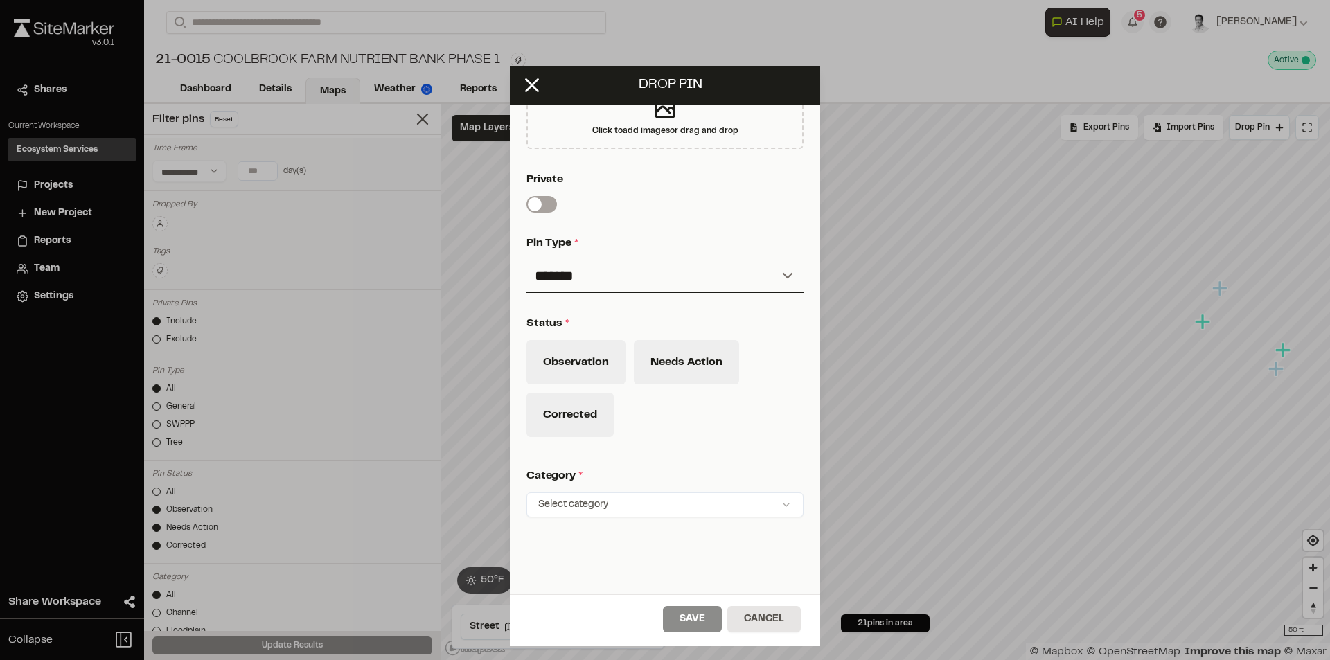
scroll to position [594, 0]
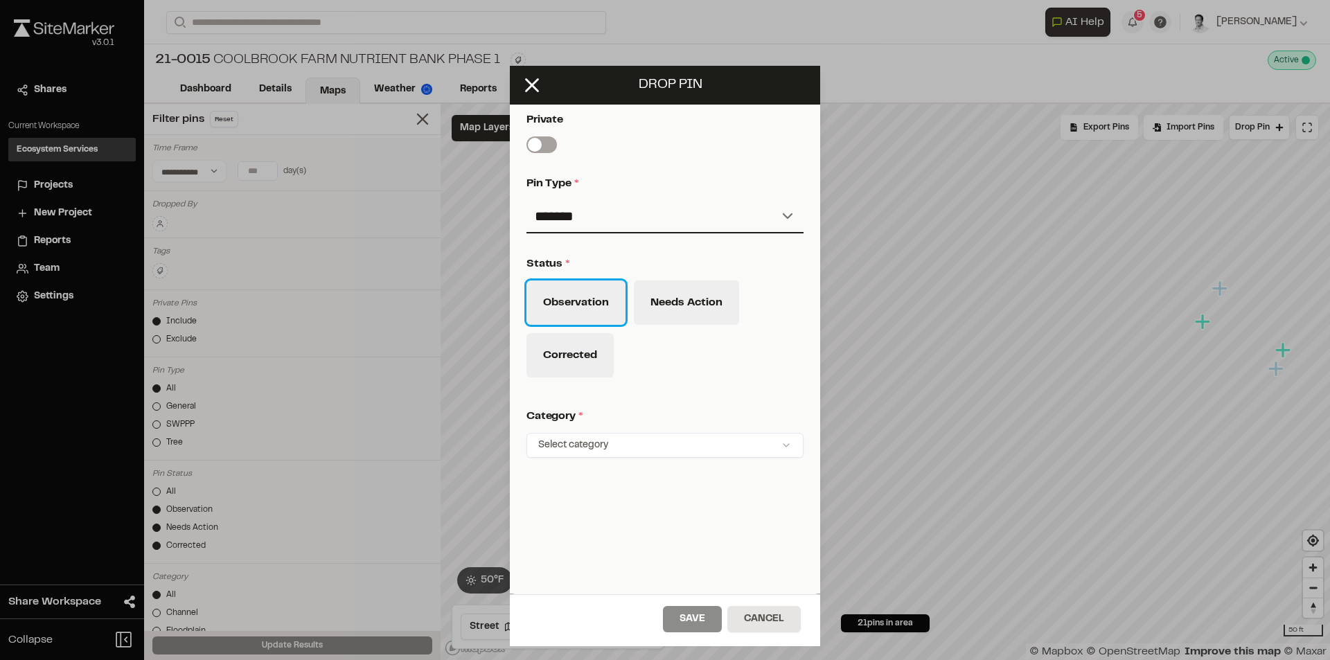
click at [594, 282] on button "Observation" at bounding box center [575, 303] width 99 height 44
click at [689, 432] on html "**********" at bounding box center [665, 330] width 1330 height 660
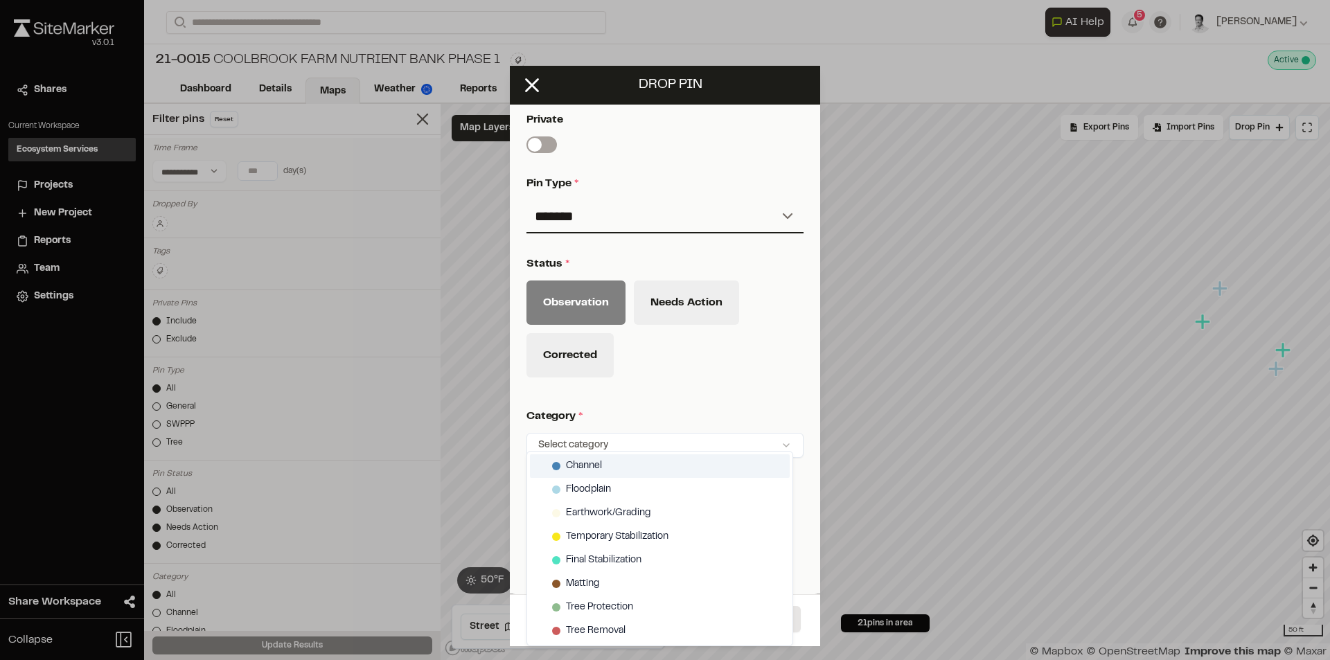
click at [612, 470] on div "Channel" at bounding box center [660, 466] width 260 height 24
click at [693, 393] on html "**********" at bounding box center [665, 330] width 1330 height 660
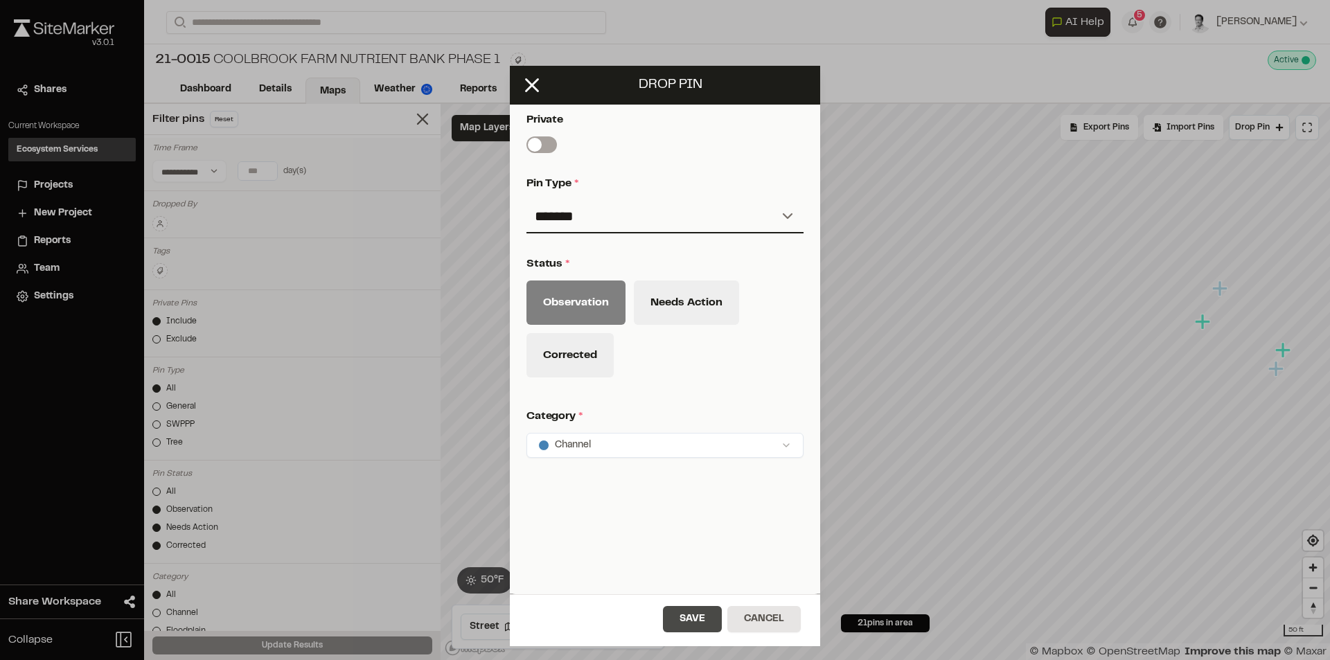
click at [702, 619] on button "Save" at bounding box center [692, 619] width 59 height 26
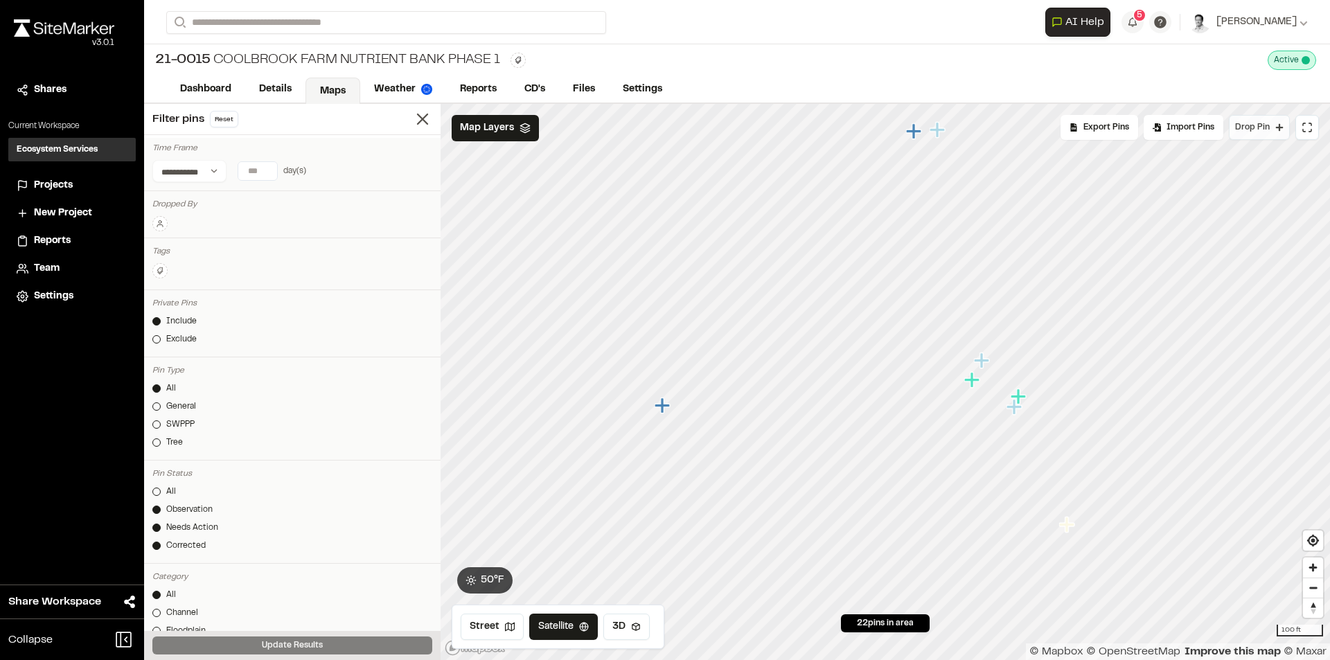
click at [1262, 130] on span "Drop Pin" at bounding box center [1252, 127] width 35 height 12
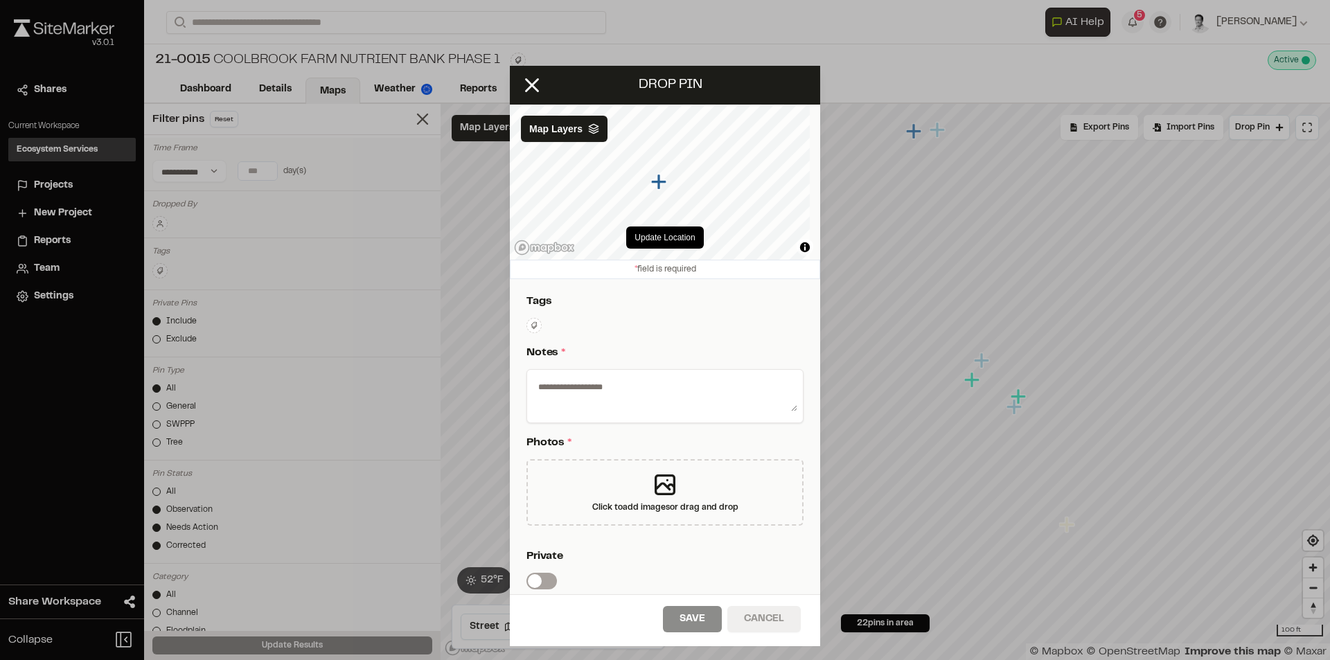
click at [770, 611] on button "Cancel" at bounding box center [763, 619] width 73 height 26
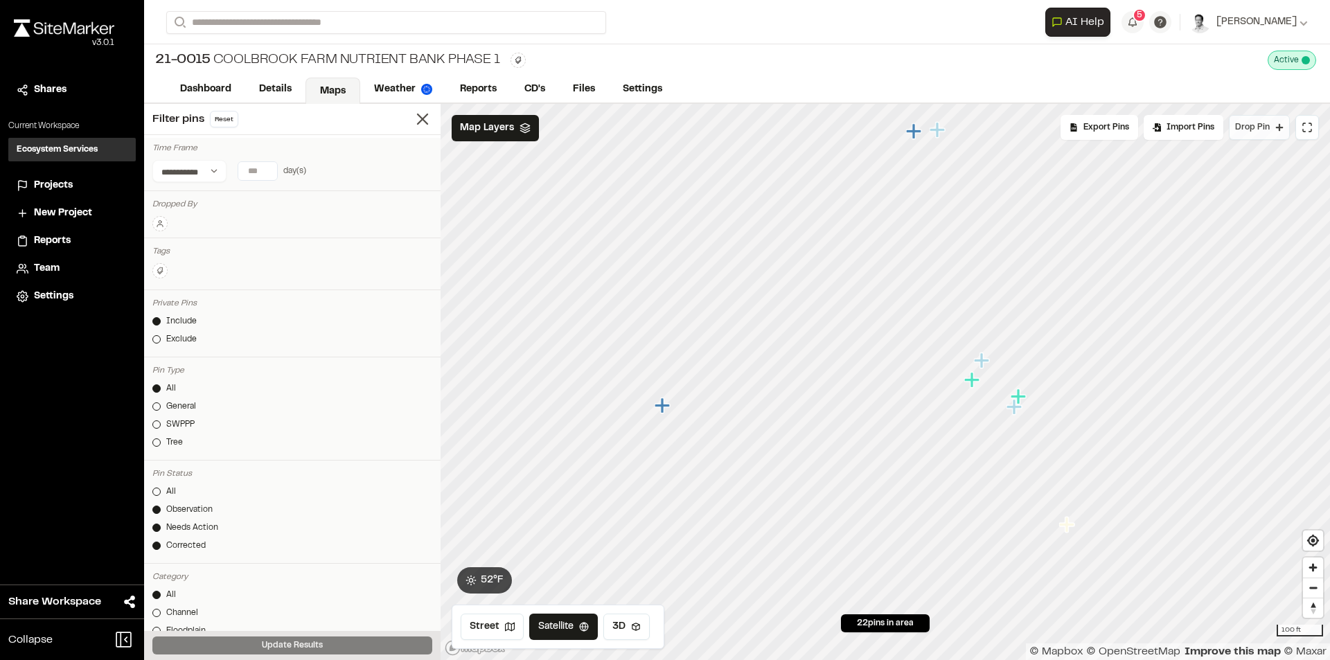
click at [1263, 121] on button "Drop Pin" at bounding box center [1259, 127] width 61 height 25
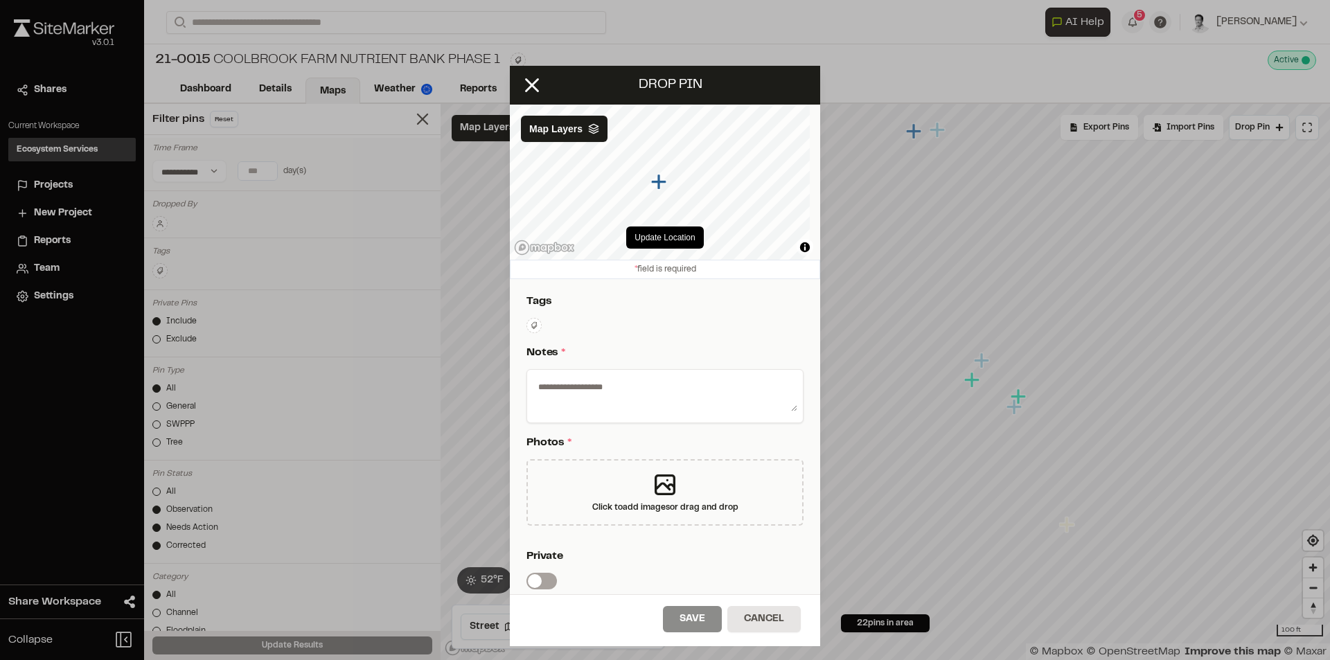
click at [538, 326] on html "**********" at bounding box center [665, 330] width 1330 height 660
click at [718, 342] on html "**********" at bounding box center [665, 330] width 1330 height 660
click at [536, 326] on html "**********" at bounding box center [665, 330] width 1330 height 660
click at [575, 396] on span "esc" at bounding box center [604, 396] width 132 height 15
click at [790, 329] on html "**********" at bounding box center [665, 330] width 1330 height 660
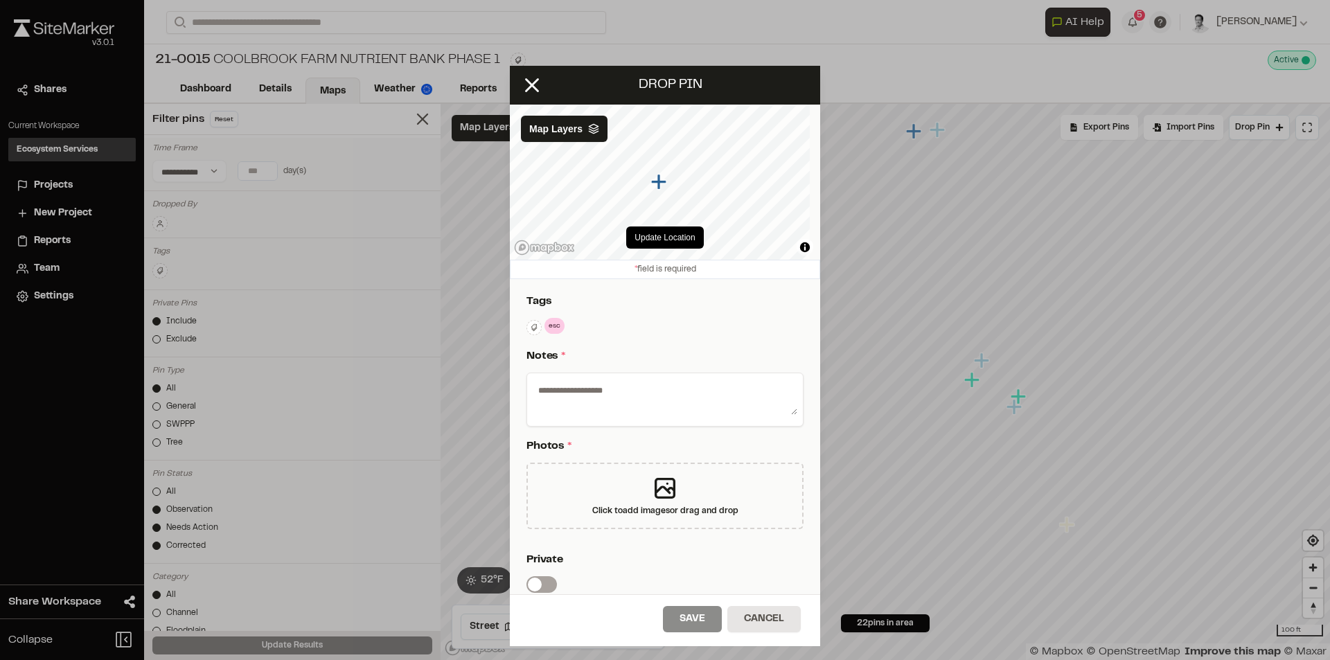
click at [737, 390] on textarea at bounding box center [665, 397] width 265 height 36
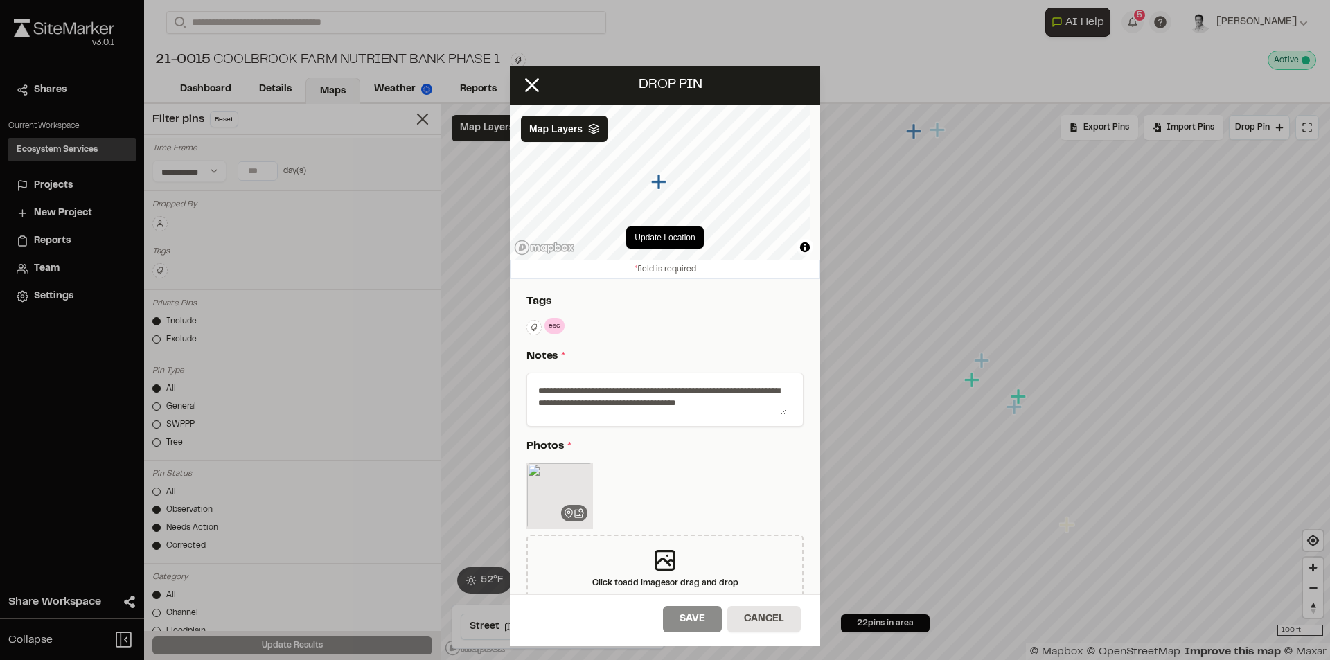
click at [758, 399] on textarea "**********" at bounding box center [660, 397] width 254 height 36
paste textarea "**********"
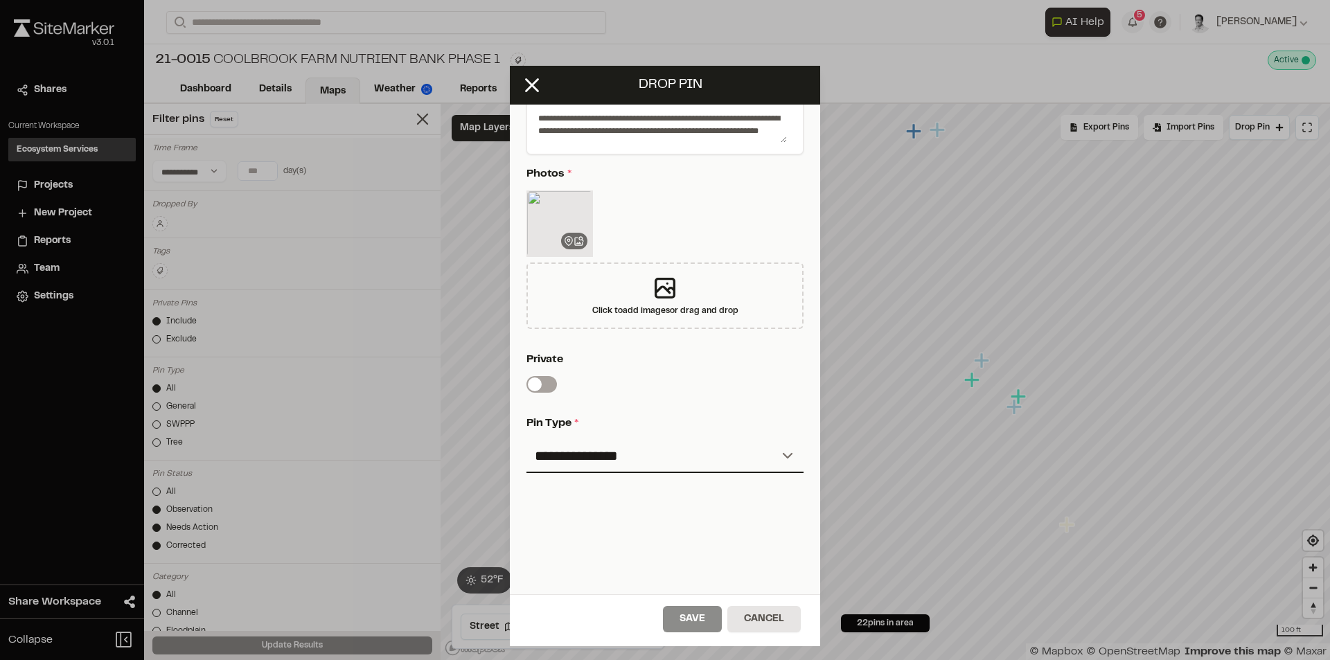
scroll to position [297, 0]
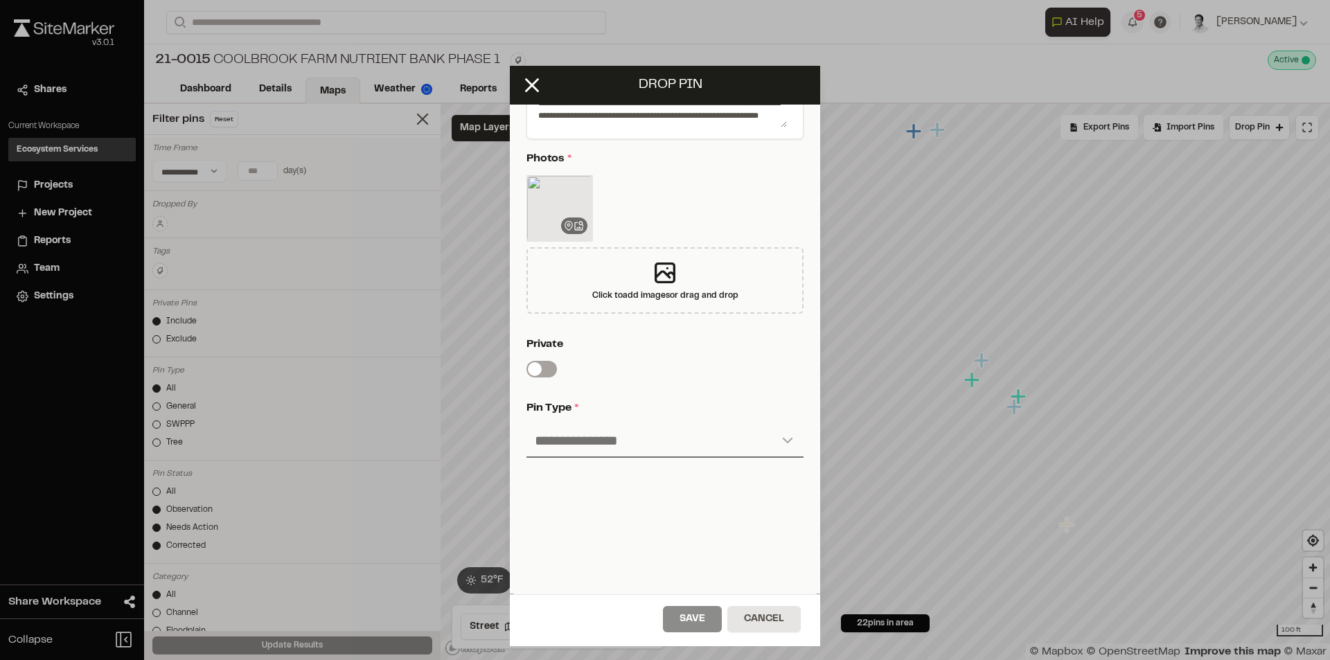
type textarea "**********"
click at [583, 447] on select "**********" at bounding box center [664, 441] width 277 height 33
select select "****"
click at [526, 425] on select "**********" at bounding box center [664, 441] width 277 height 33
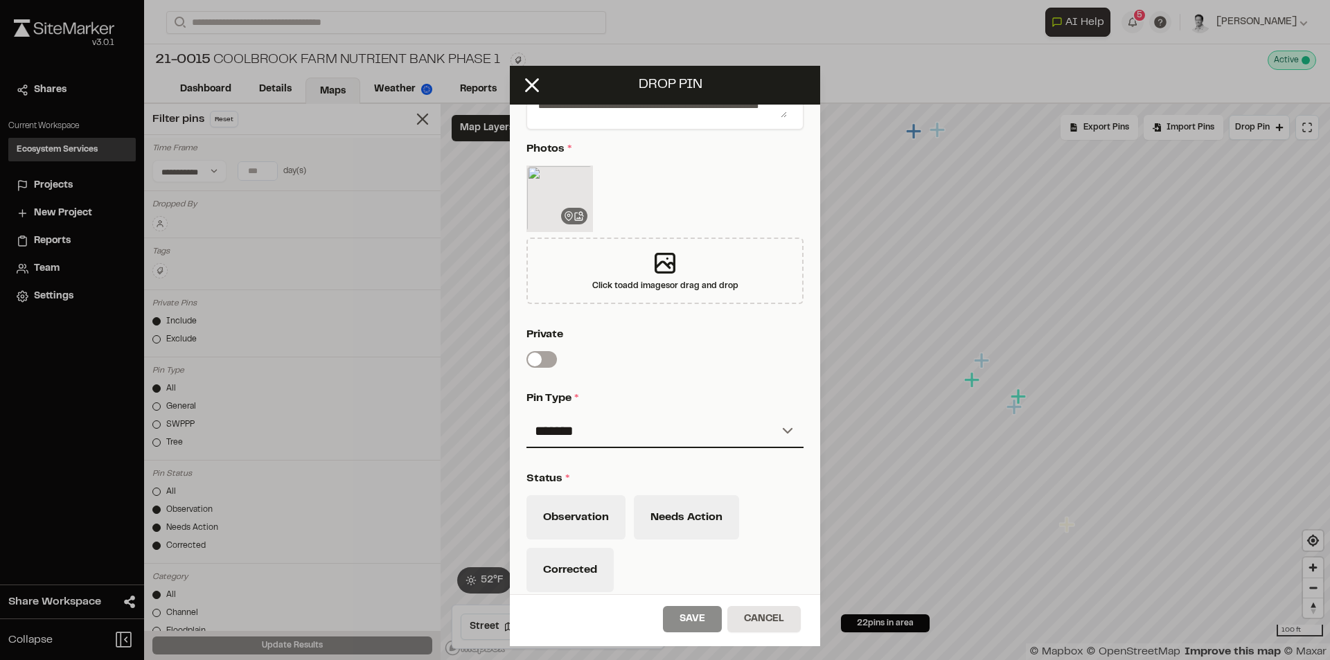
click at [698, 376] on div "**********" at bounding box center [665, 345] width 310 height 727
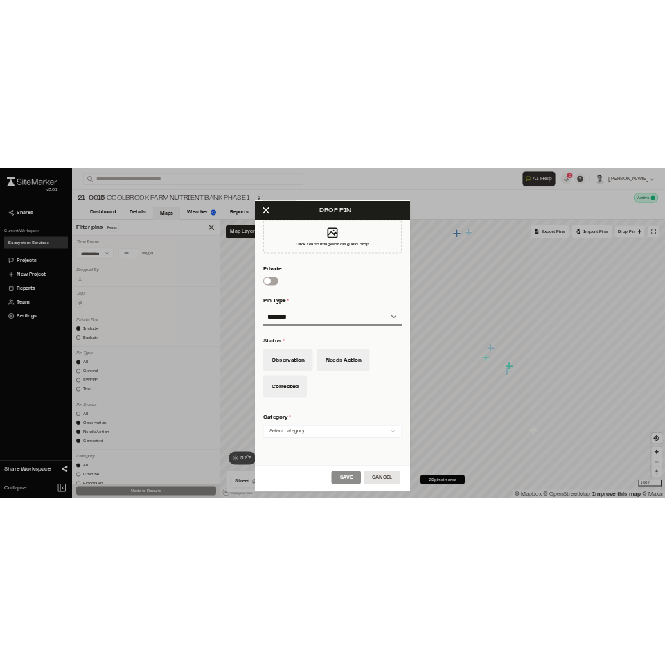
scroll to position [522, 0]
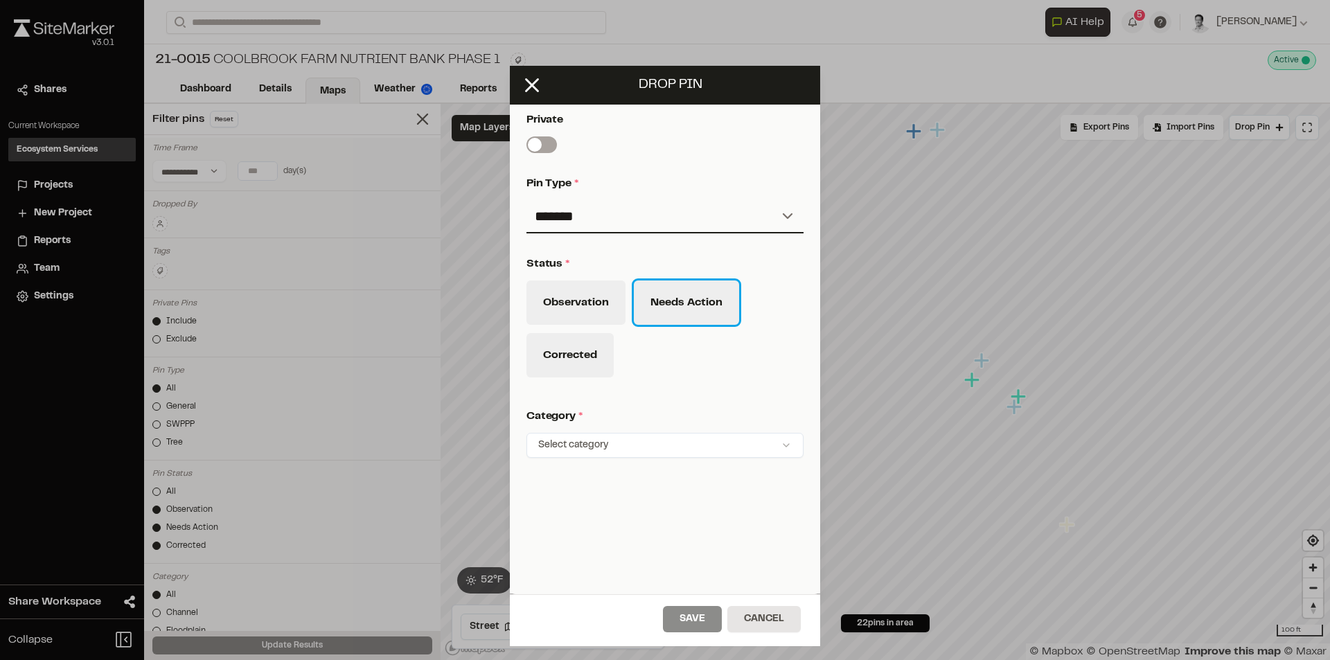
click at [695, 297] on button "Needs Action" at bounding box center [686, 303] width 105 height 44
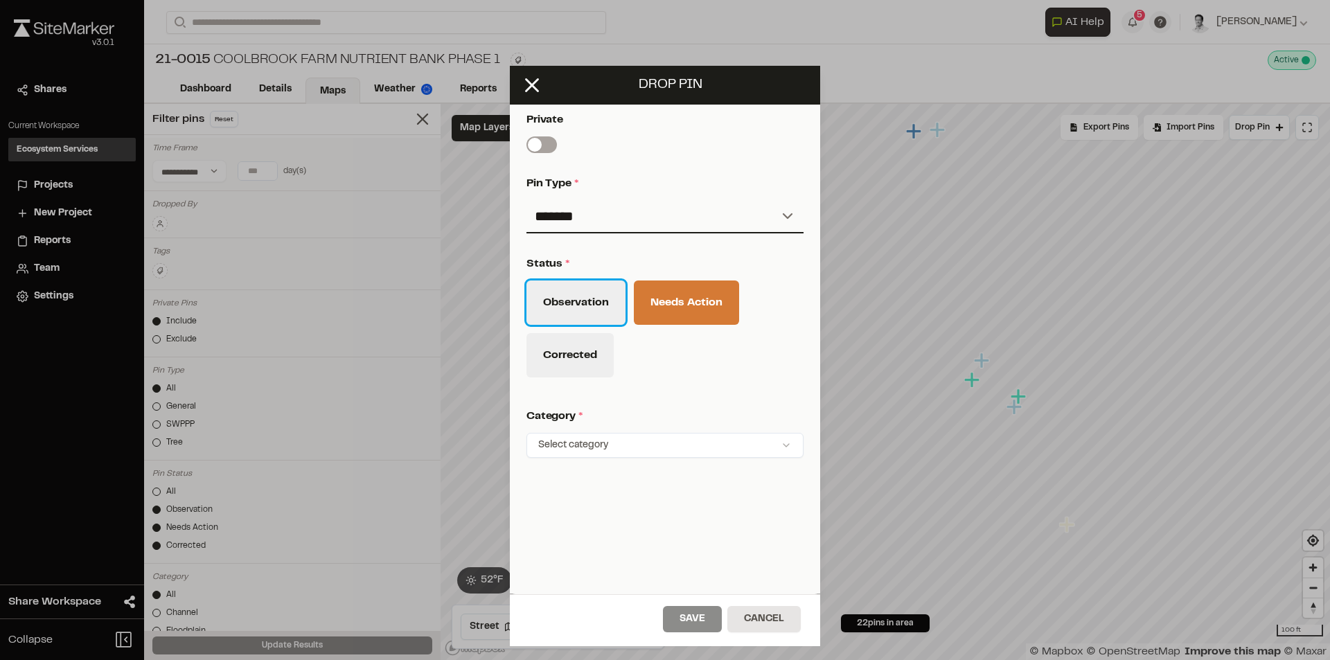
click at [581, 292] on button "Observation" at bounding box center [575, 303] width 99 height 44
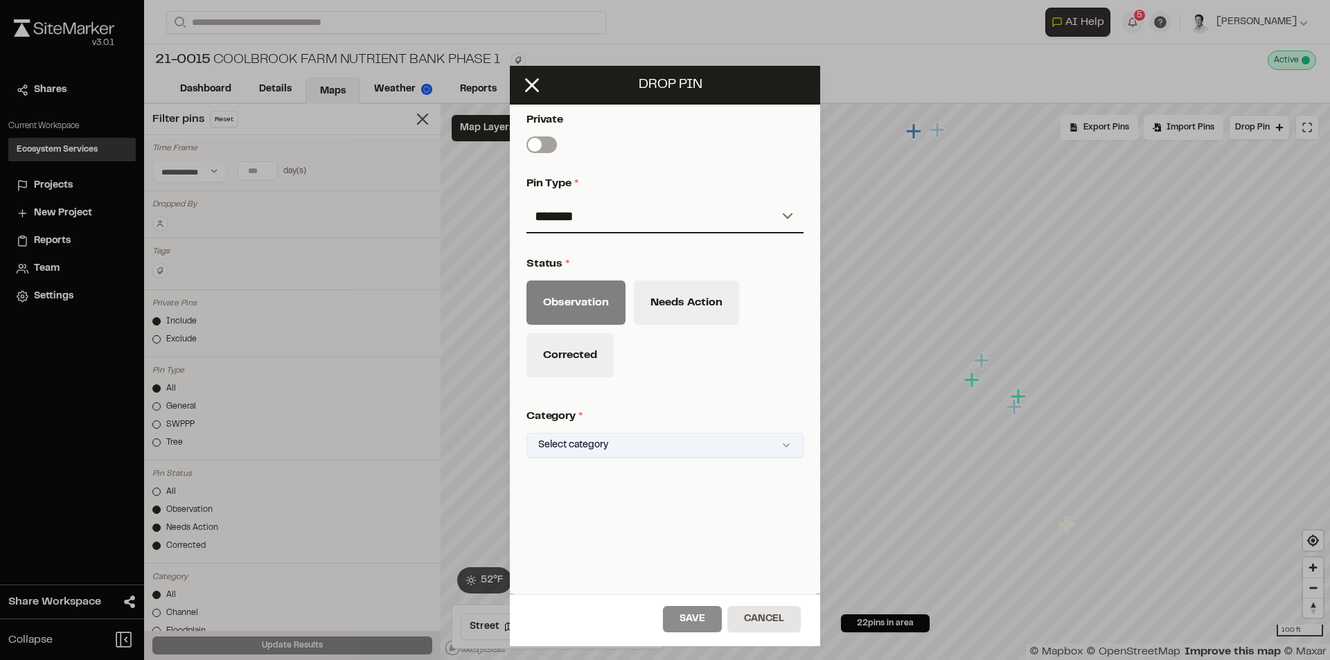
click at [646, 434] on html "**********" at bounding box center [665, 330] width 1330 height 660
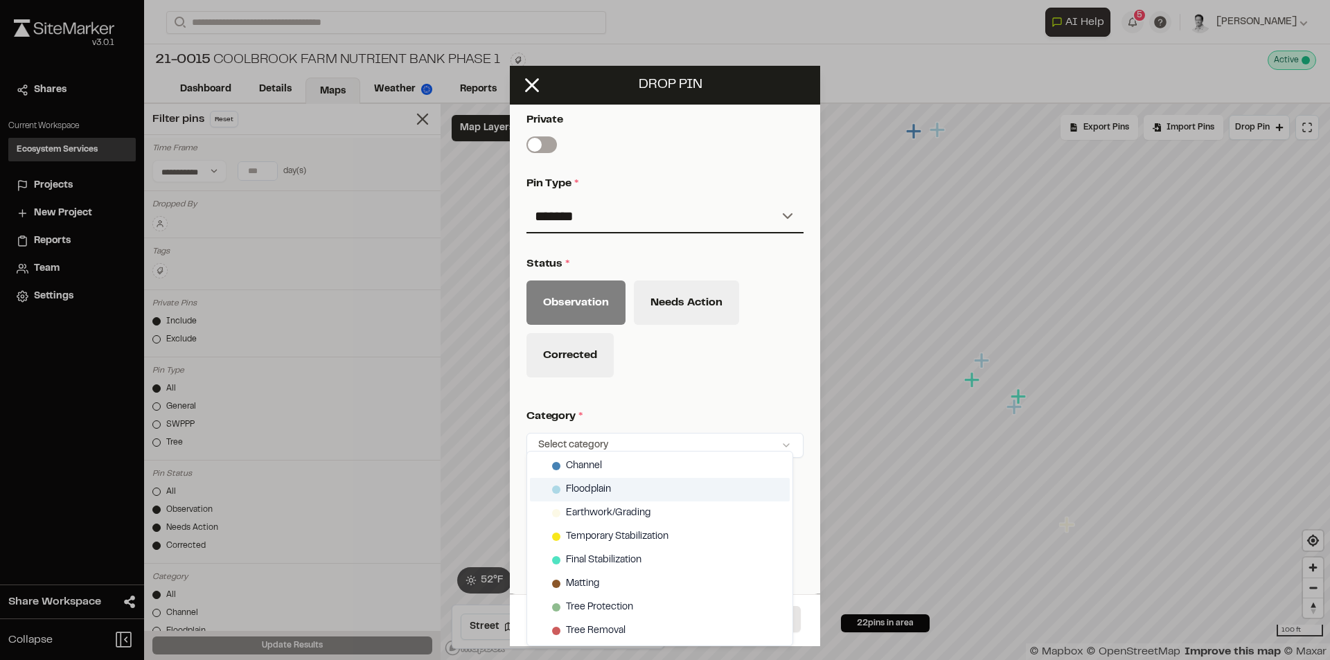
click at [632, 486] on div "Floodplain" at bounding box center [660, 490] width 260 height 24
click at [769, 346] on html "**********" at bounding box center [665, 330] width 1330 height 660
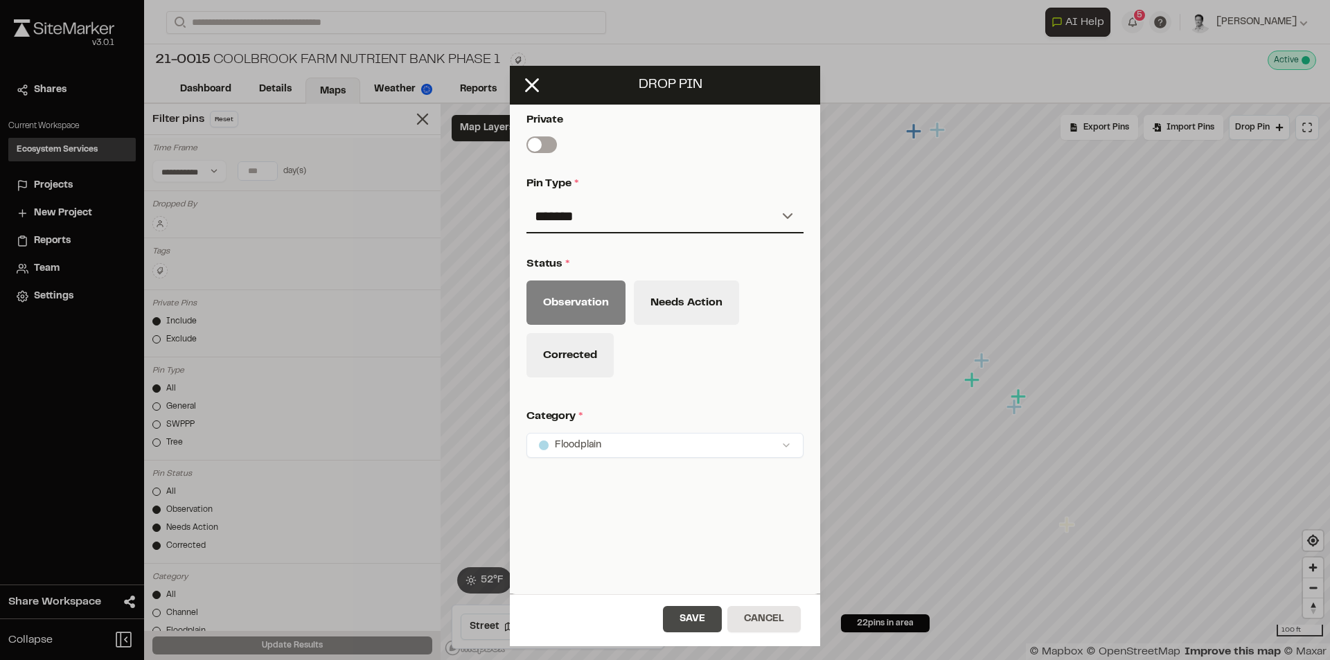
click at [694, 616] on button "Save" at bounding box center [692, 619] width 59 height 26
